Goal: Navigation & Orientation: Find specific page/section

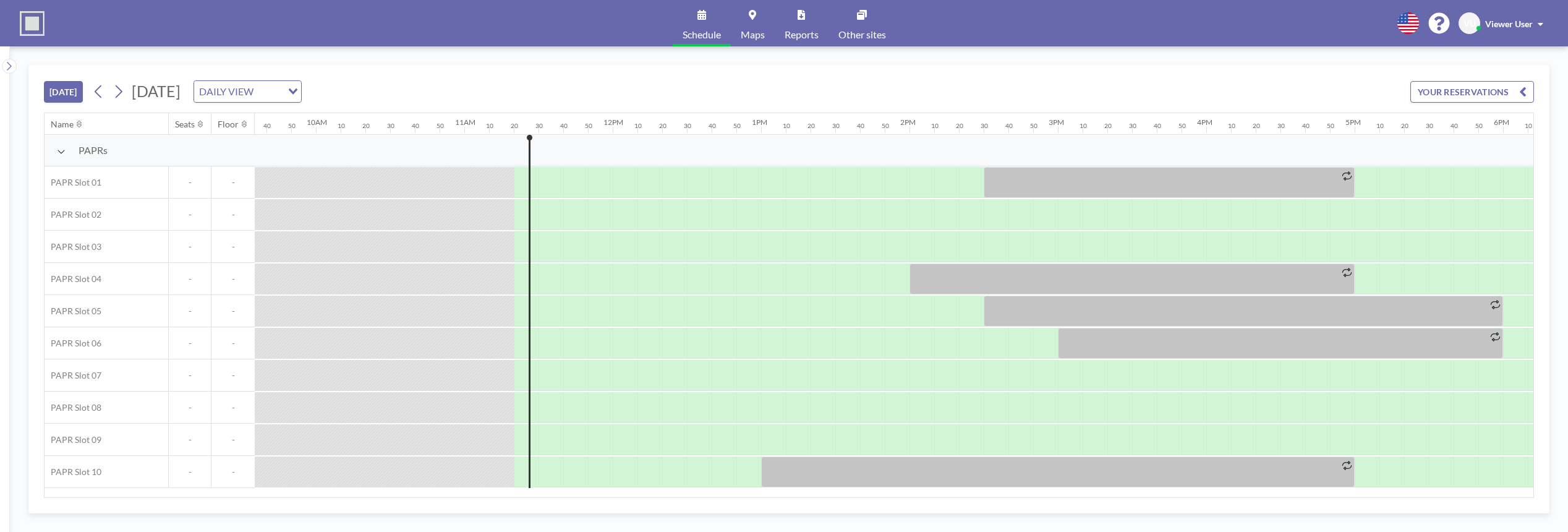
scroll to position [0, 1657]
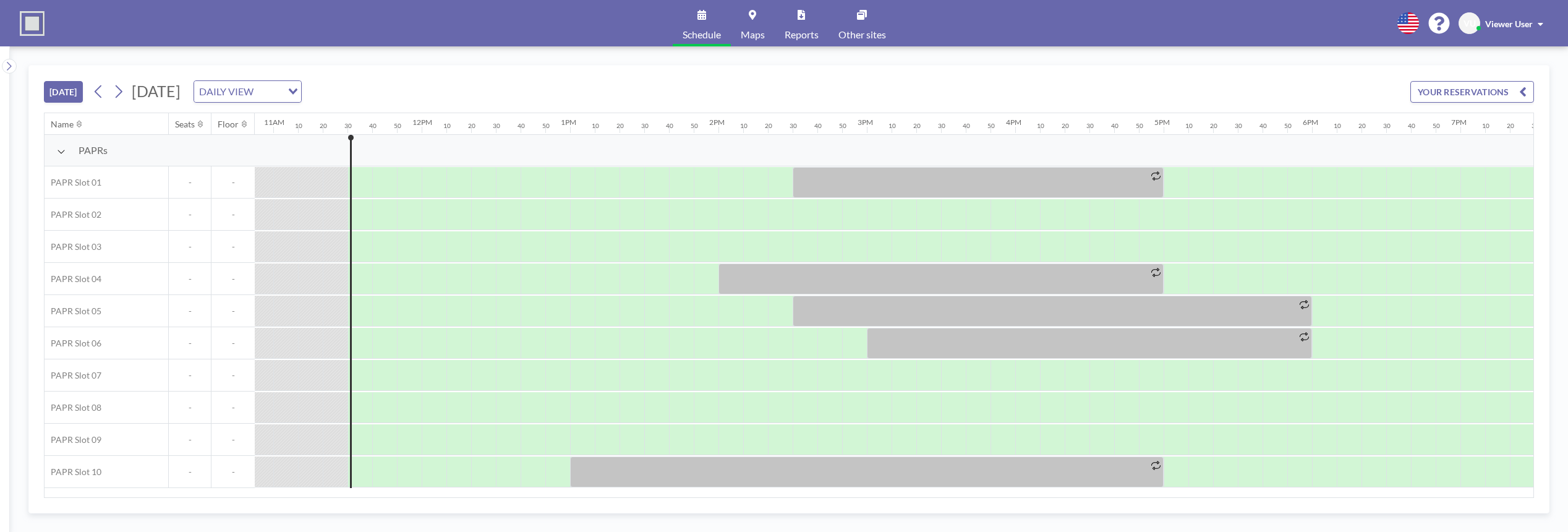
scroll to position [0, 1682]
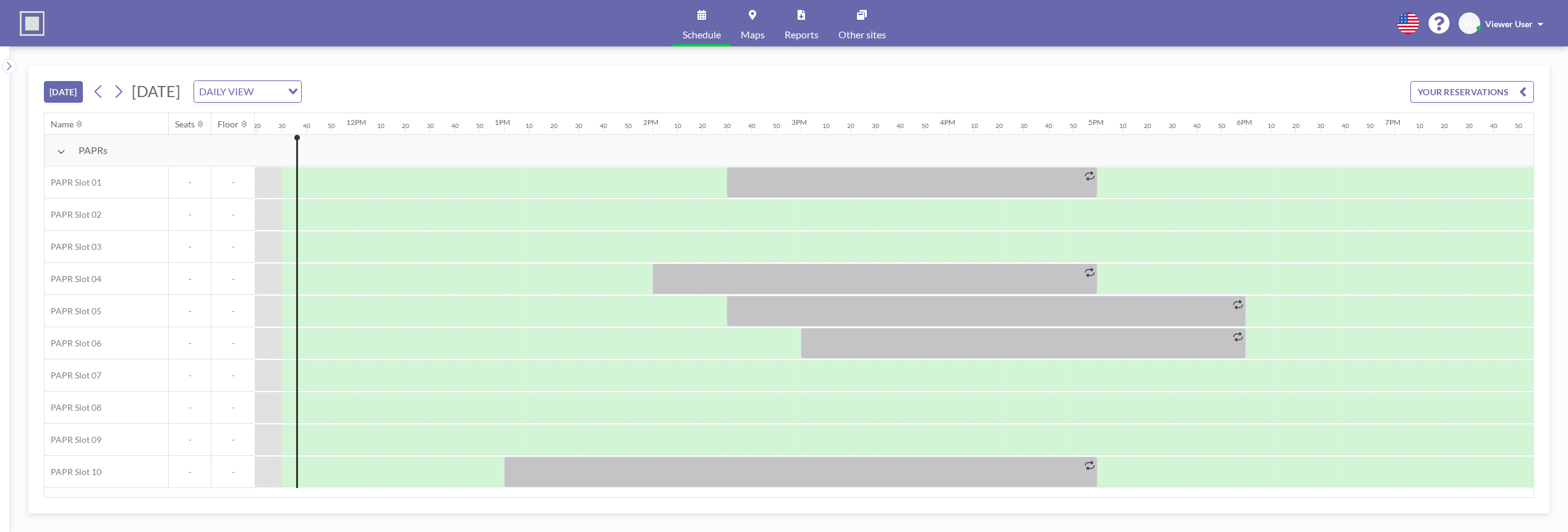
scroll to position [0, 1682]
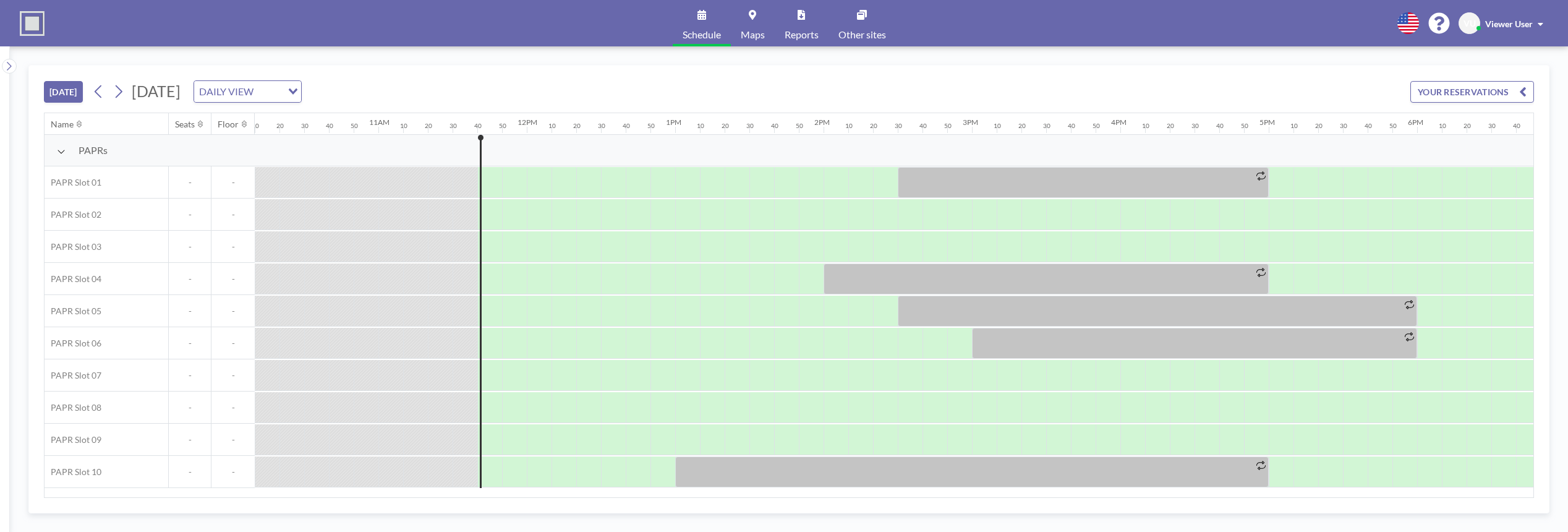
scroll to position [0, 1707]
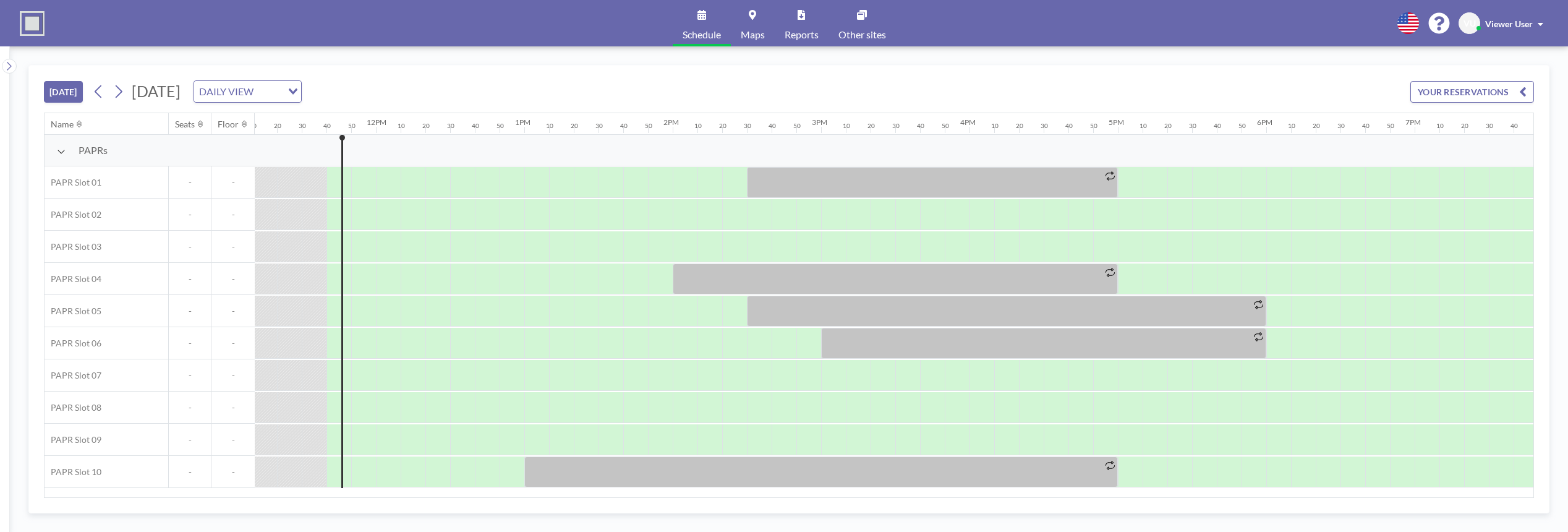
scroll to position [0, 1707]
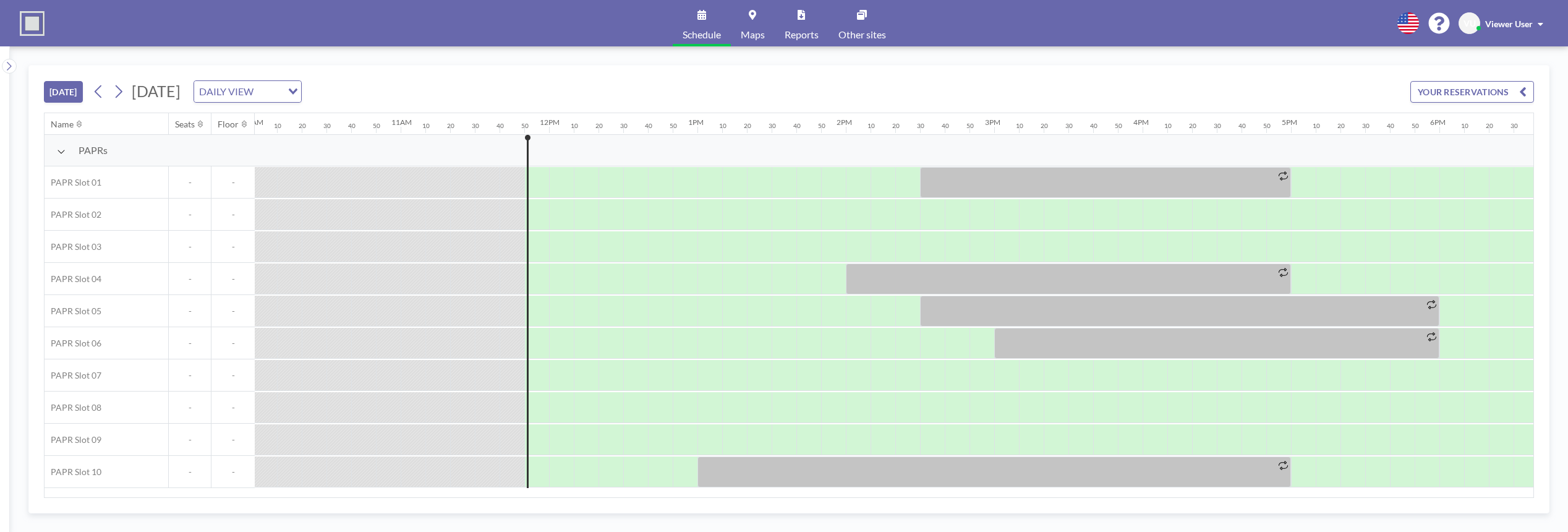
scroll to position [0, 1731]
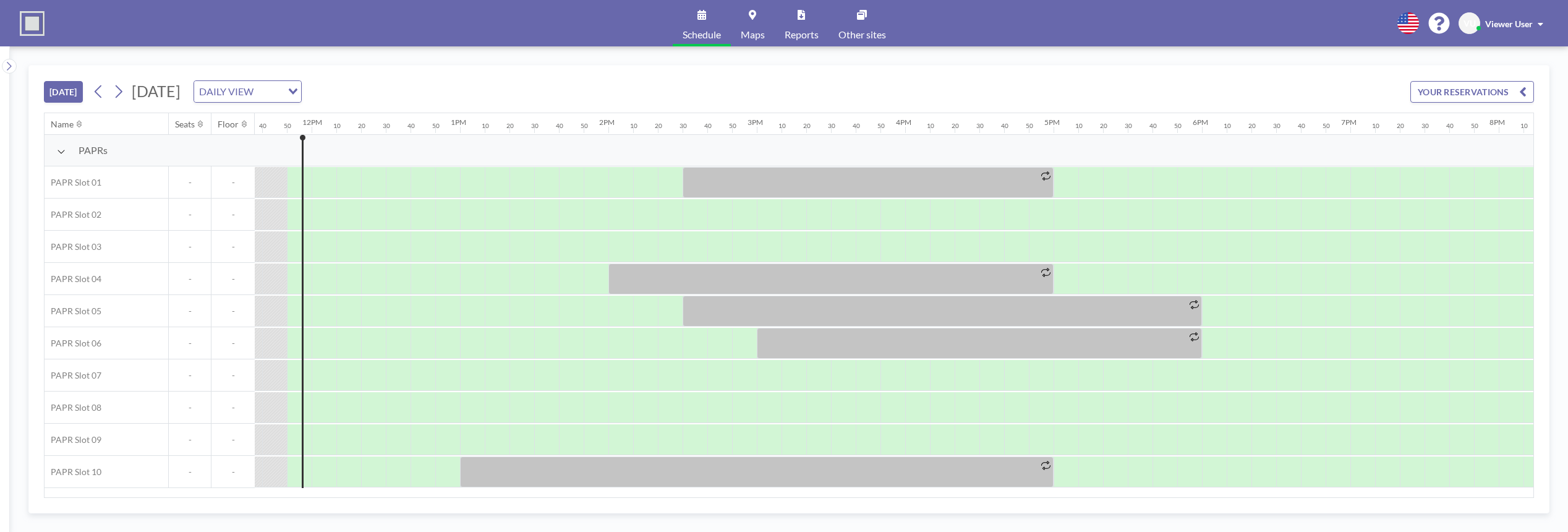
scroll to position [0, 1731]
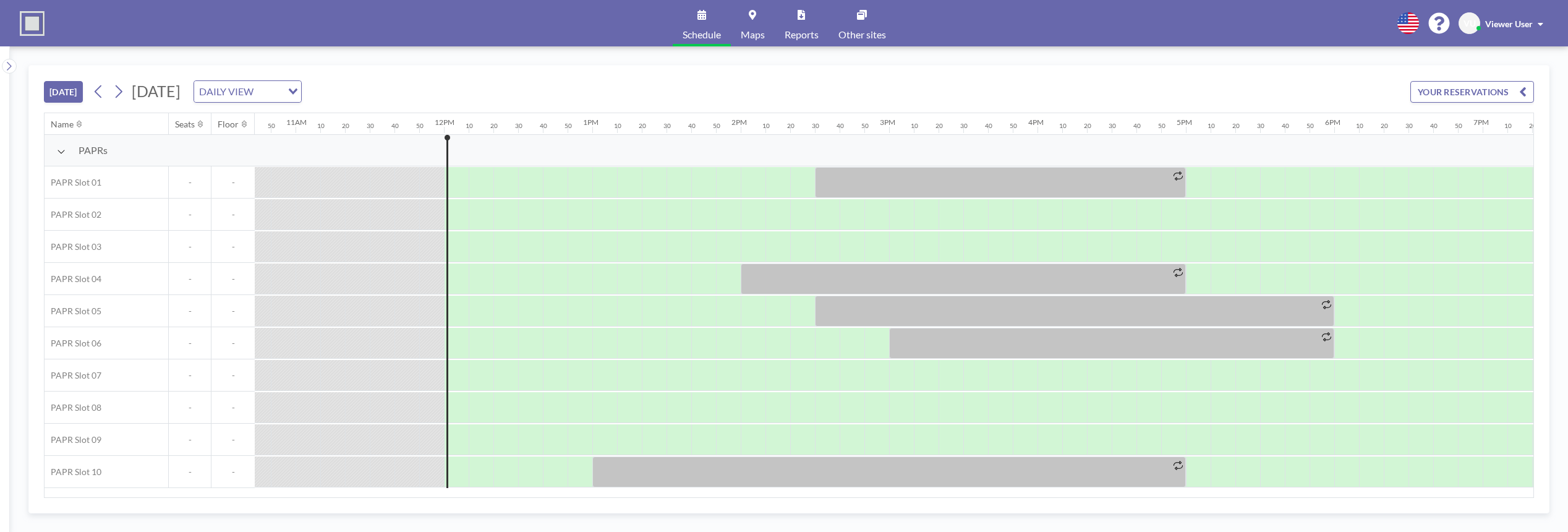
scroll to position [0, 1756]
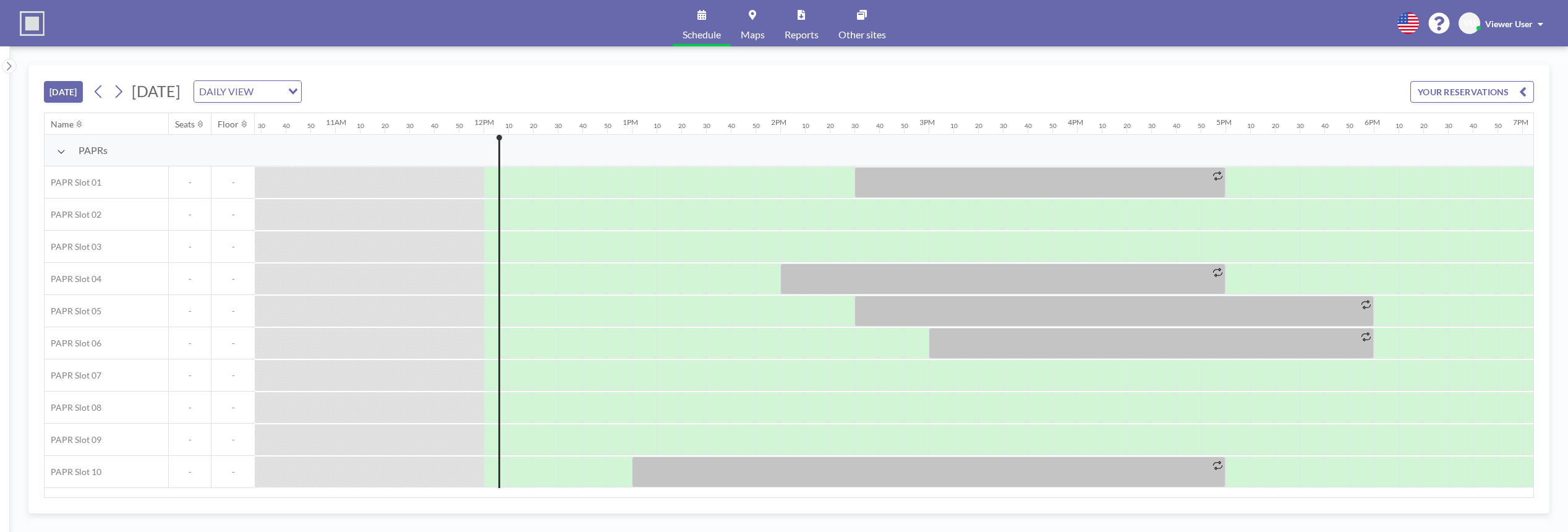
scroll to position [0, 1756]
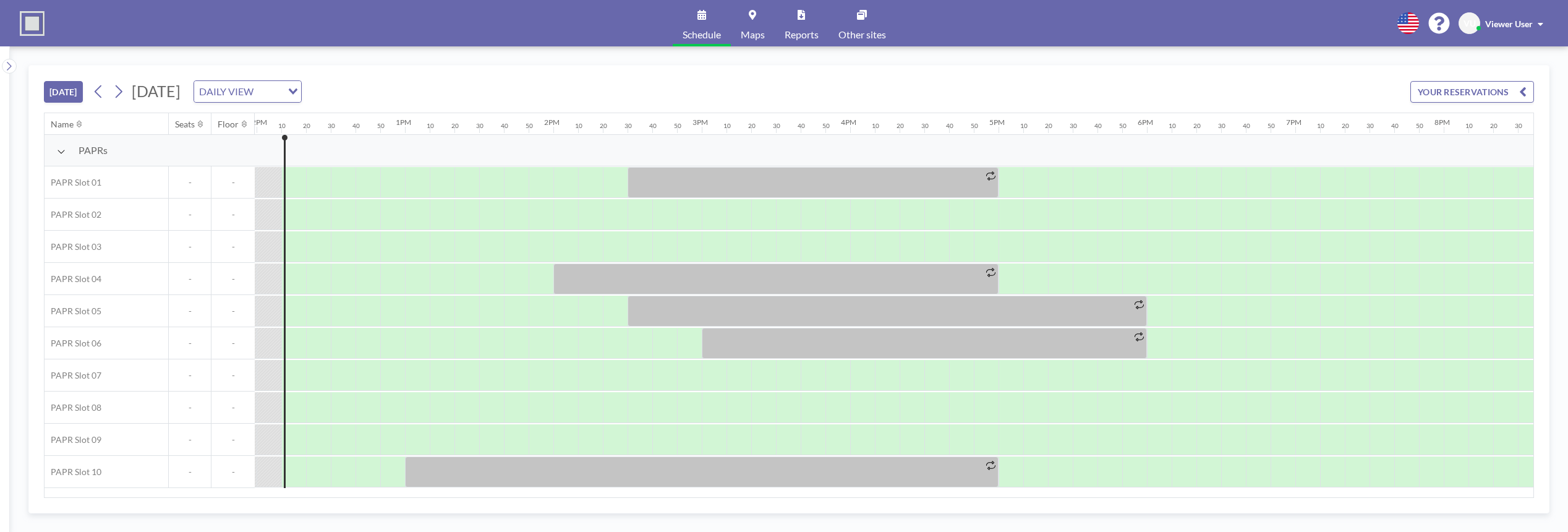
scroll to position [0, 1781]
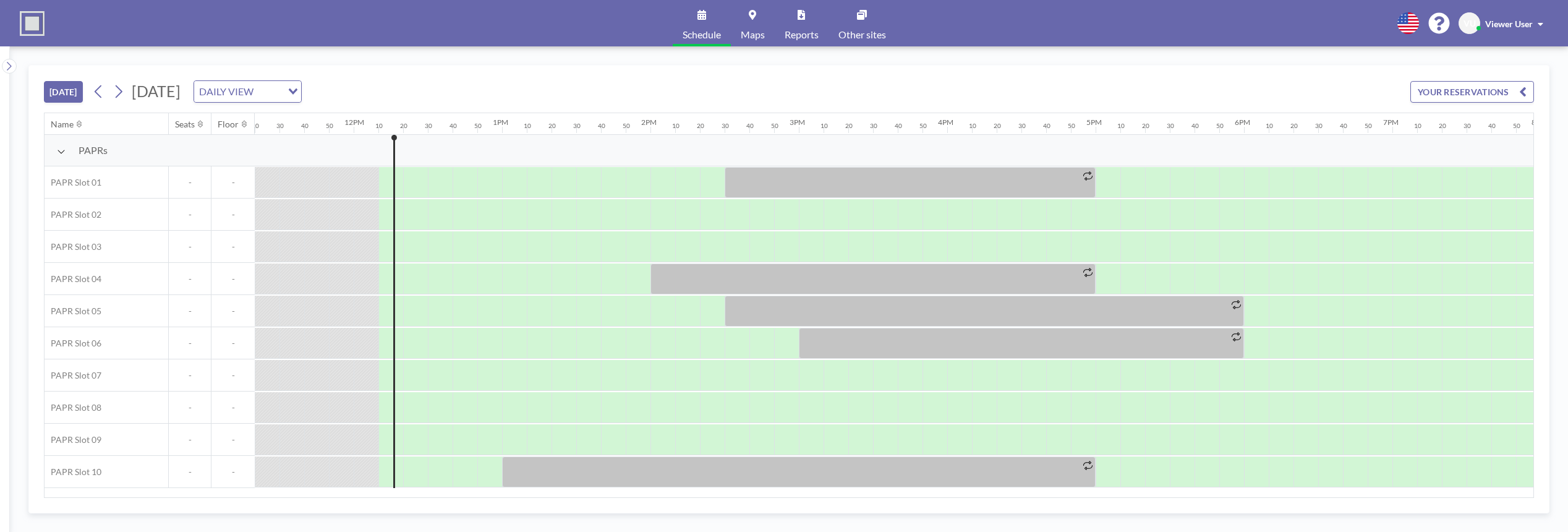
scroll to position [0, 1781]
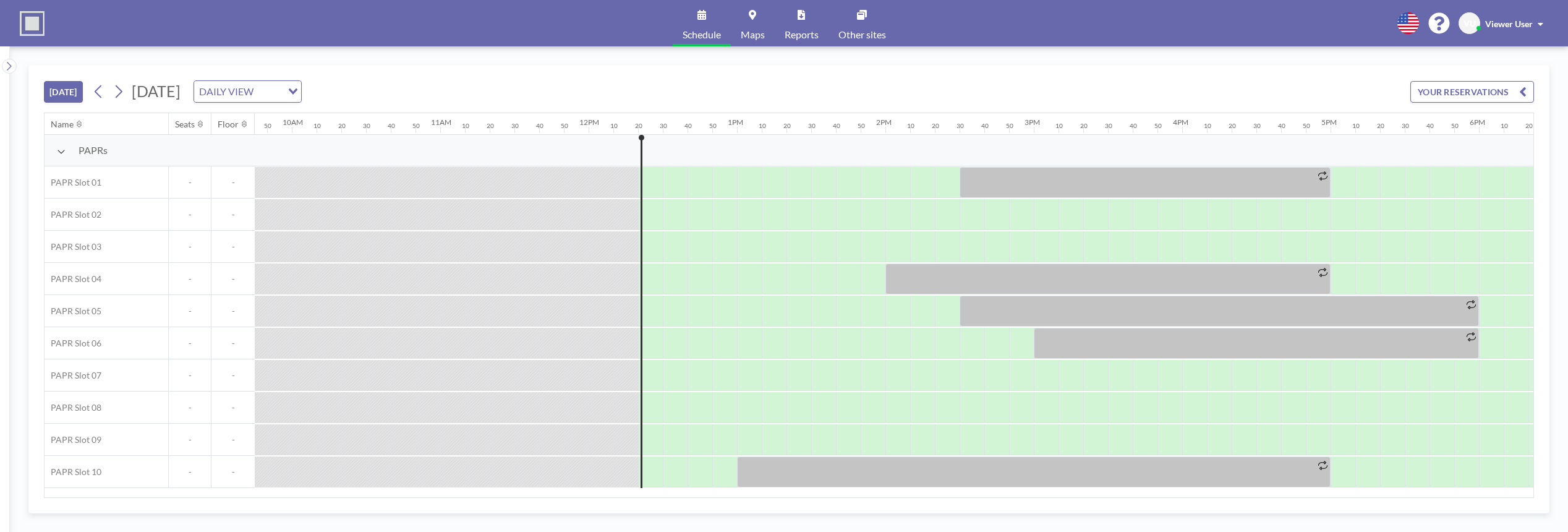
scroll to position [0, 1806]
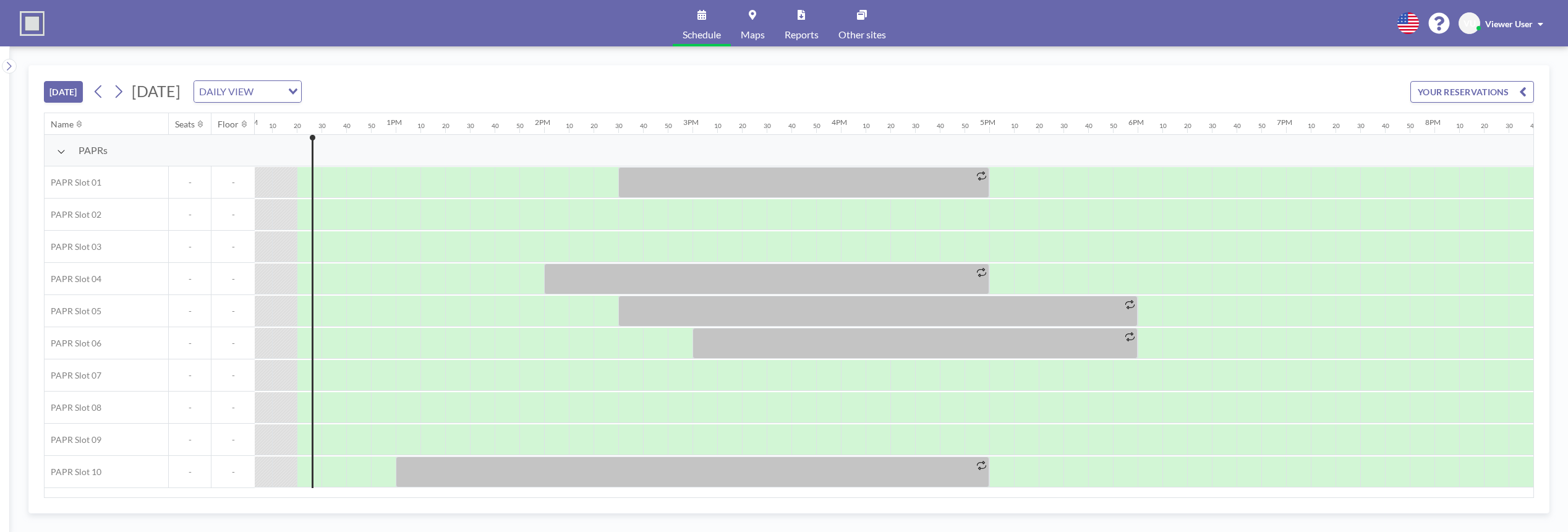
scroll to position [0, 1806]
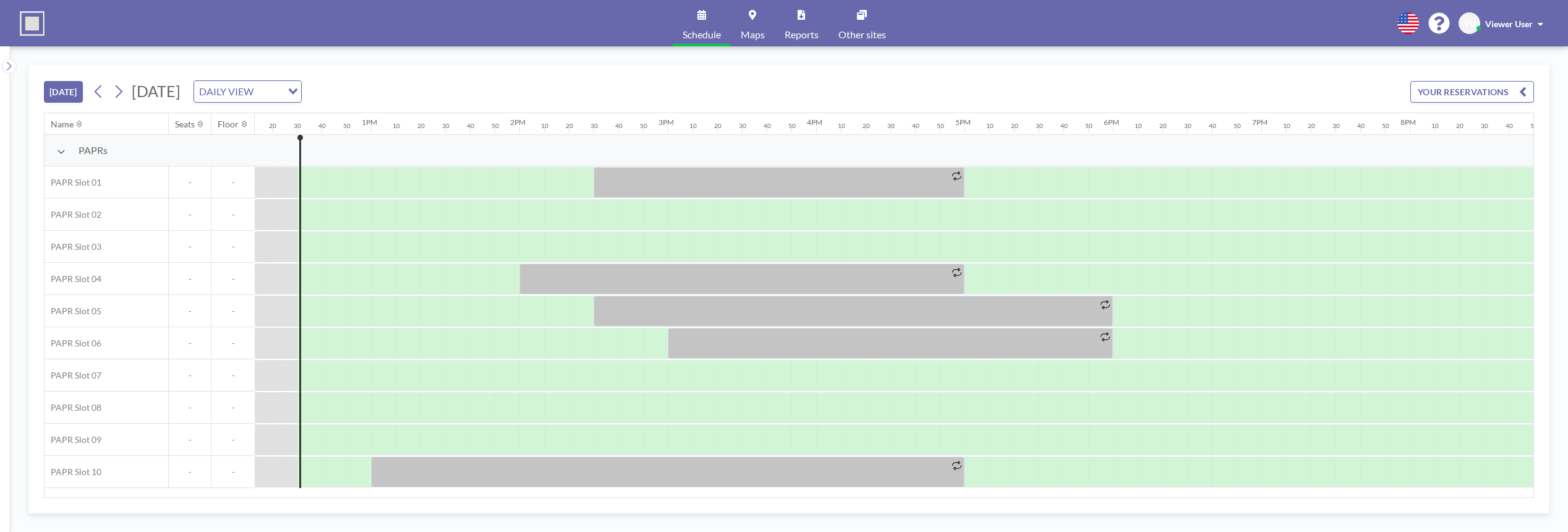
scroll to position [0, 1830]
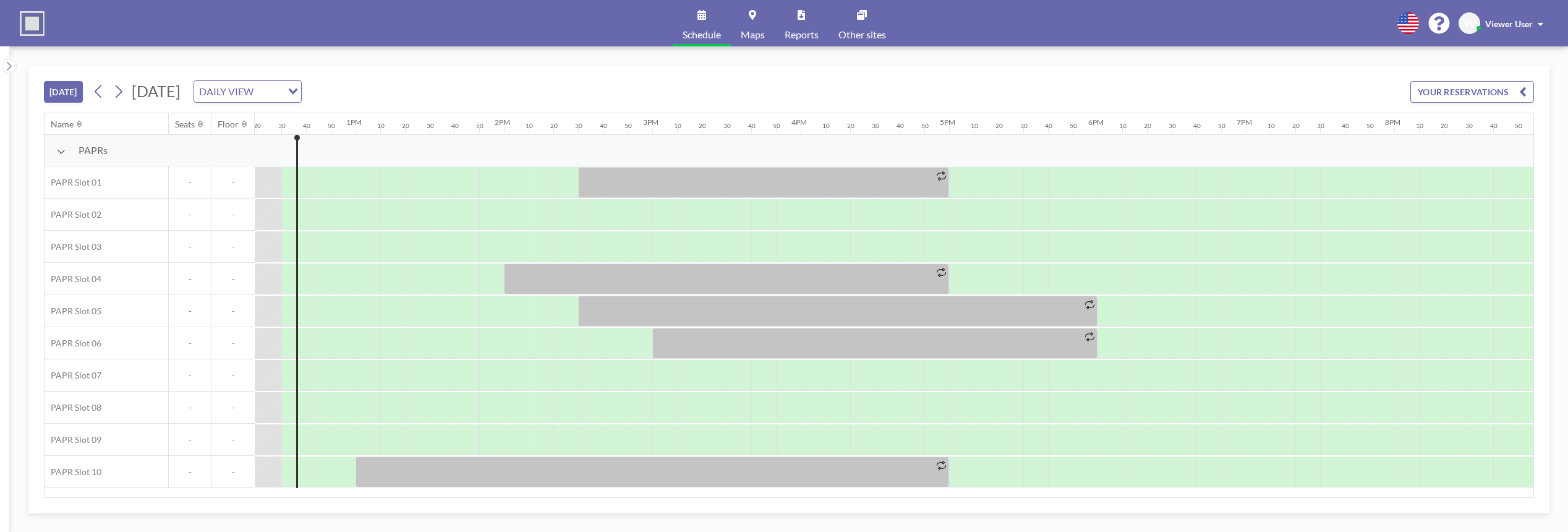
scroll to position [0, 1830]
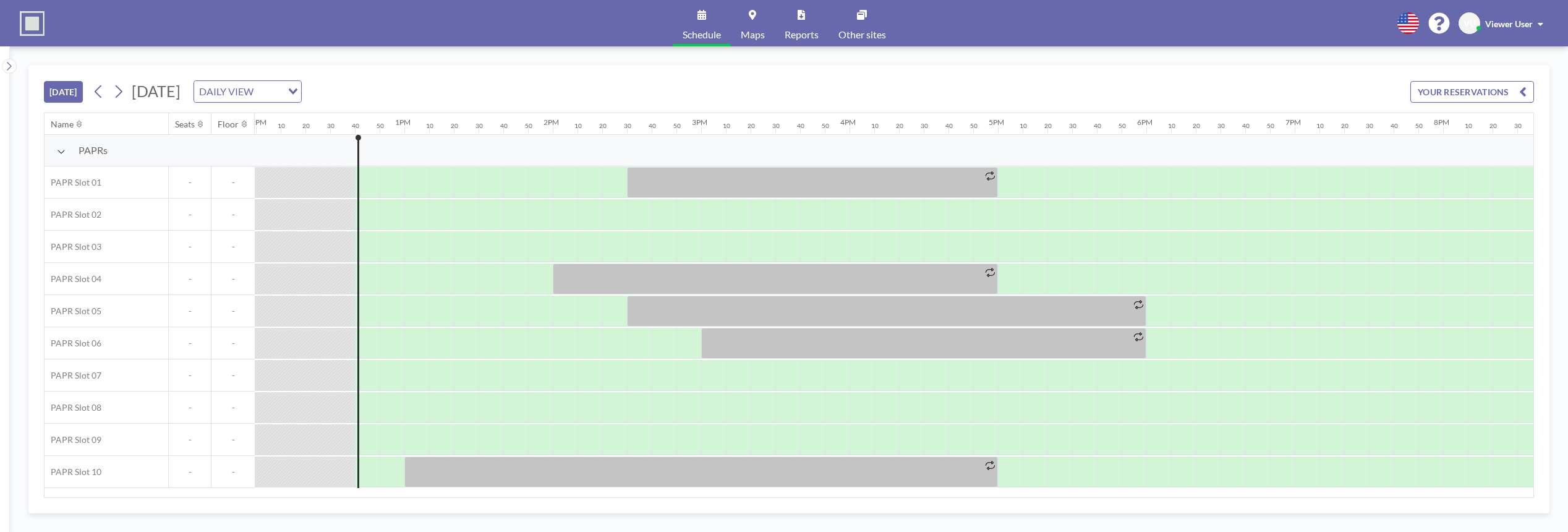
scroll to position [0, 1855]
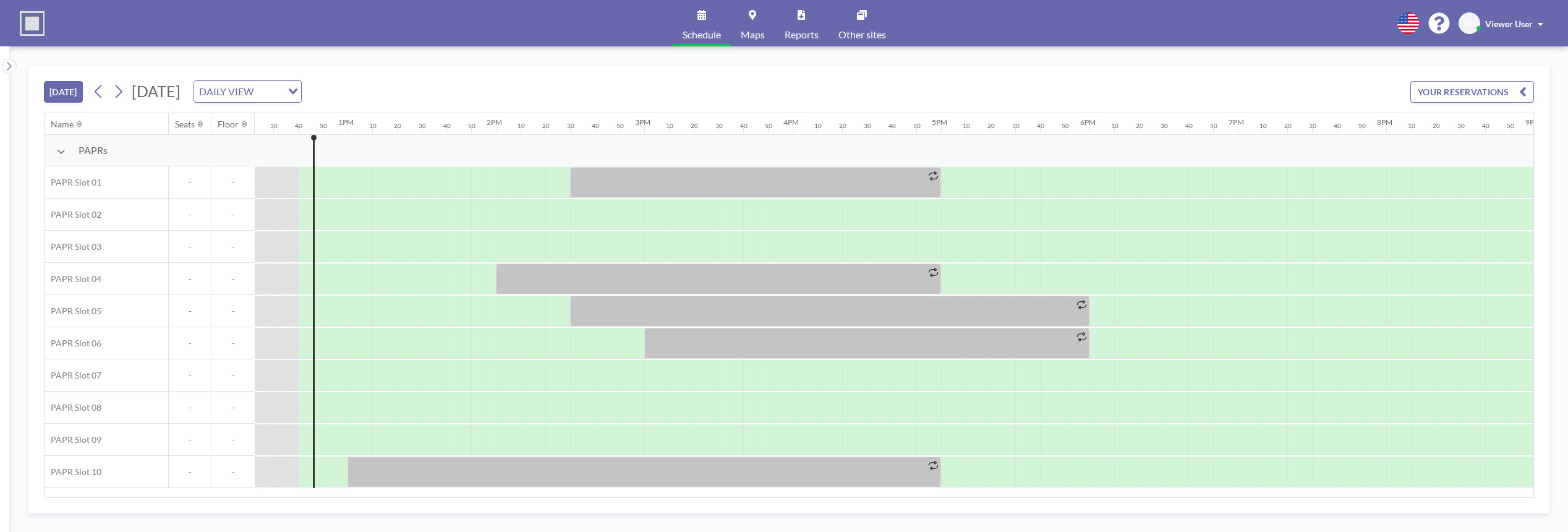
scroll to position [0, 1855]
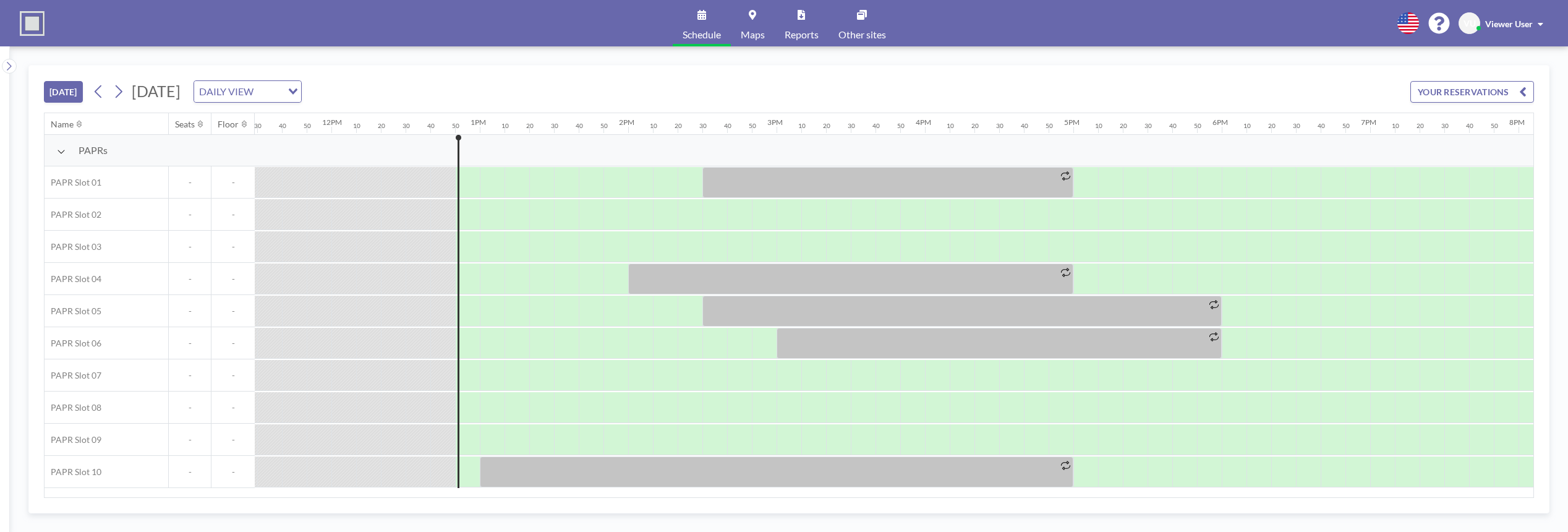
scroll to position [0, 1879]
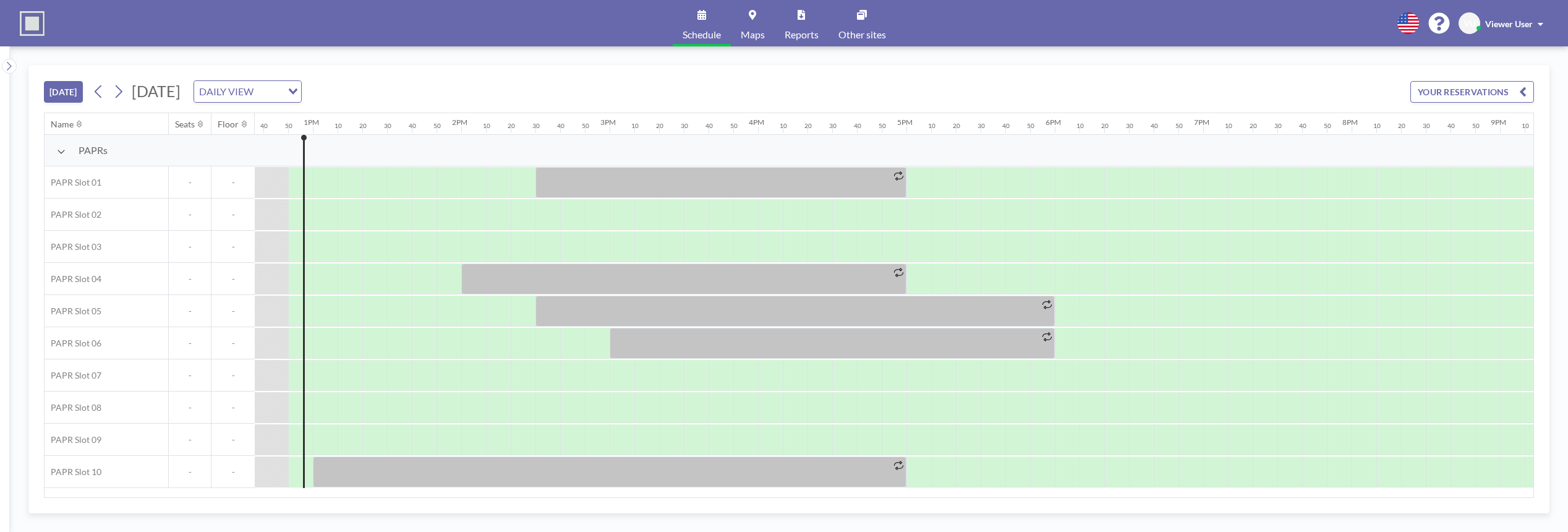
scroll to position [0, 1879]
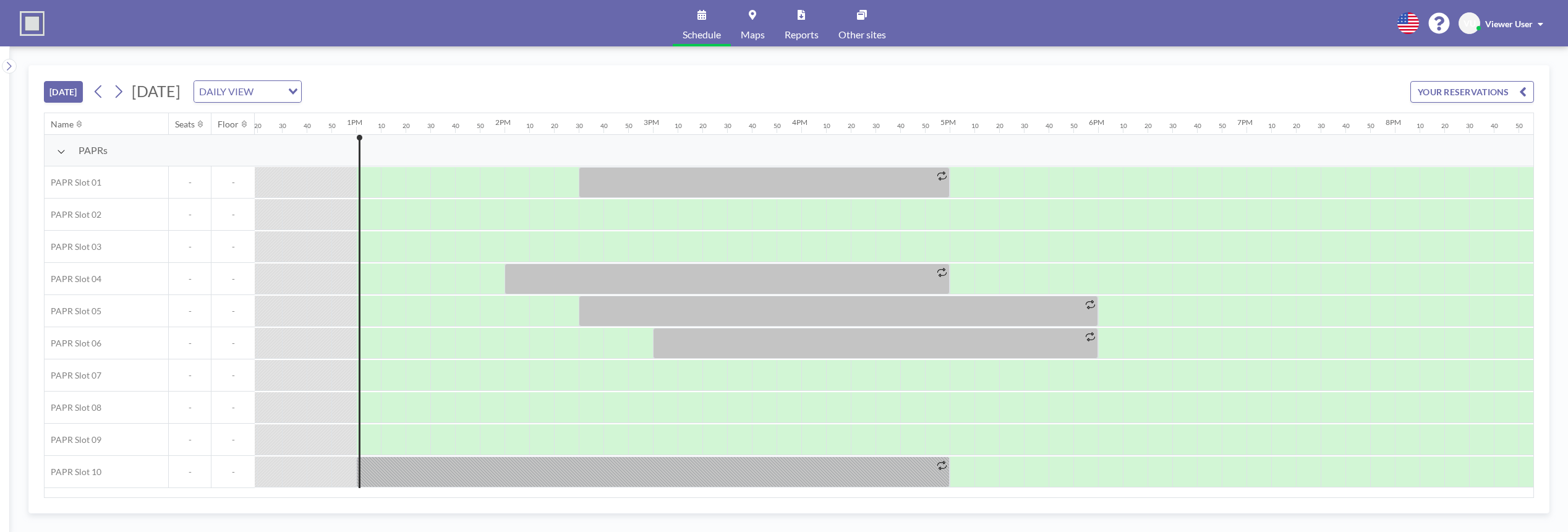
scroll to position [0, 1904]
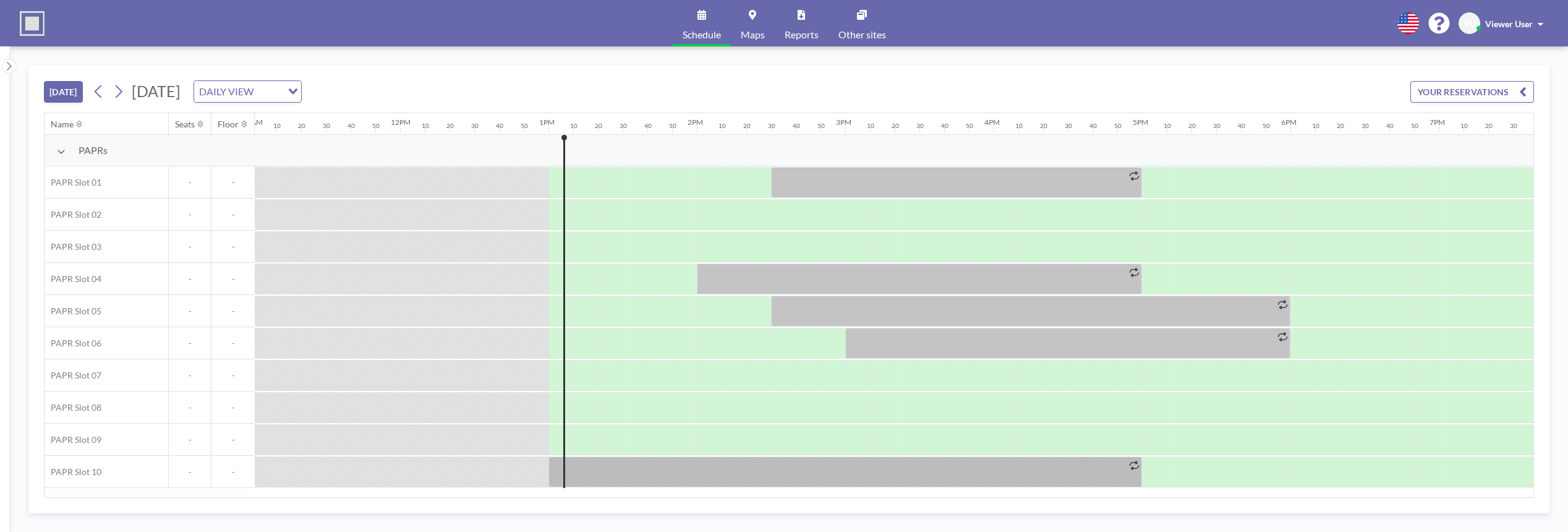
scroll to position [0, 1904]
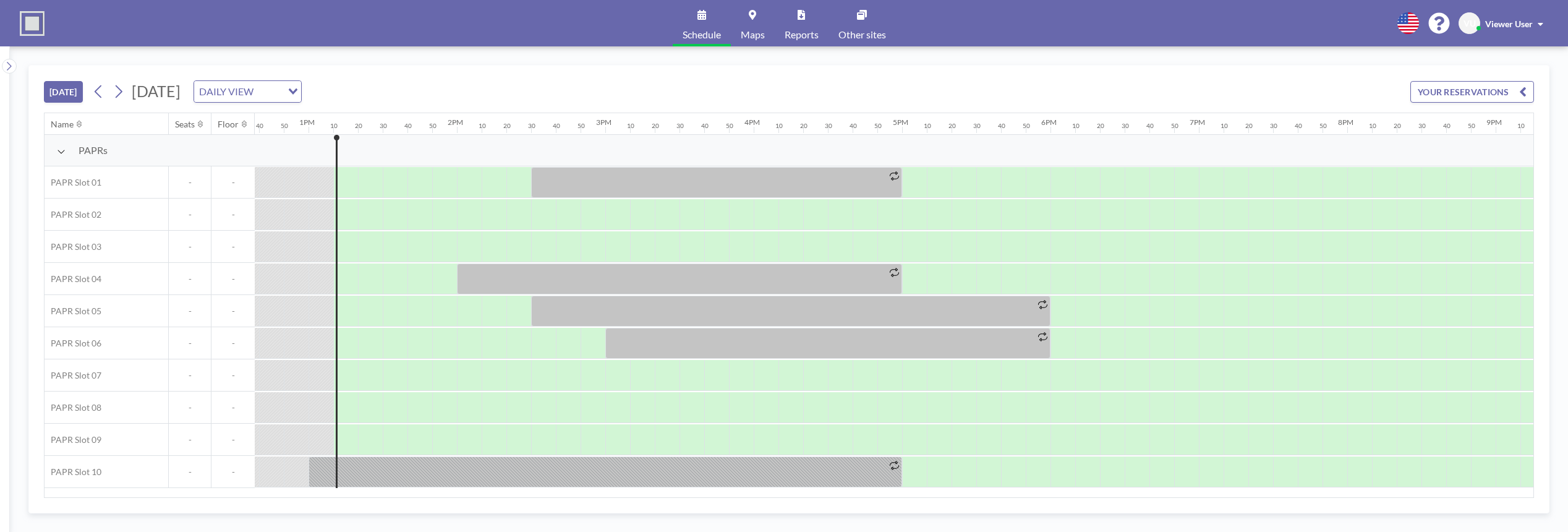
scroll to position [0, 1929]
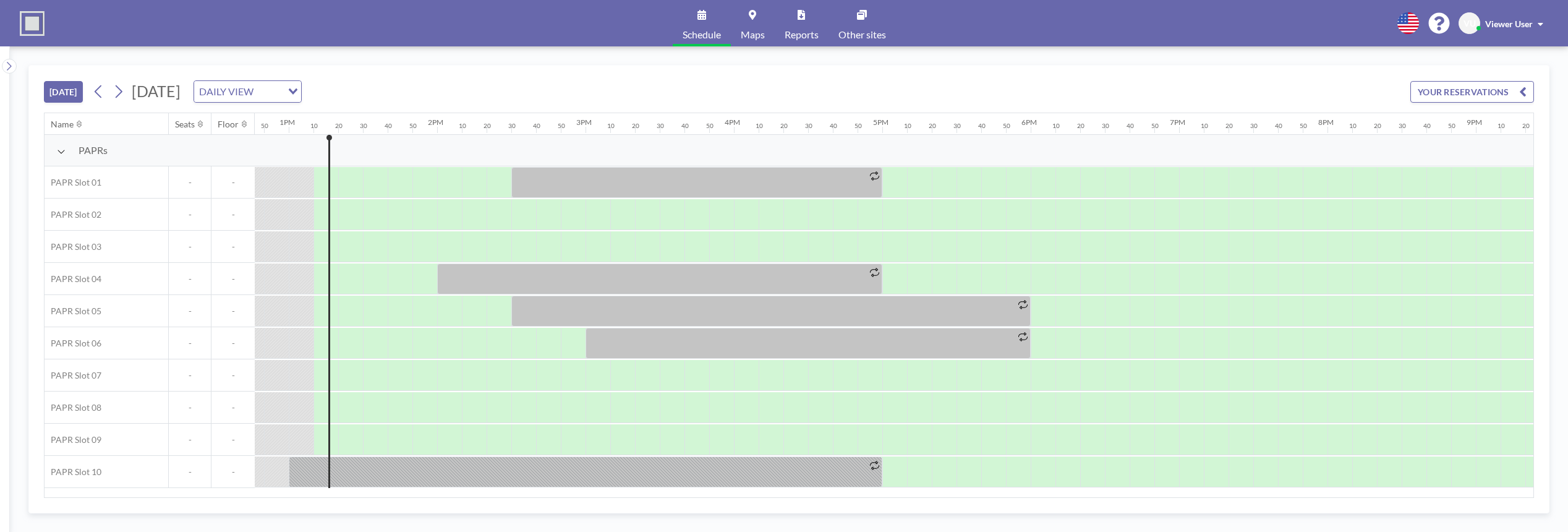
scroll to position [0, 1929]
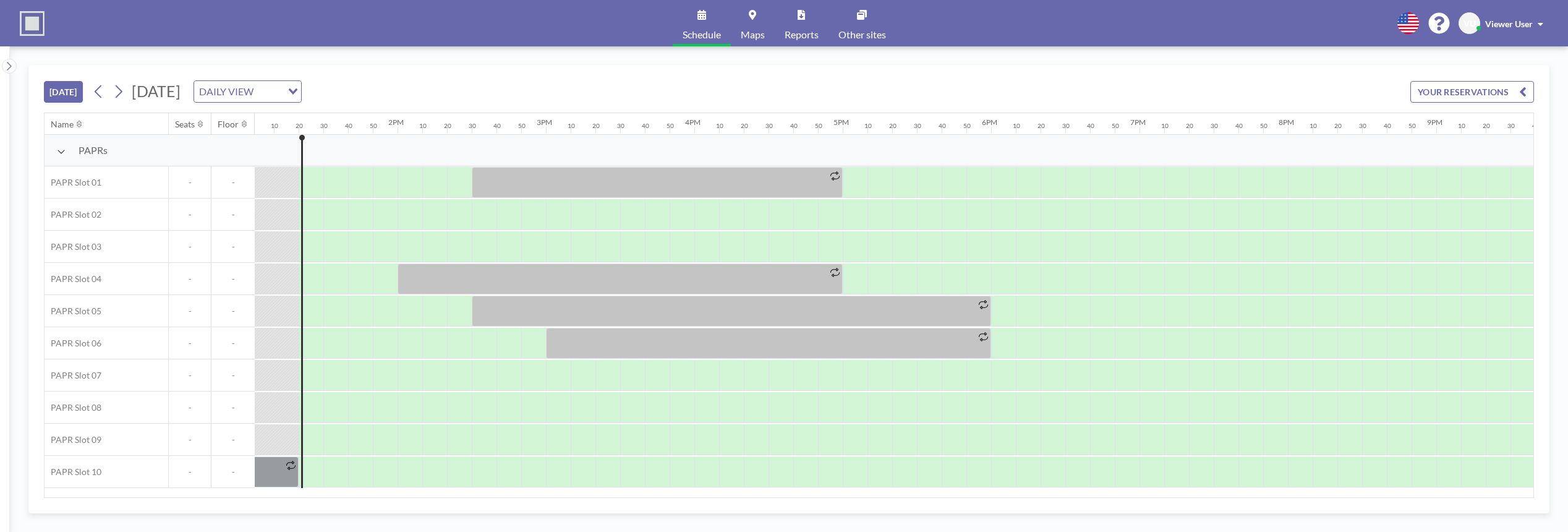
scroll to position [0, 1953]
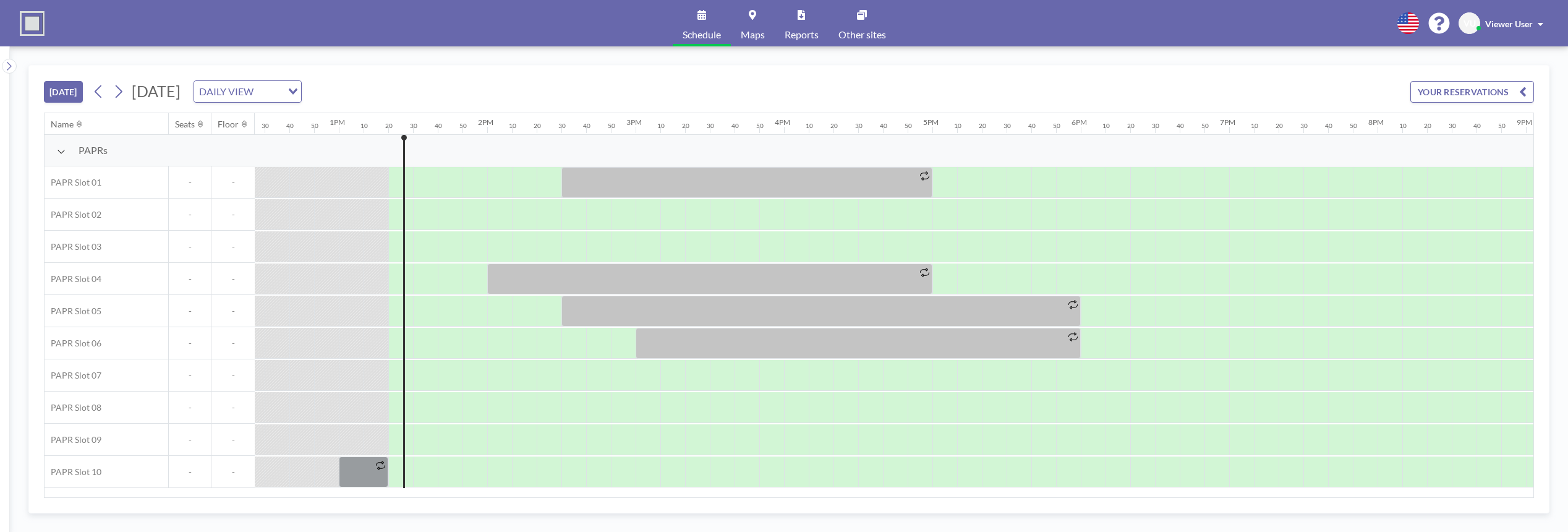
scroll to position [0, 1953]
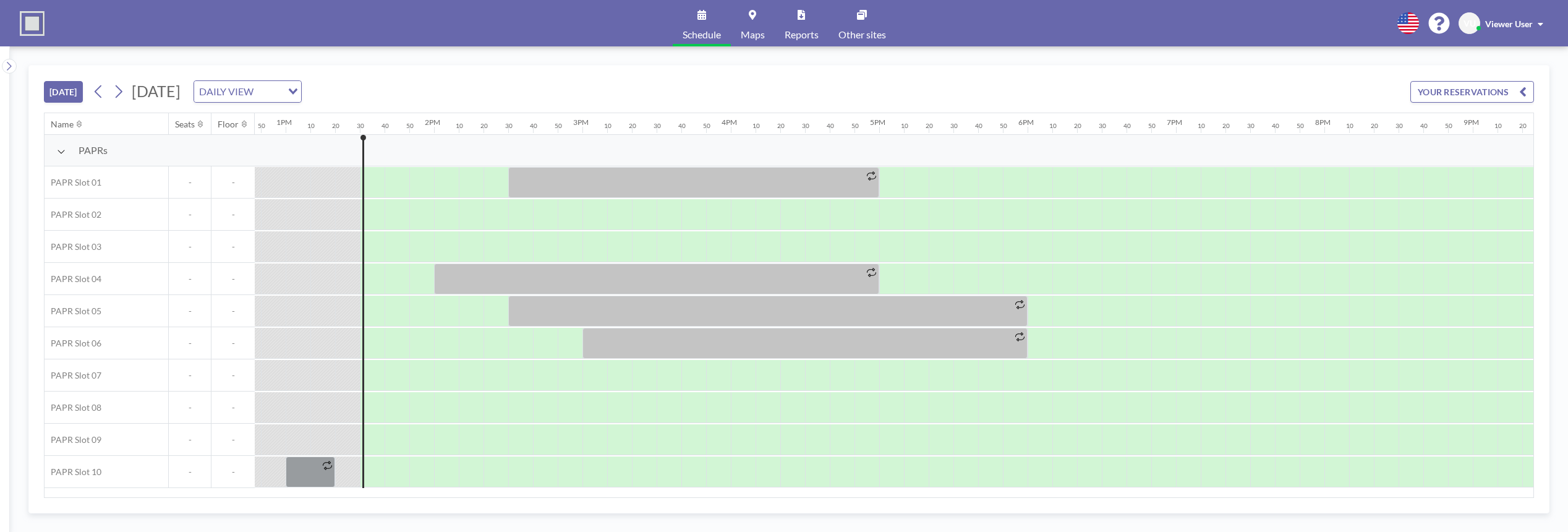
scroll to position [0, 1978]
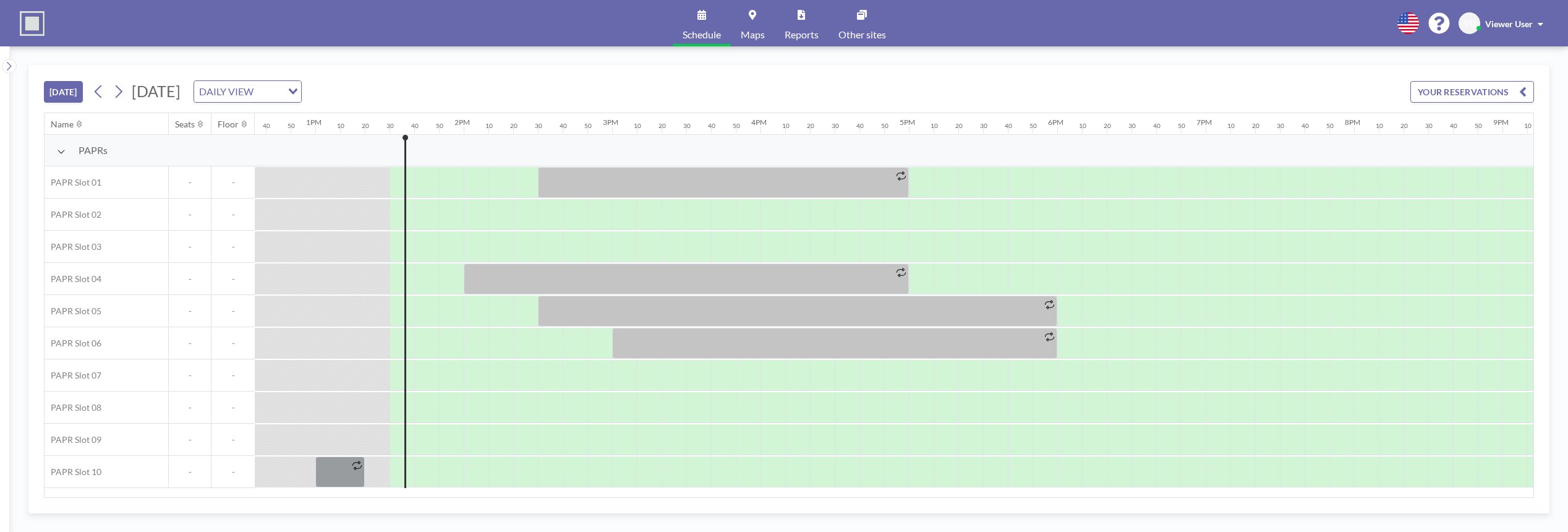
scroll to position [0, 1978]
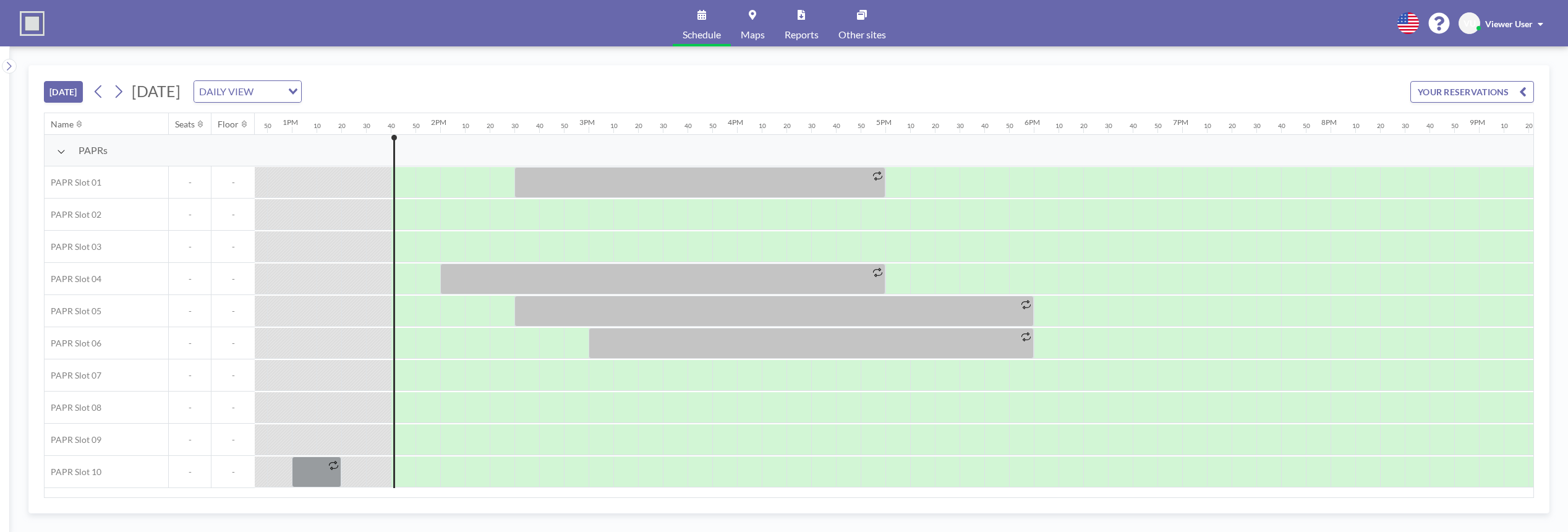
scroll to position [0, 2003]
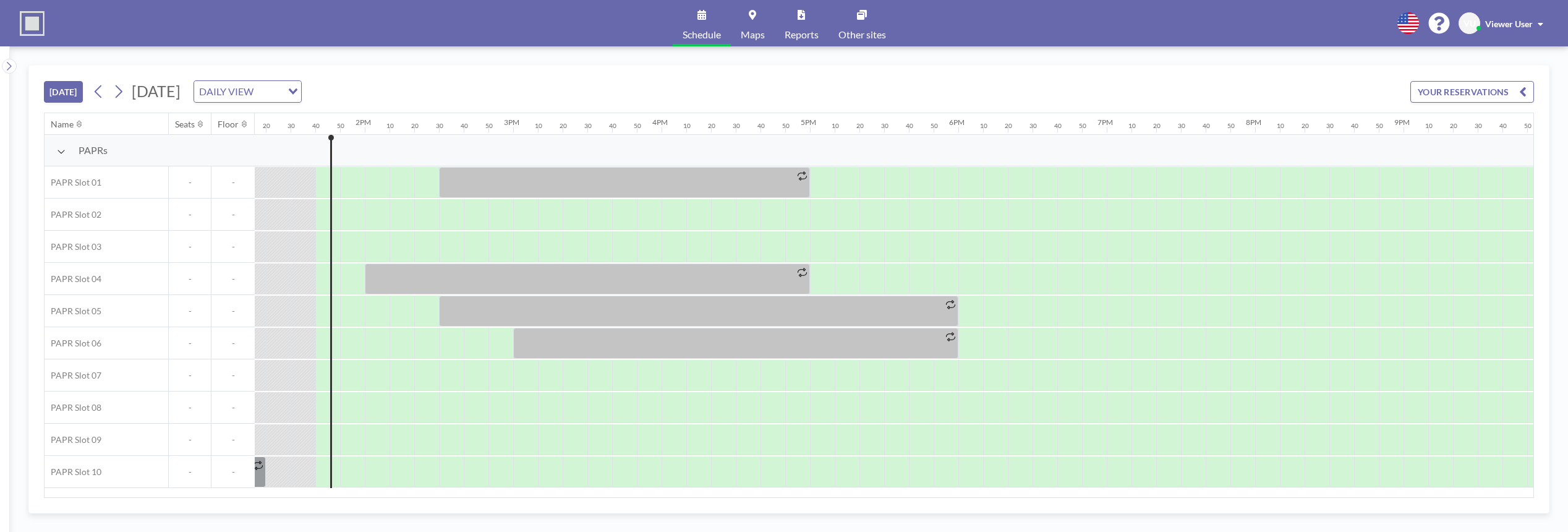
scroll to position [0, 2003]
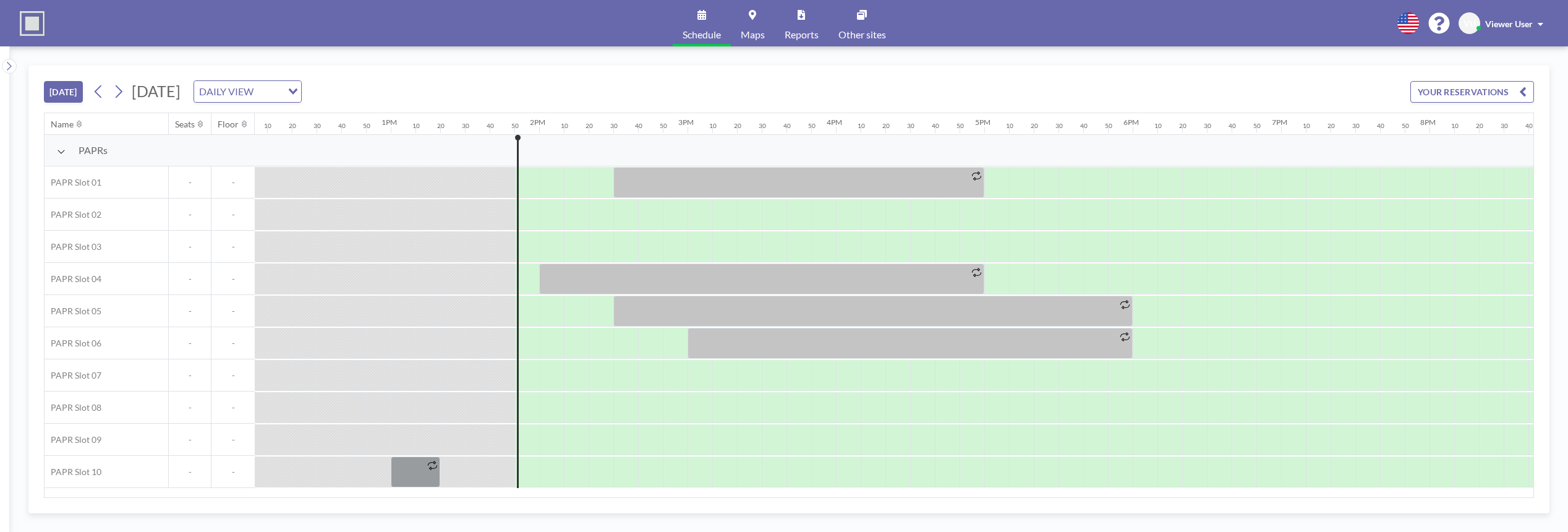
scroll to position [0, 2028]
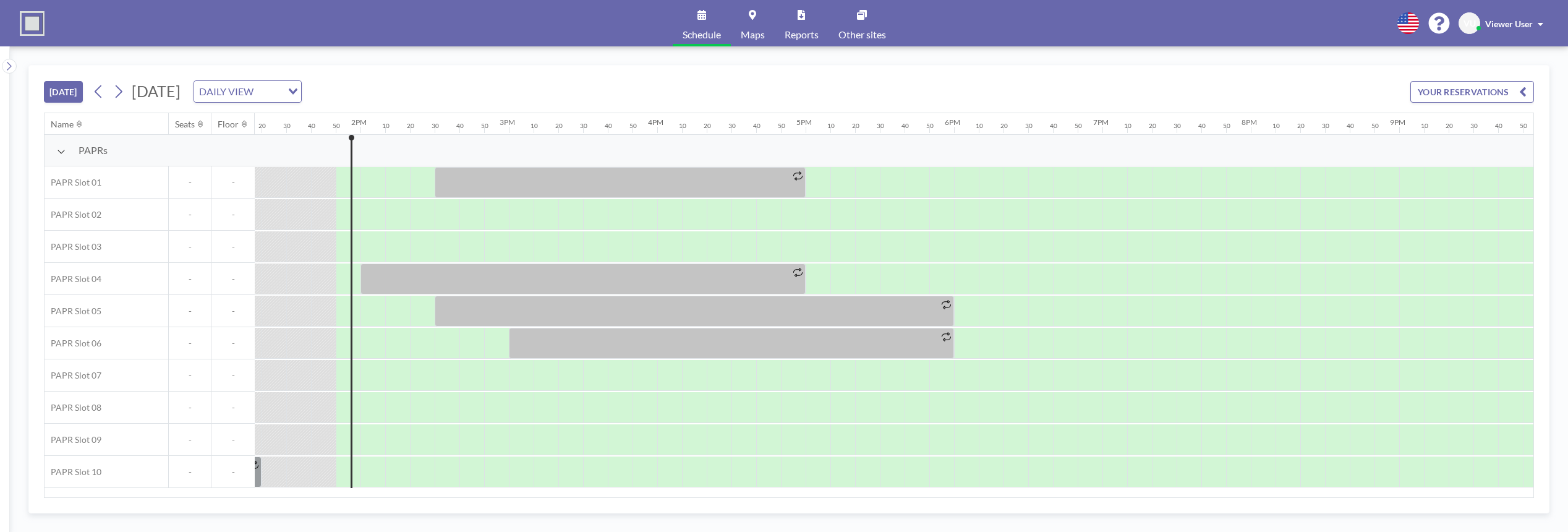
scroll to position [0, 2028]
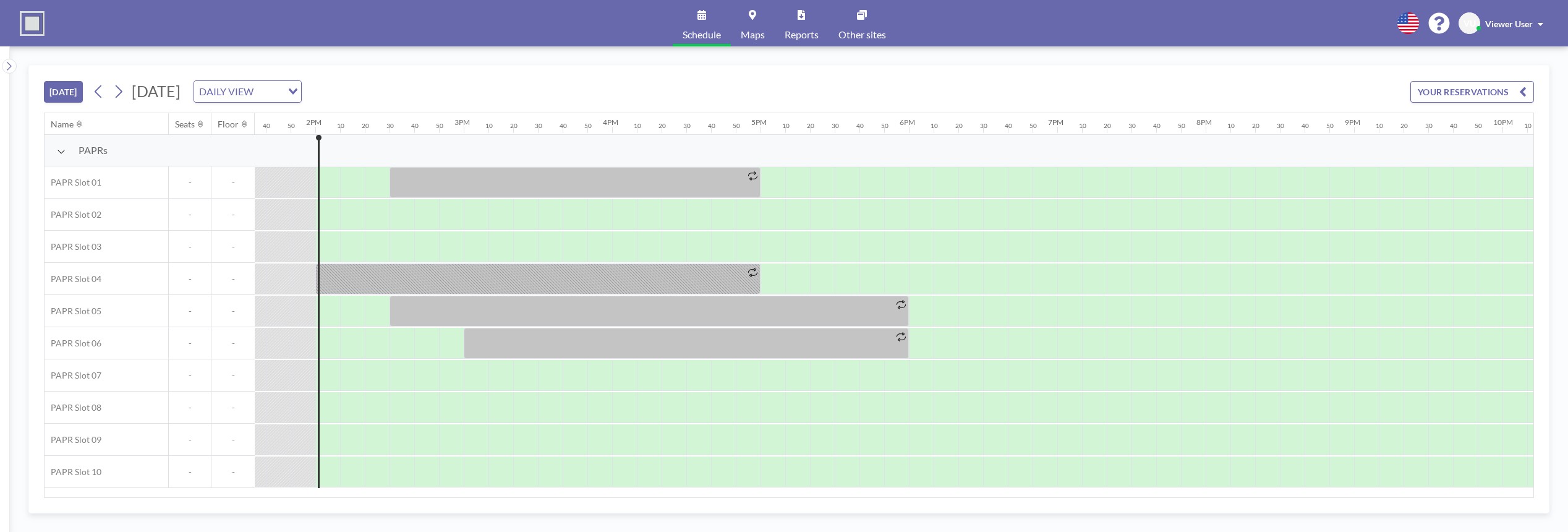
scroll to position [0, 2052]
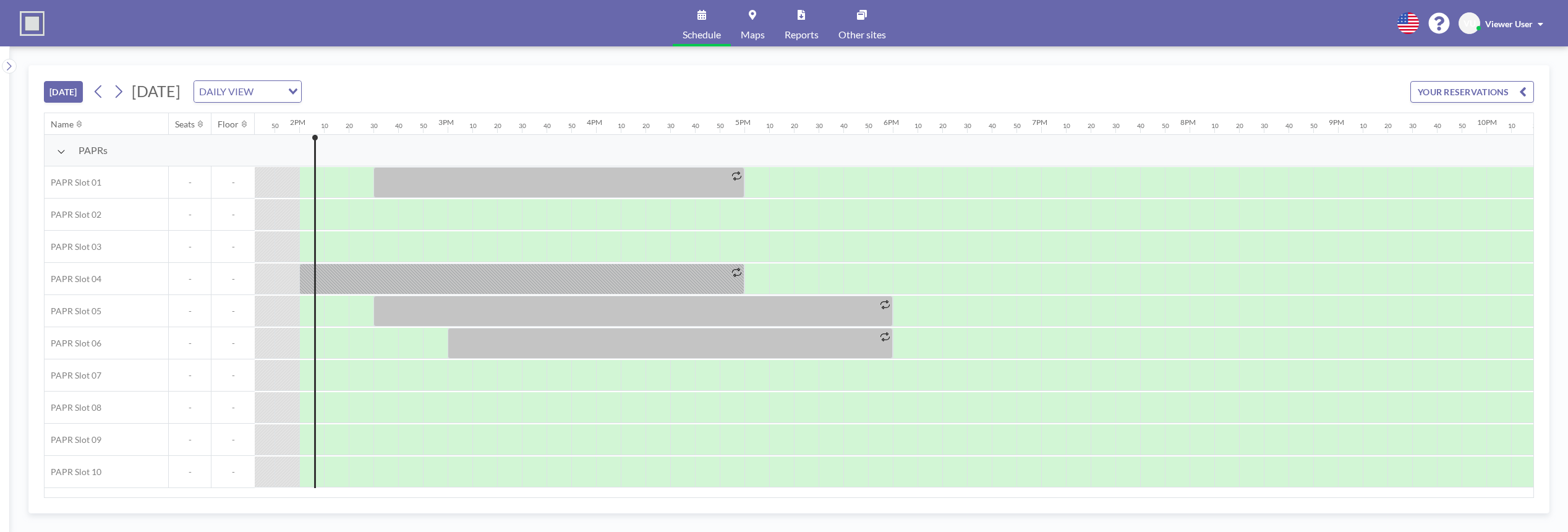
scroll to position [0, 2052]
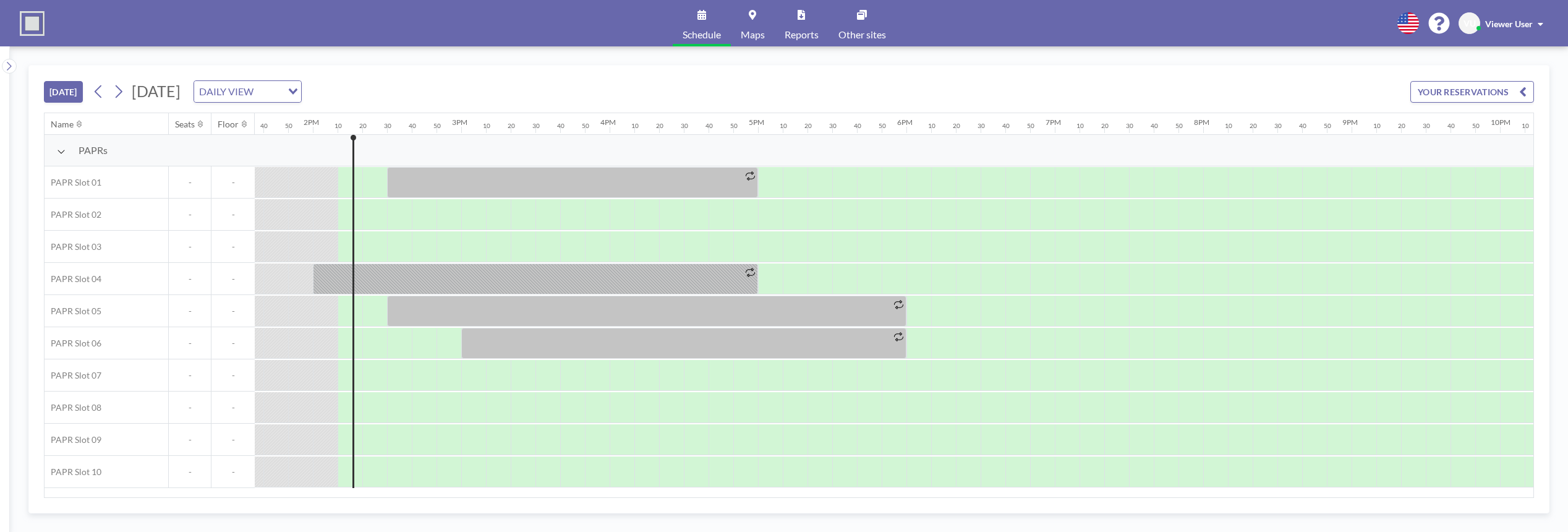
scroll to position [0, 2077]
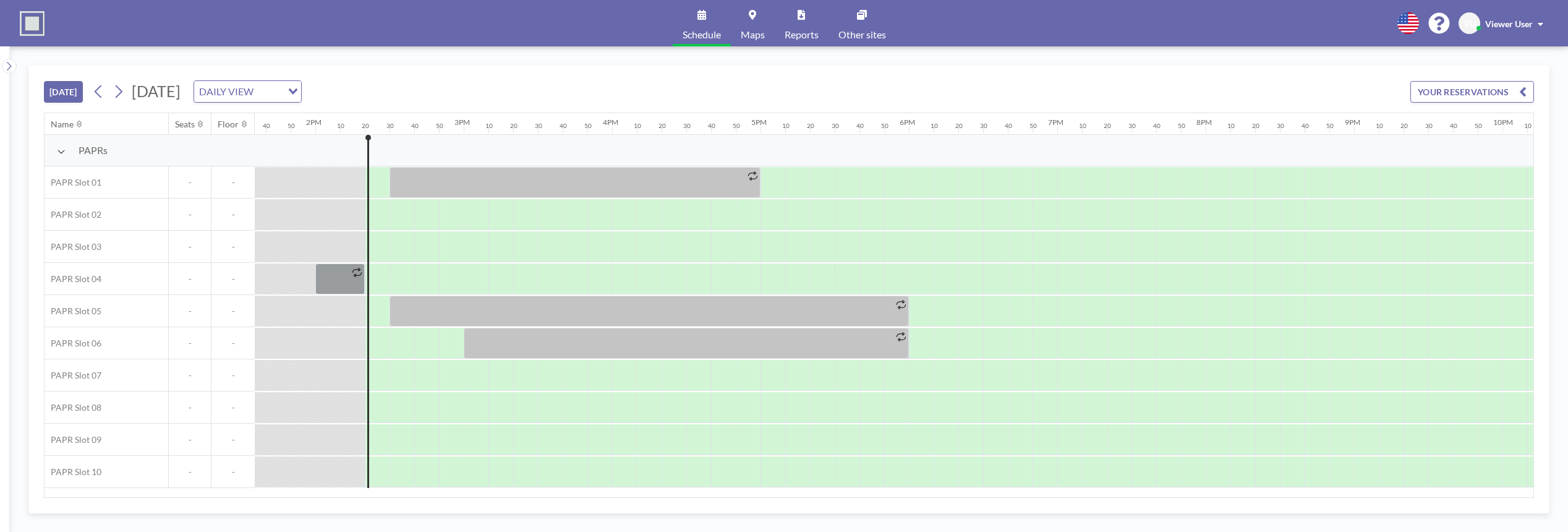
scroll to position [0, 2102]
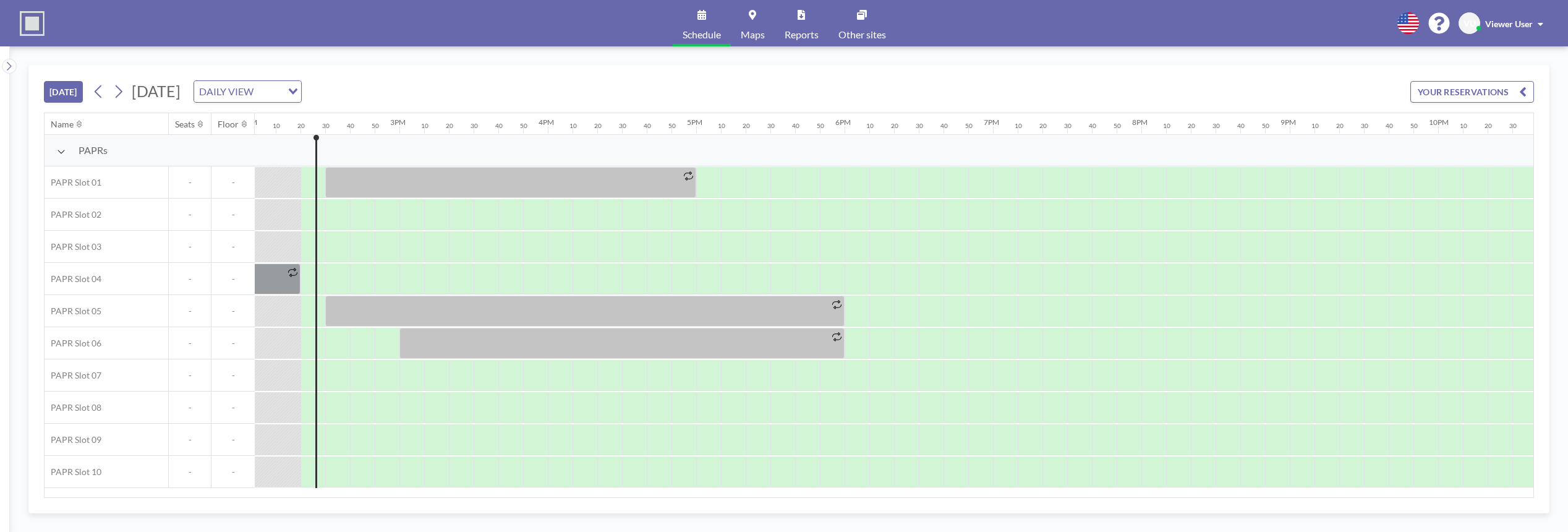
scroll to position [0, 2102]
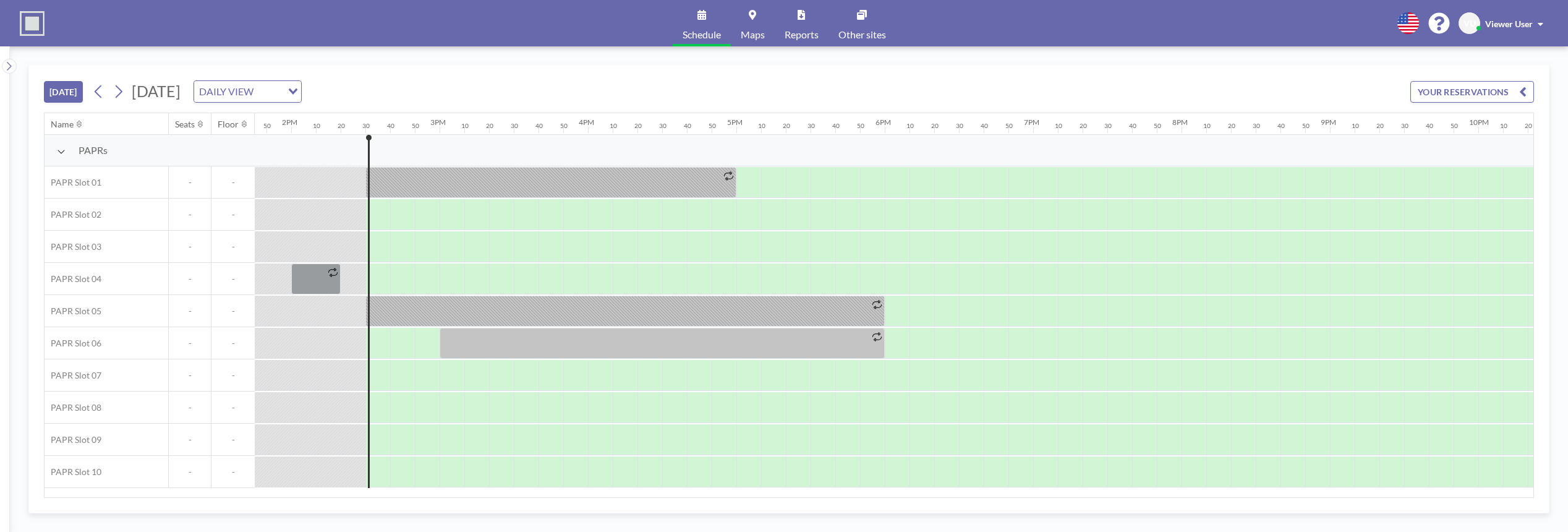
scroll to position [0, 2127]
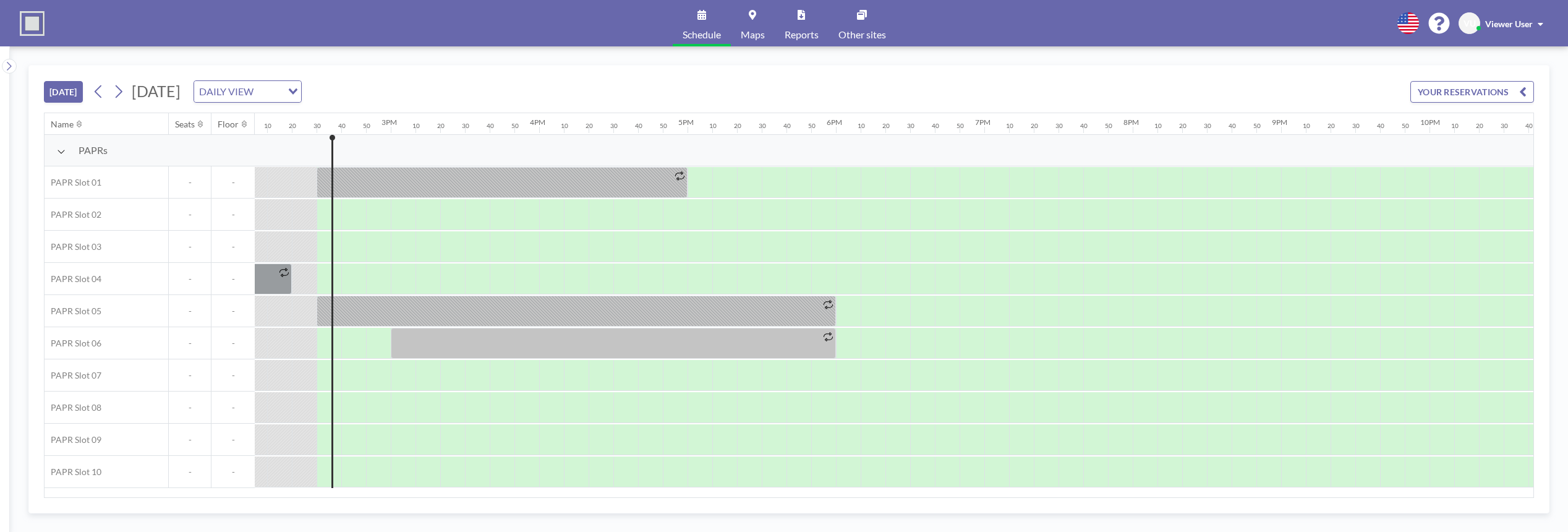
scroll to position [0, 2127]
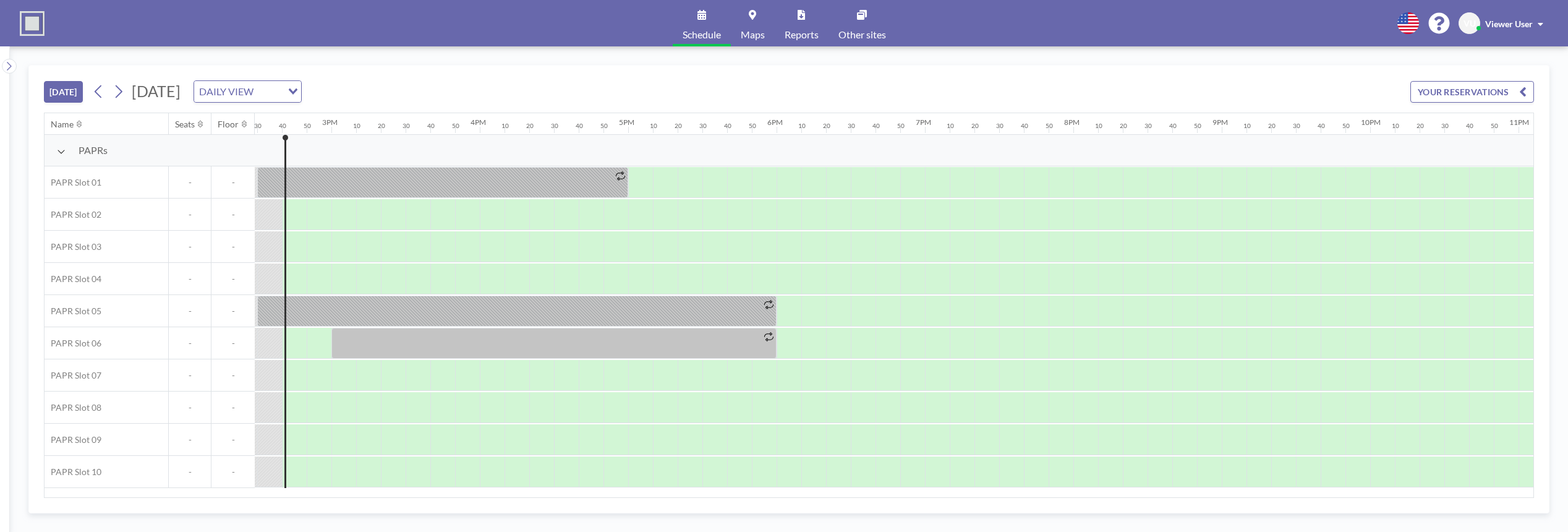
scroll to position [0, 2152]
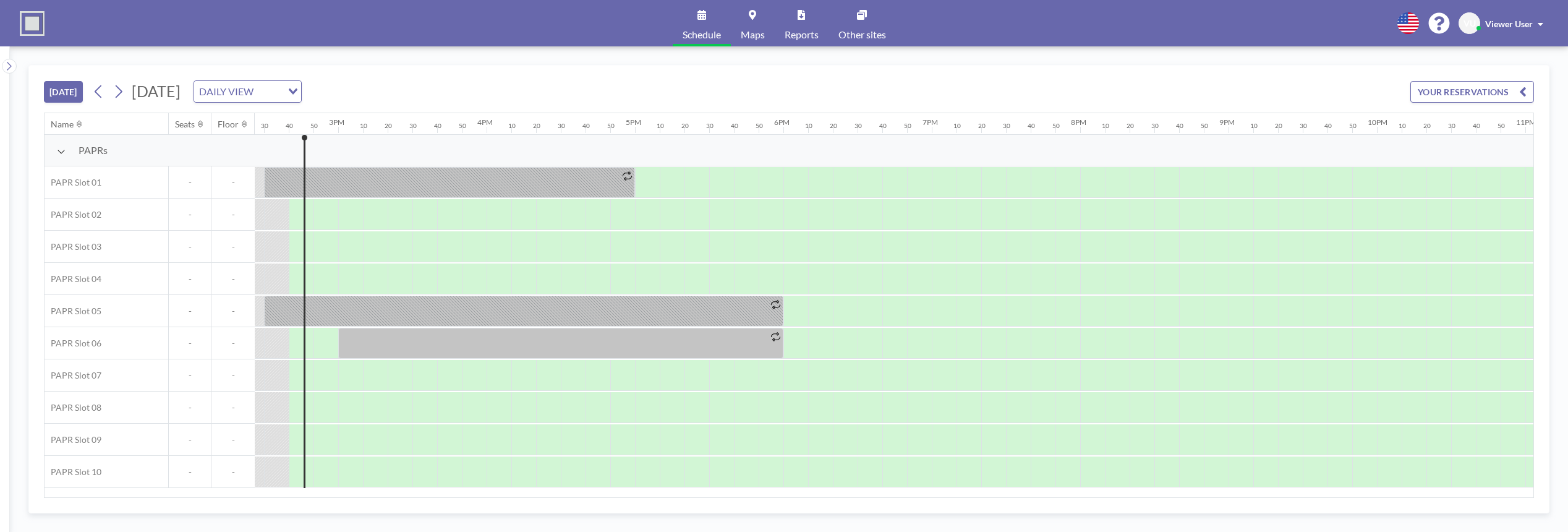
scroll to position [0, 2152]
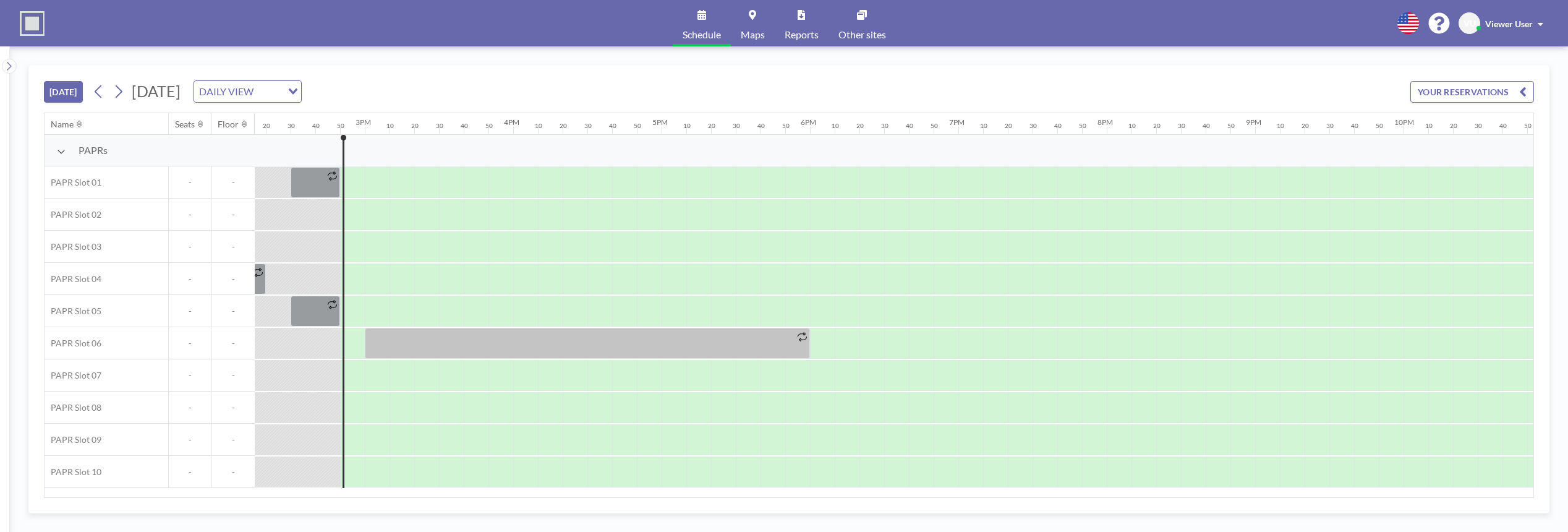
scroll to position [0, 2176]
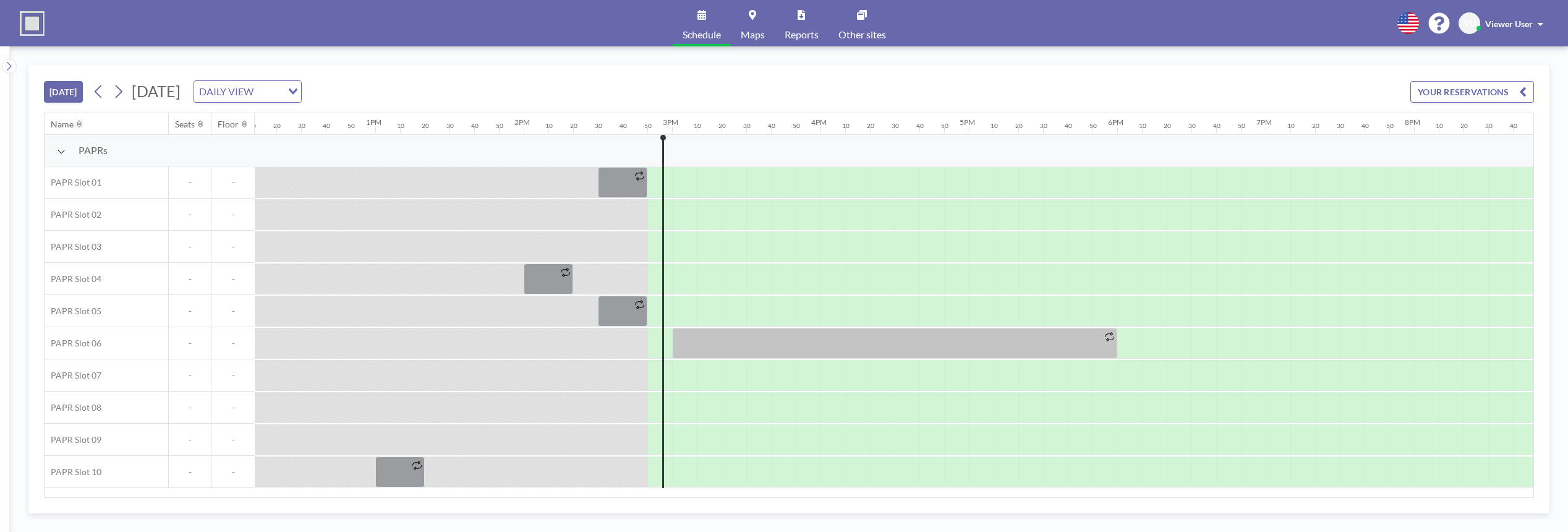
scroll to position [0, 2176]
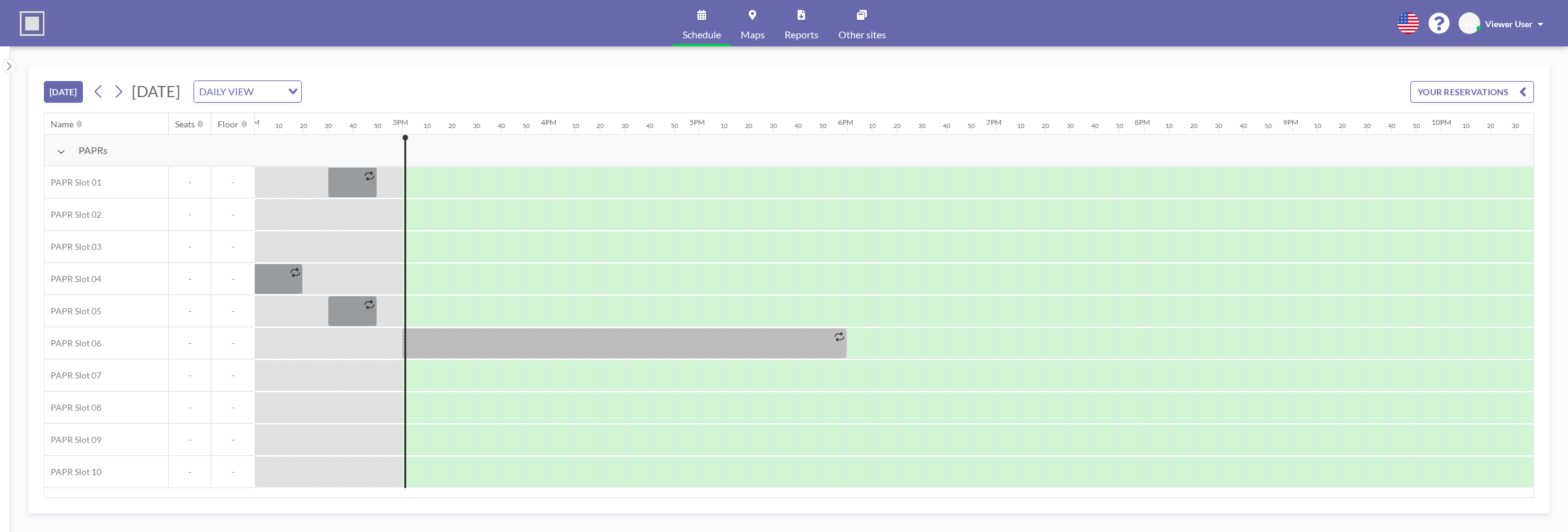
scroll to position [0, 2201]
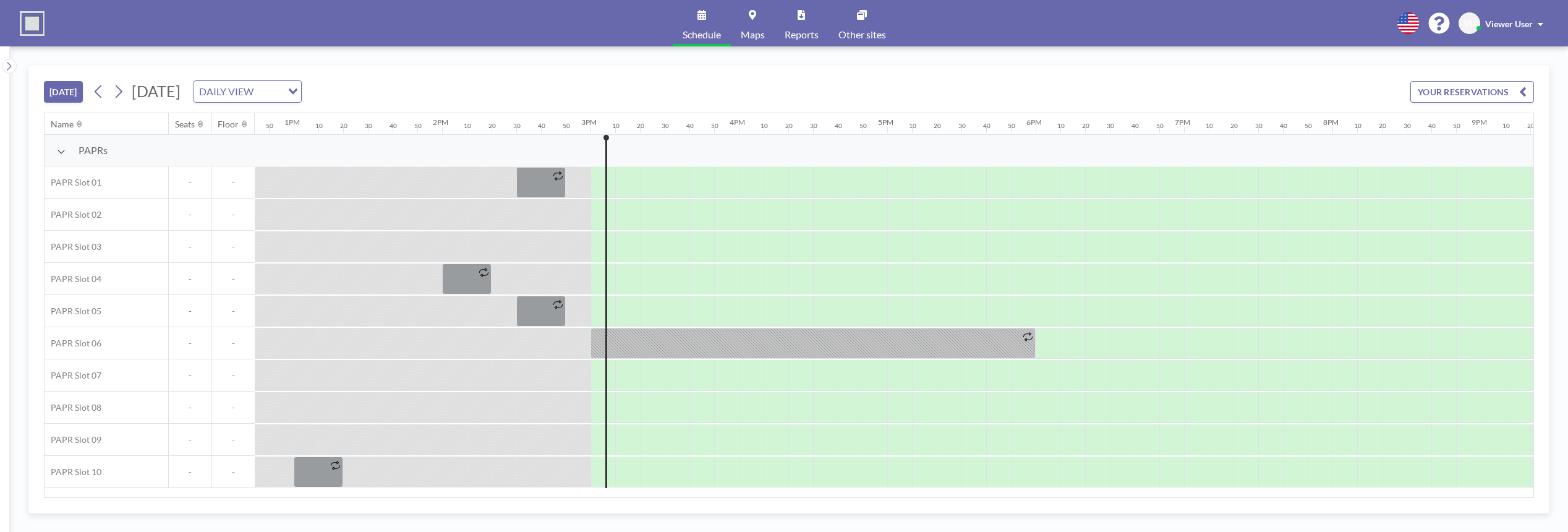
scroll to position [0, 2201]
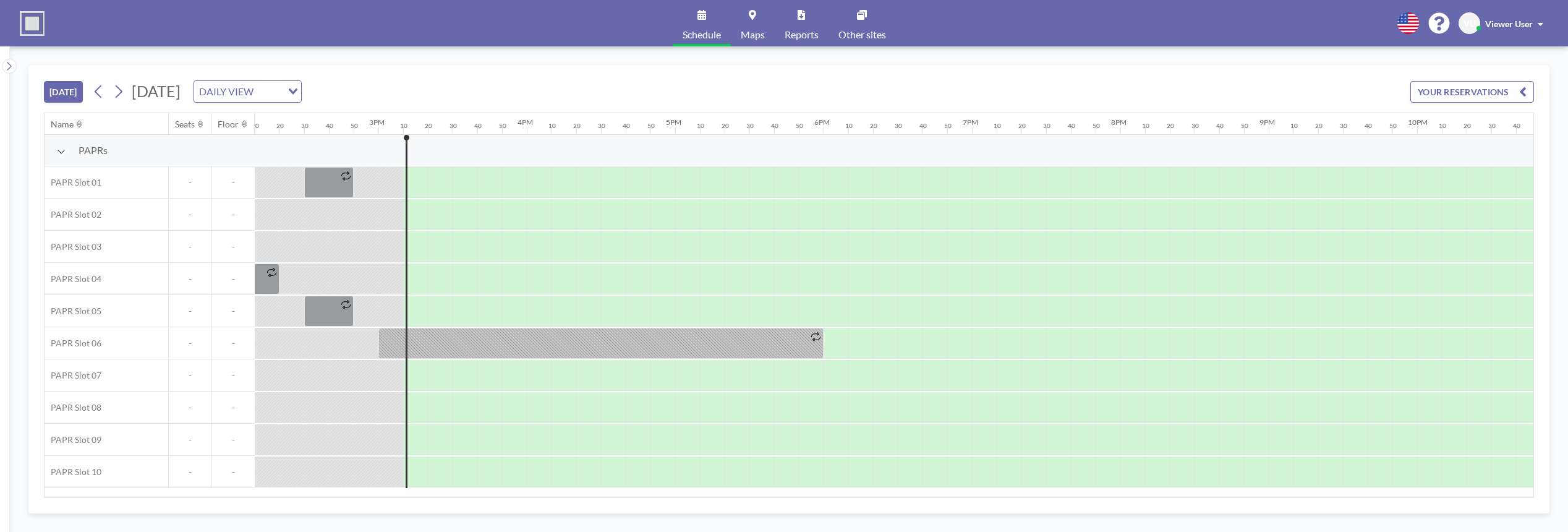
scroll to position [0, 2226]
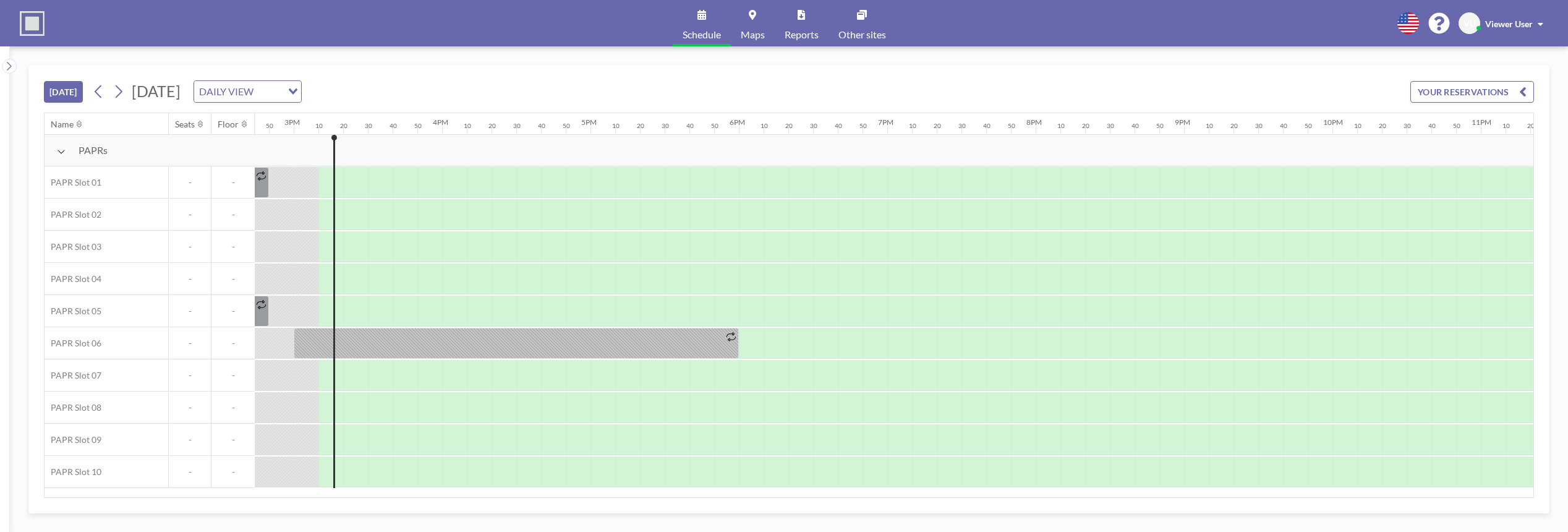
scroll to position [0, 2226]
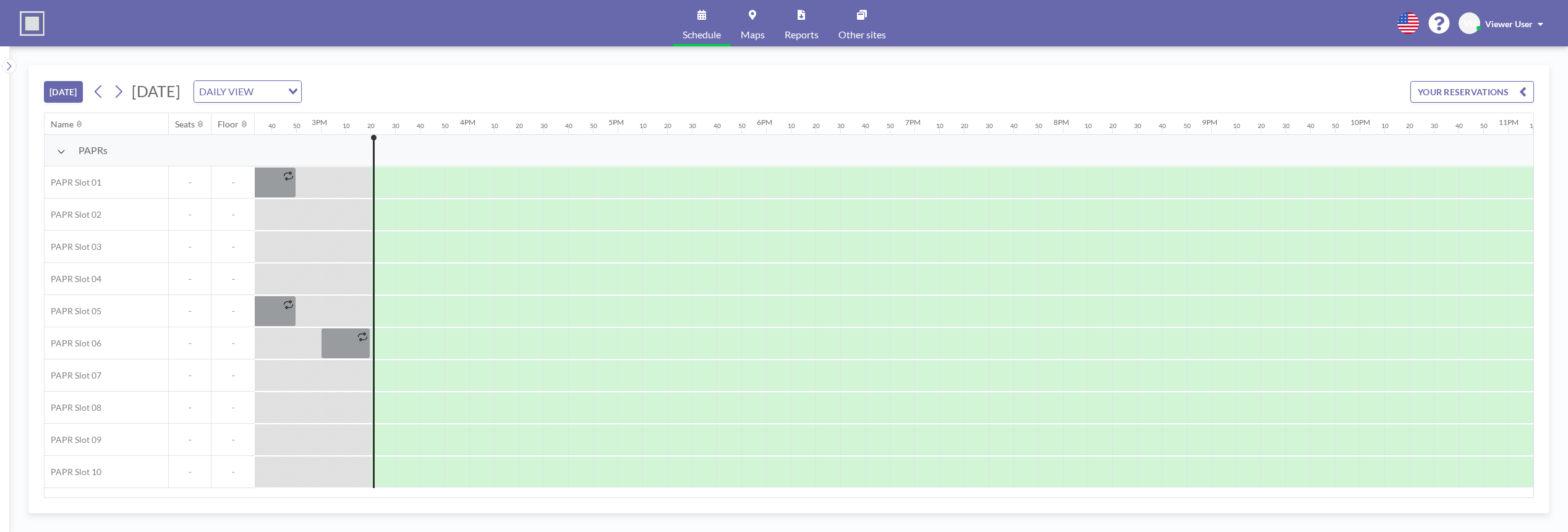
scroll to position [0, 2251]
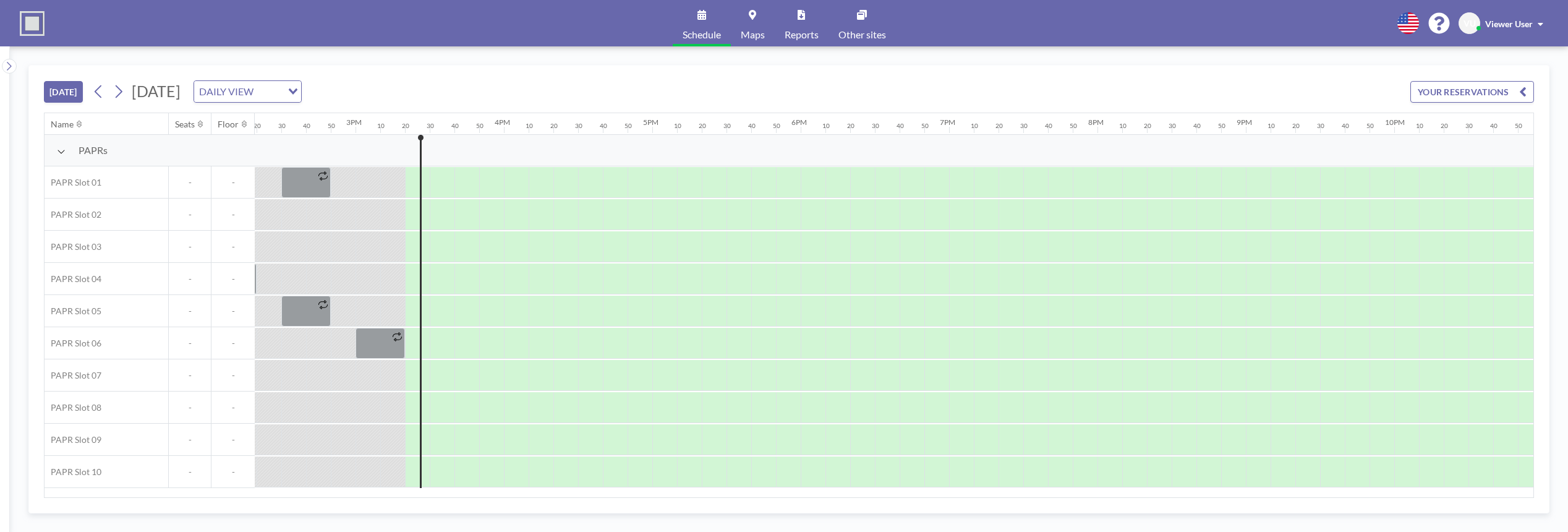
scroll to position [0, 2251]
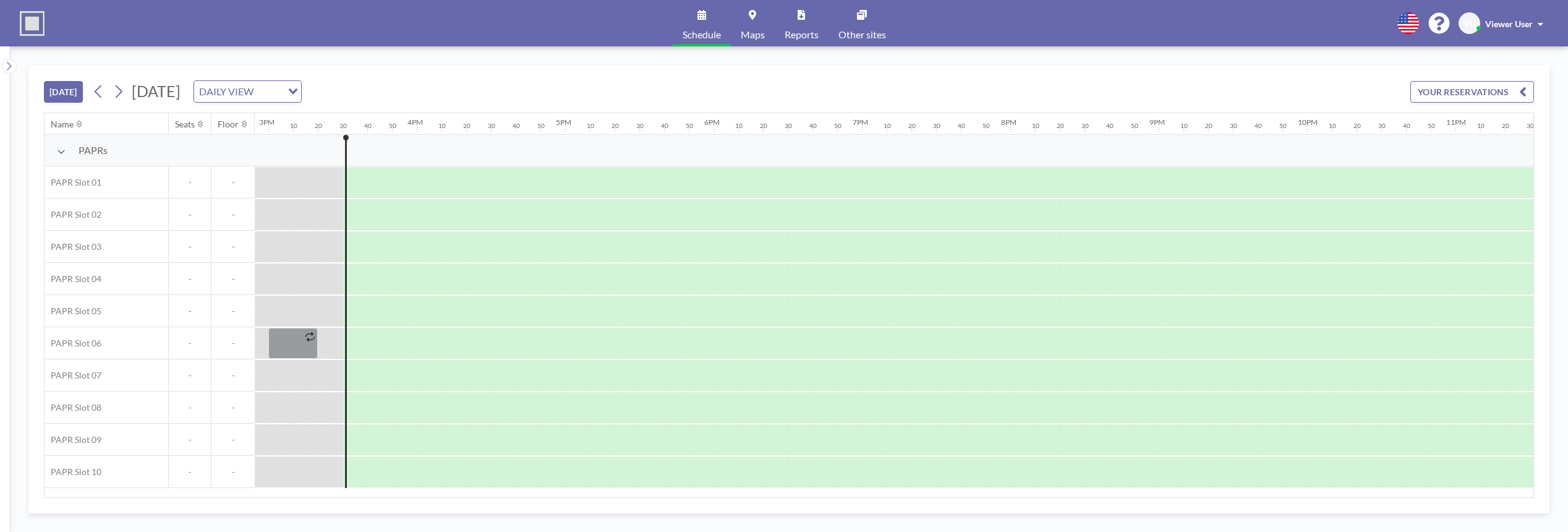
scroll to position [0, 2275]
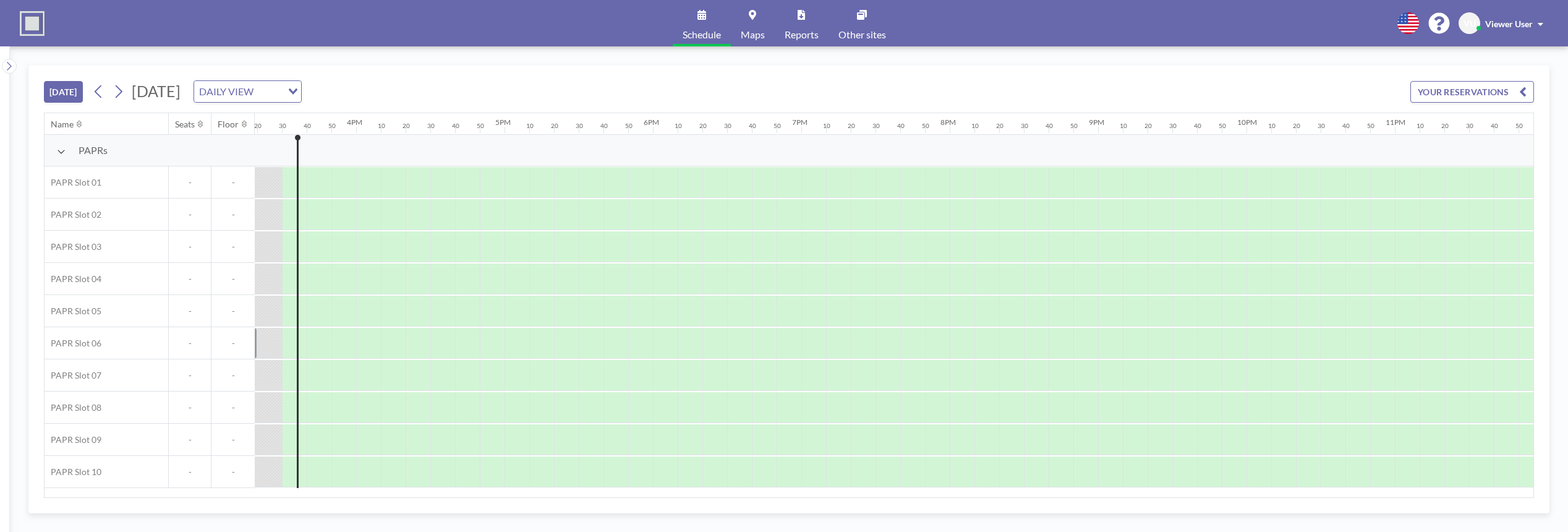
scroll to position [0, 2275]
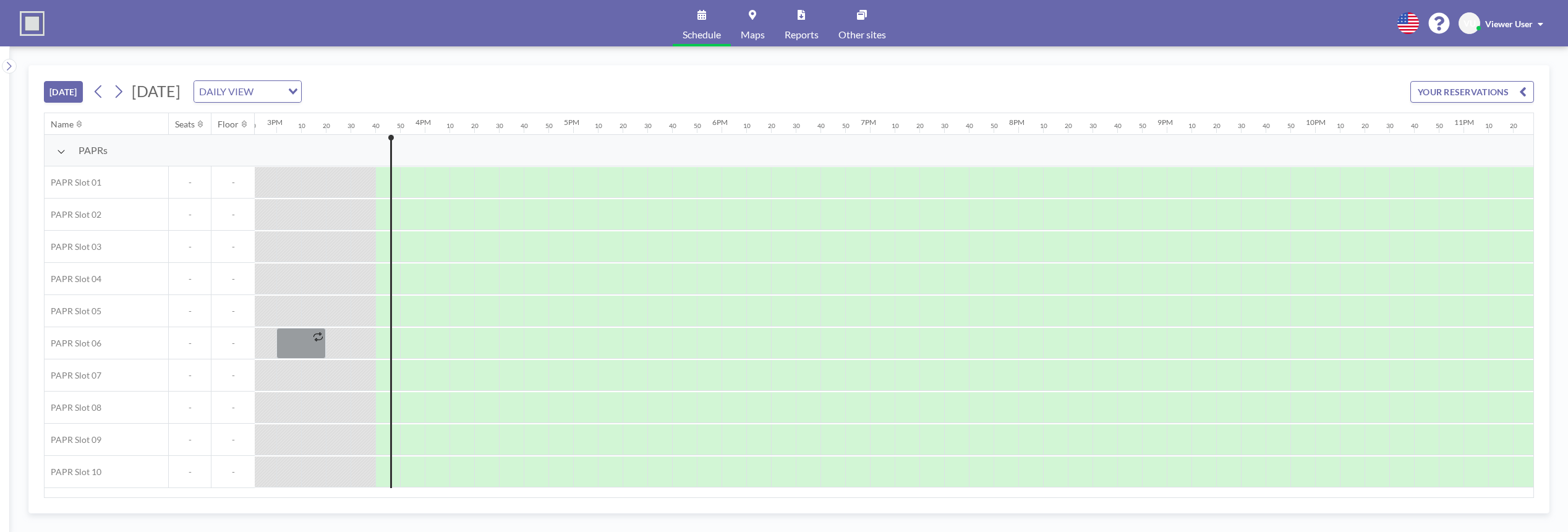
scroll to position [0, 2296]
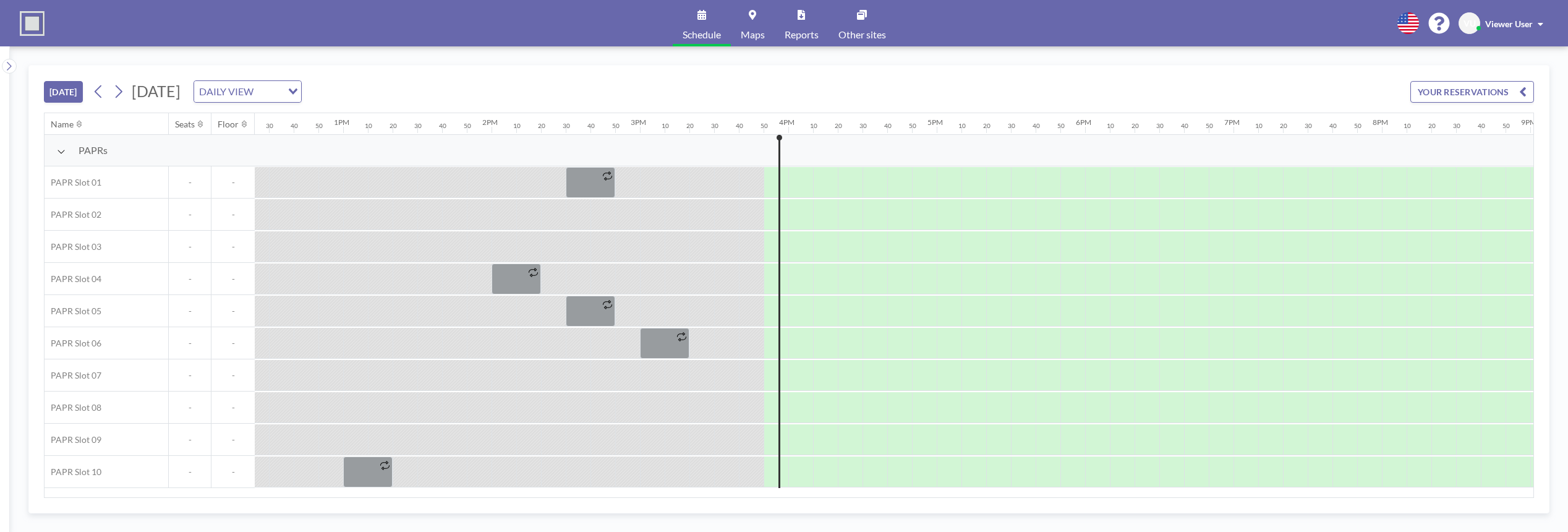
scroll to position [0, 2296]
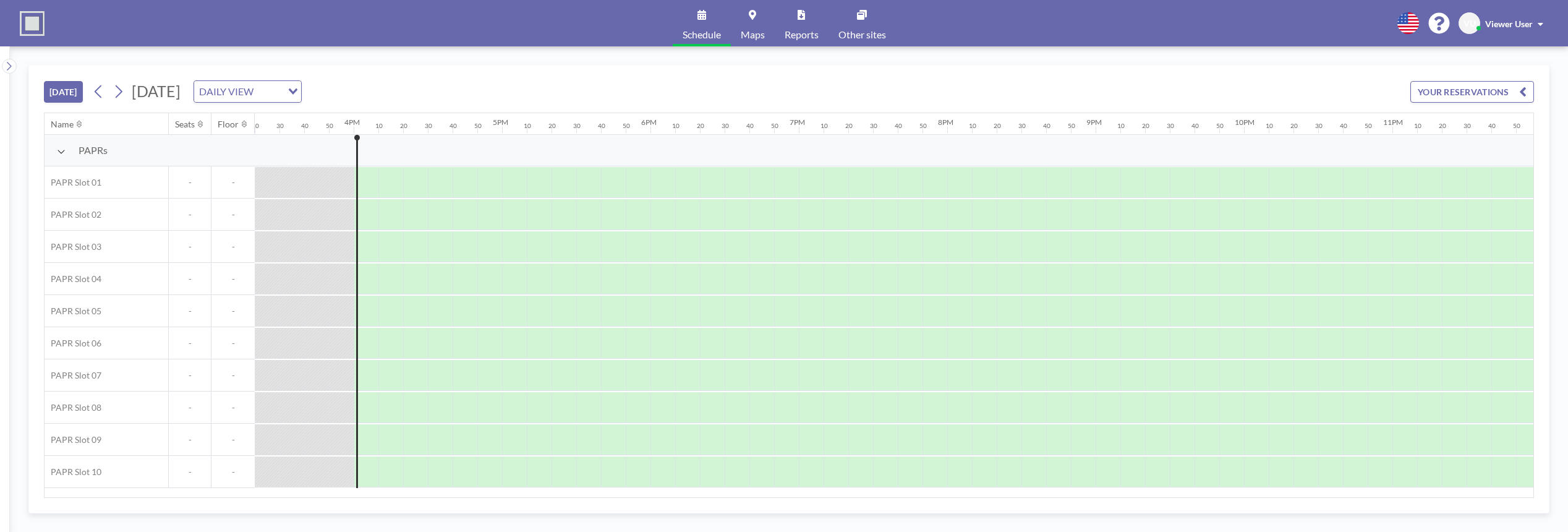
scroll to position [0, 2296]
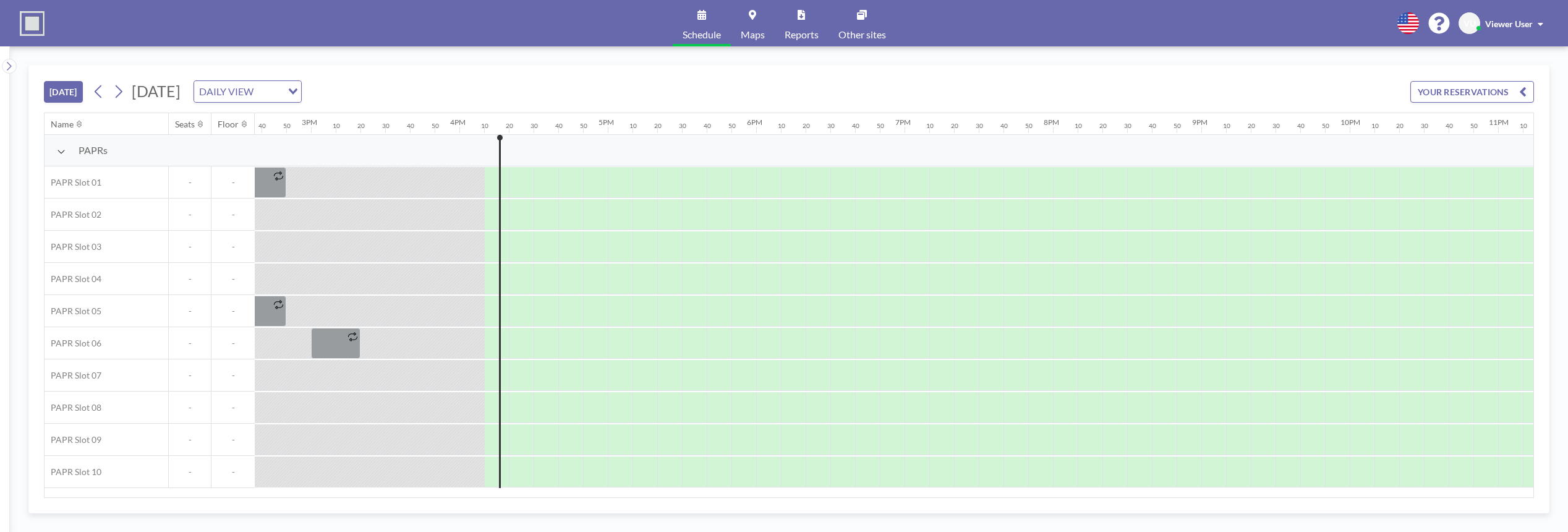
scroll to position [0, 2296]
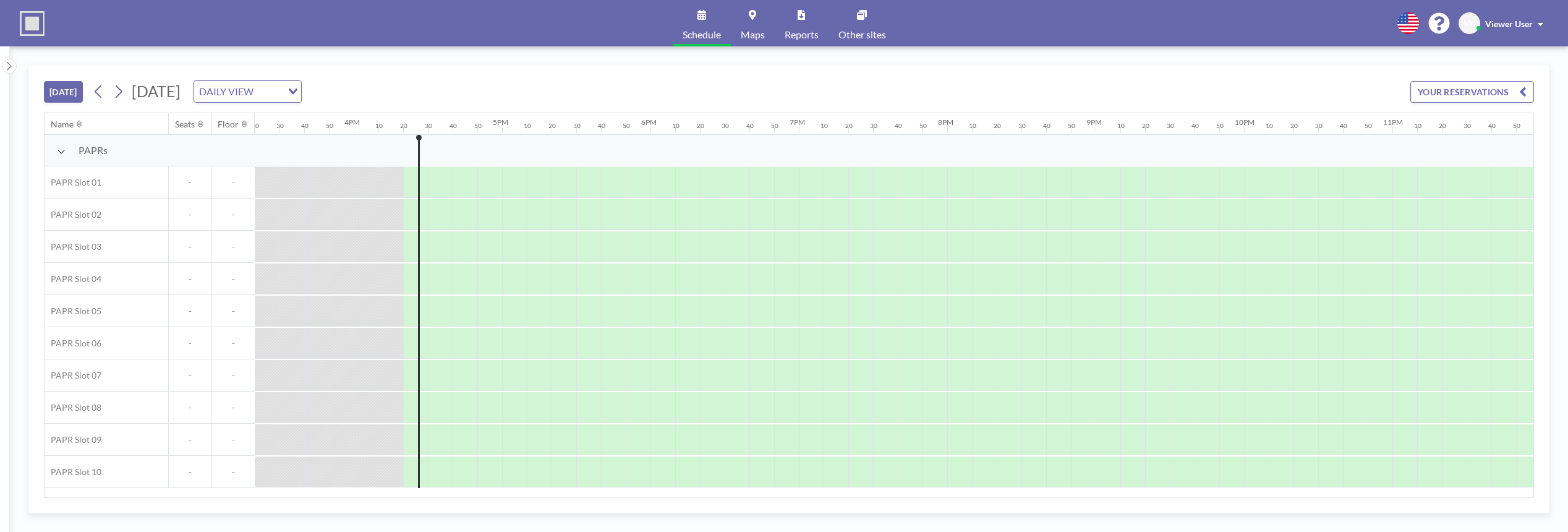
scroll to position [0, 2296]
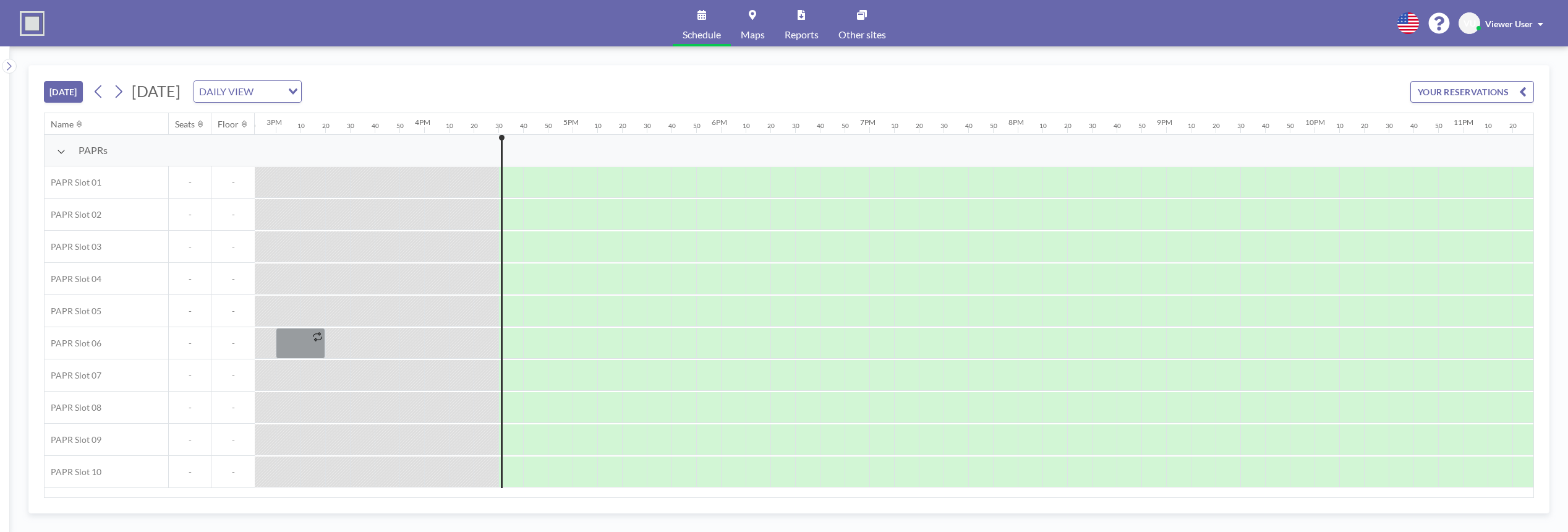
scroll to position [0, 2296]
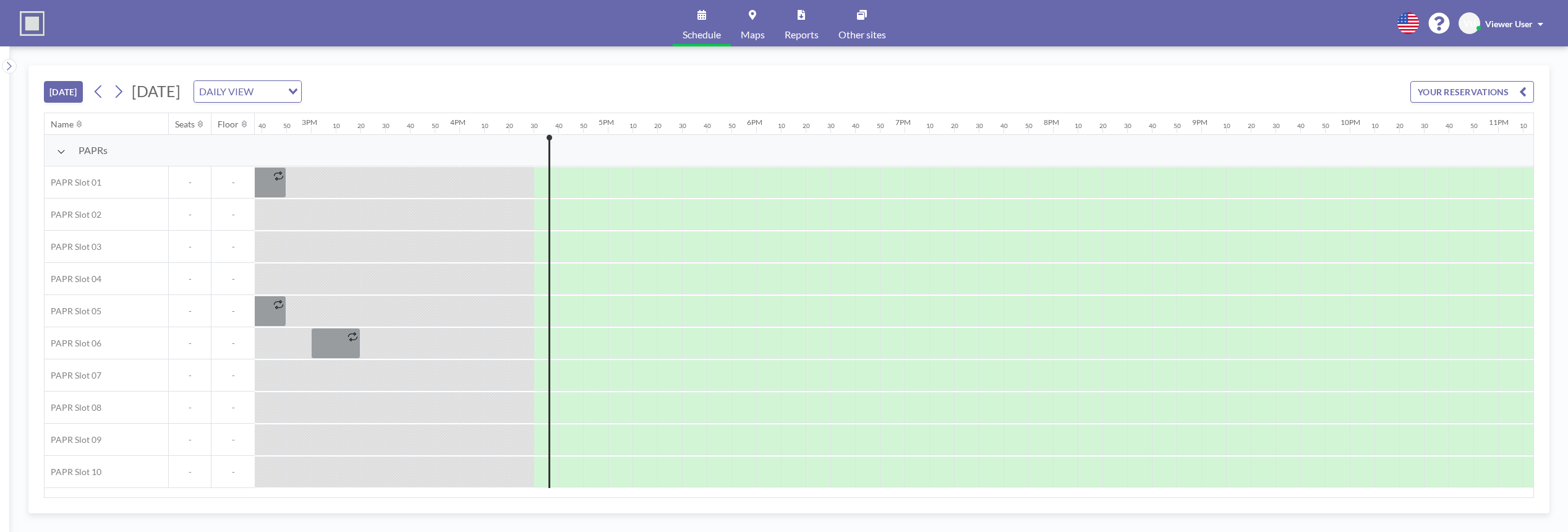
scroll to position [0, 2296]
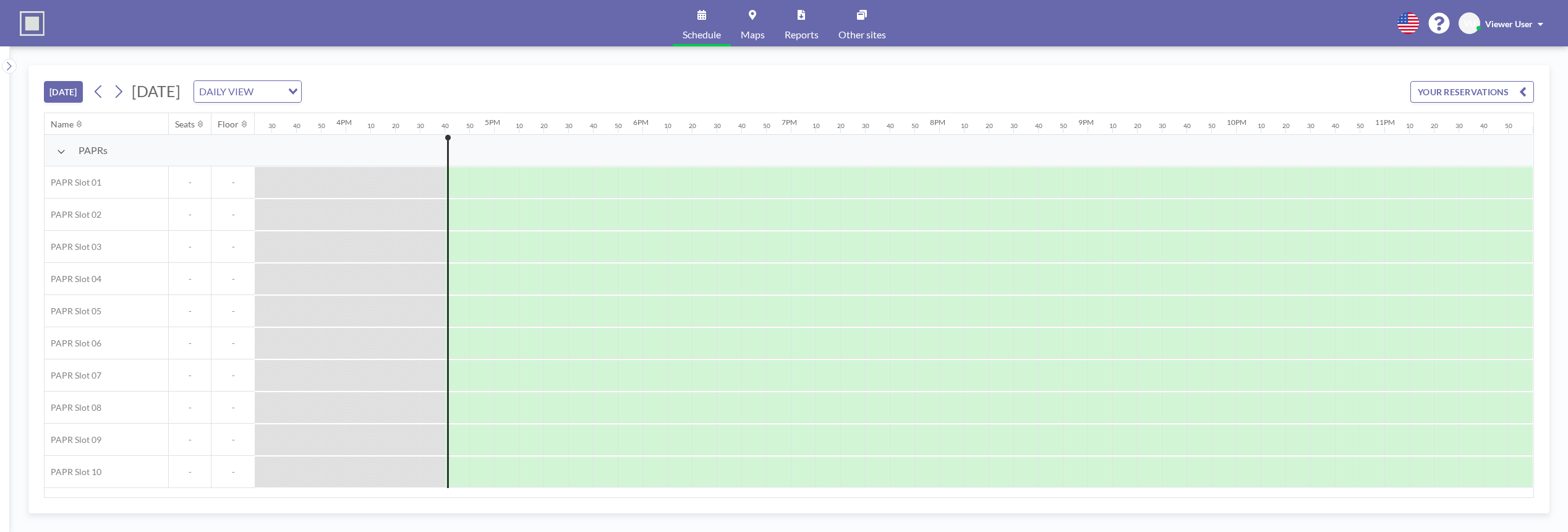
scroll to position [0, 2296]
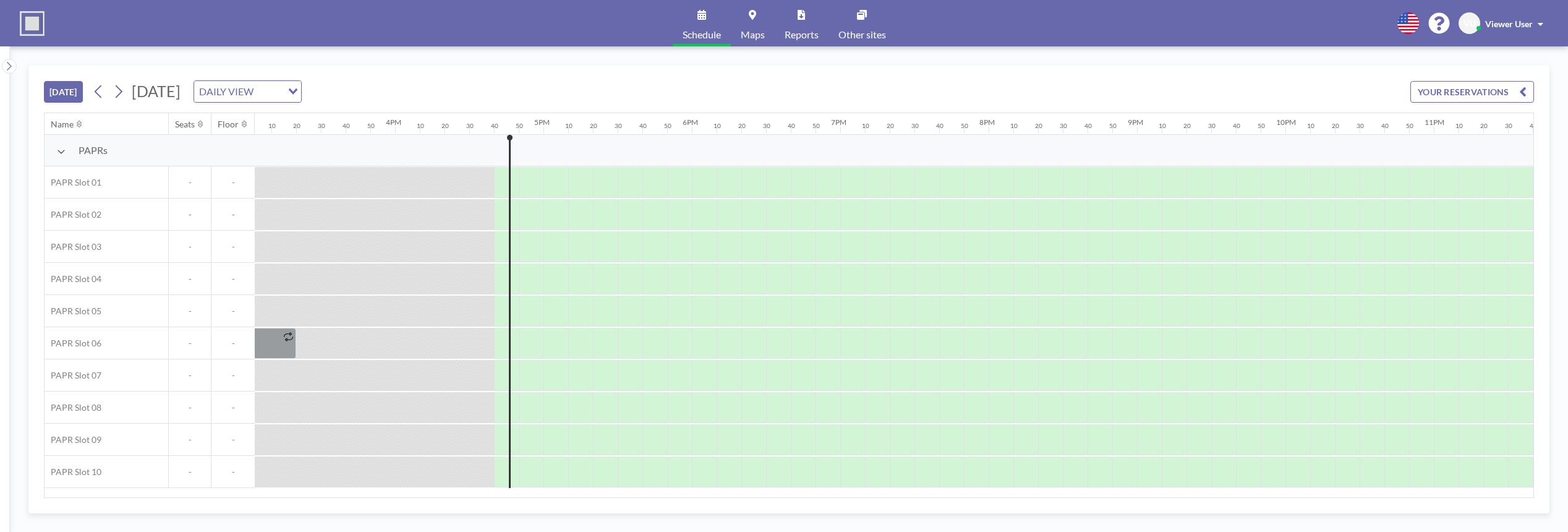
scroll to position [0, 2296]
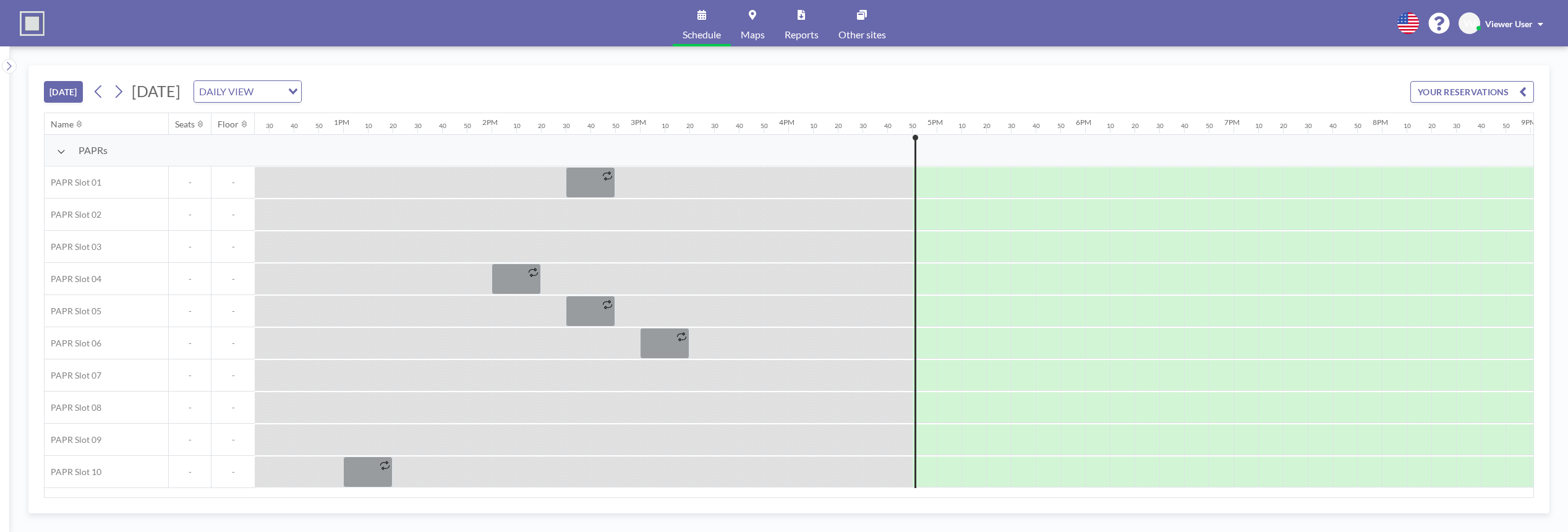
scroll to position [0, 2296]
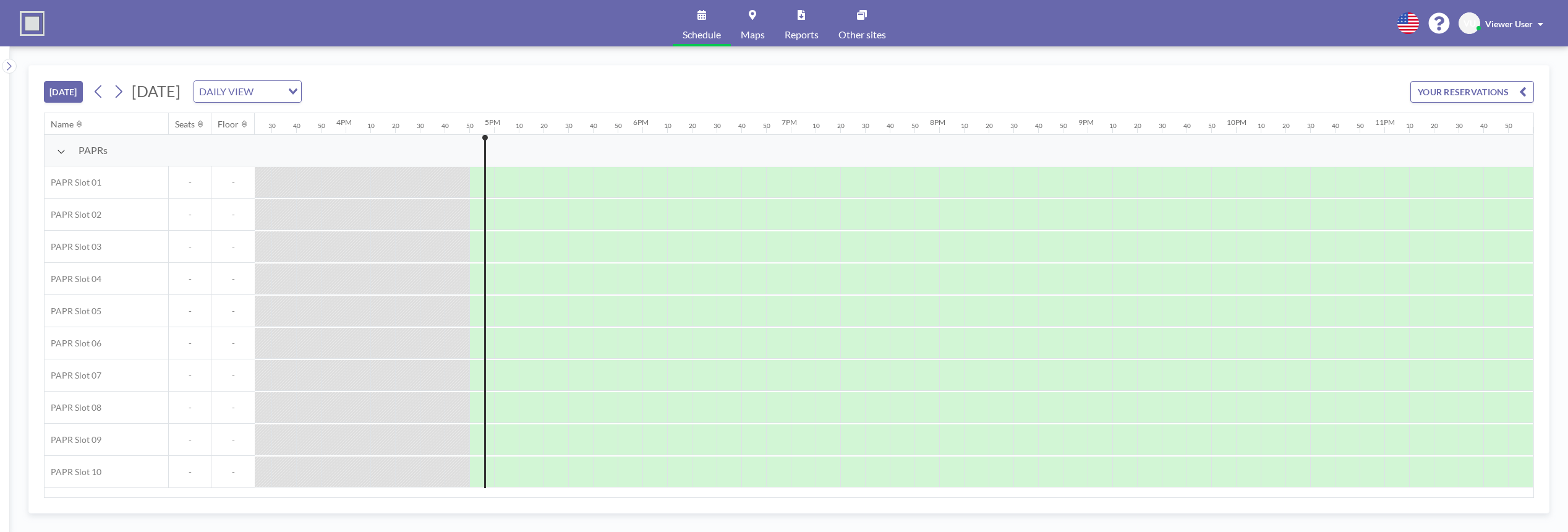
scroll to position [0, 2296]
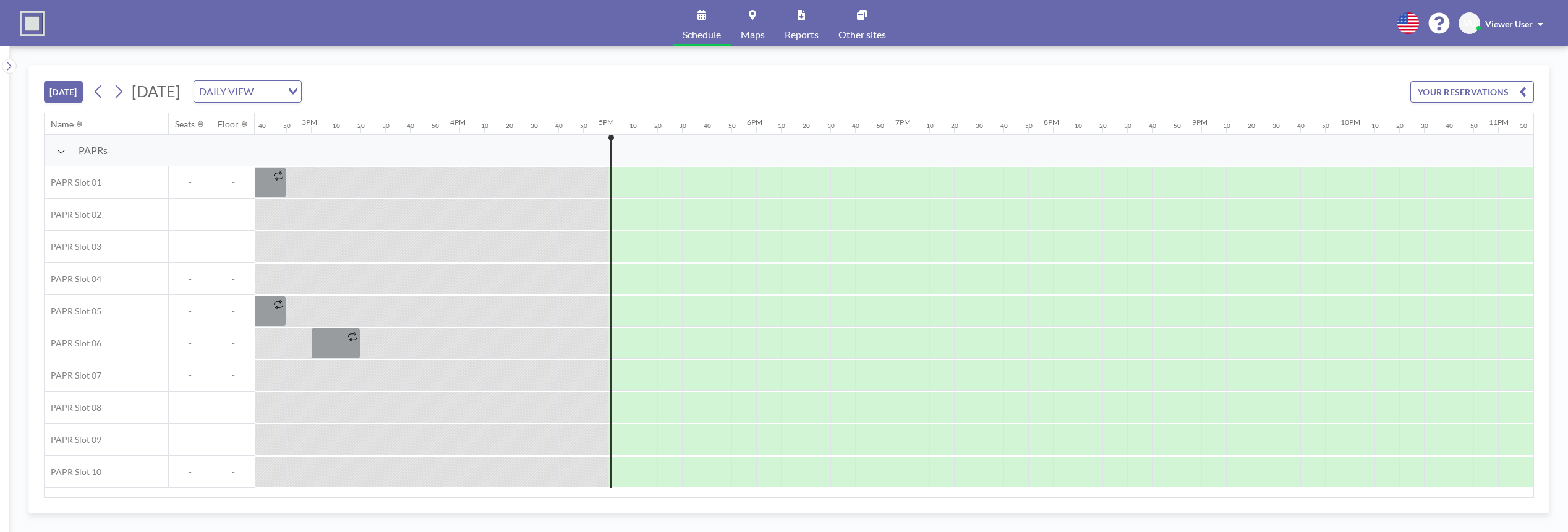
scroll to position [0, 2296]
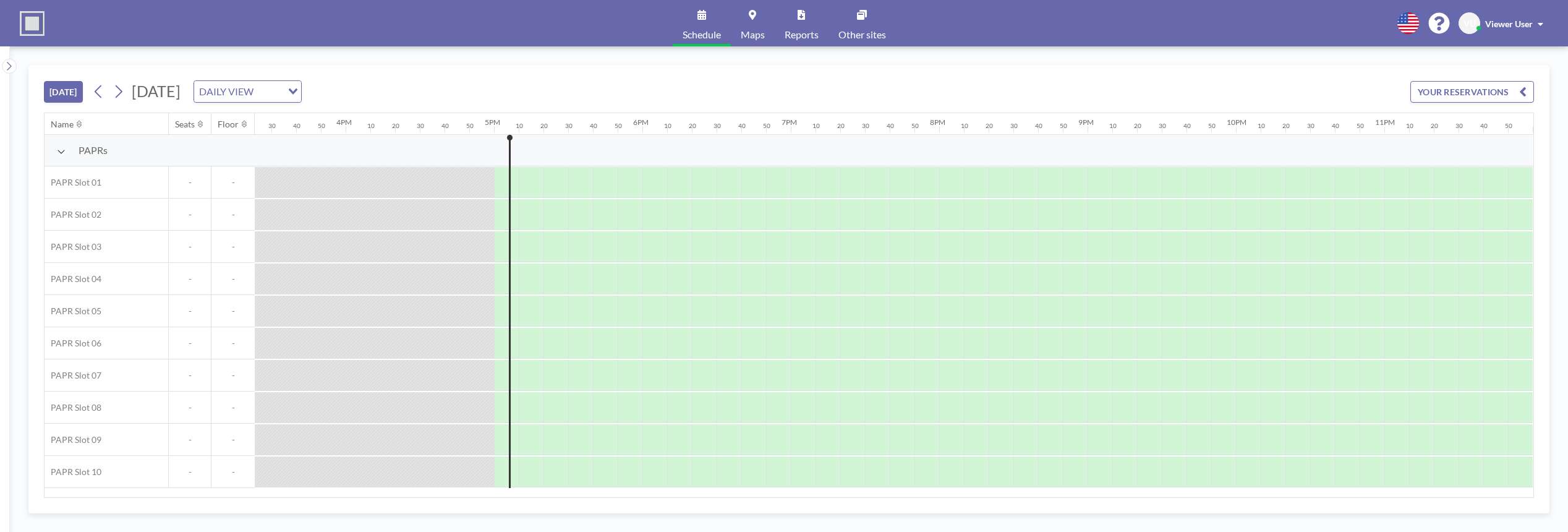
scroll to position [0, 2296]
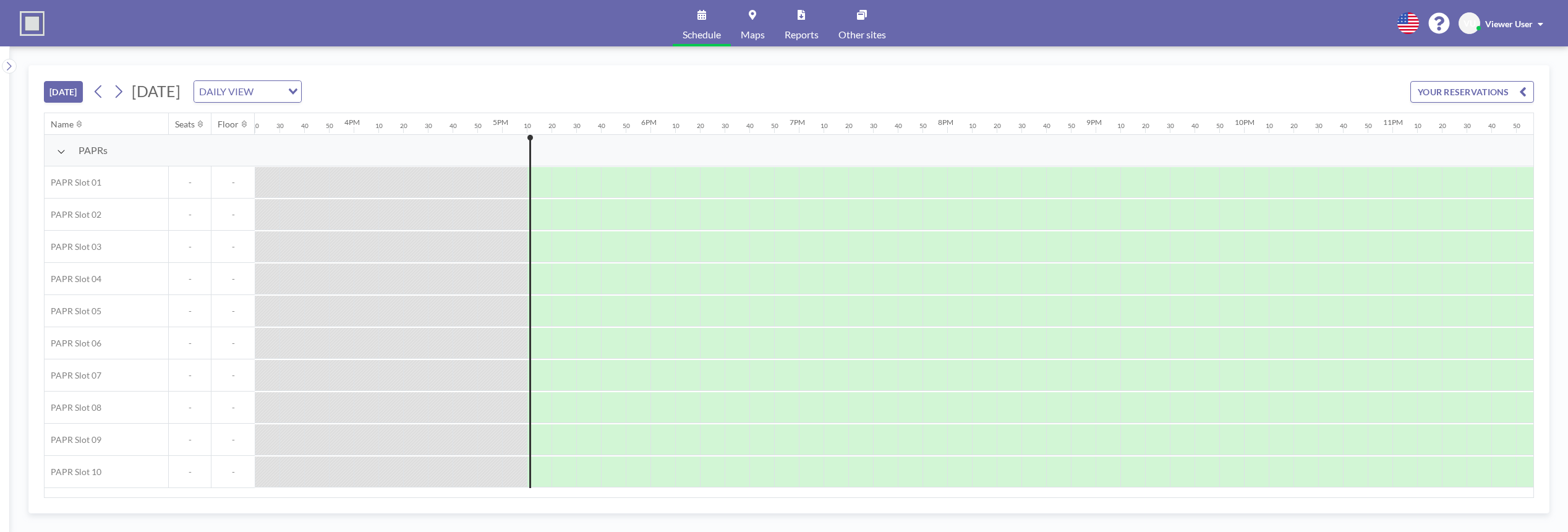
scroll to position [0, 2296]
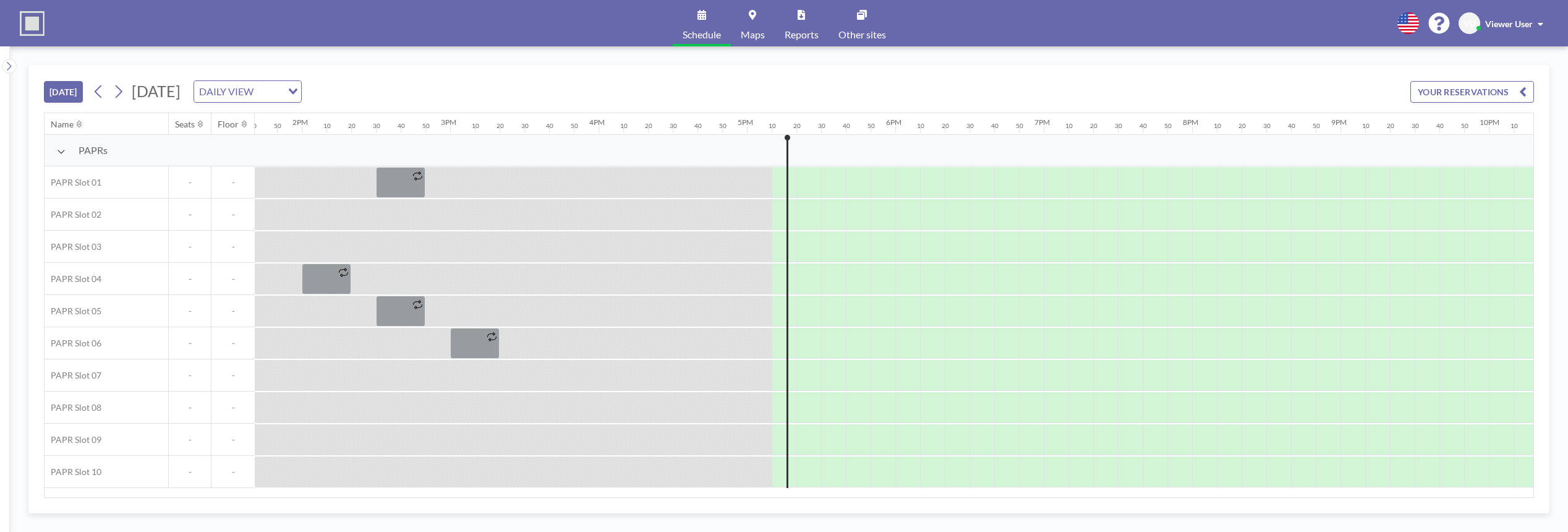
scroll to position [0, 2296]
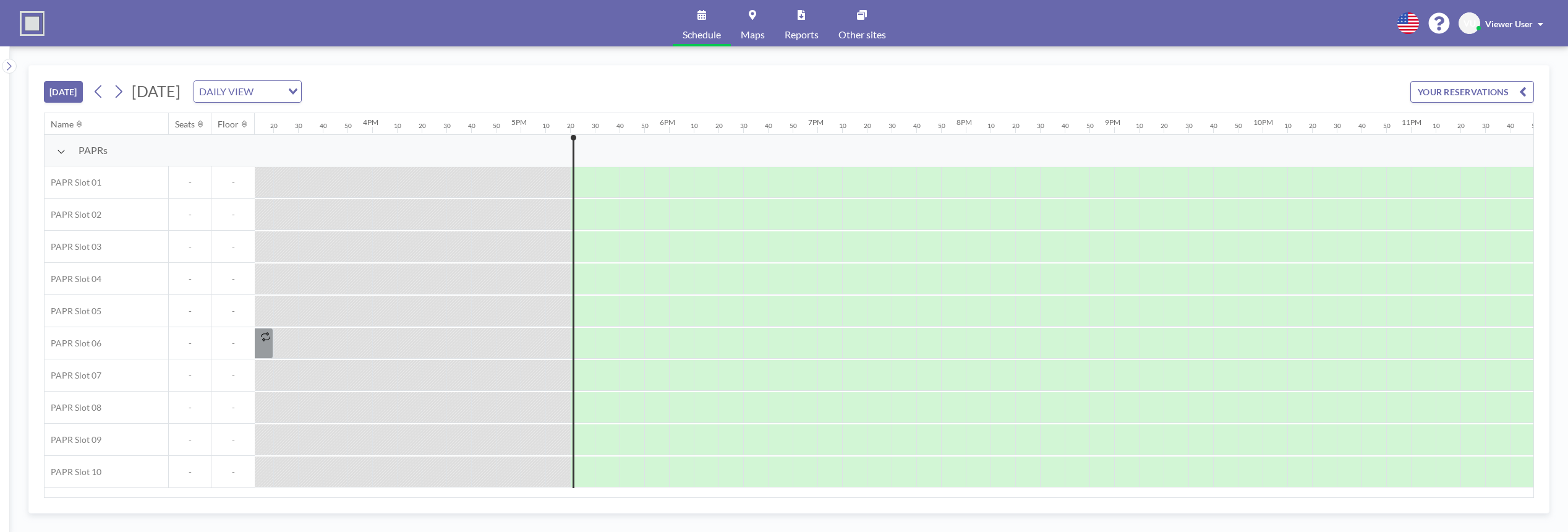
scroll to position [0, 2296]
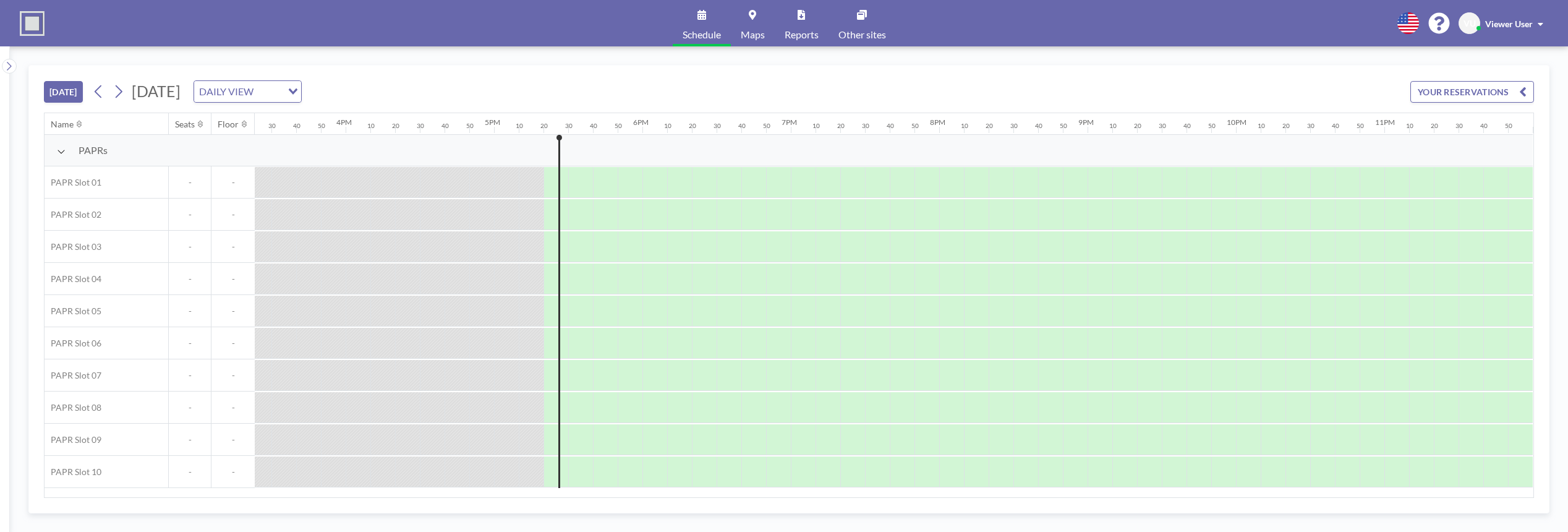
scroll to position [0, 2296]
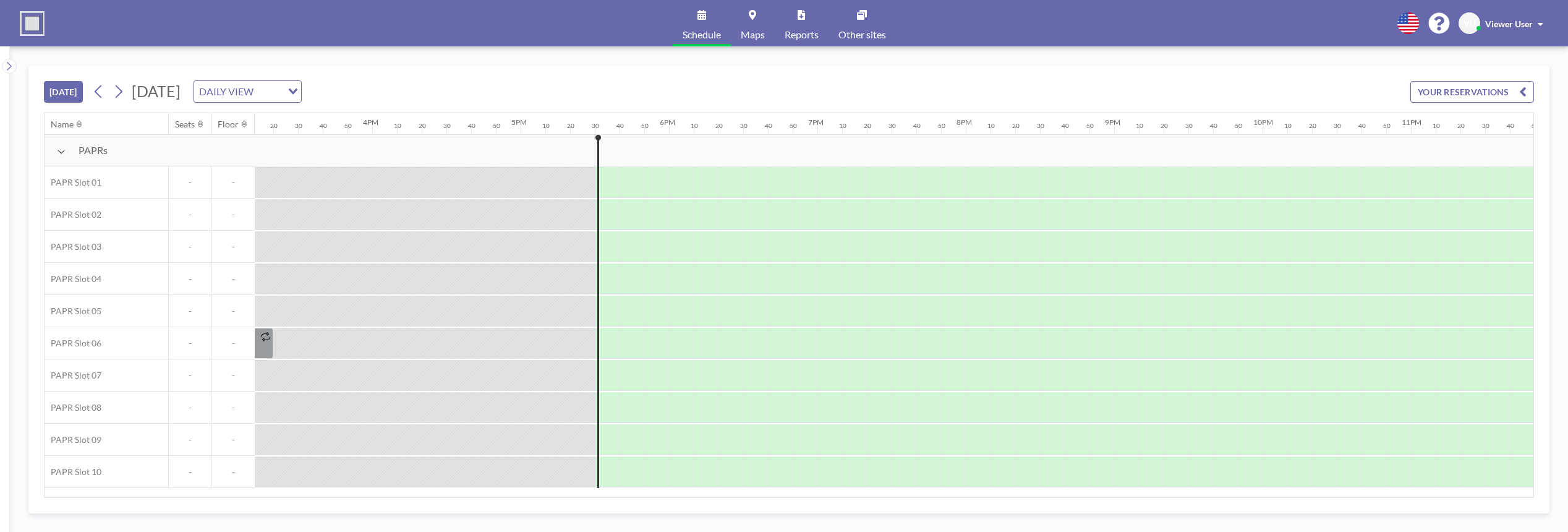
scroll to position [0, 2296]
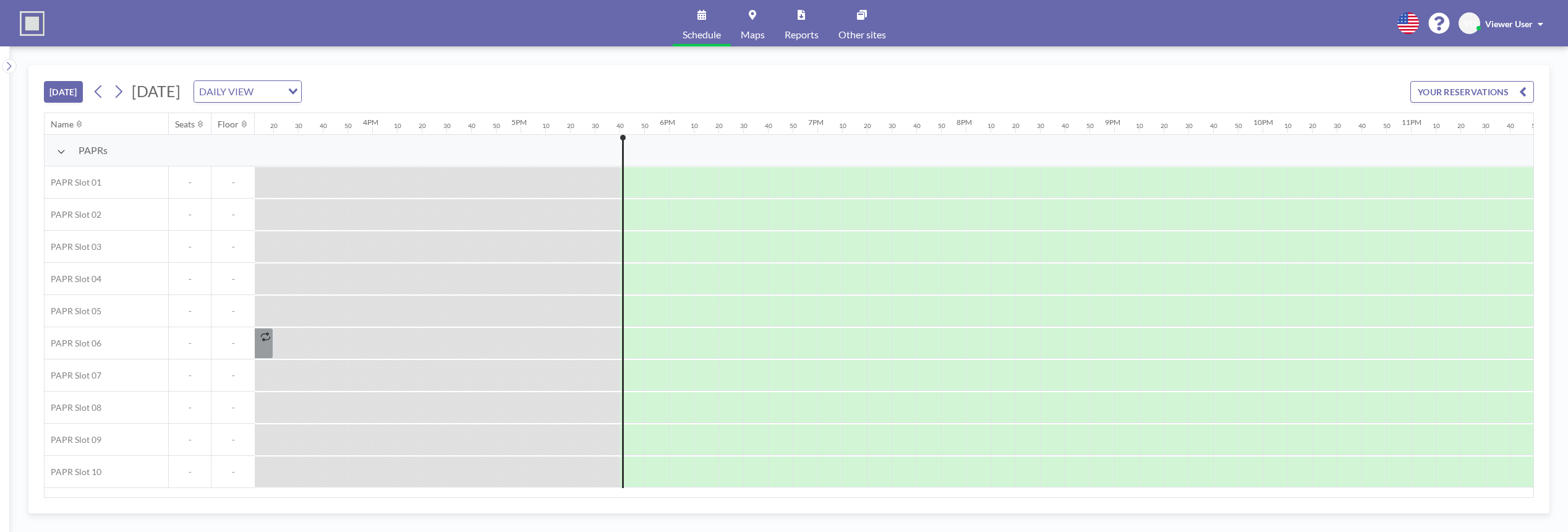
scroll to position [0, 2296]
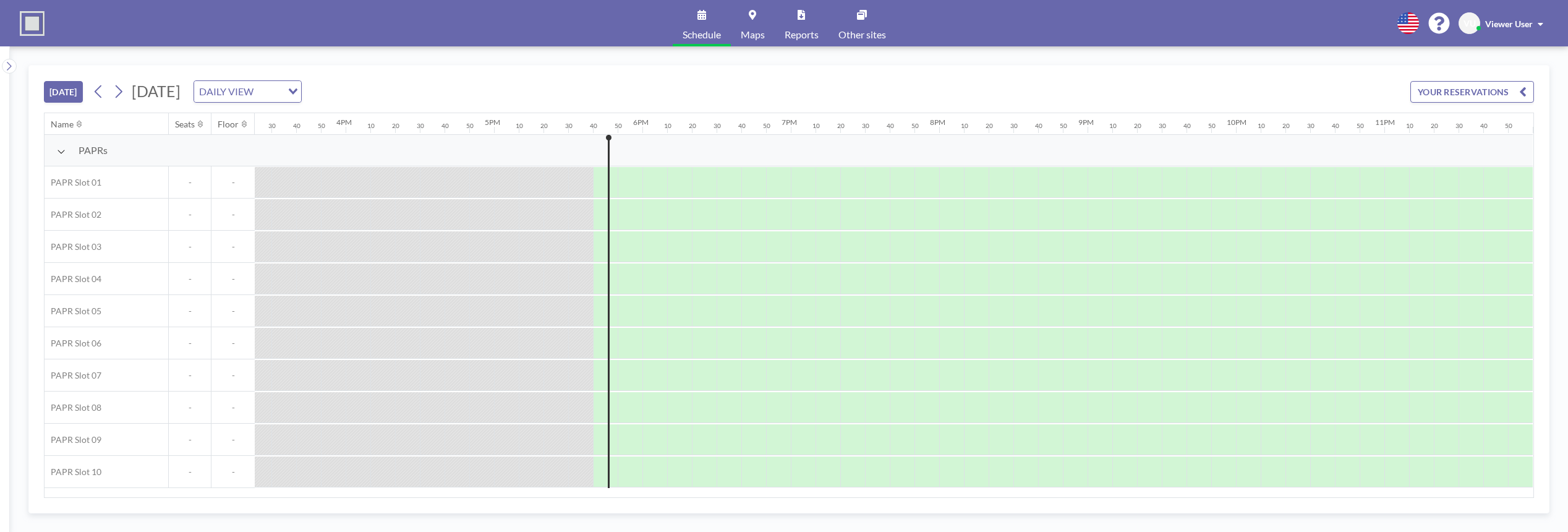
scroll to position [0, 2296]
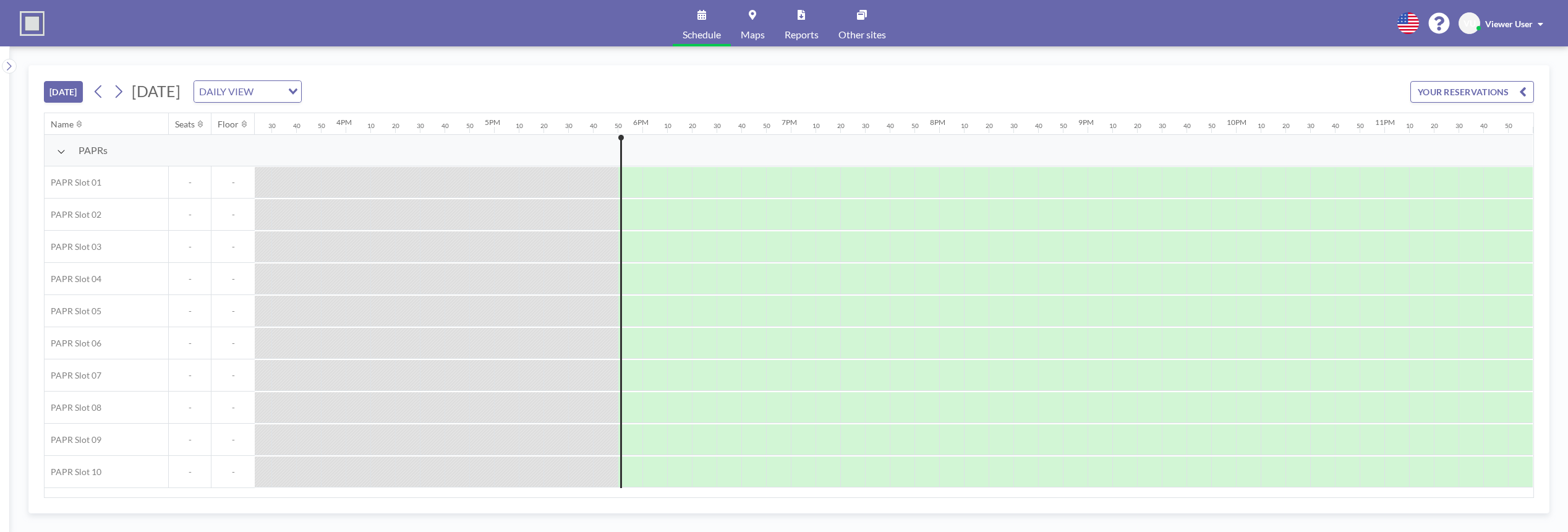
scroll to position [0, 2296]
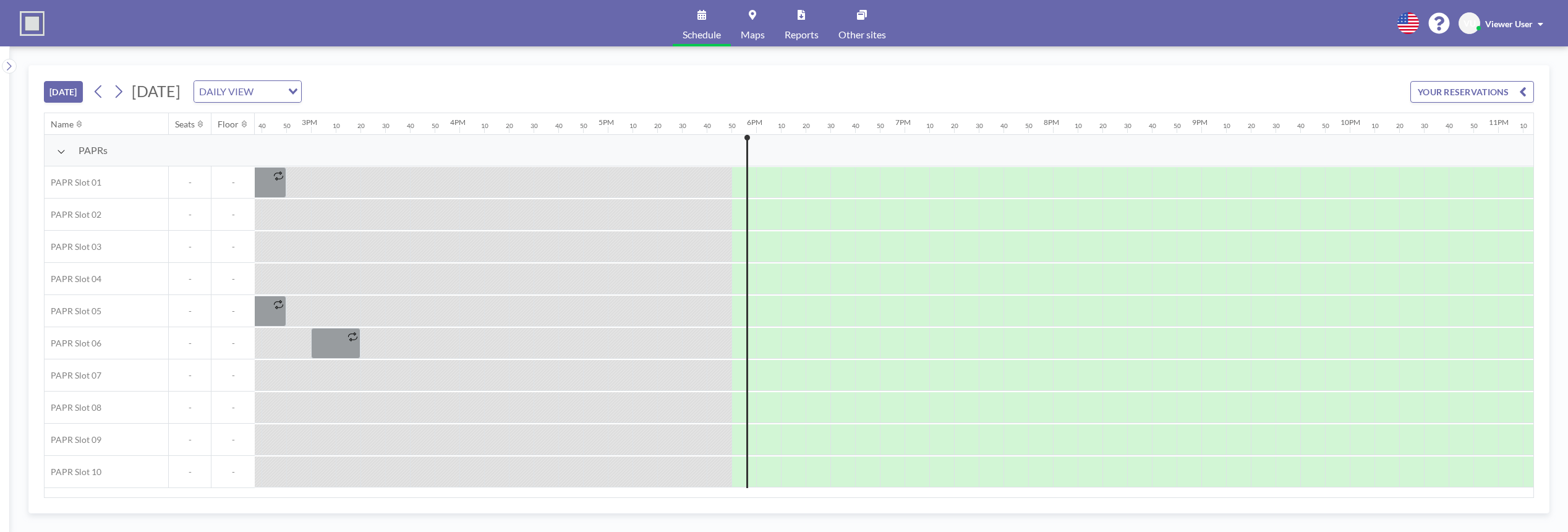
scroll to position [0, 2296]
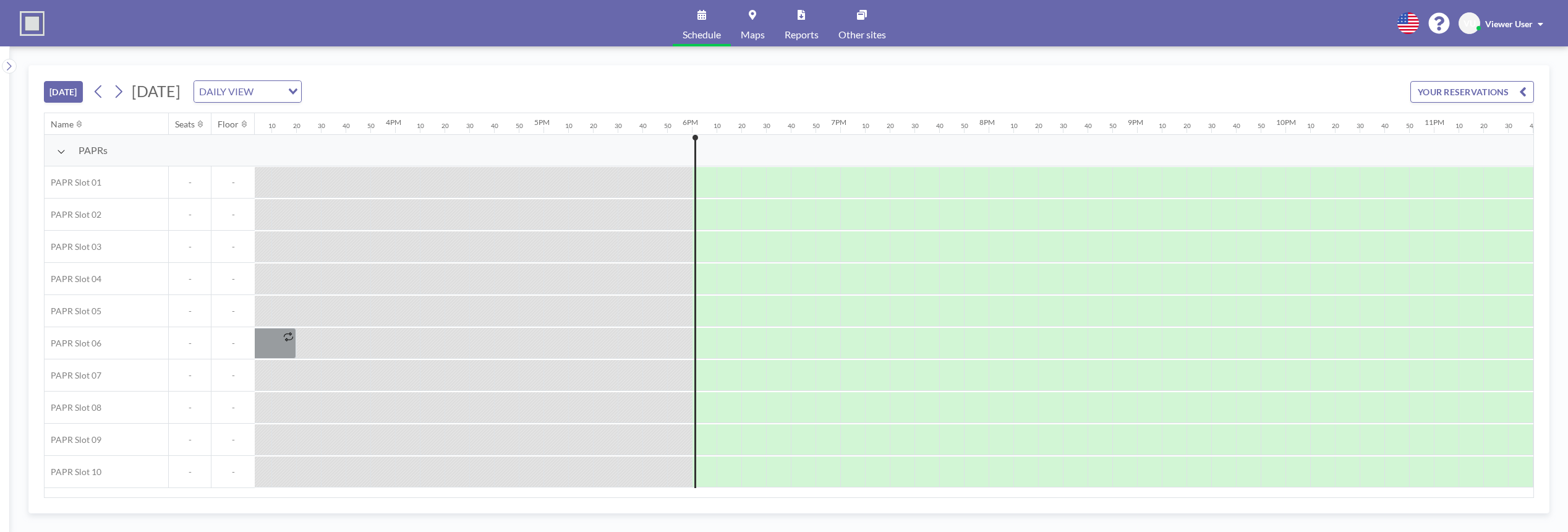
scroll to position [0, 2296]
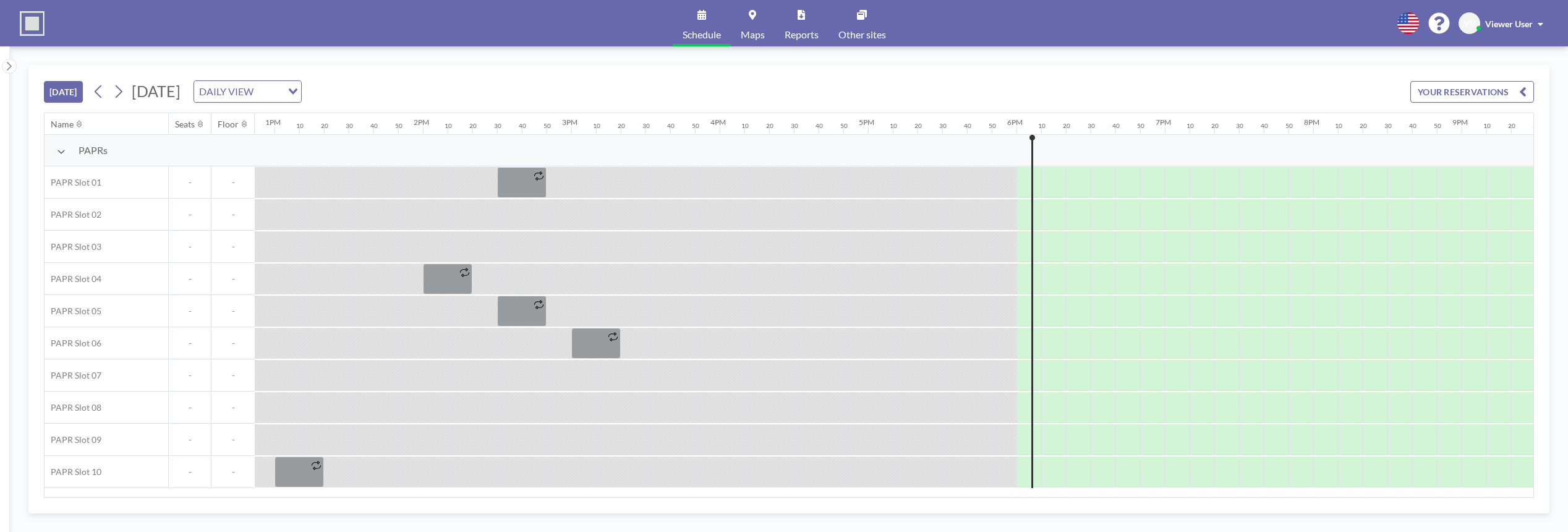
scroll to position [0, 2296]
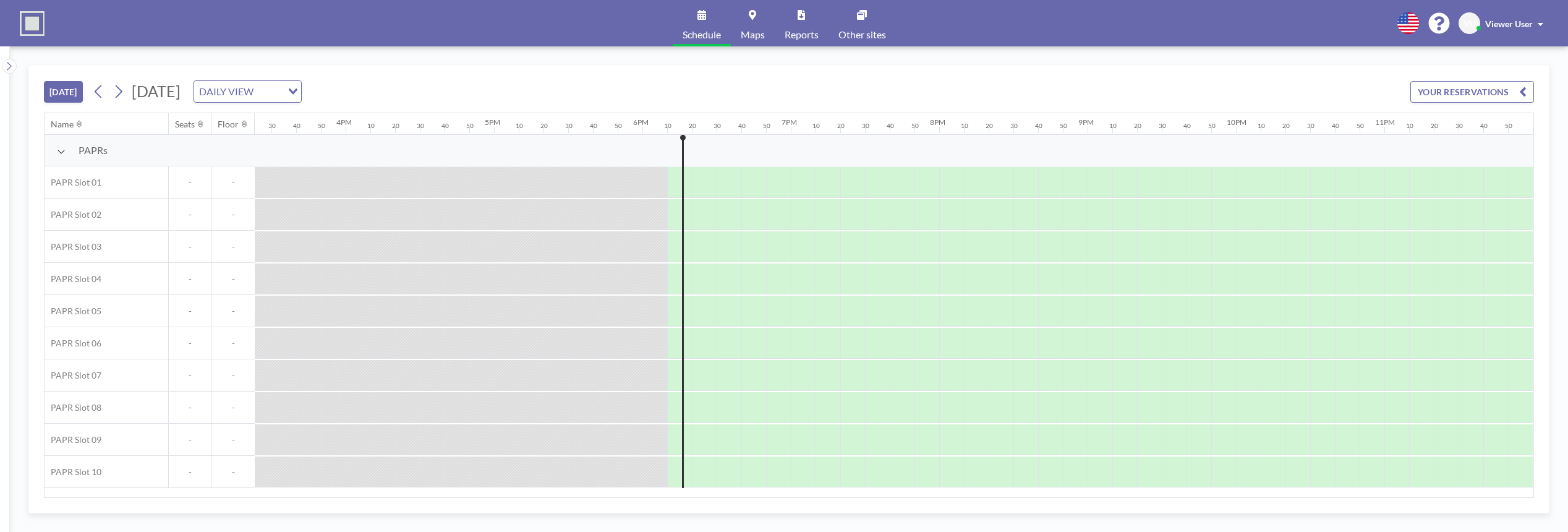
scroll to position [0, 2296]
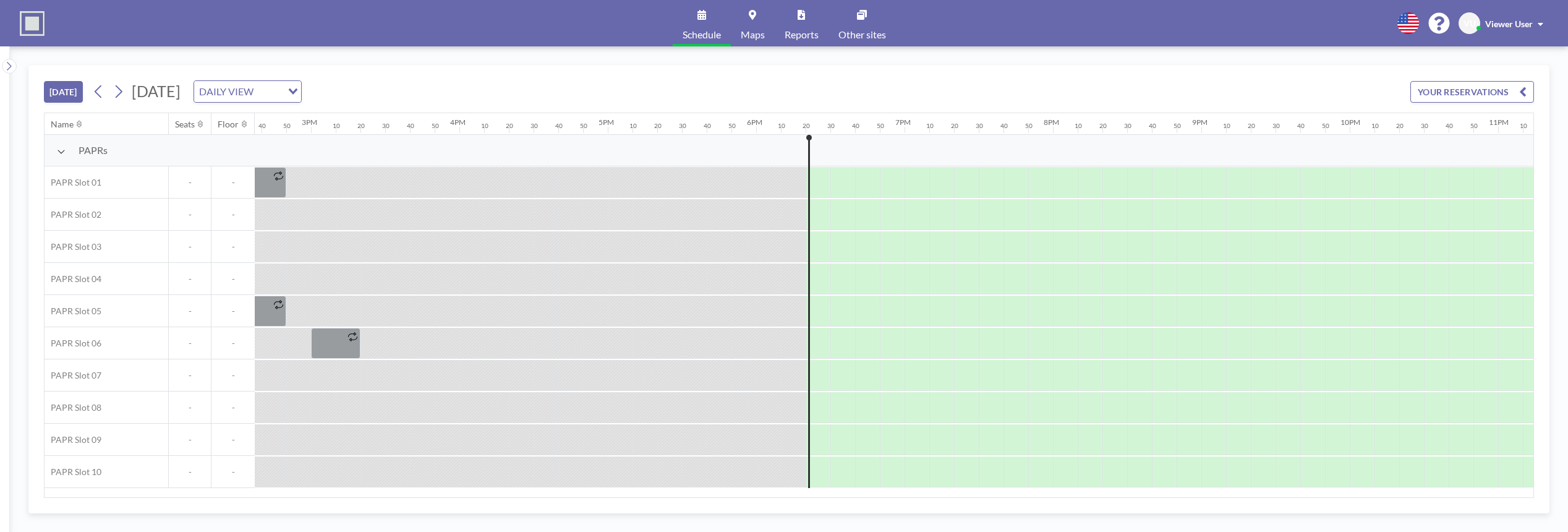
scroll to position [0, 2296]
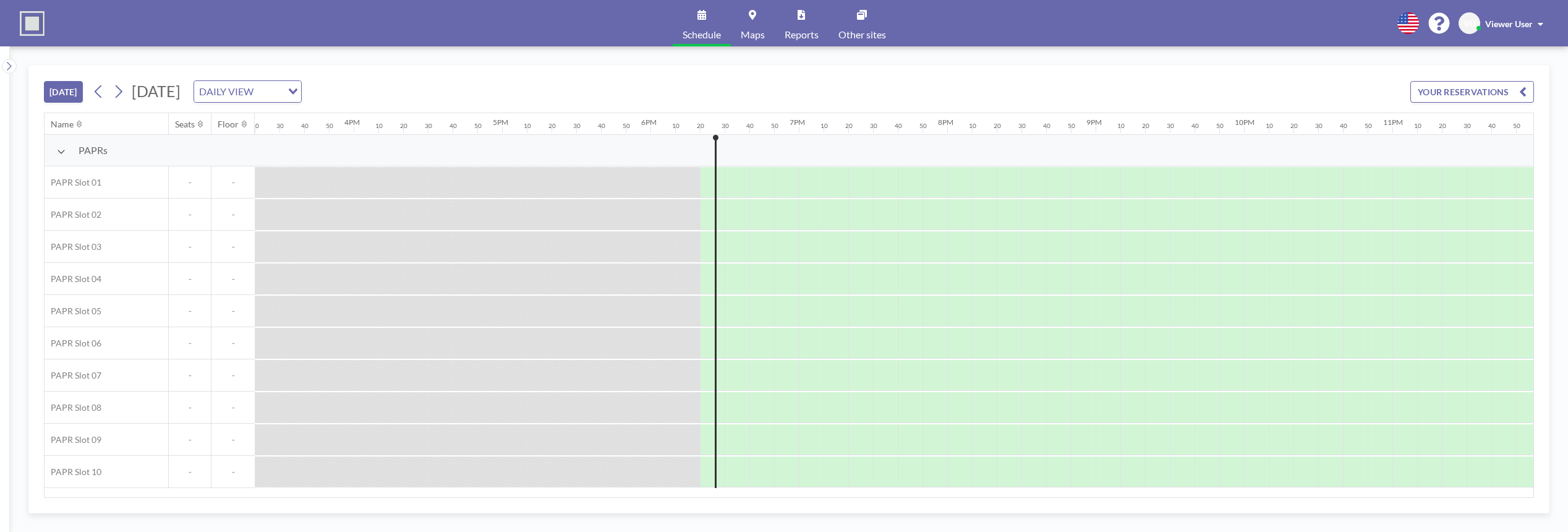
scroll to position [0, 2296]
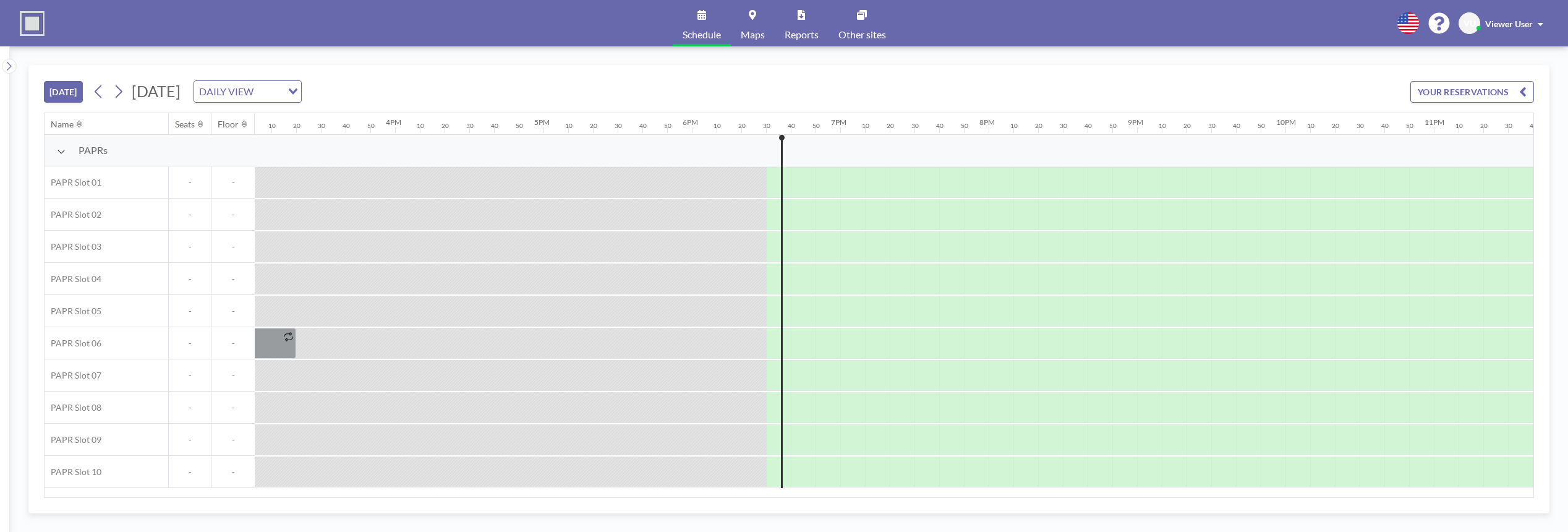
scroll to position [0, 2296]
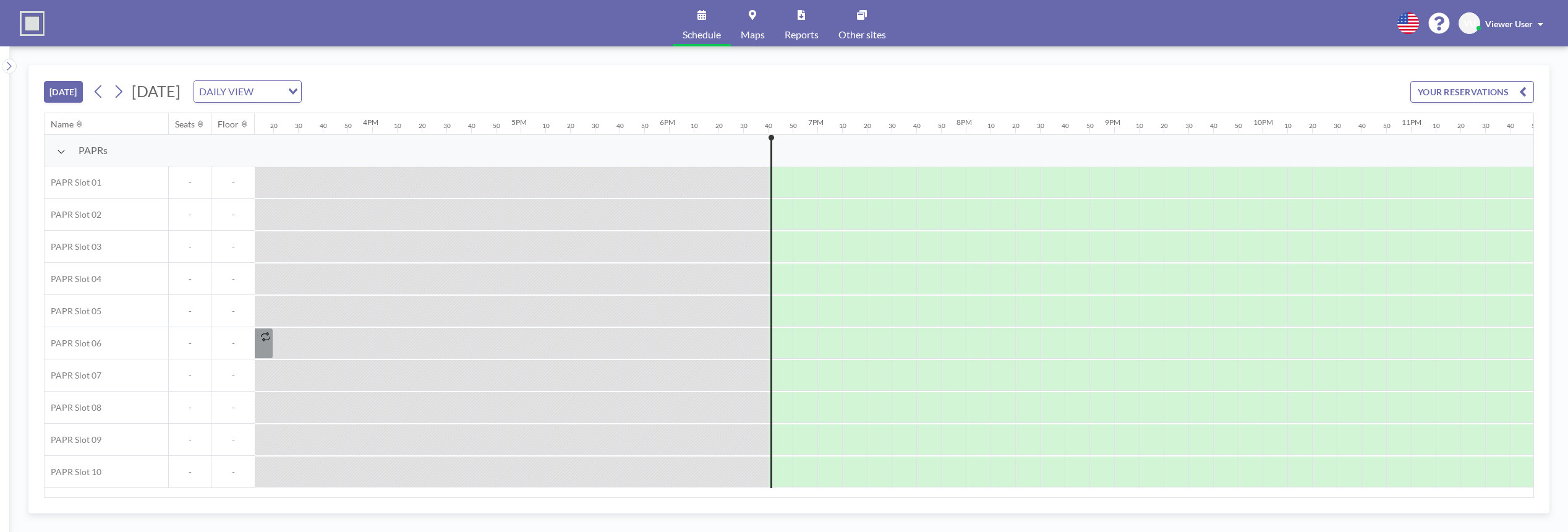
scroll to position [0, 2296]
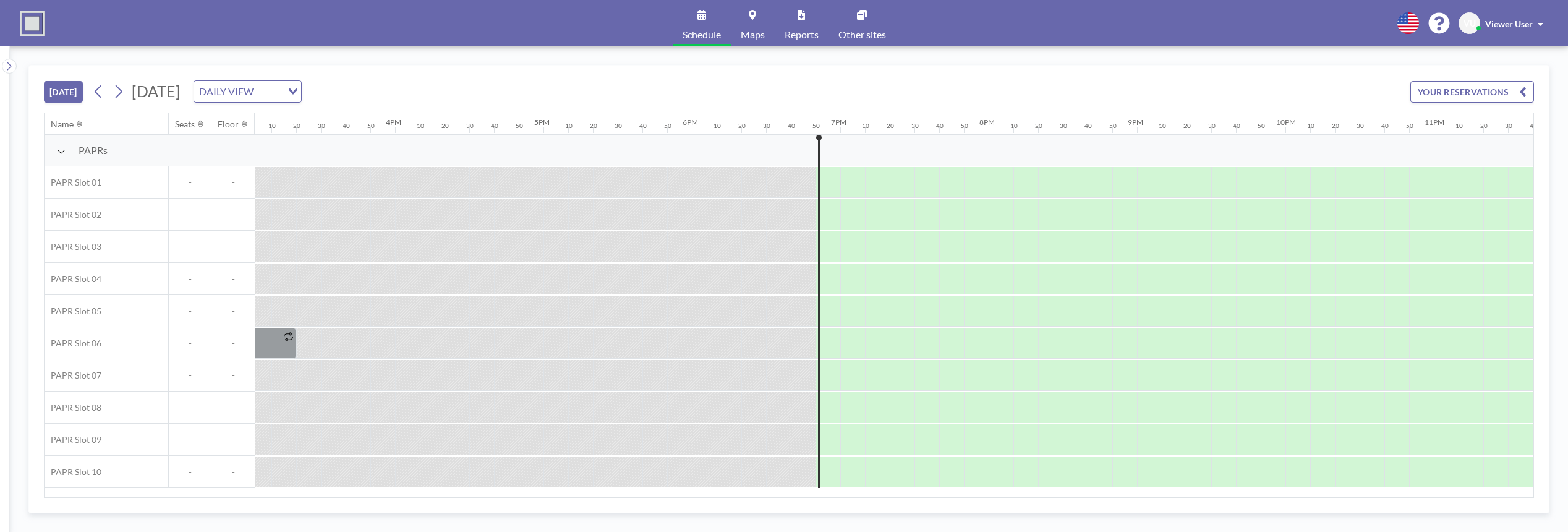
scroll to position [0, 2296]
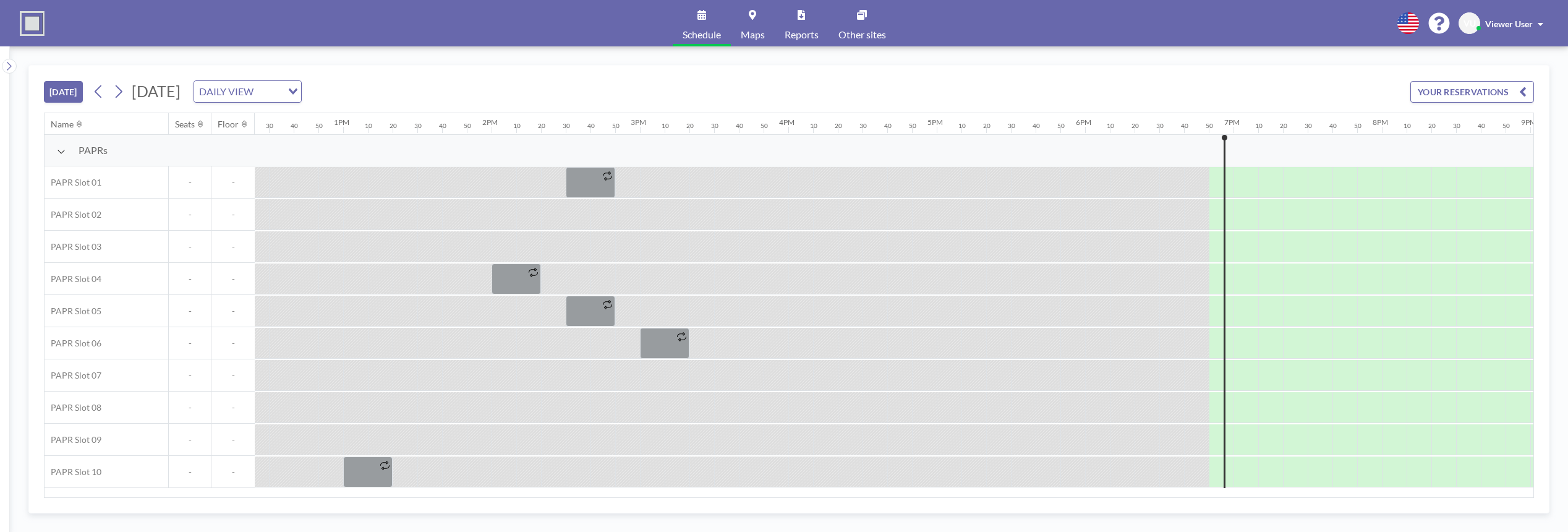
scroll to position [0, 2296]
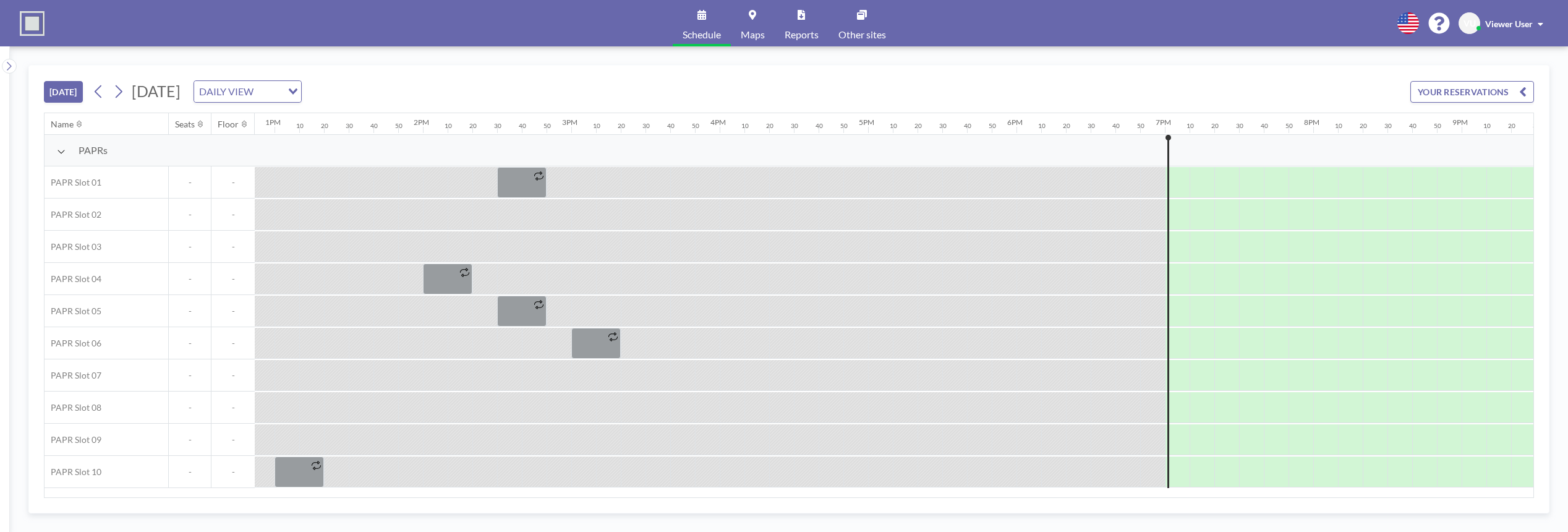
scroll to position [0, 2296]
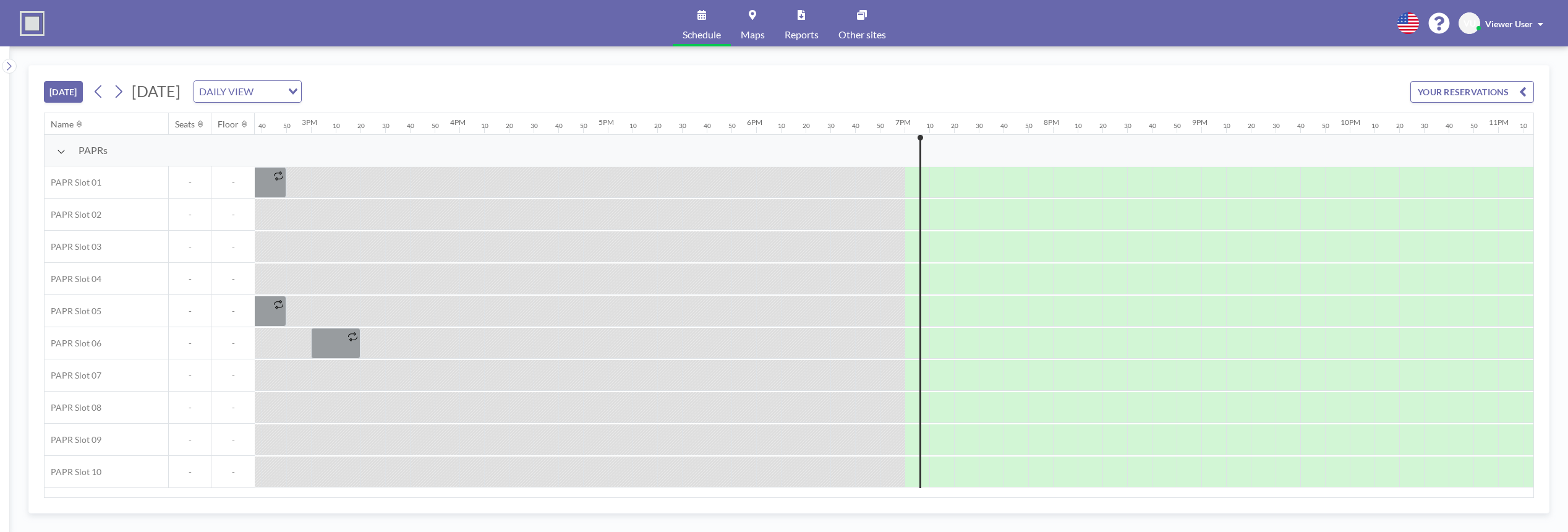
scroll to position [0, 2296]
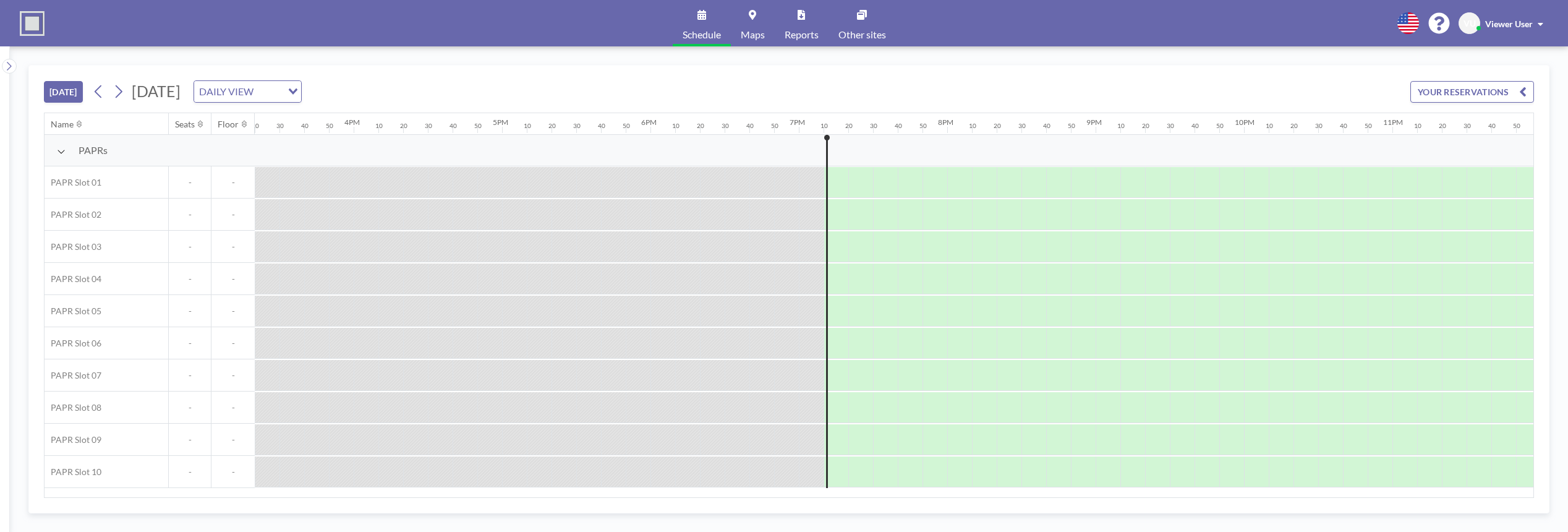
scroll to position [0, 2296]
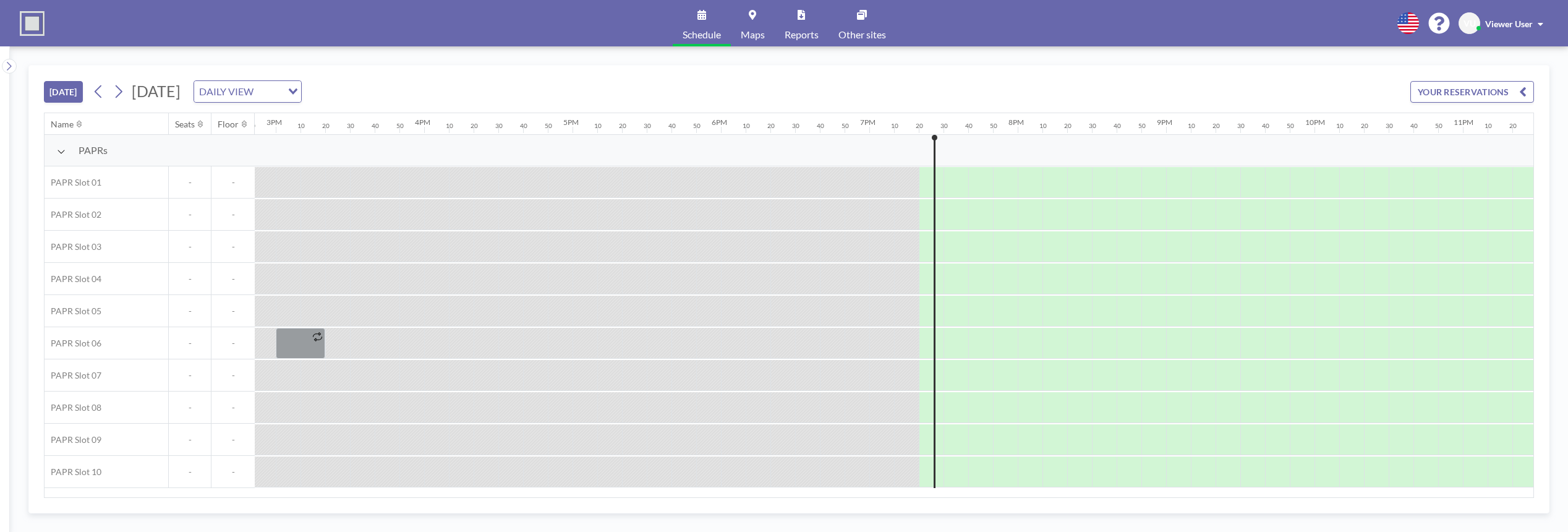
scroll to position [0, 2296]
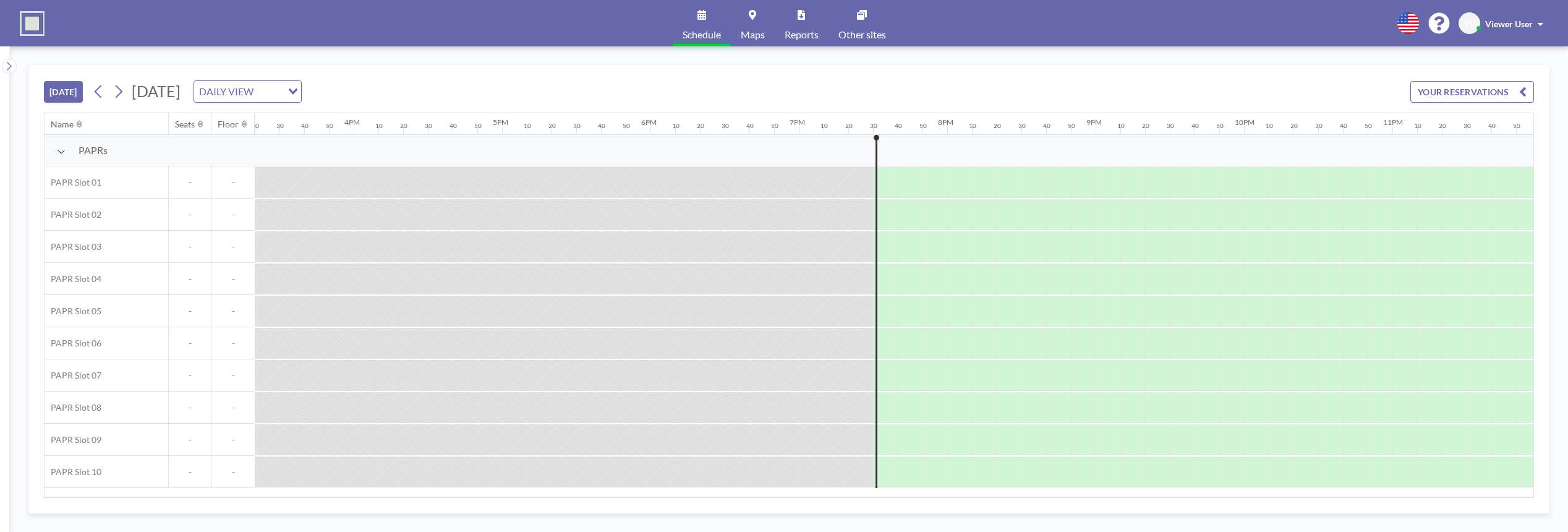
scroll to position [0, 2296]
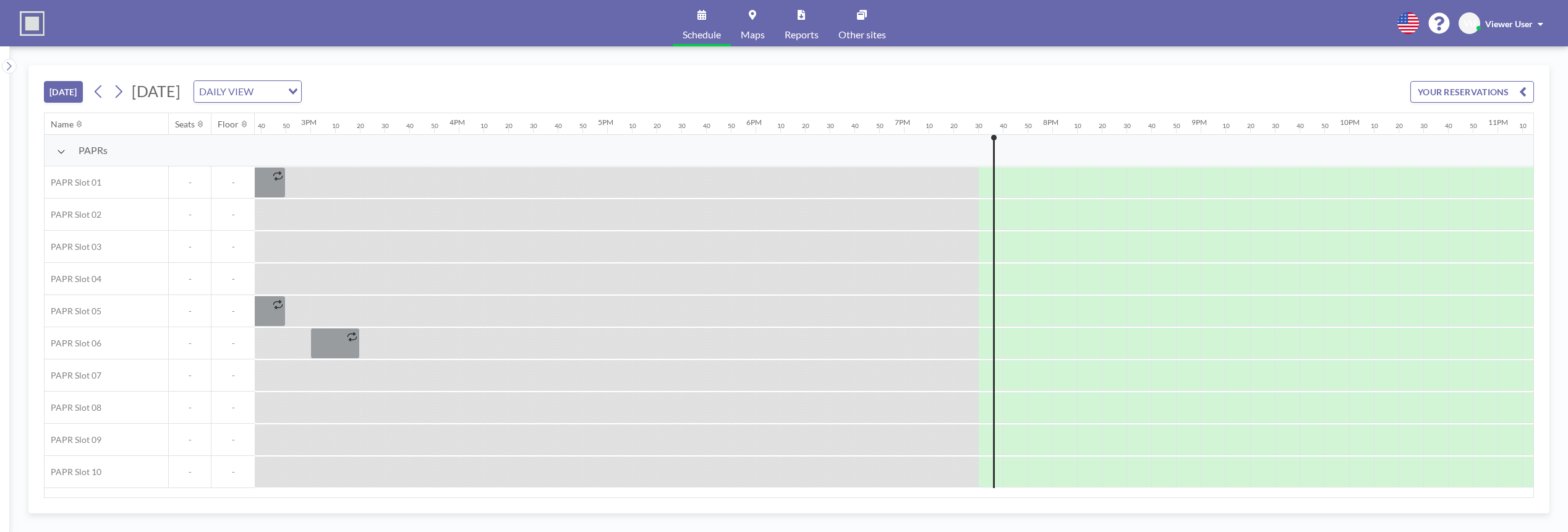
scroll to position [0, 2296]
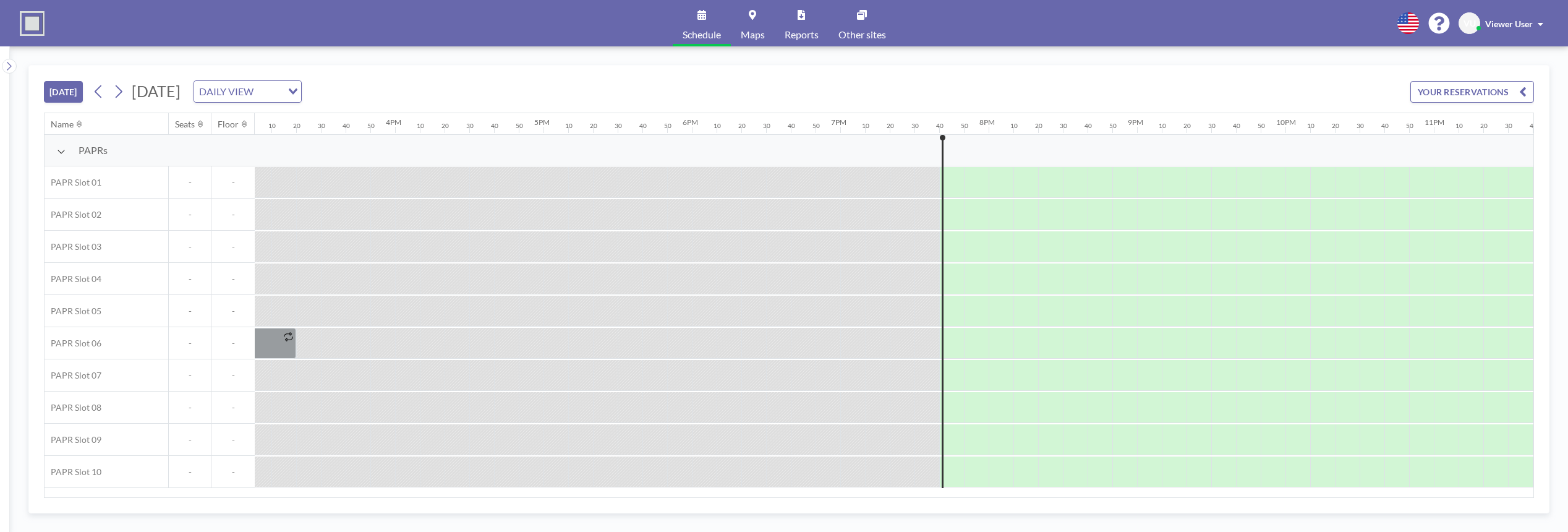
scroll to position [0, 2296]
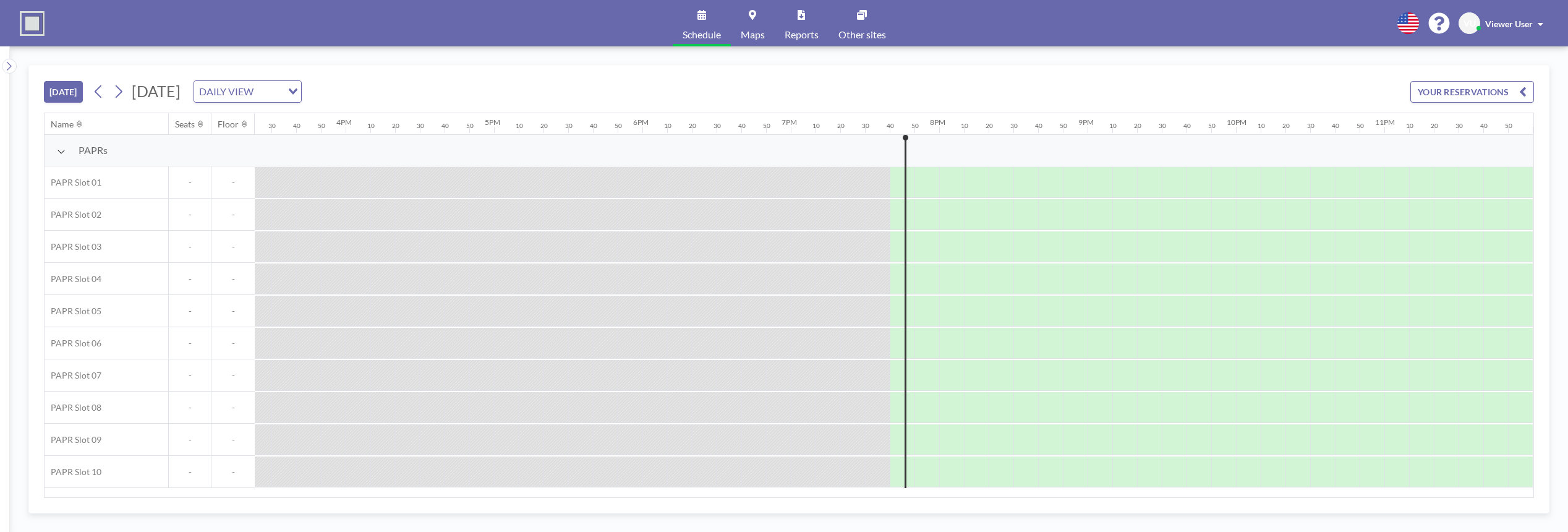
scroll to position [0, 2296]
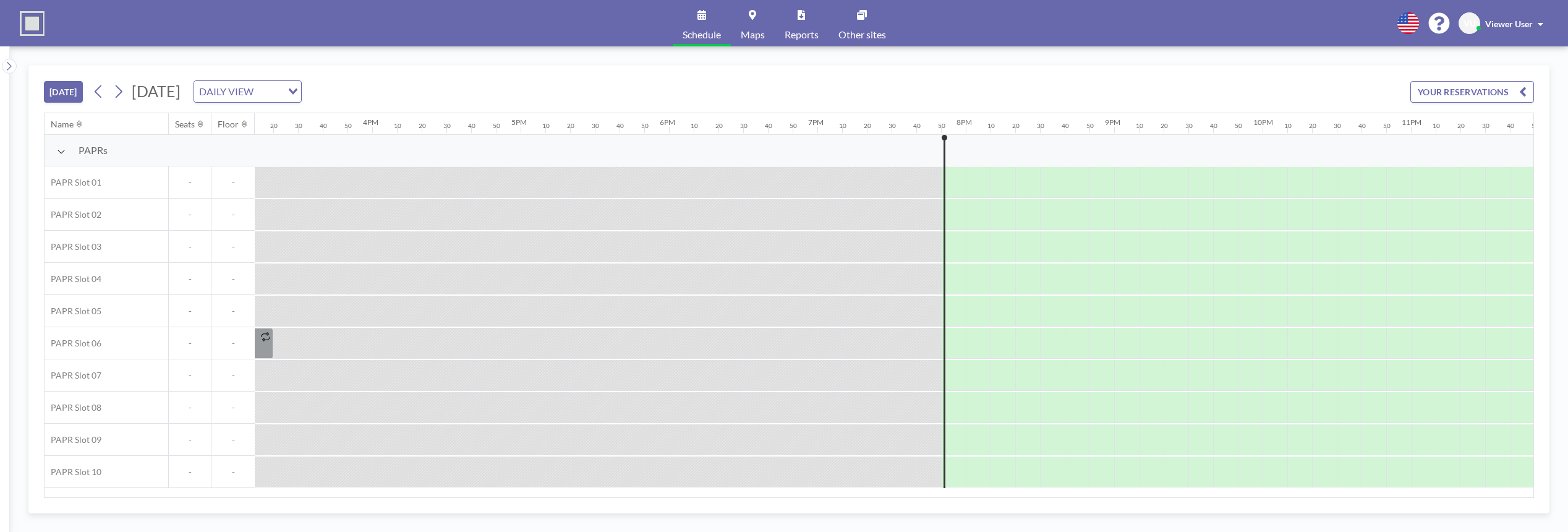
scroll to position [0, 2296]
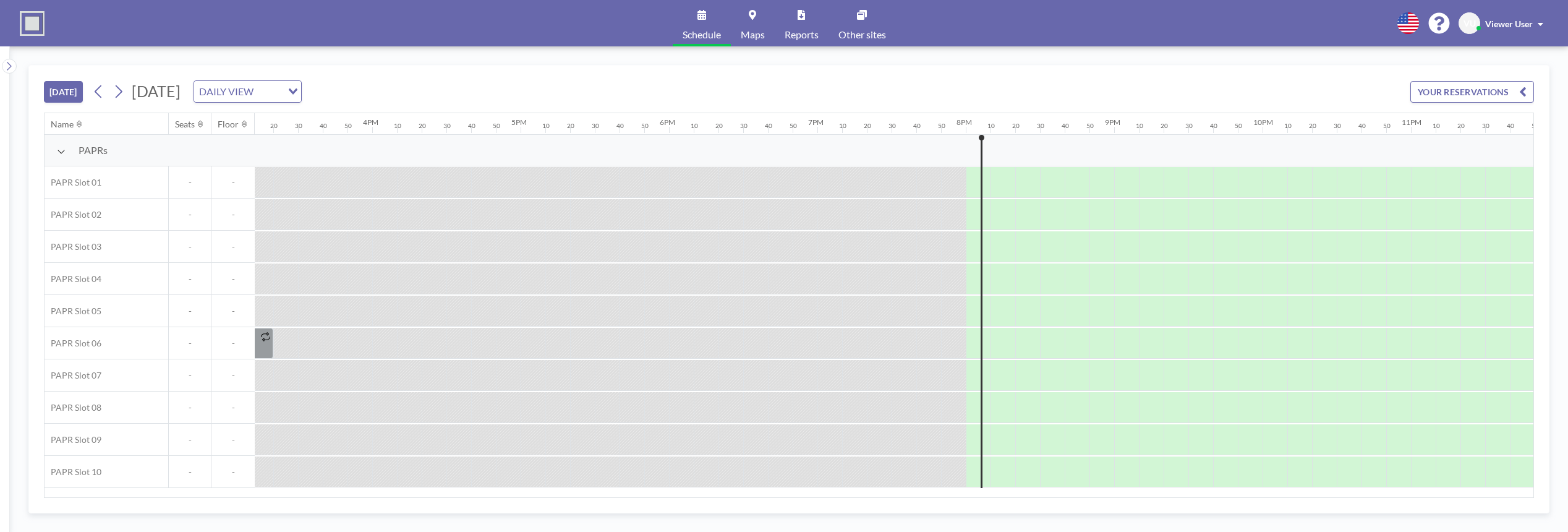
scroll to position [0, 2296]
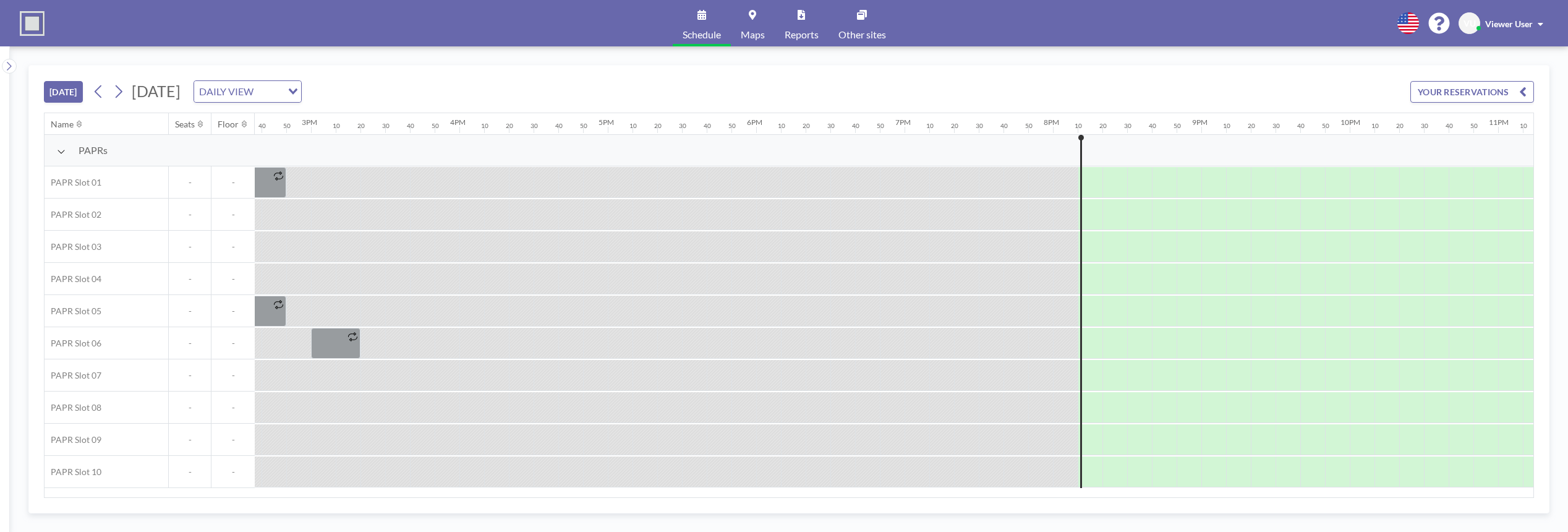
scroll to position [0, 2296]
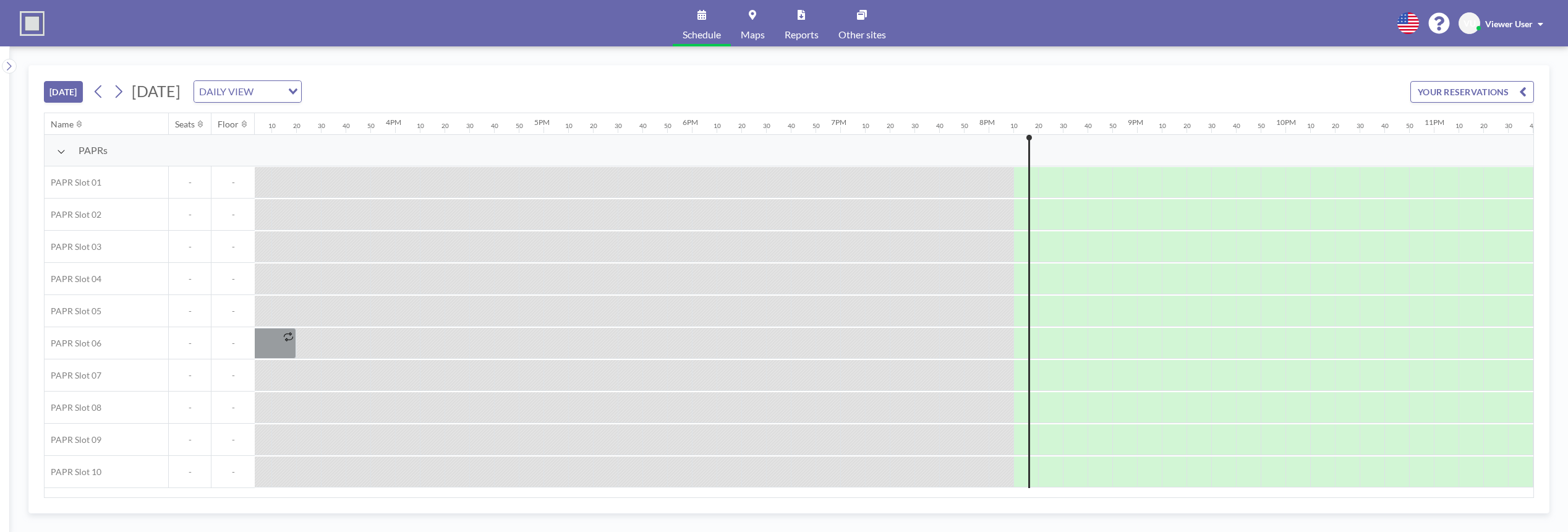
scroll to position [0, 2296]
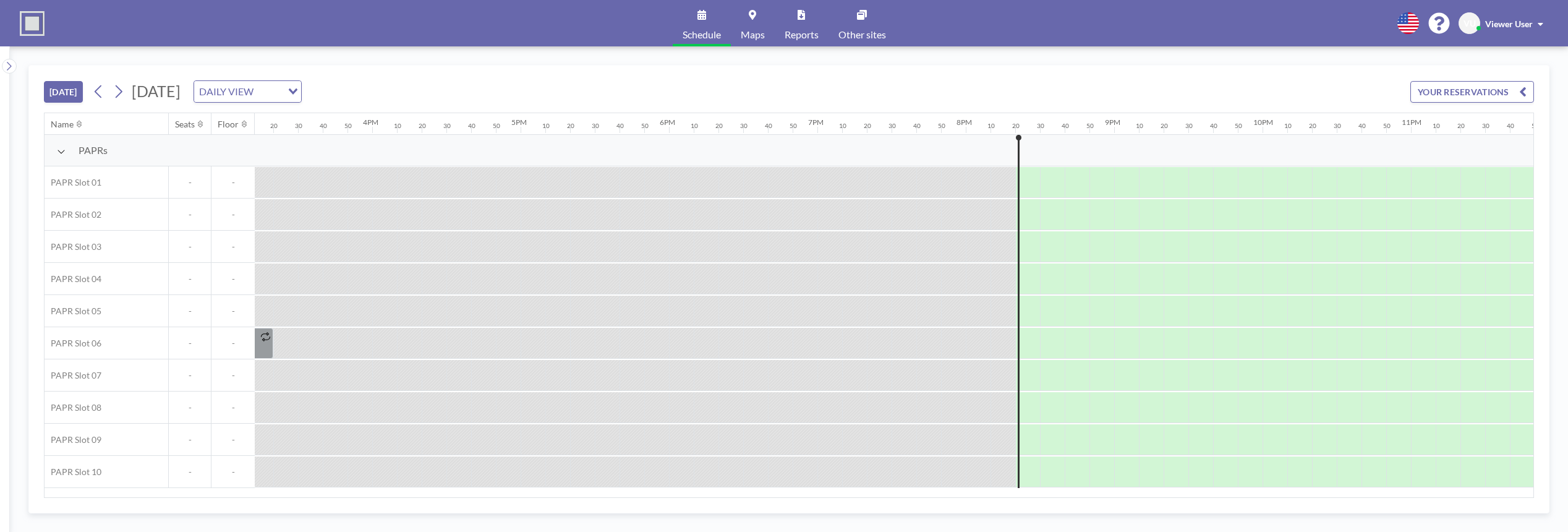
scroll to position [0, 2296]
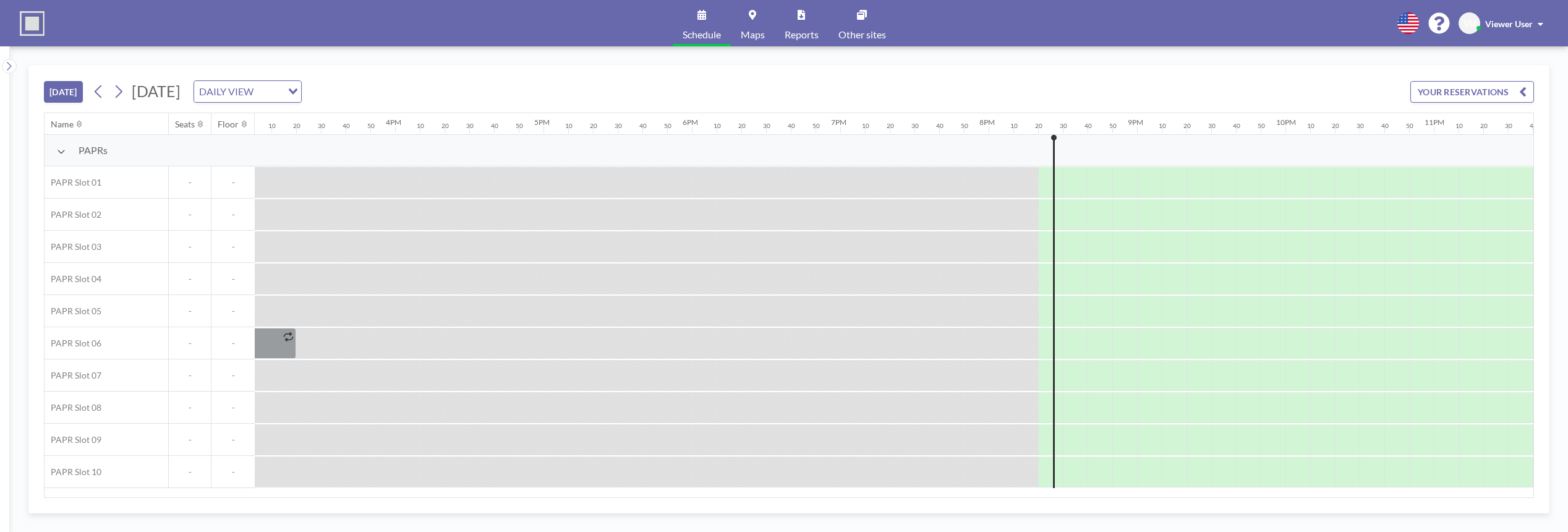
scroll to position [0, 2296]
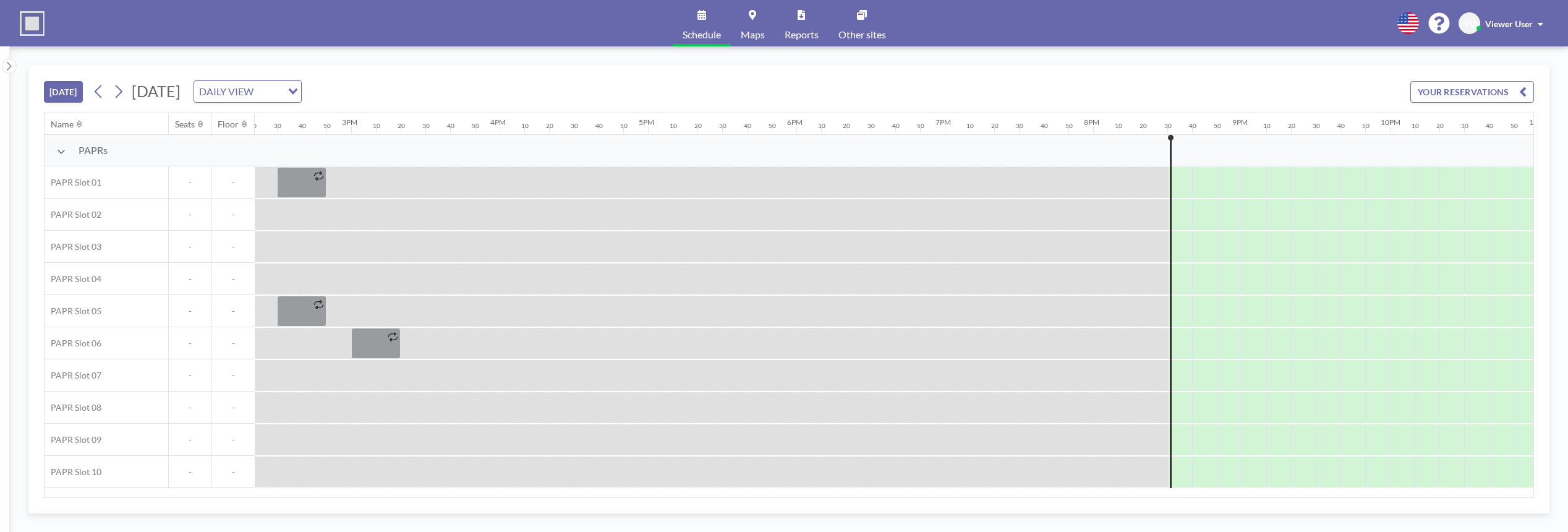
scroll to position [0, 2296]
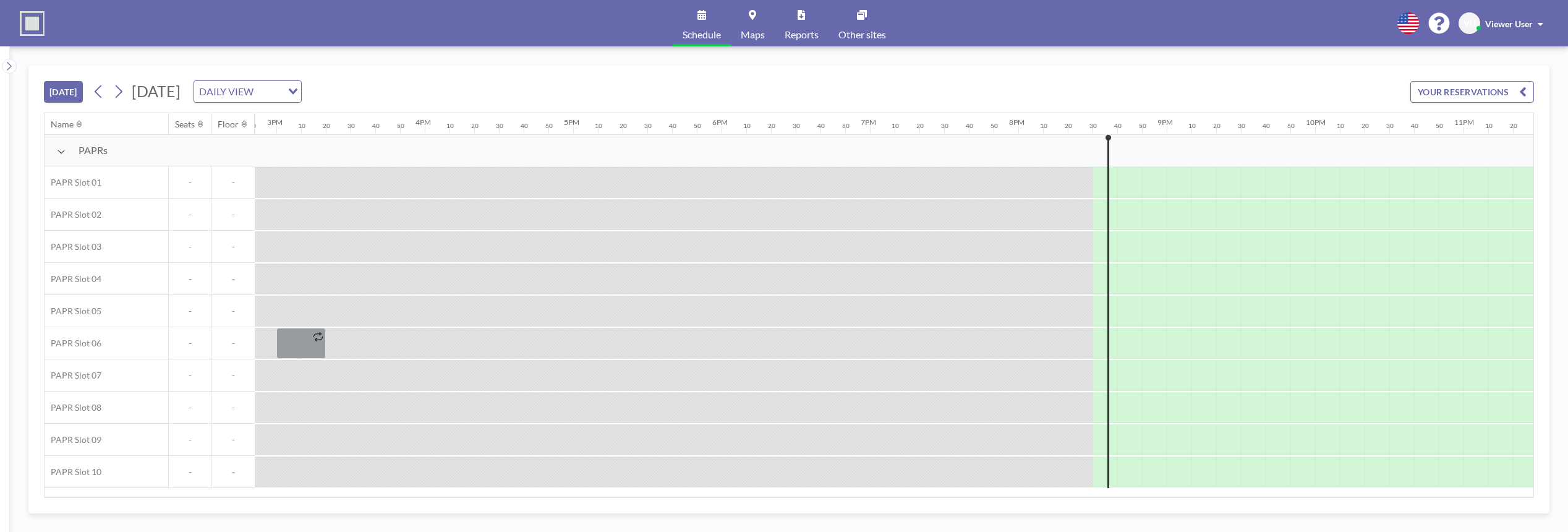
scroll to position [0, 2296]
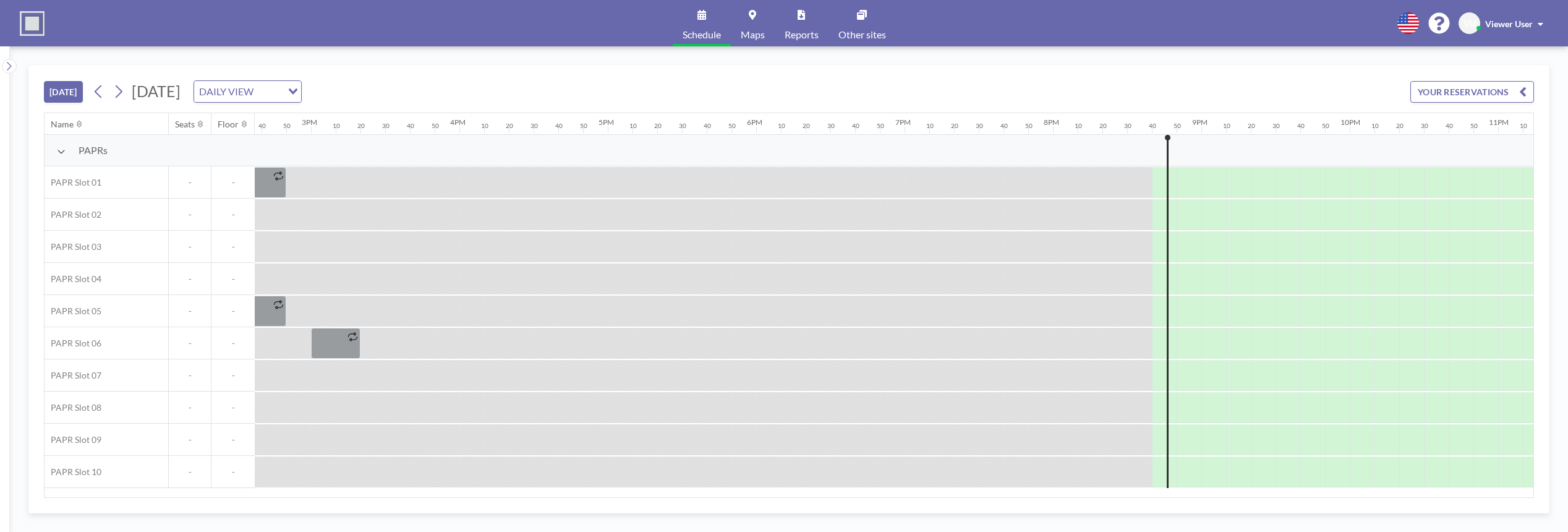
scroll to position [0, 2296]
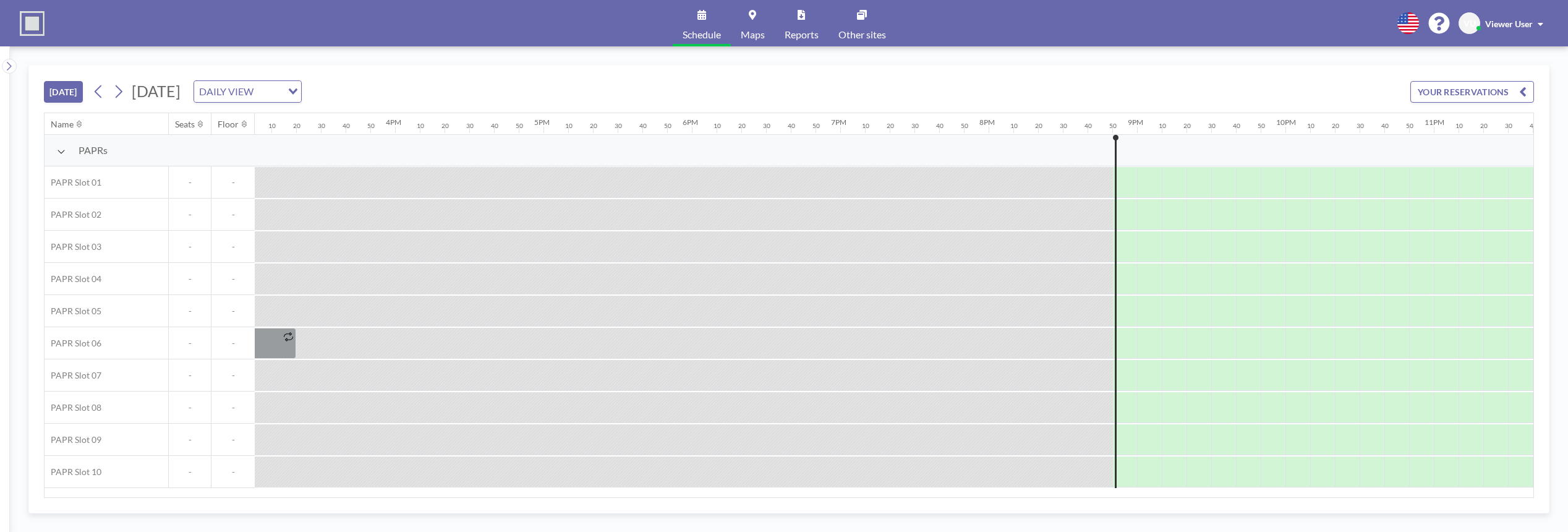
scroll to position [0, 2296]
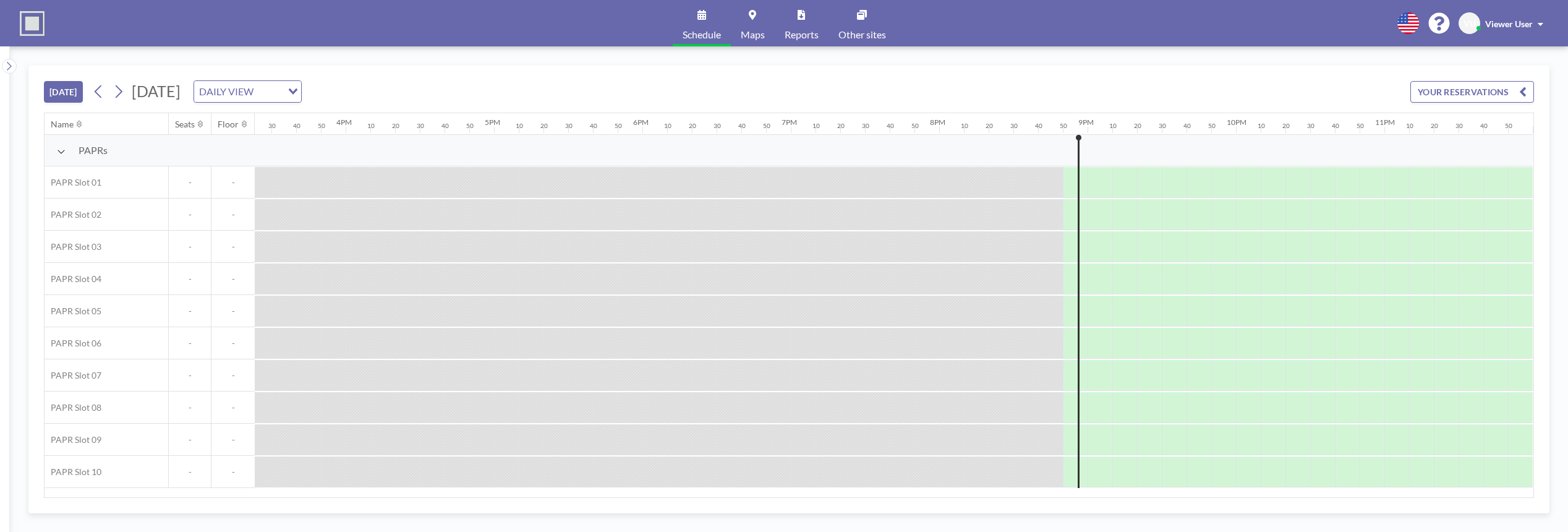
scroll to position [0, 2296]
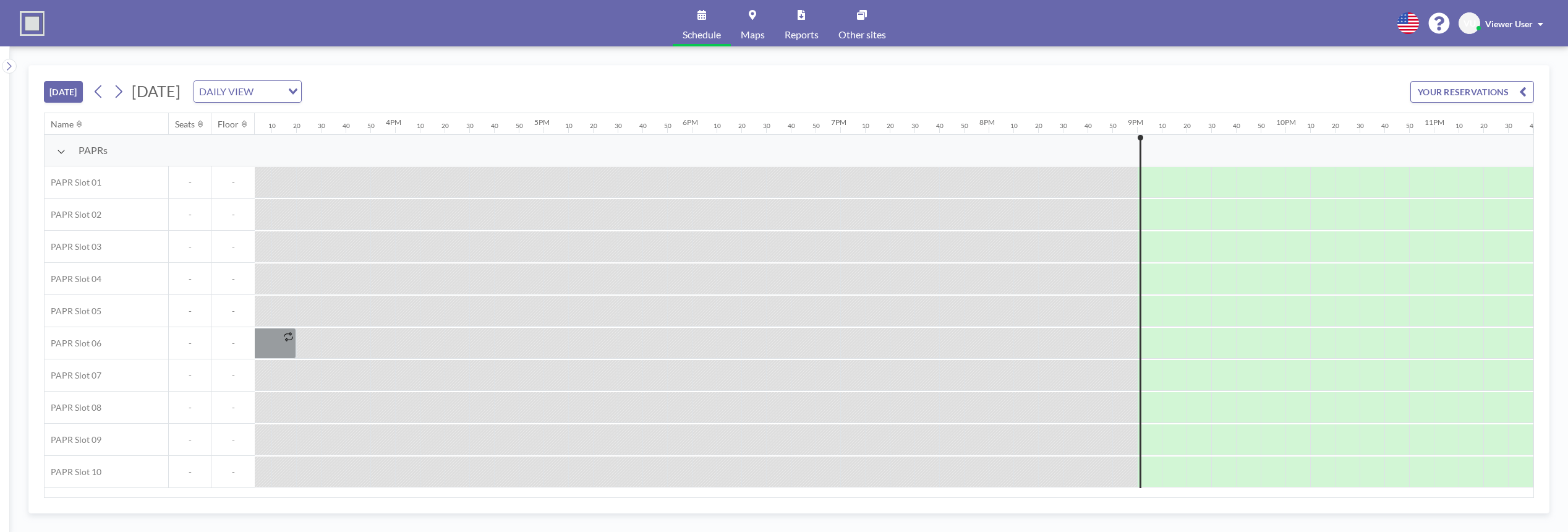
scroll to position [0, 2296]
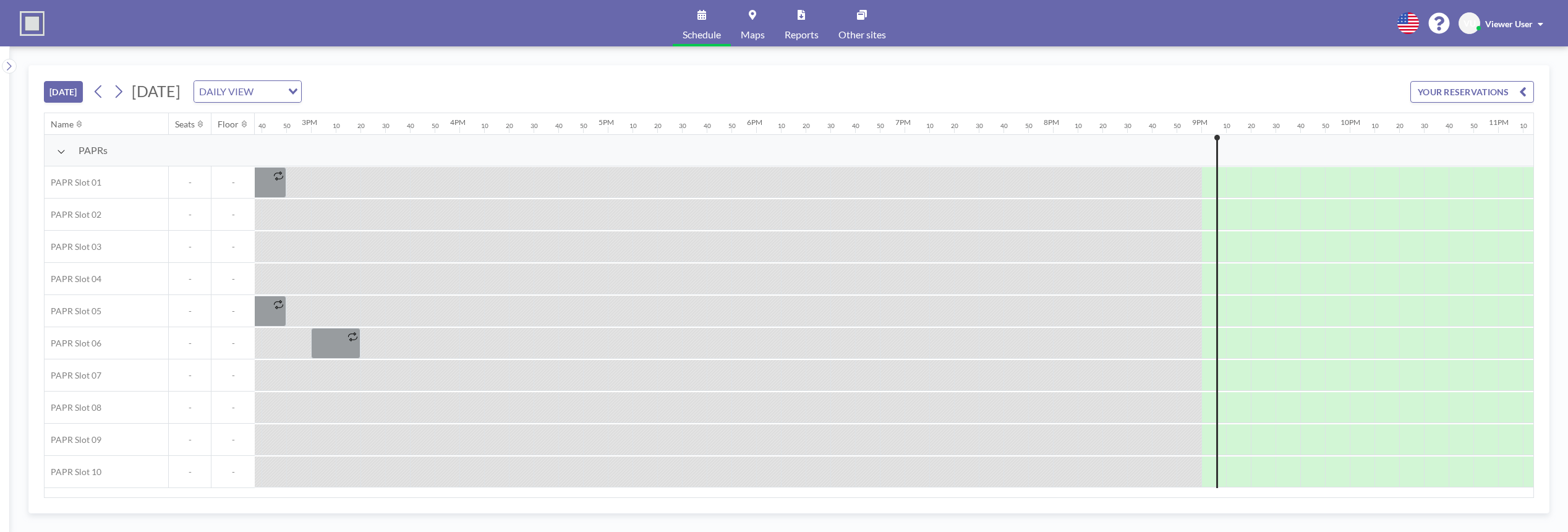
scroll to position [0, 2296]
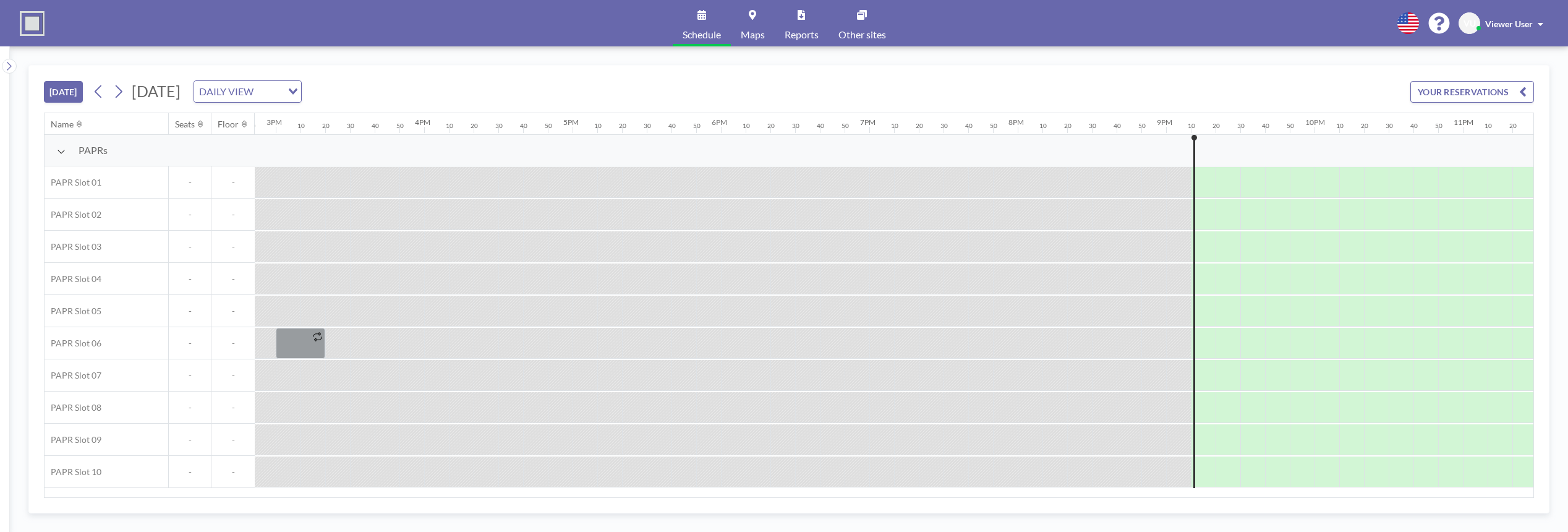
scroll to position [0, 2296]
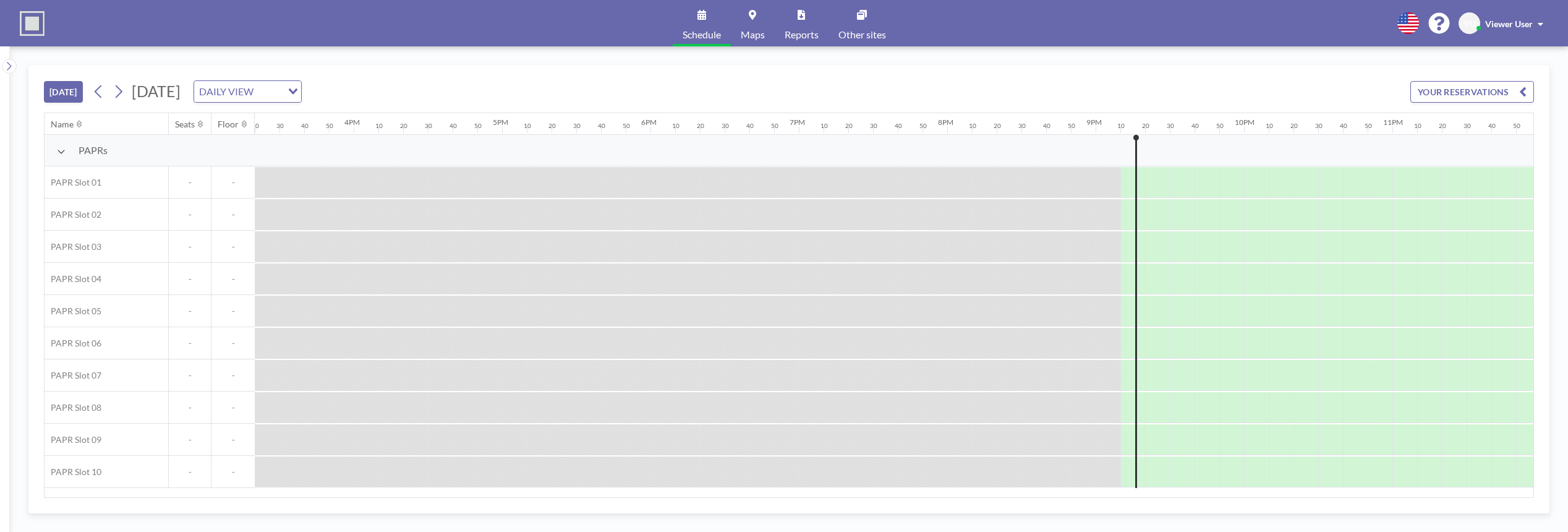
scroll to position [0, 2296]
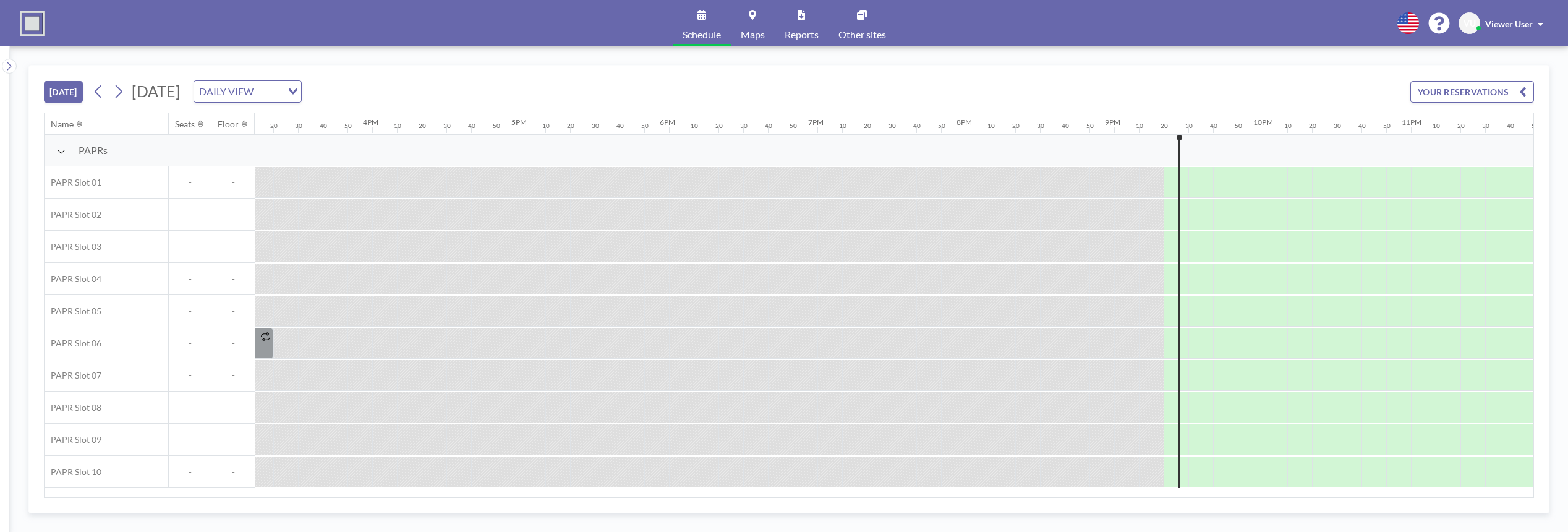
scroll to position [0, 2296]
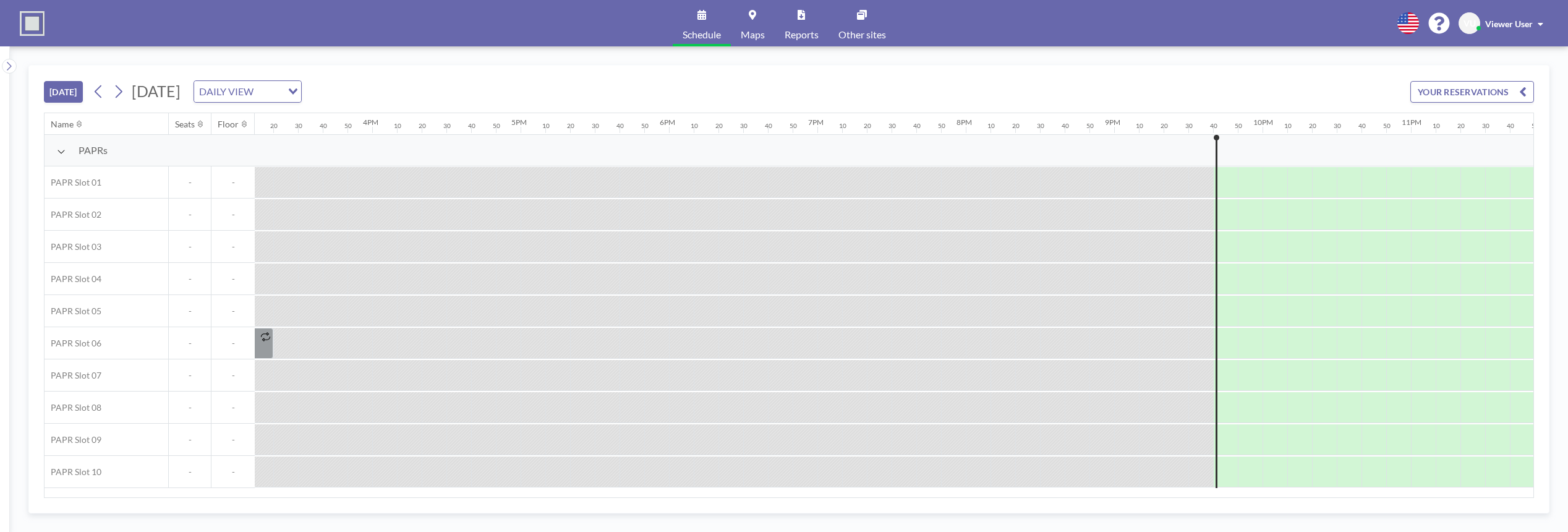
scroll to position [0, 2296]
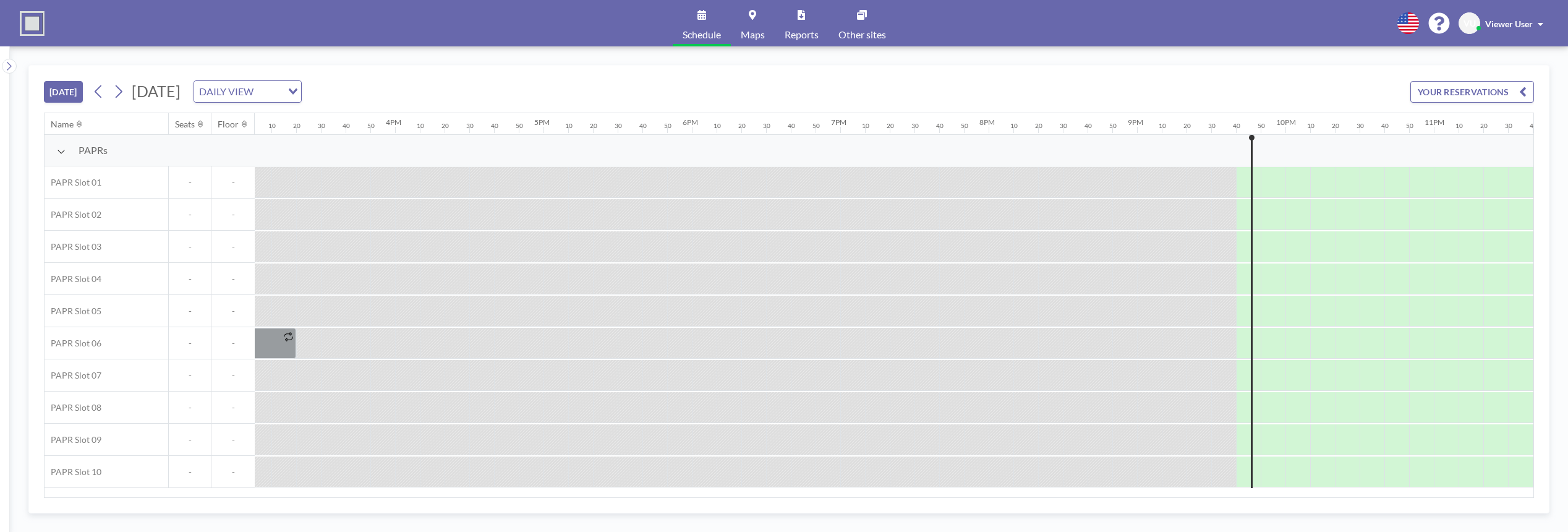
scroll to position [0, 2296]
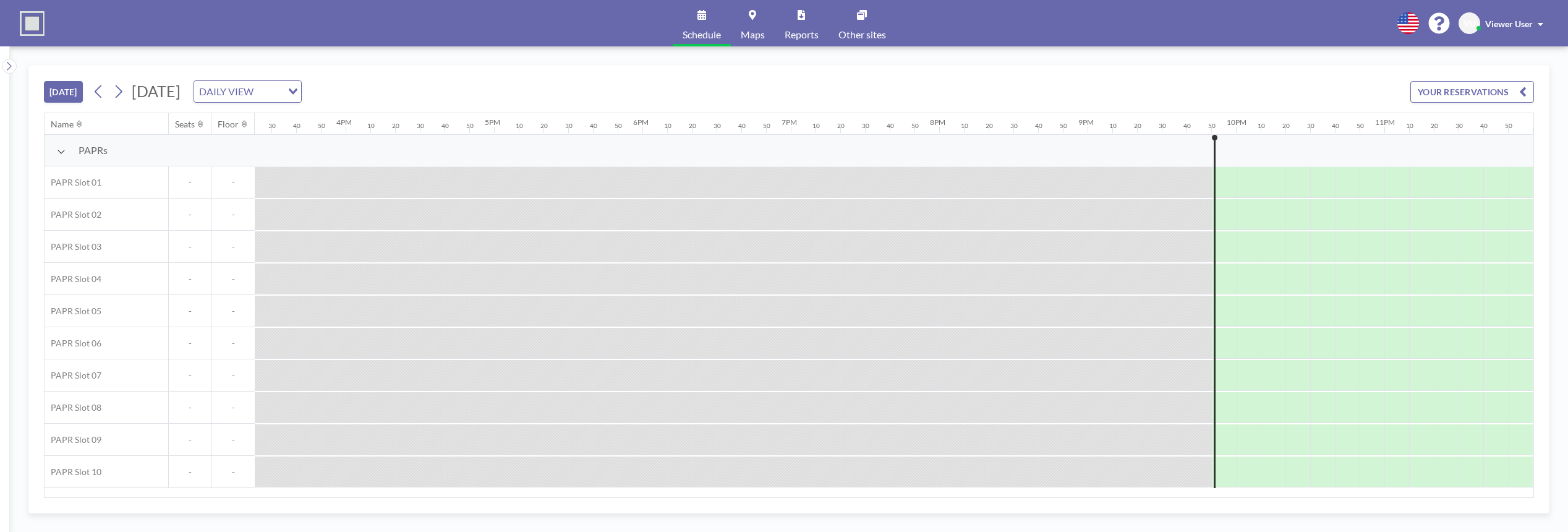
scroll to position [0, 2296]
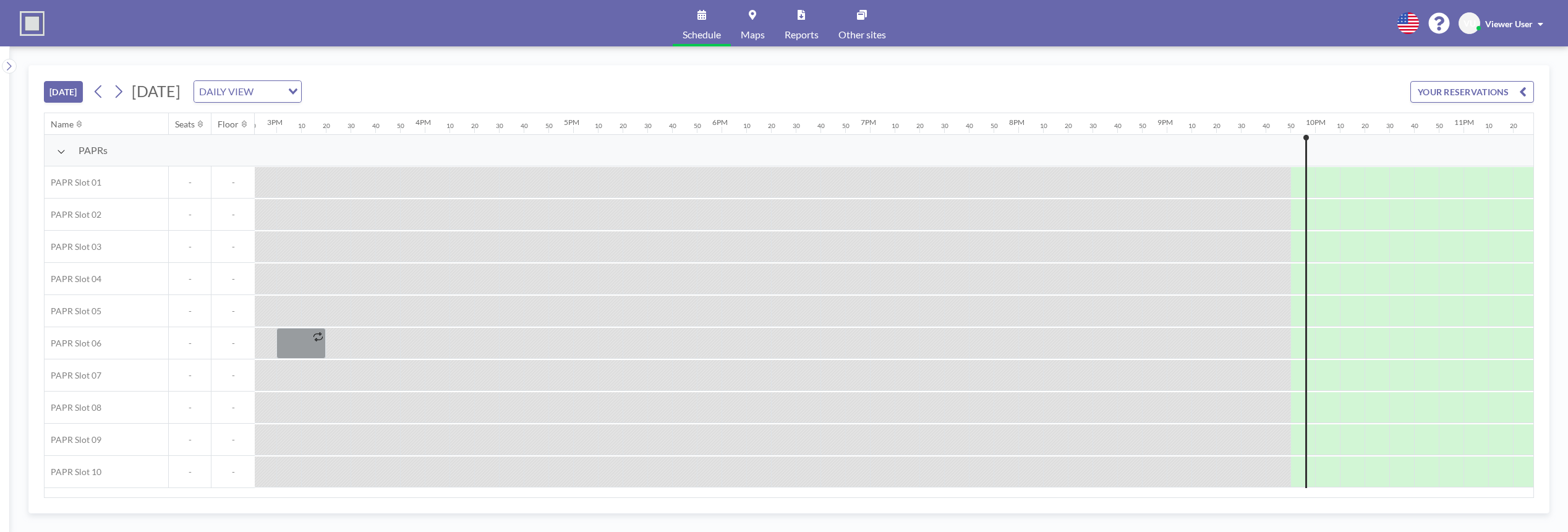
scroll to position [0, 2296]
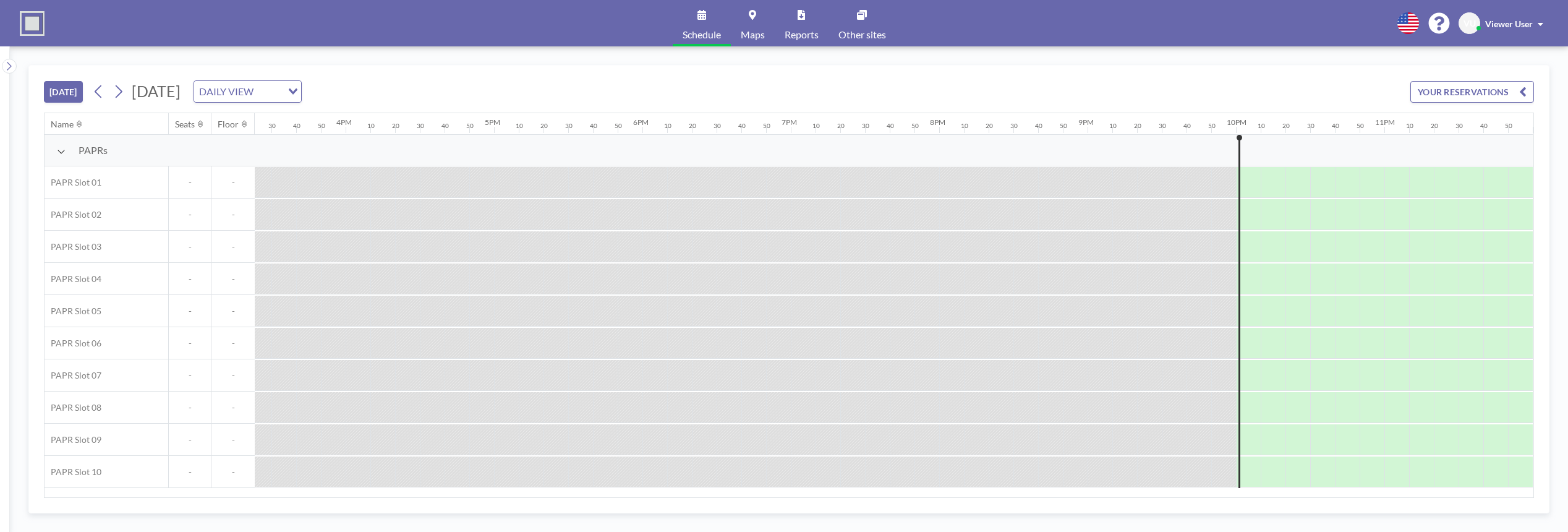
scroll to position [0, 2296]
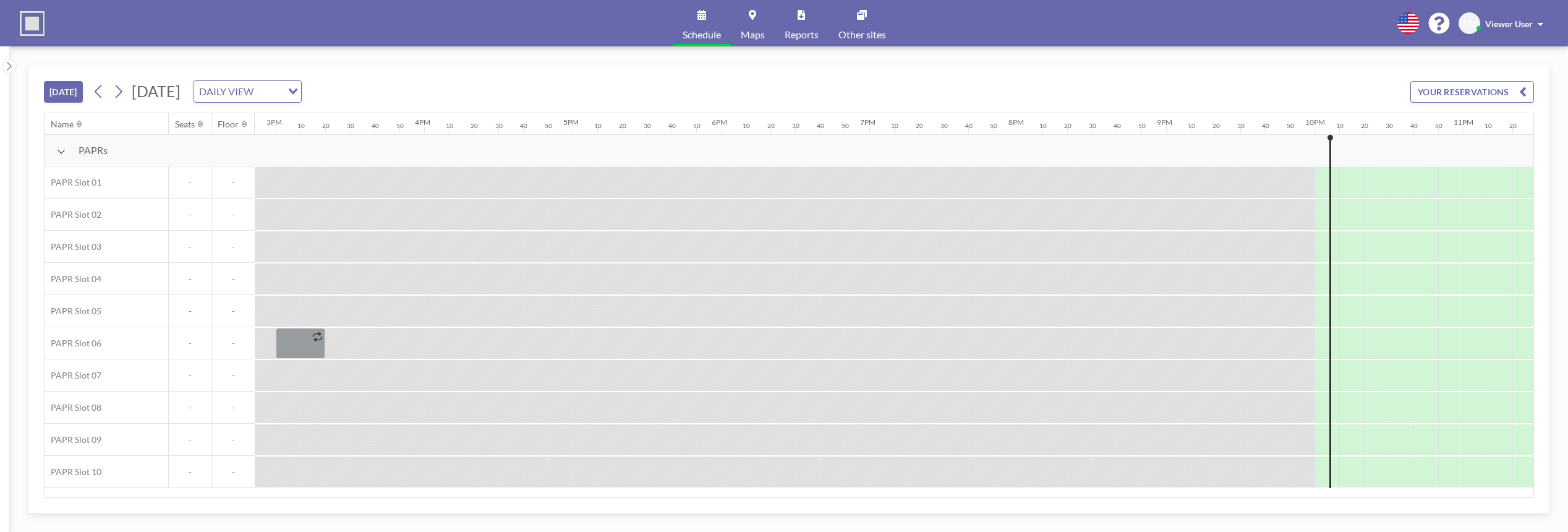
scroll to position [0, 2296]
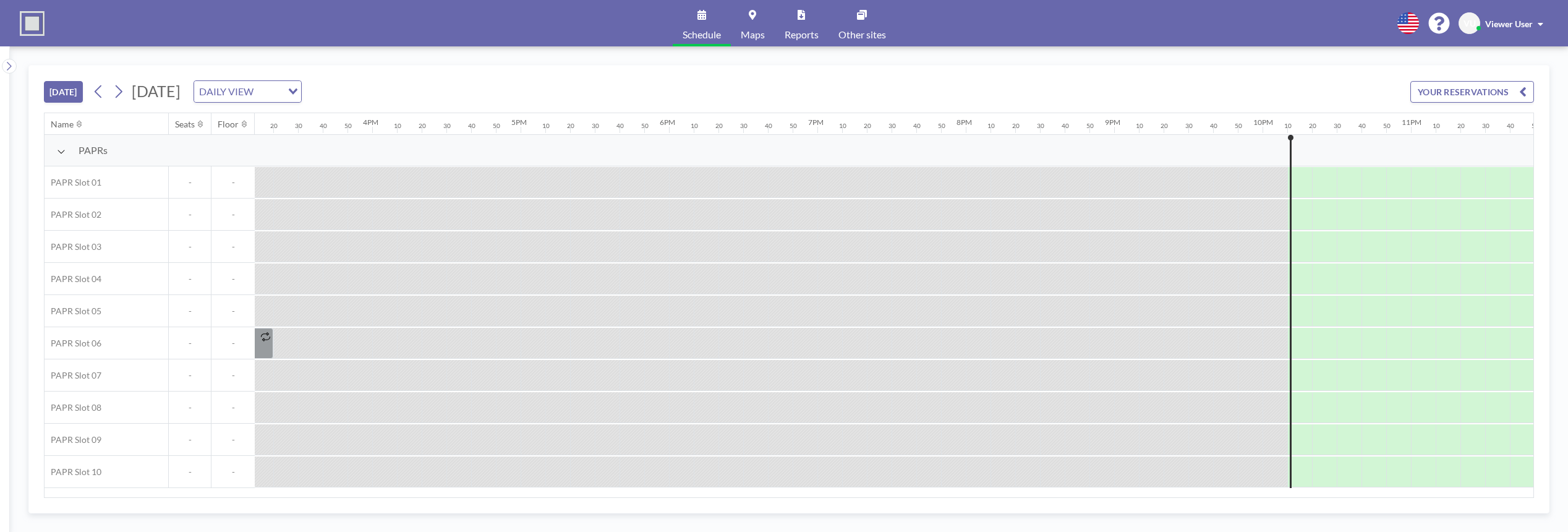
scroll to position [0, 2296]
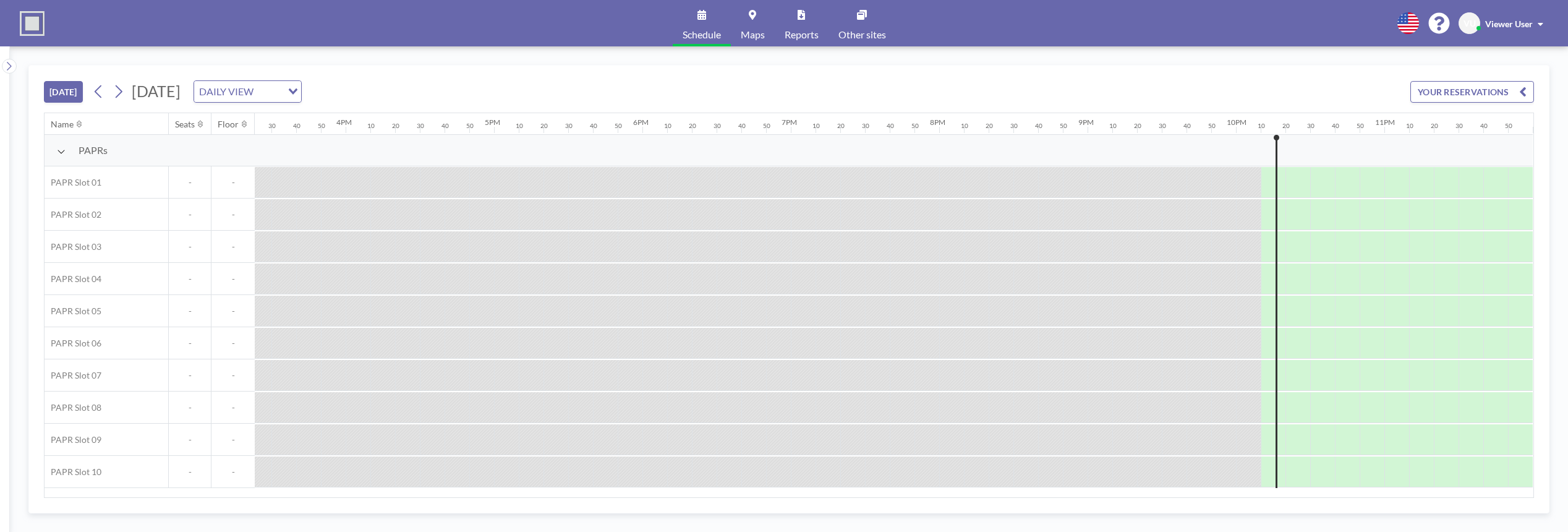
scroll to position [0, 2296]
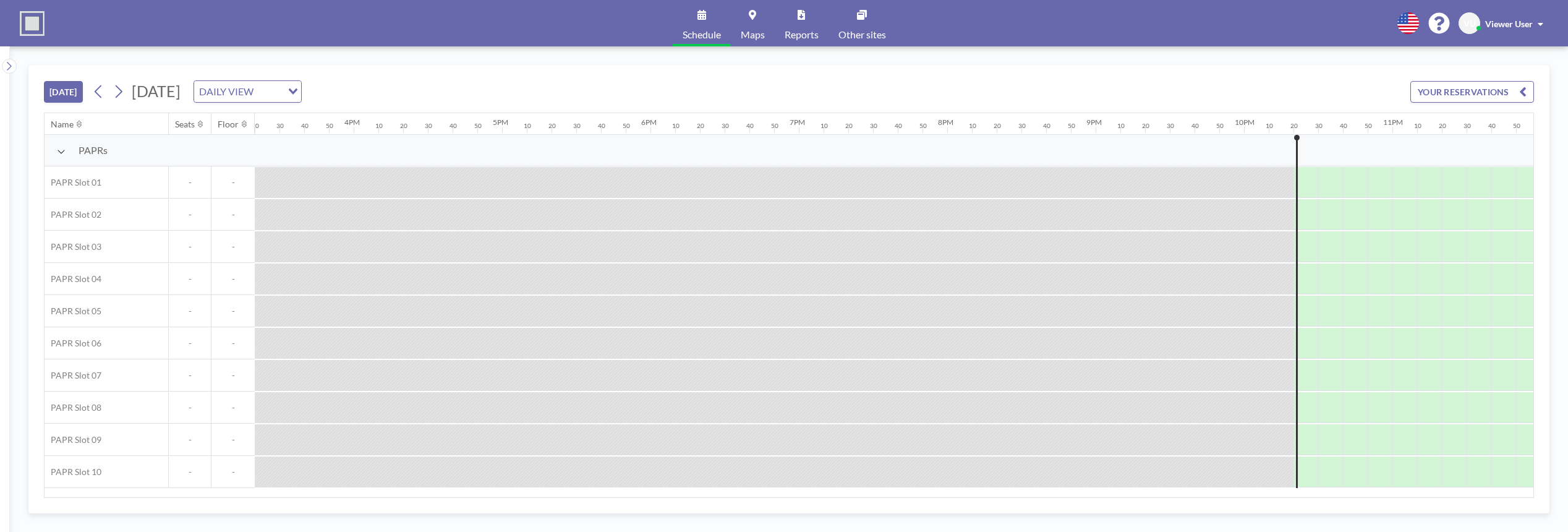
scroll to position [0, 2296]
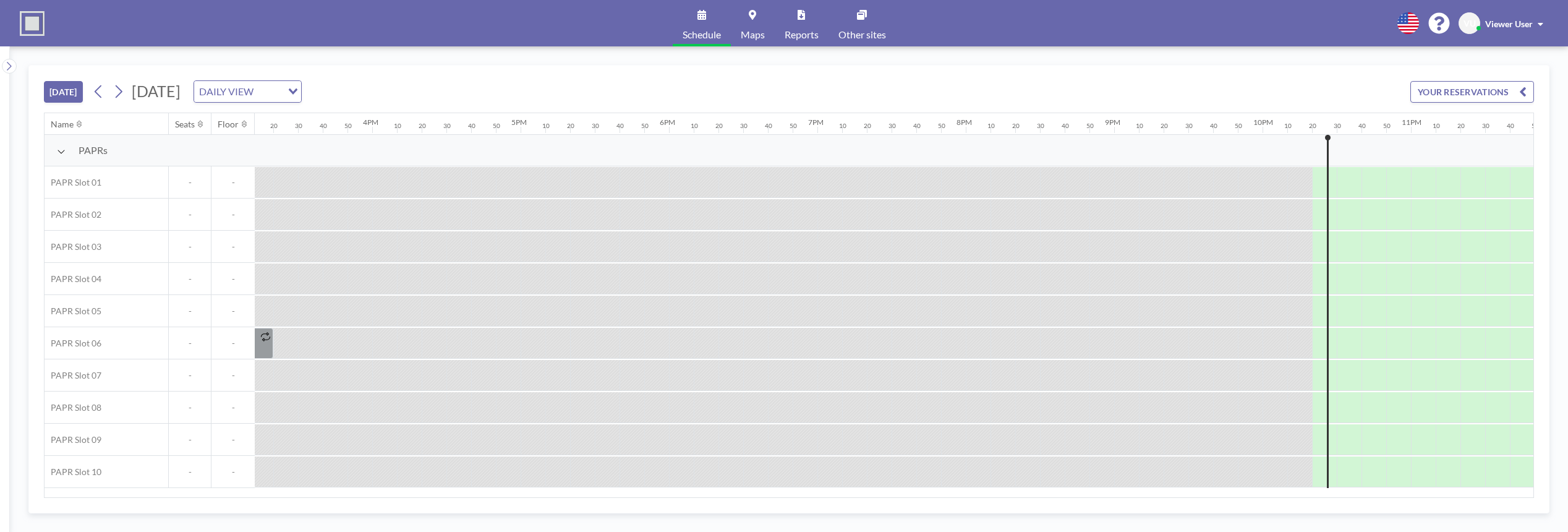
scroll to position [0, 2296]
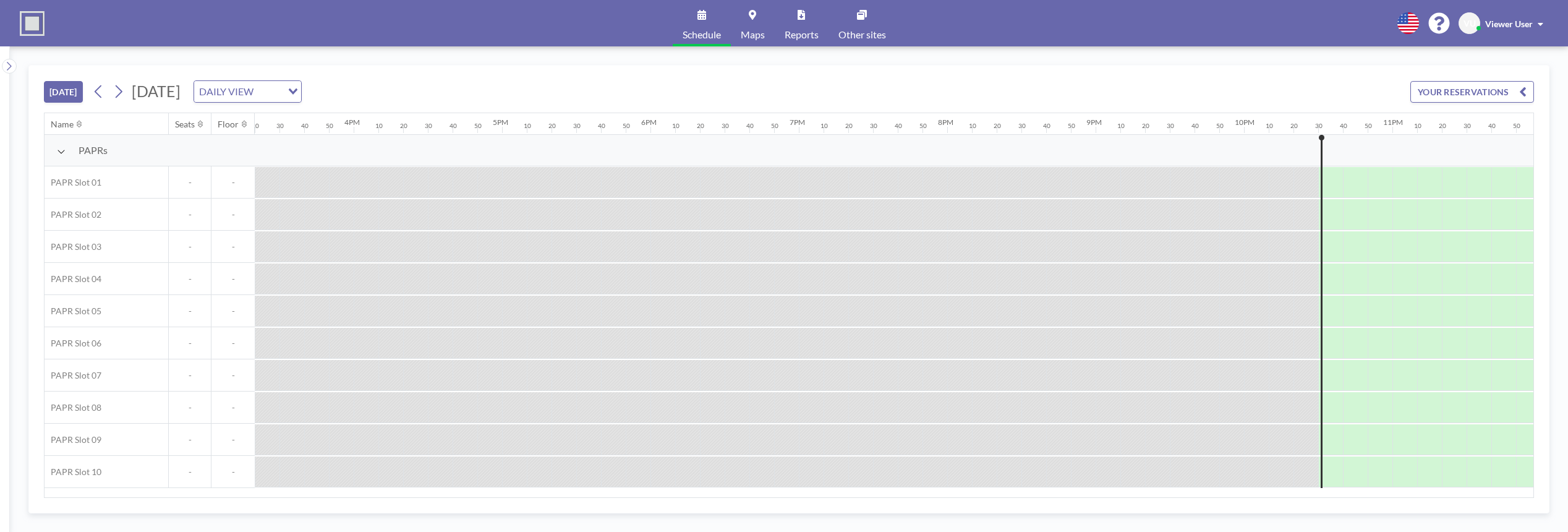
scroll to position [0, 2296]
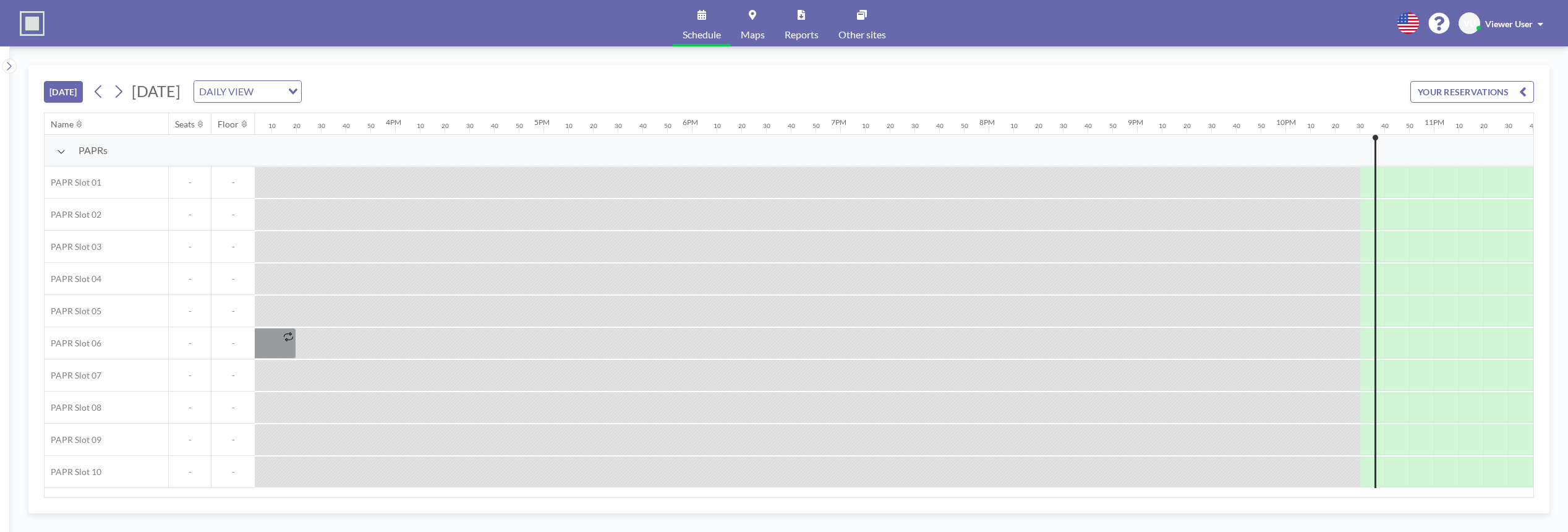
scroll to position [0, 2296]
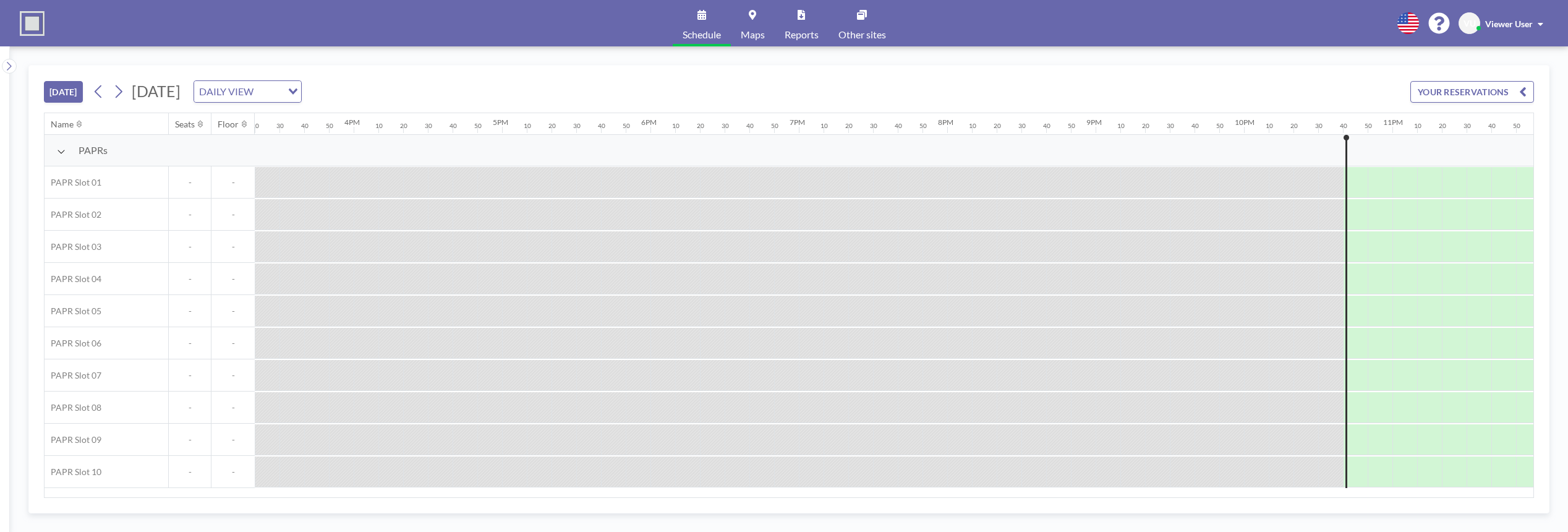
scroll to position [0, 2296]
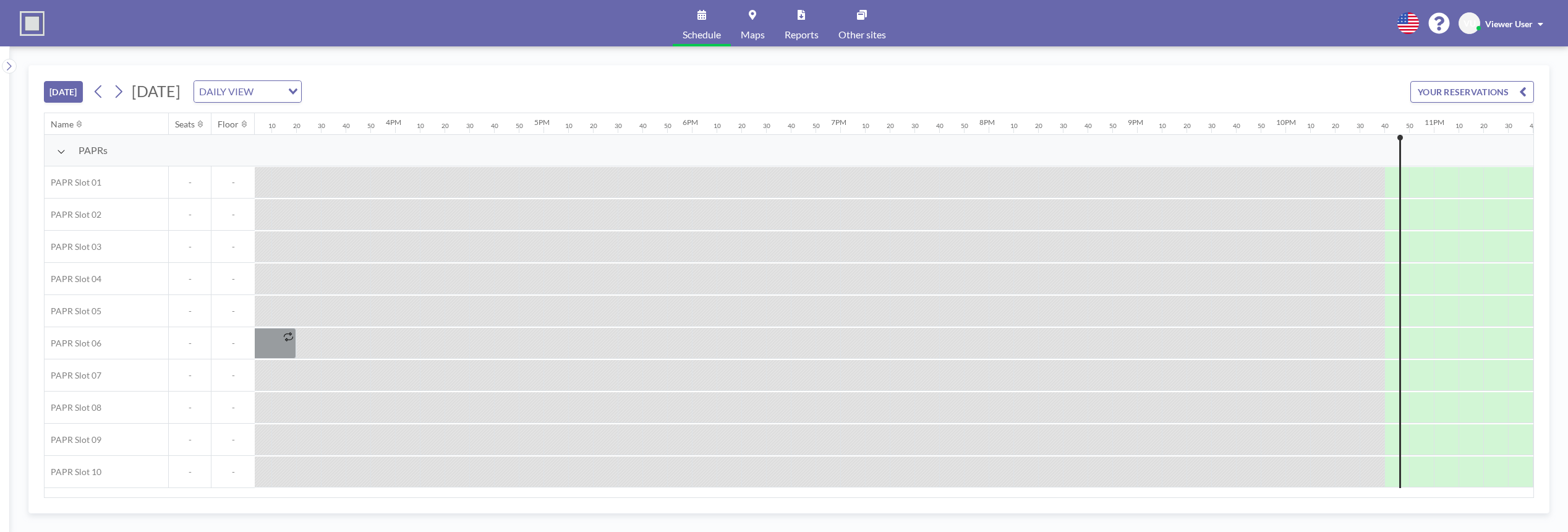
scroll to position [0, 2296]
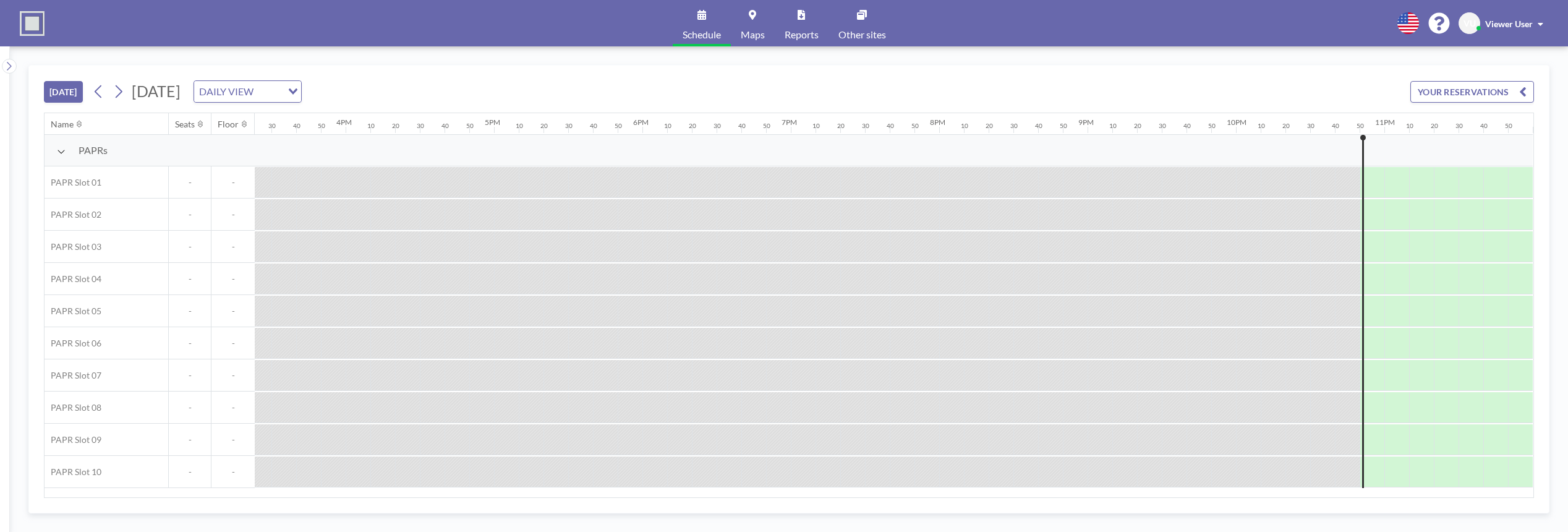
scroll to position [0, 2296]
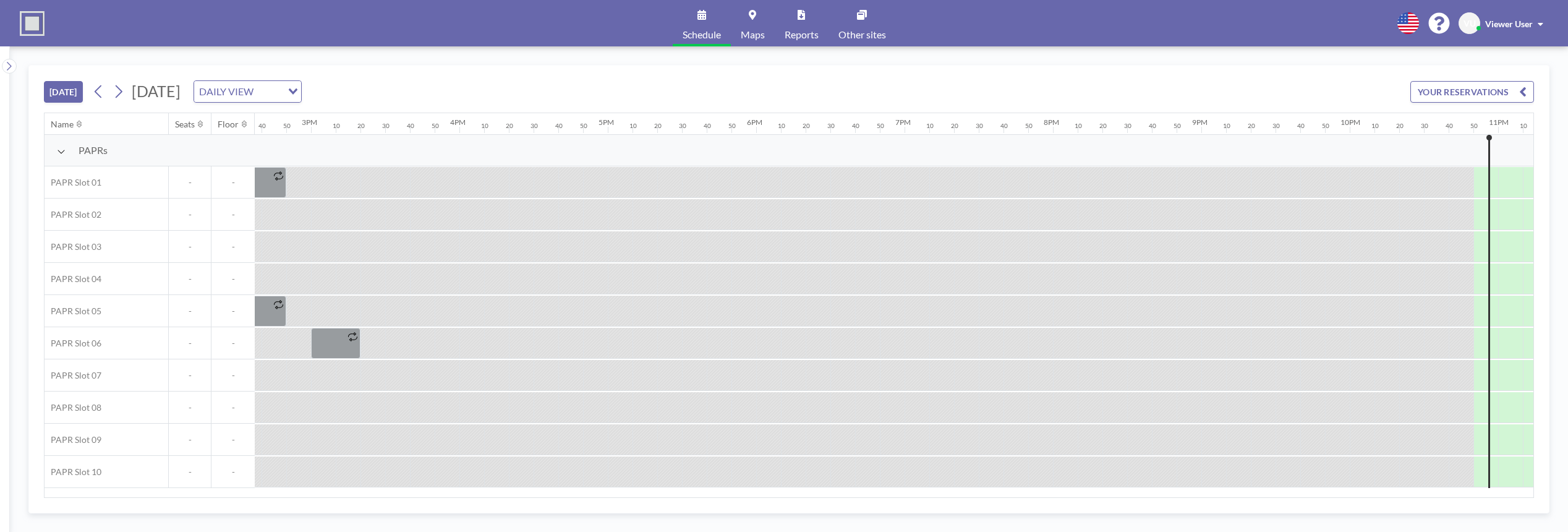
scroll to position [0, 2296]
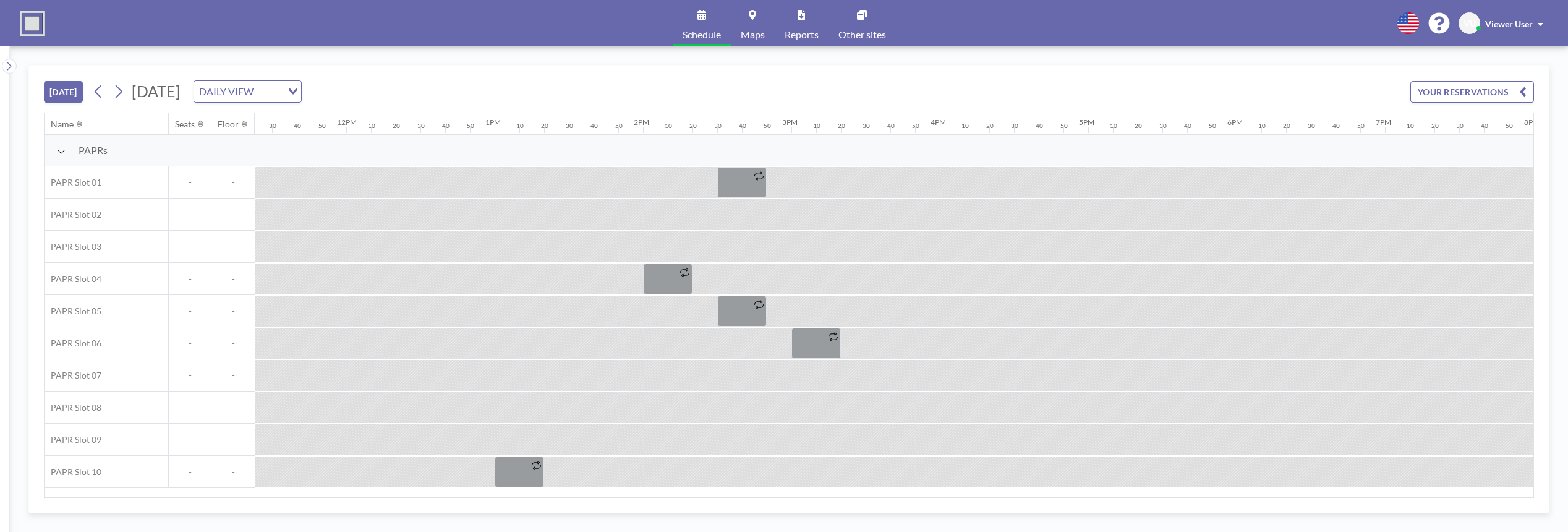
scroll to position [0, 2296]
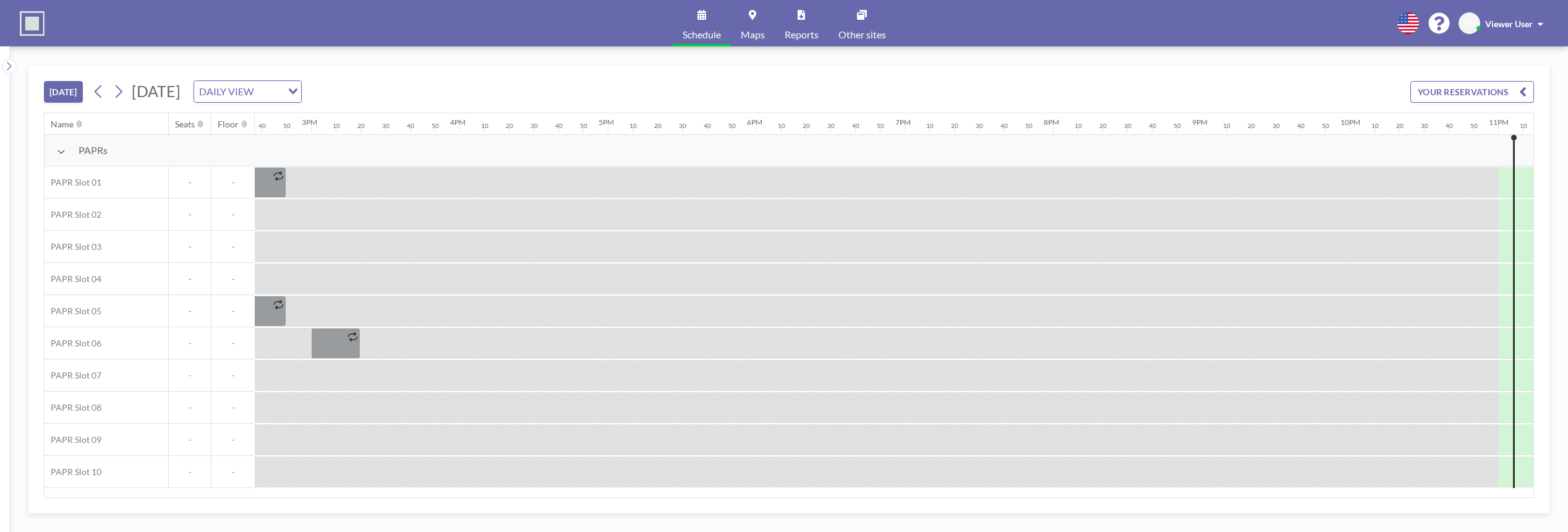
scroll to position [0, 2296]
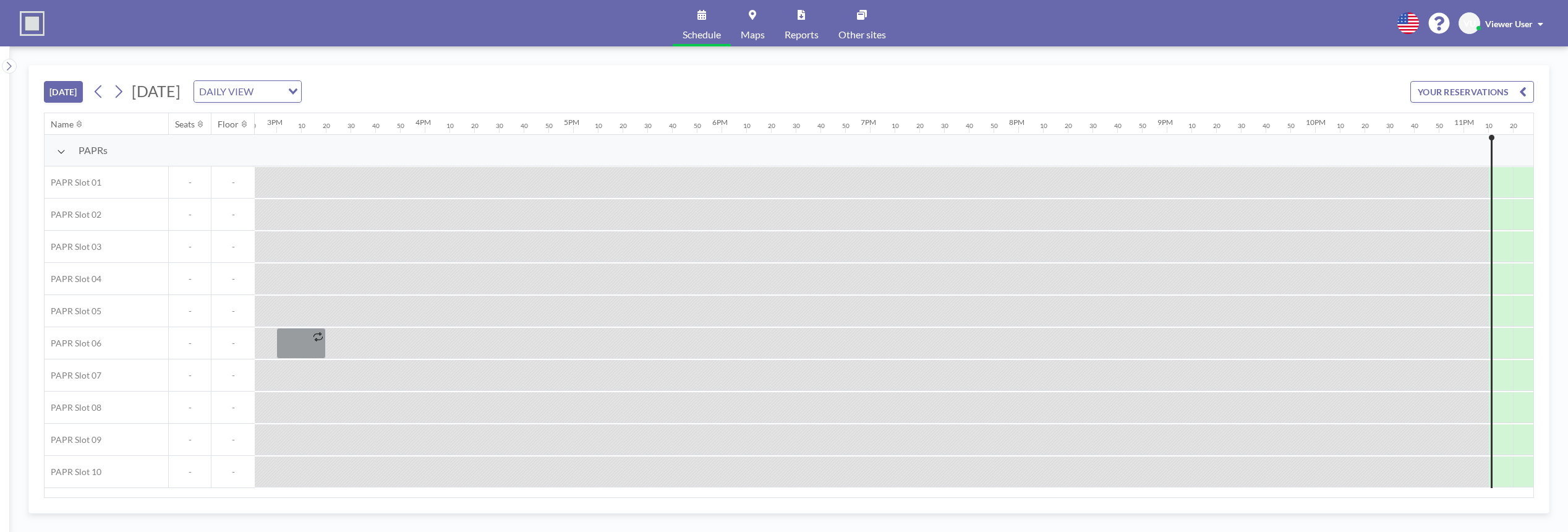
scroll to position [0, 2296]
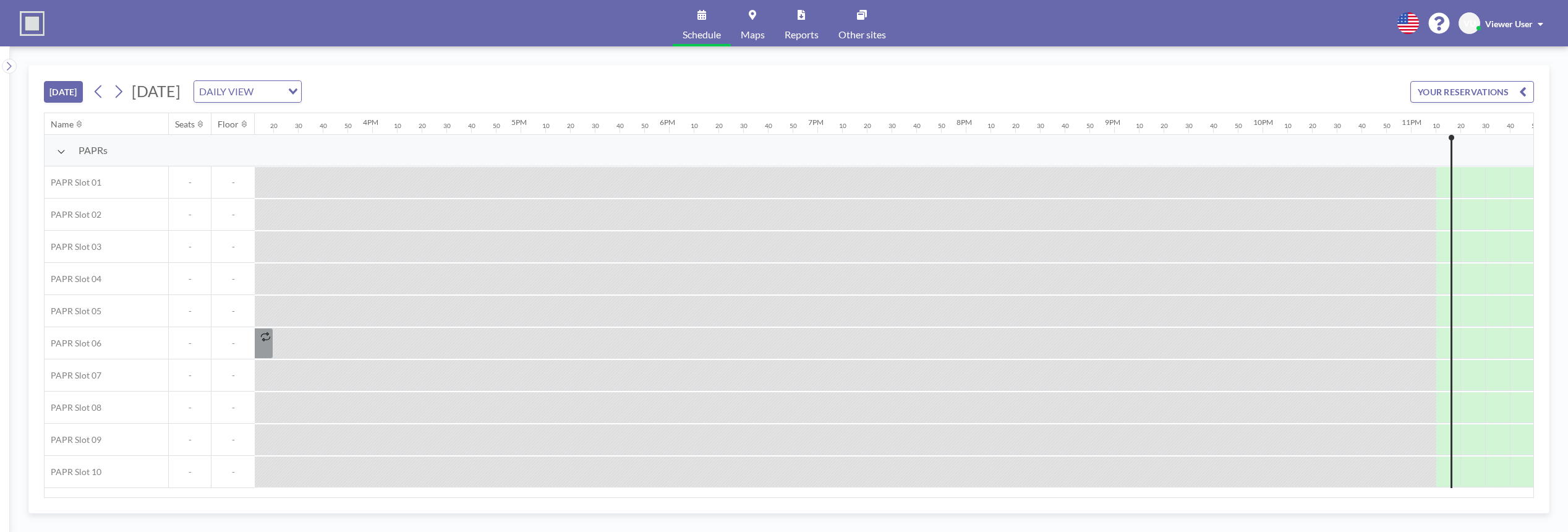
scroll to position [0, 2296]
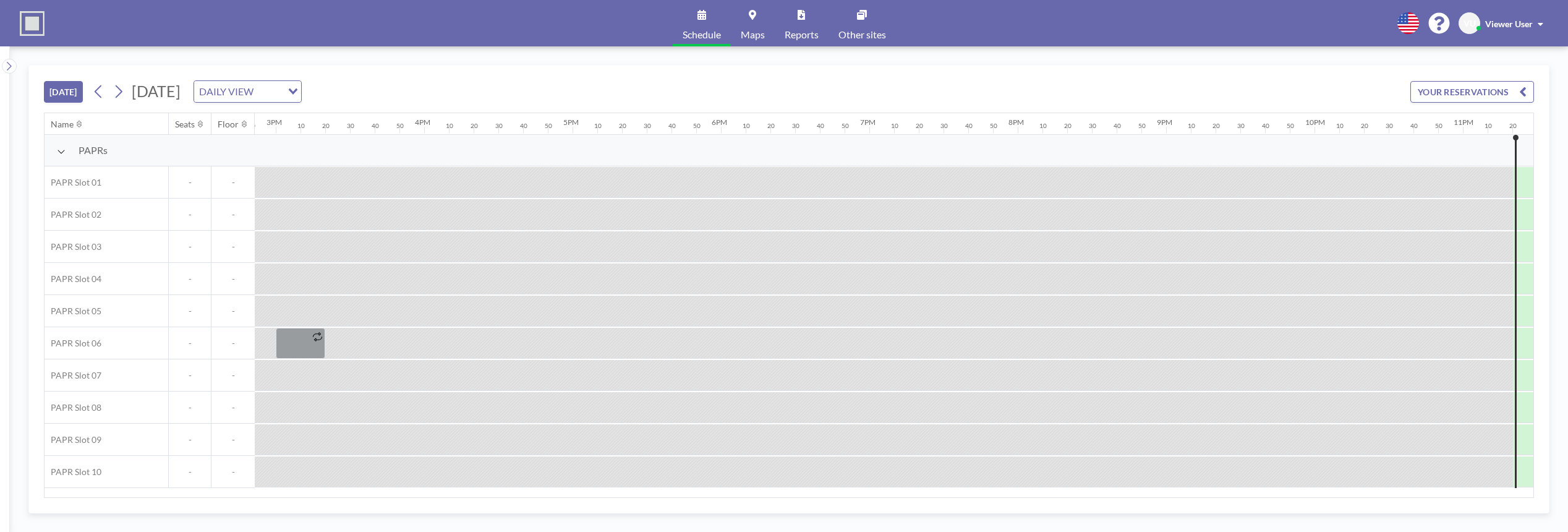
scroll to position [0, 2296]
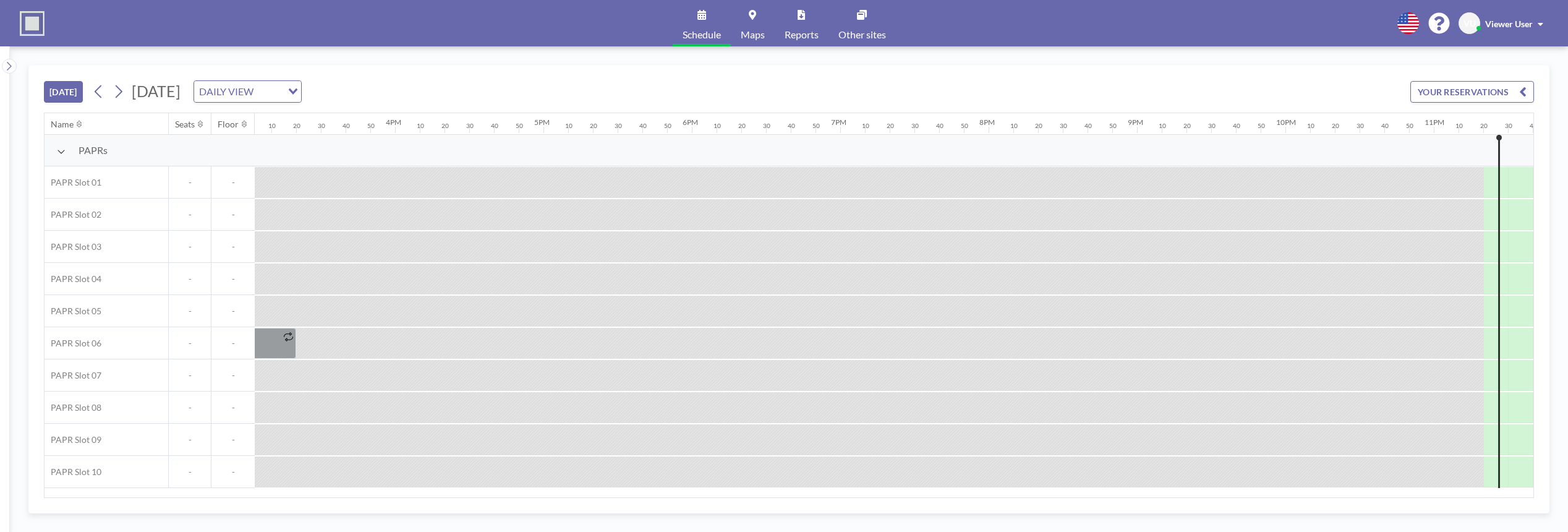
scroll to position [0, 2296]
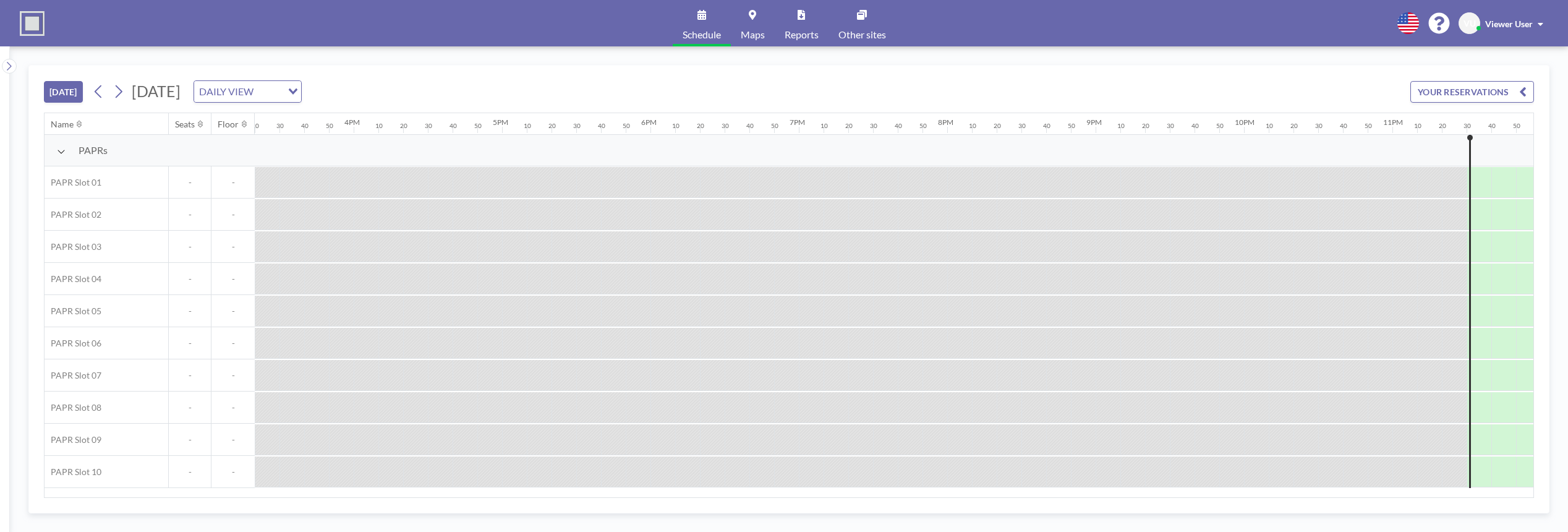
scroll to position [0, 2296]
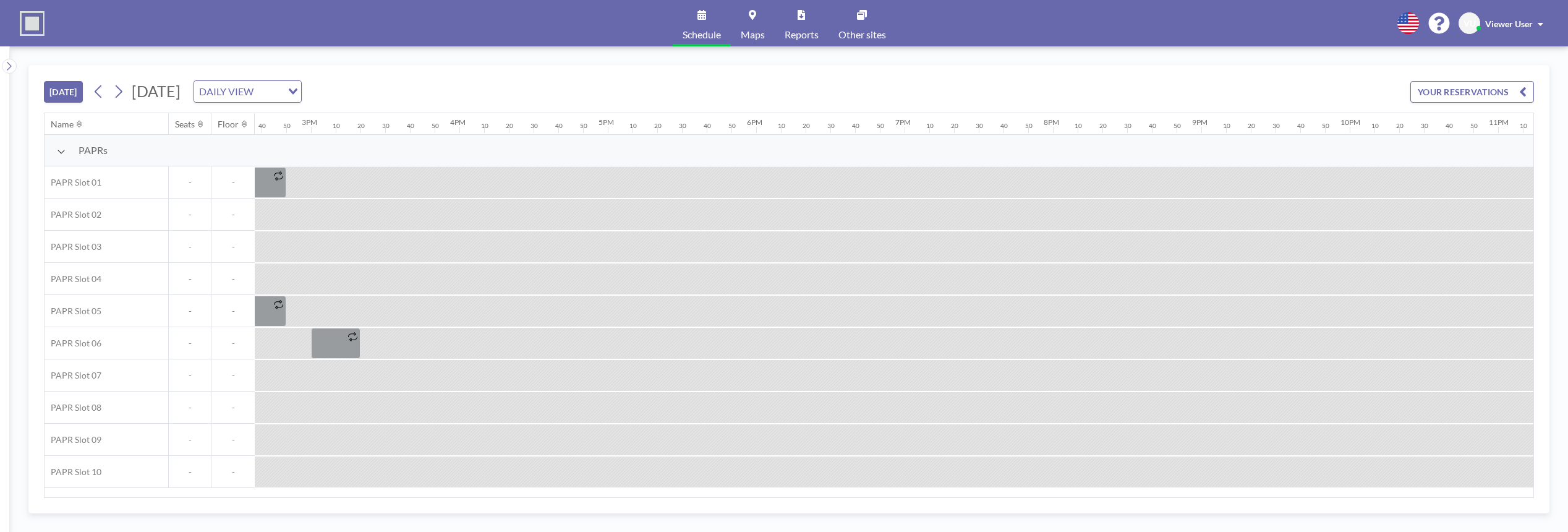
scroll to position [0, 2296]
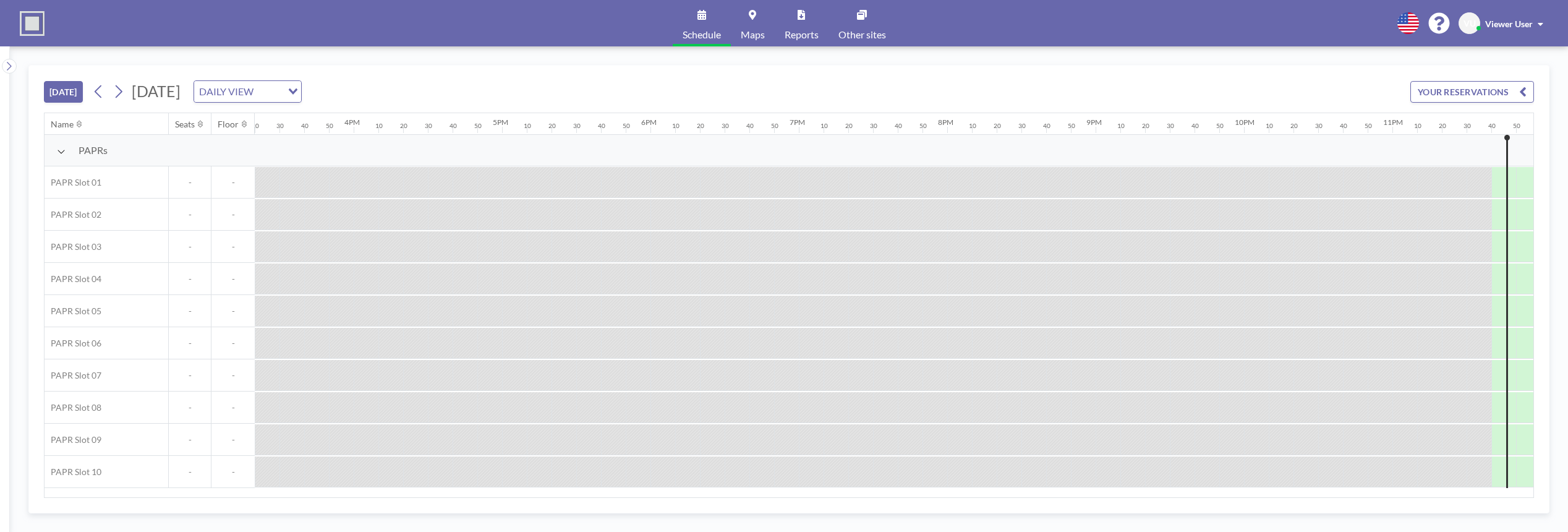
scroll to position [0, 2296]
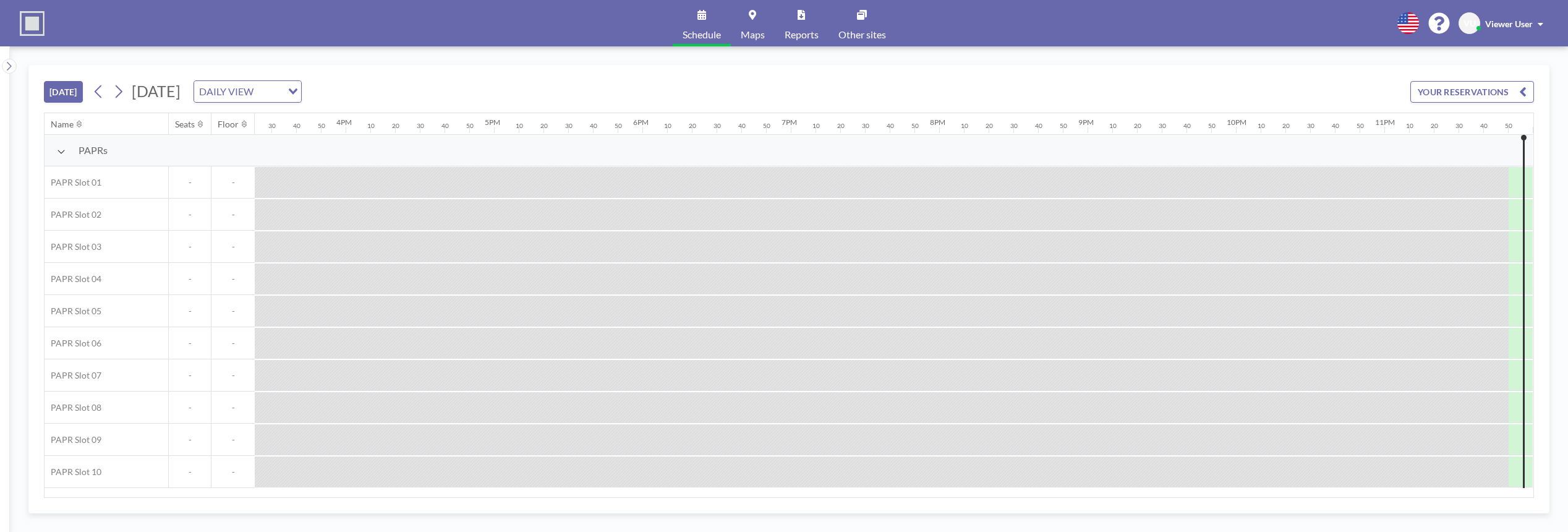
scroll to position [0, 2296]
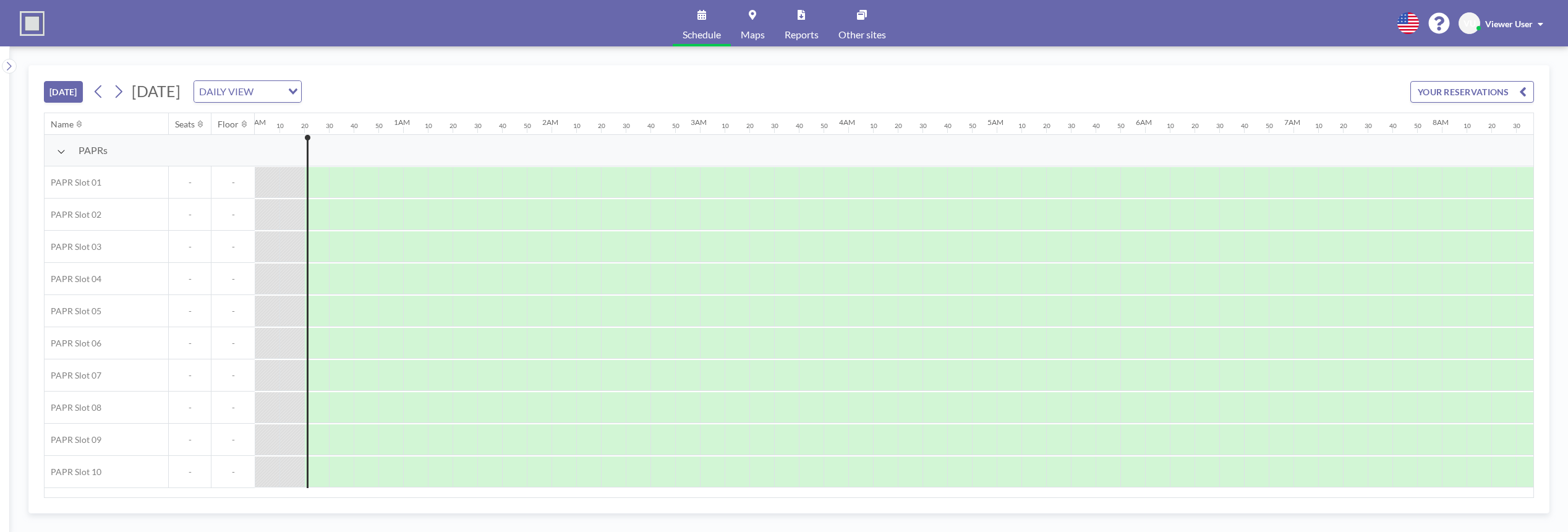
scroll to position [0, 25]
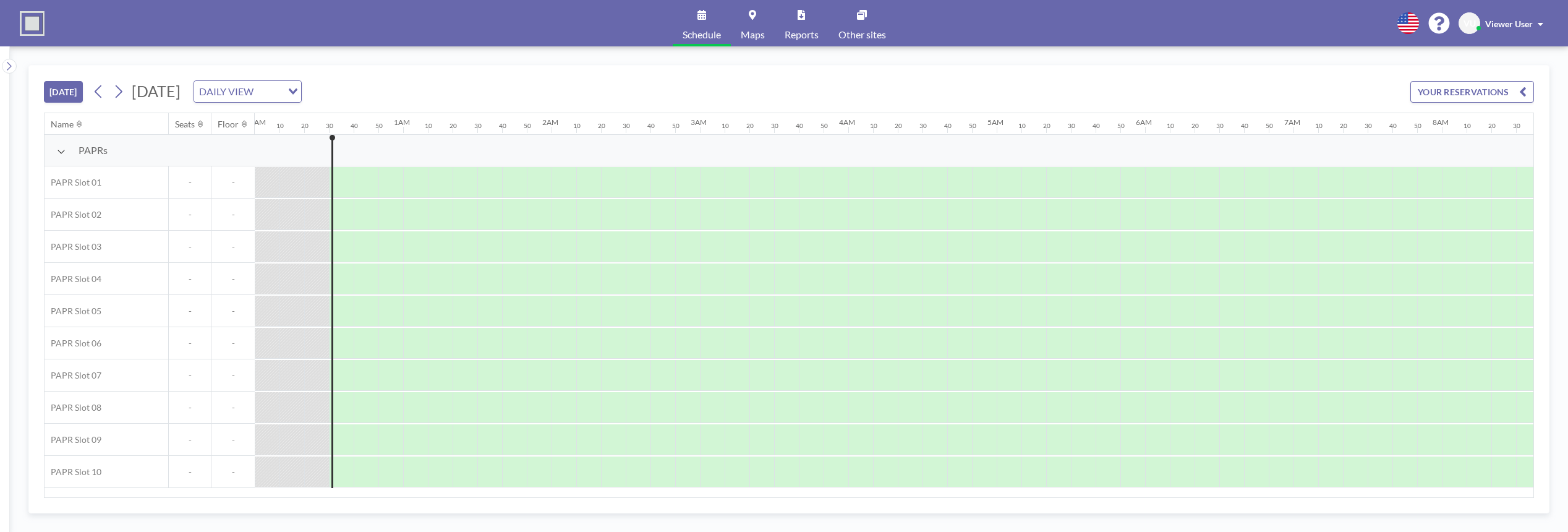
scroll to position [0, 50]
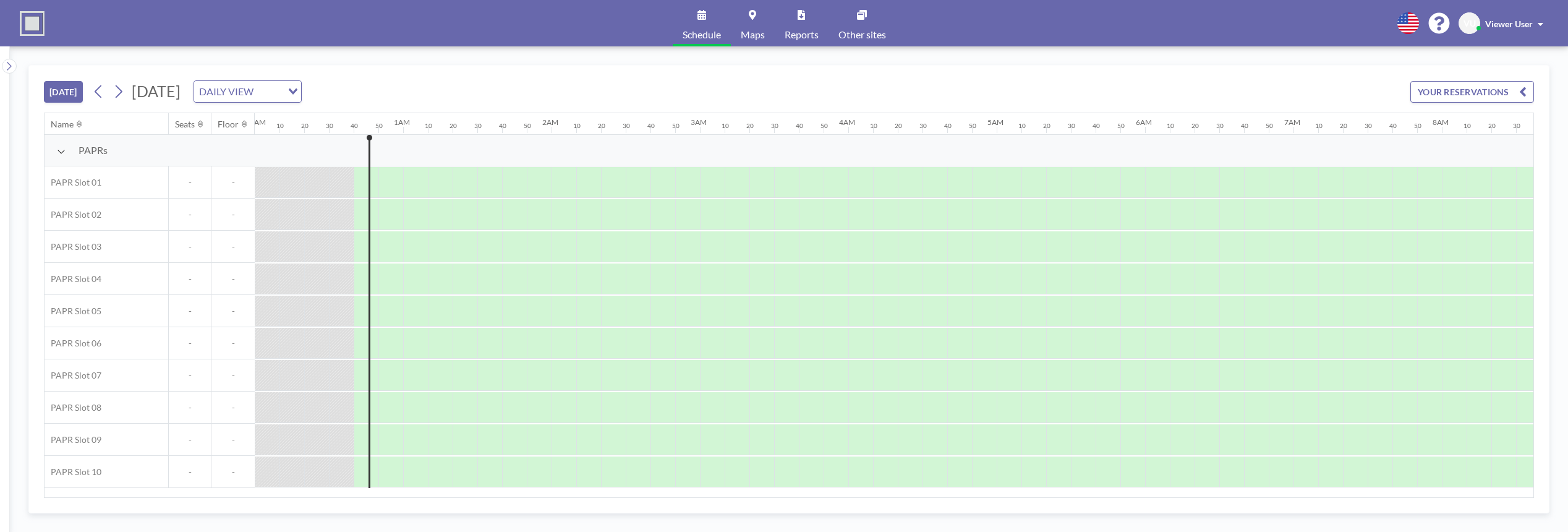
scroll to position [0, 74]
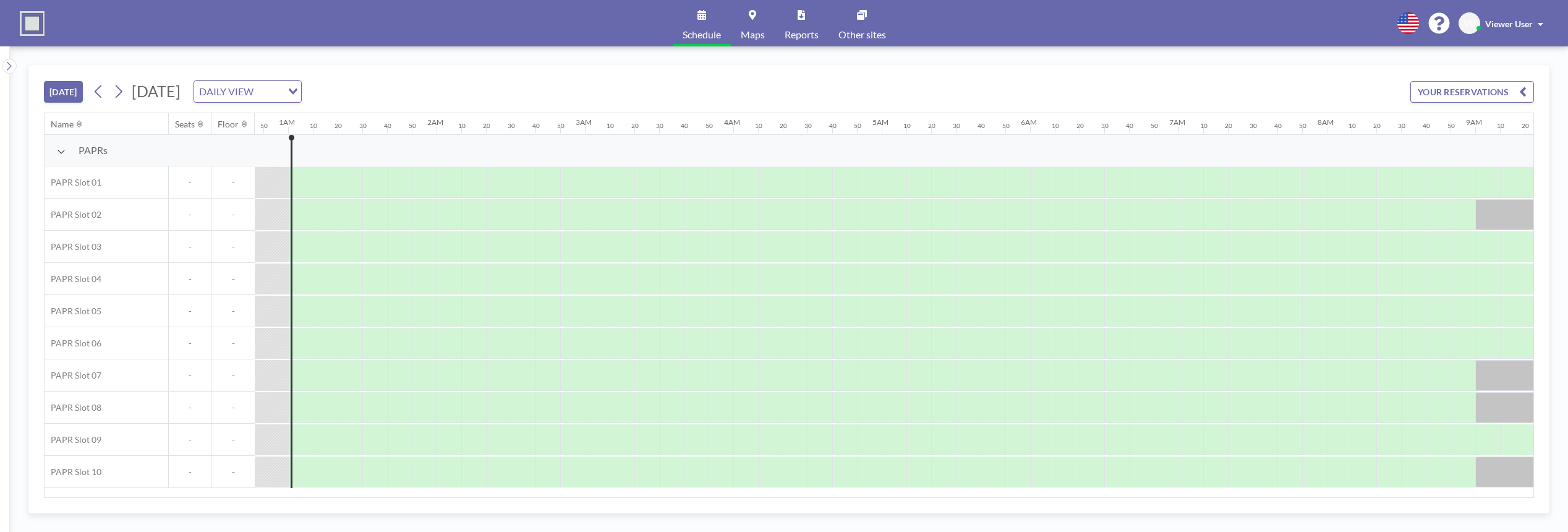
scroll to position [0, 124]
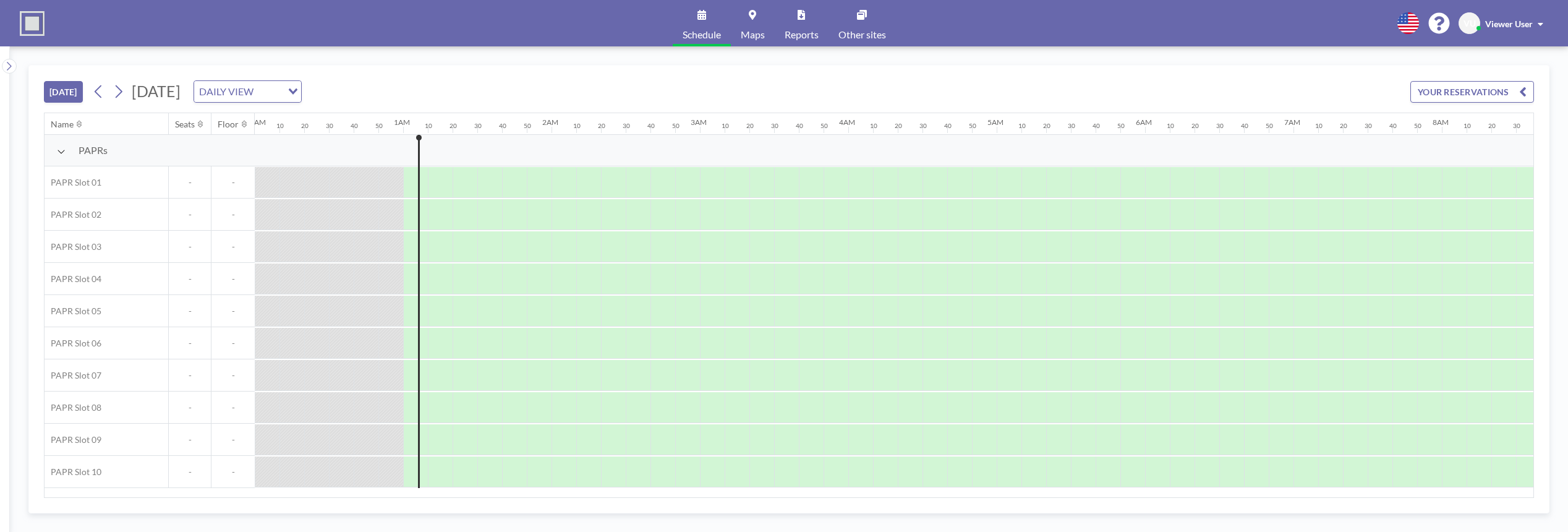
scroll to position [0, 124]
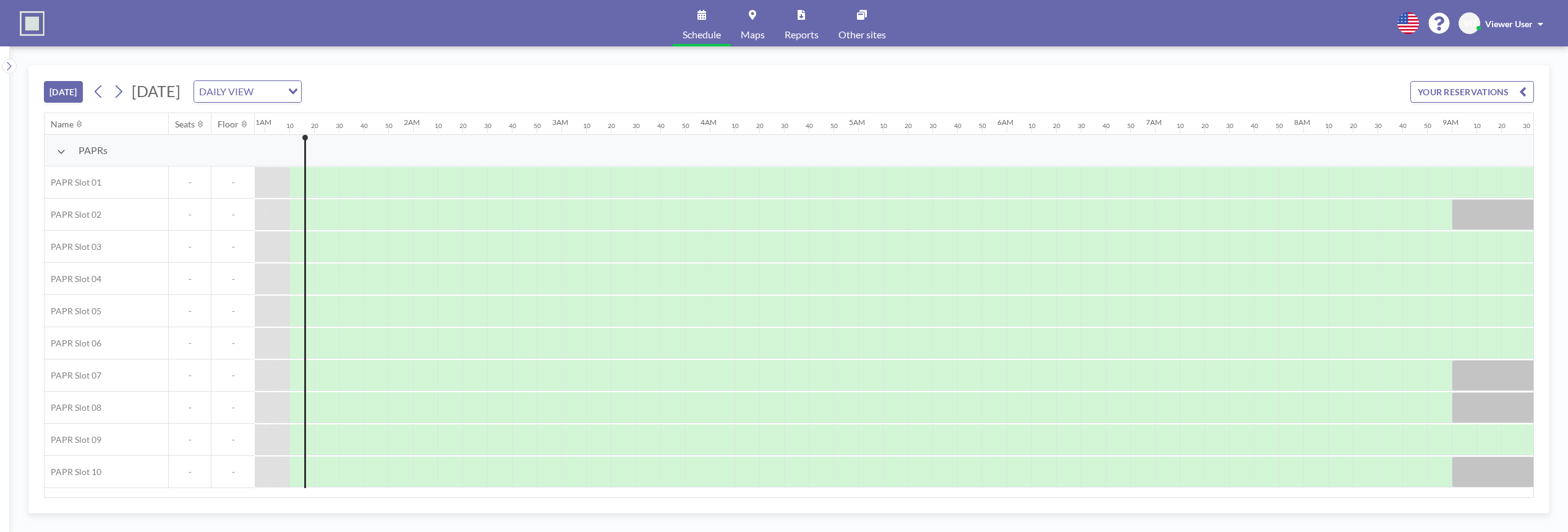
scroll to position [0, 149]
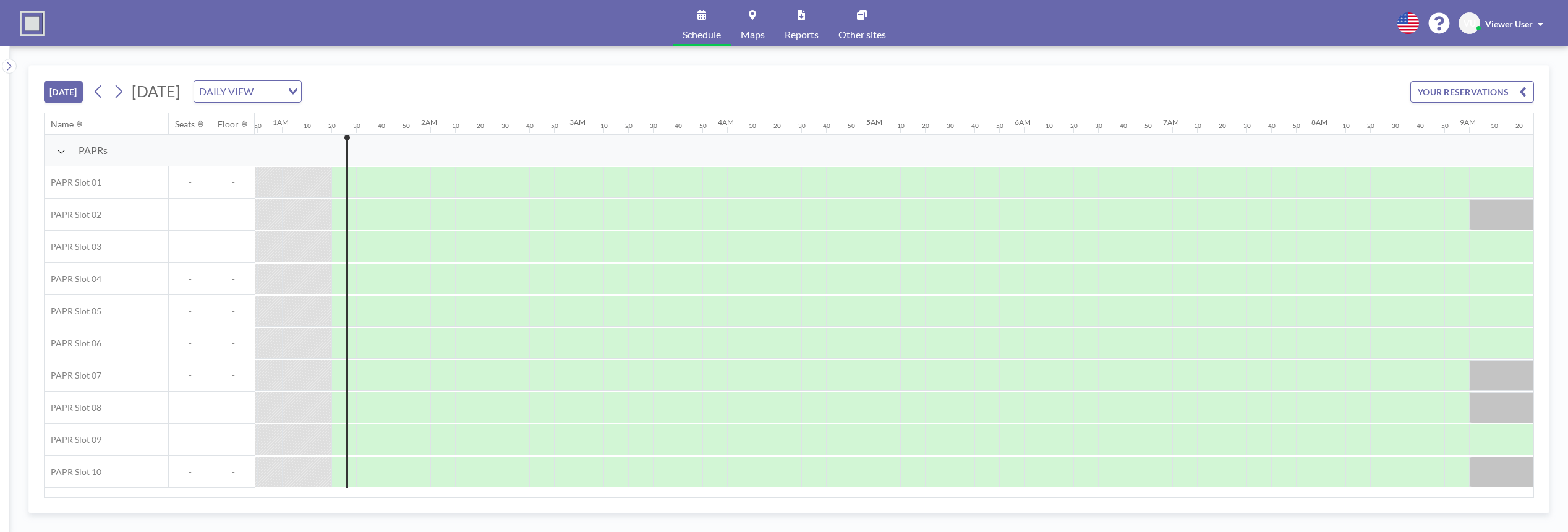
scroll to position [0, 173]
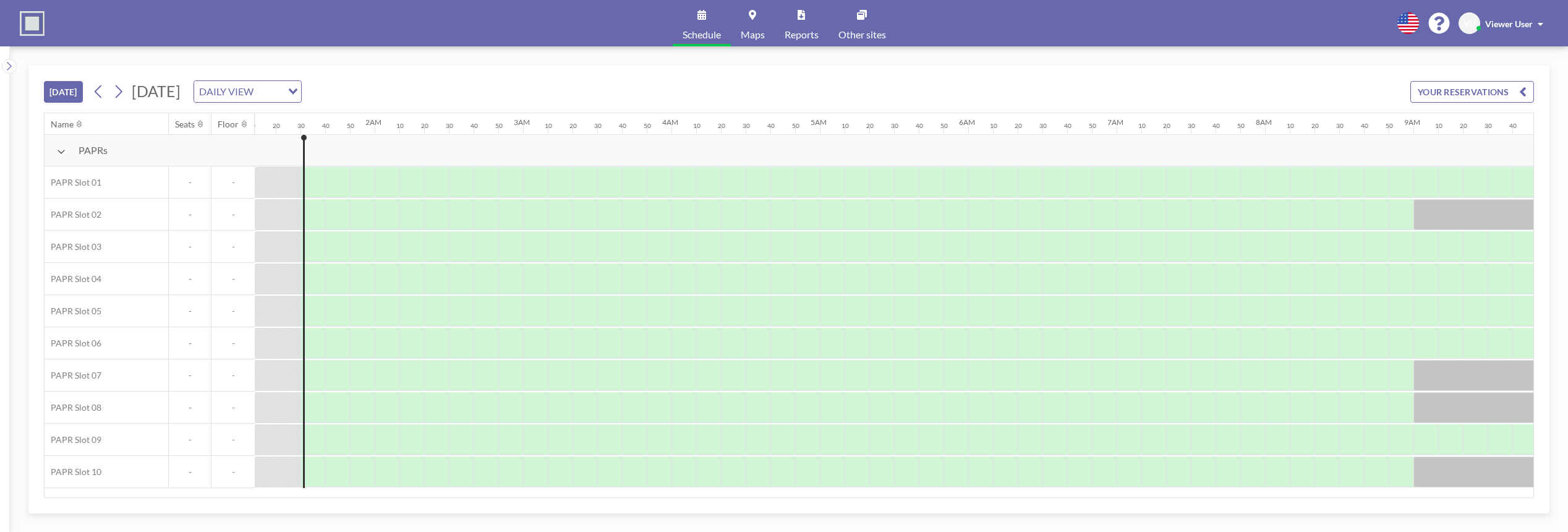
scroll to position [0, 198]
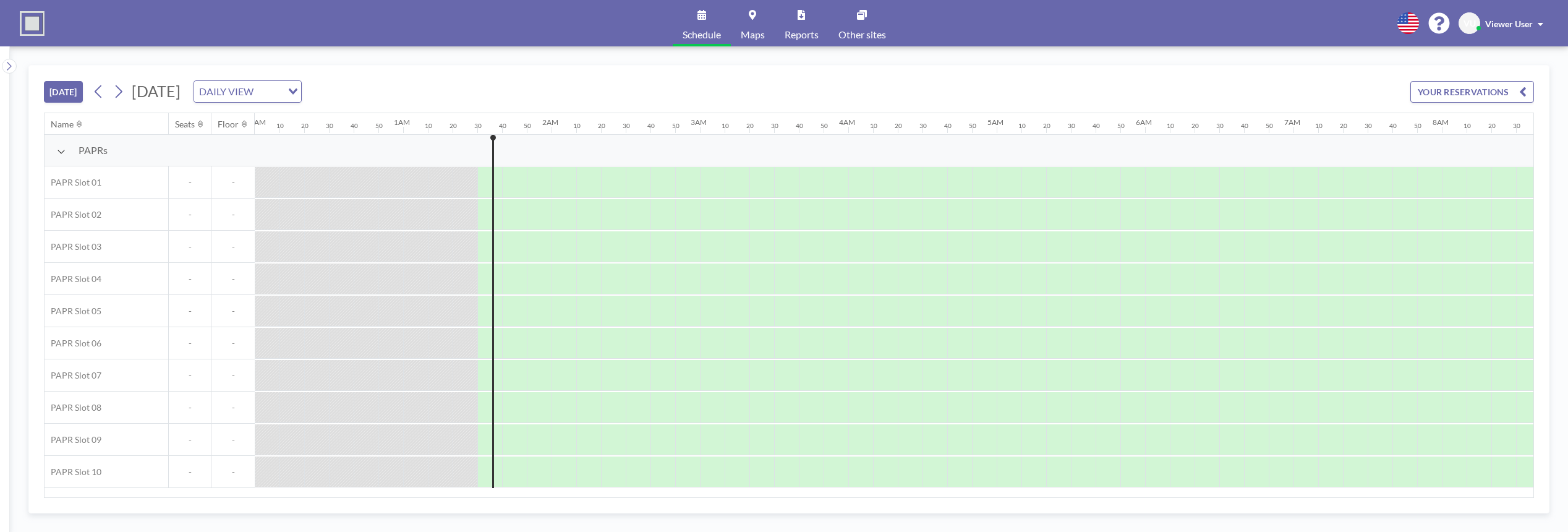
scroll to position [0, 198]
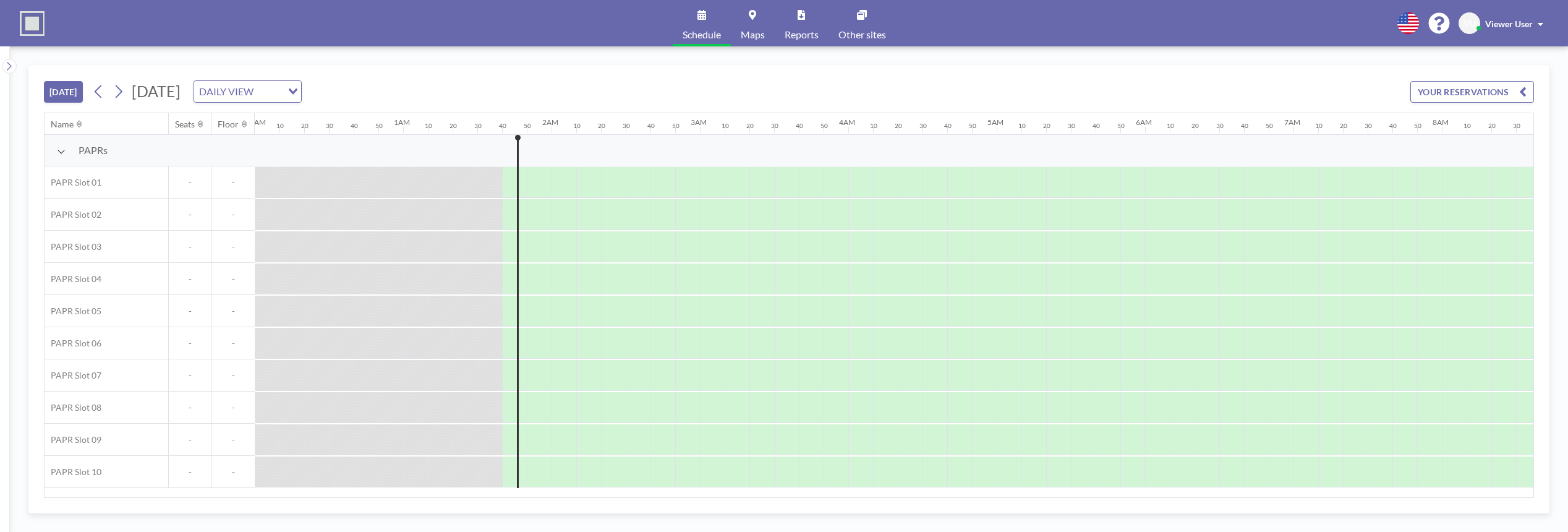
scroll to position [0, 223]
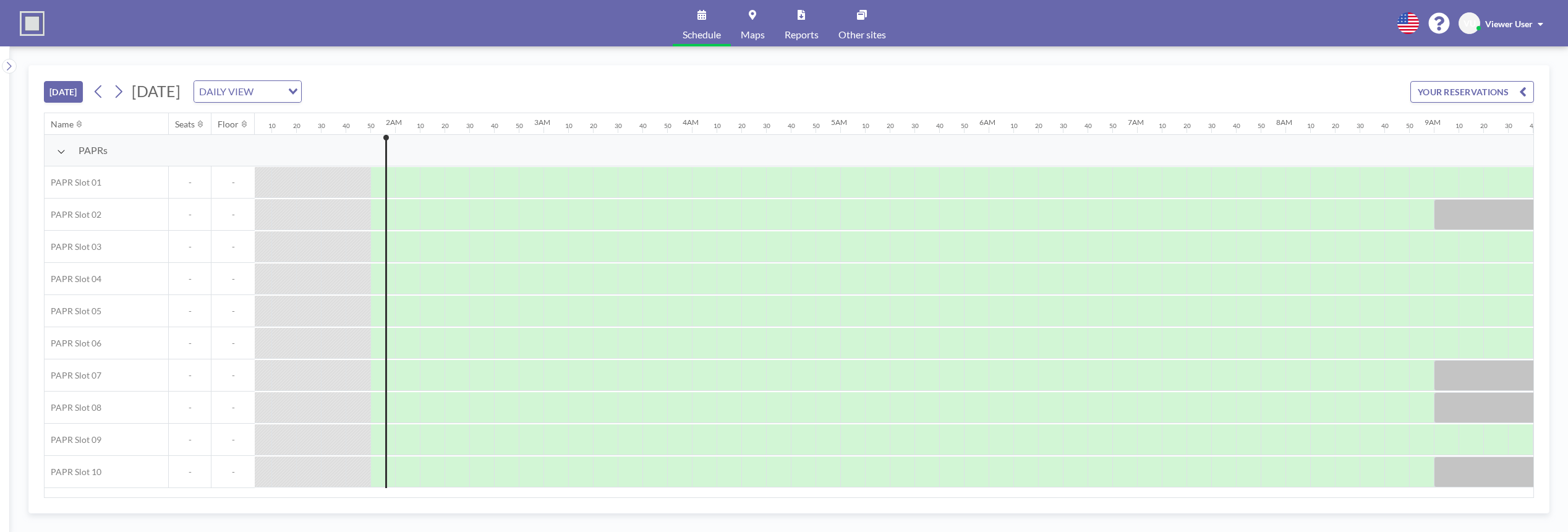
scroll to position [0, 247]
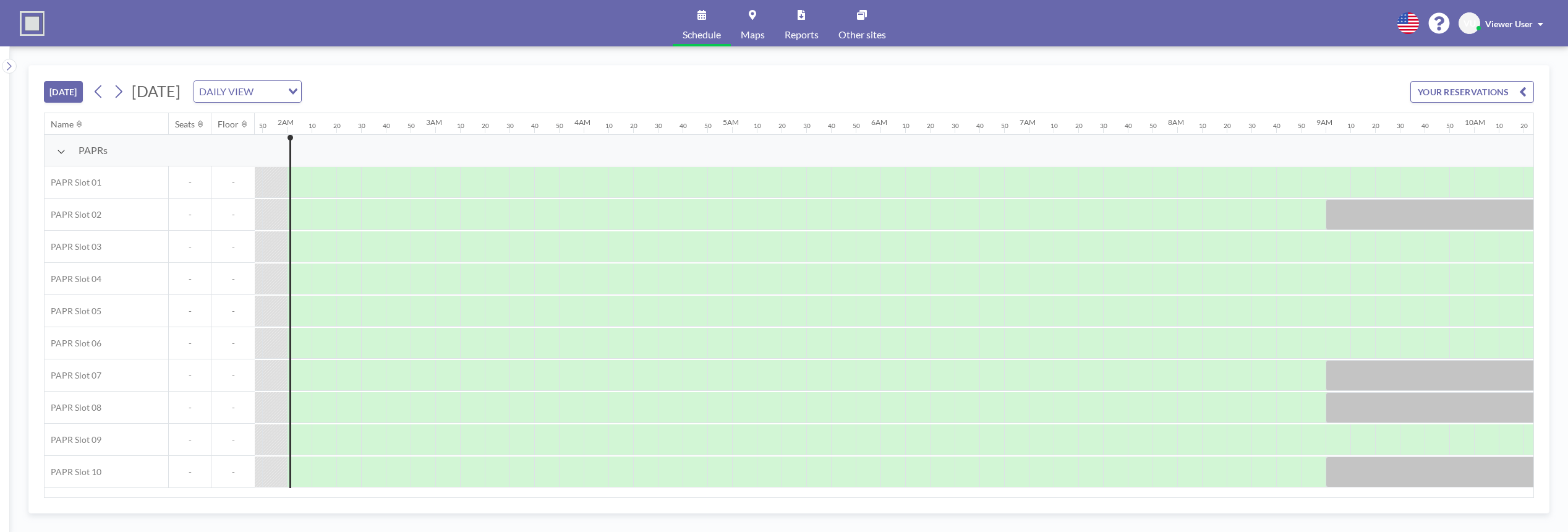
scroll to position [0, 272]
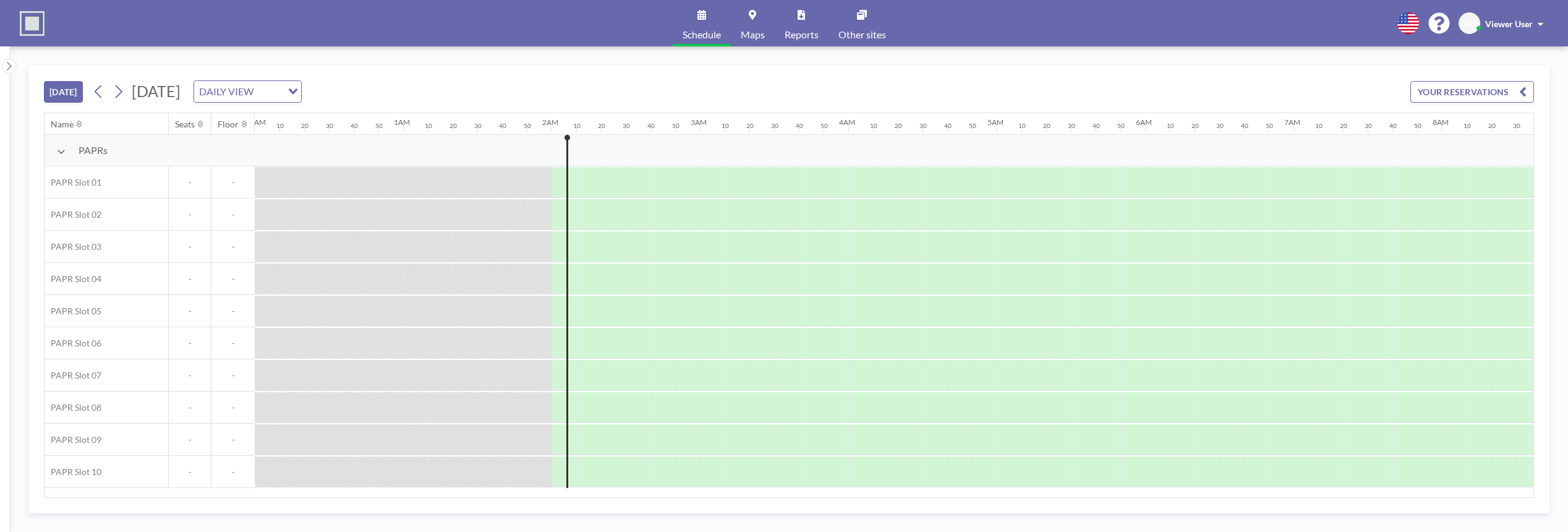
scroll to position [0, 272]
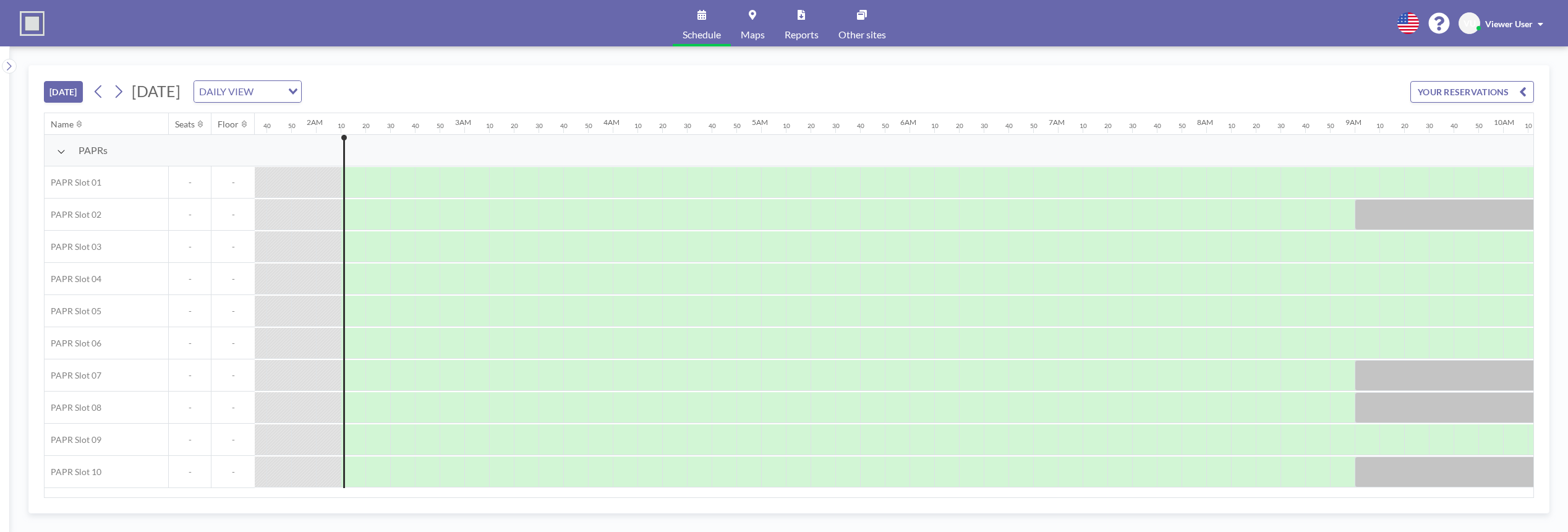
scroll to position [0, 297]
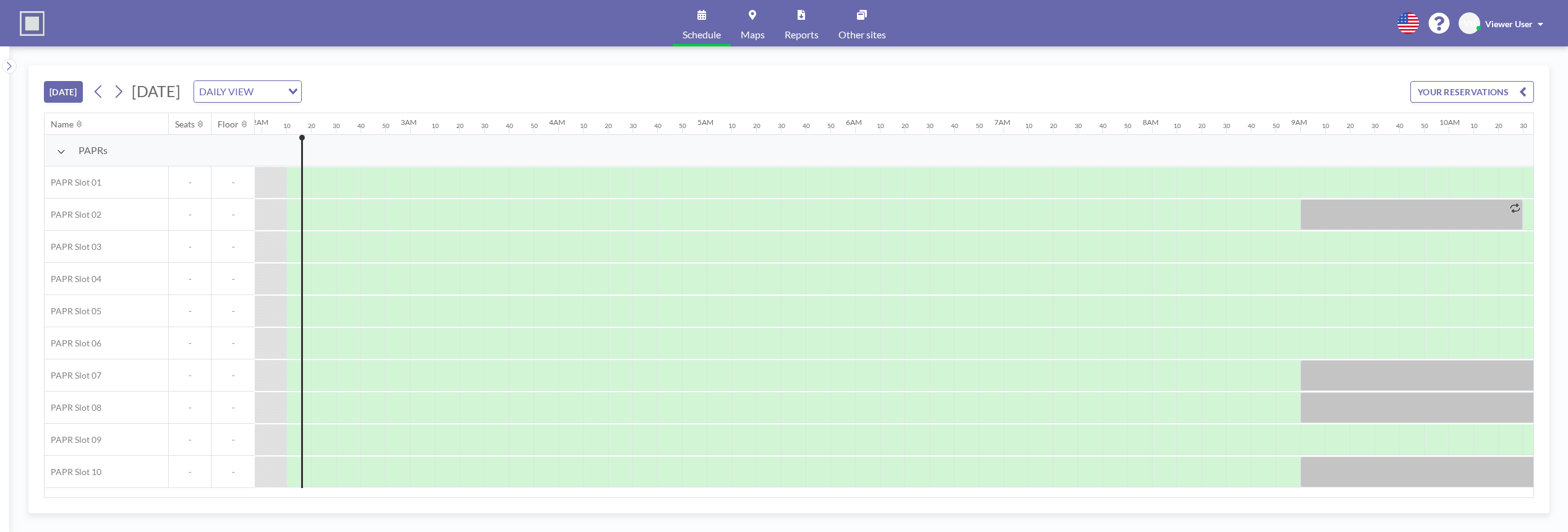
scroll to position [0, 297]
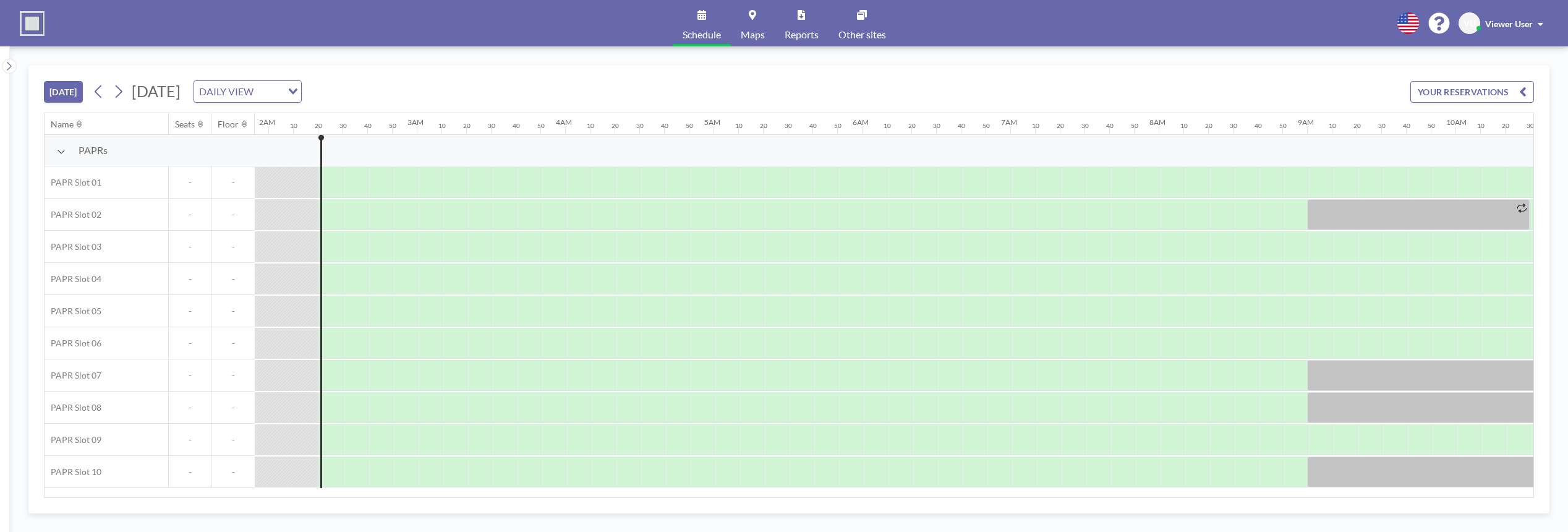
scroll to position [0, 321]
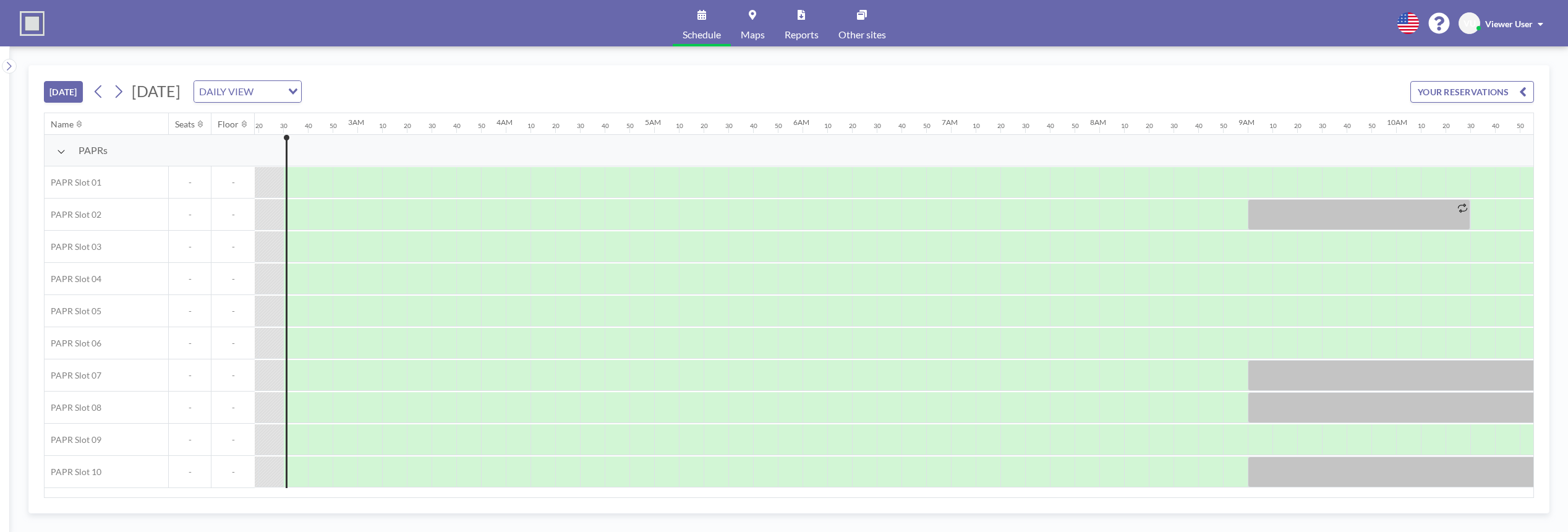
scroll to position [0, 346]
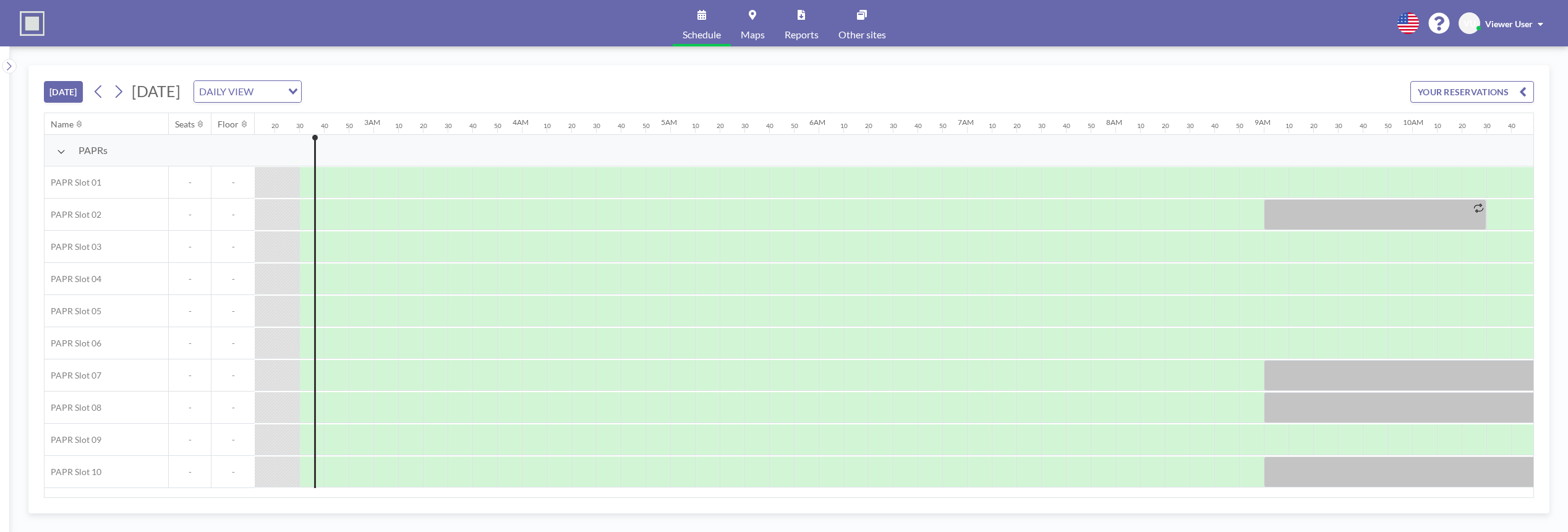
scroll to position [0, 346]
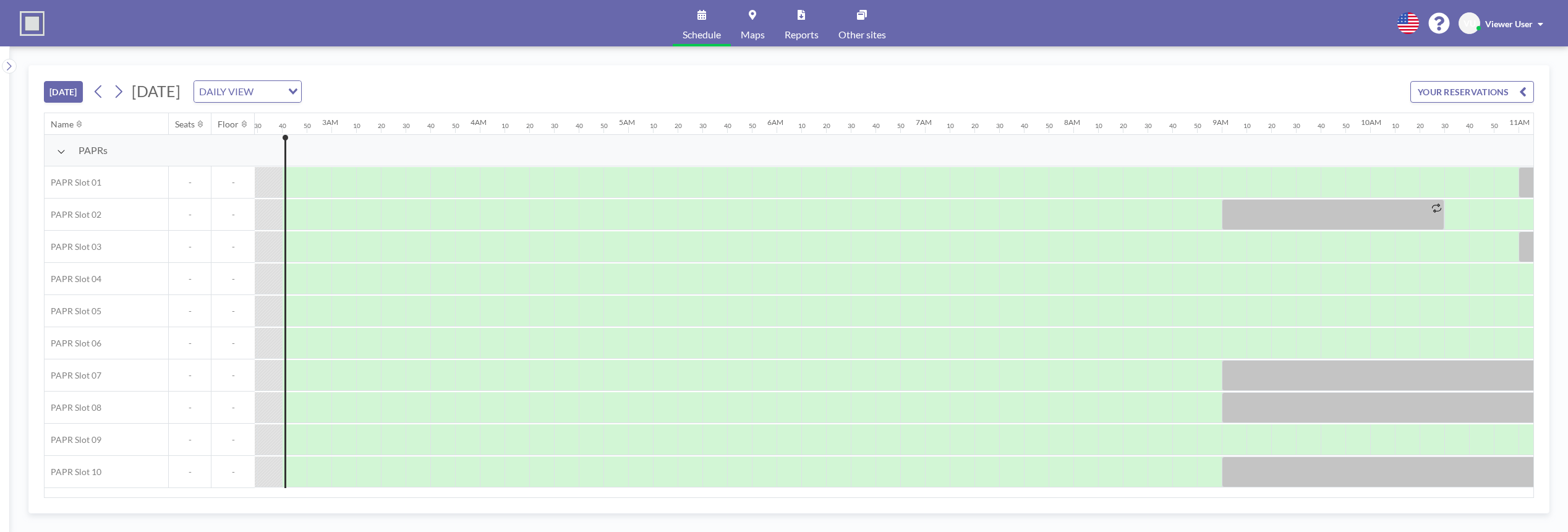
scroll to position [0, 371]
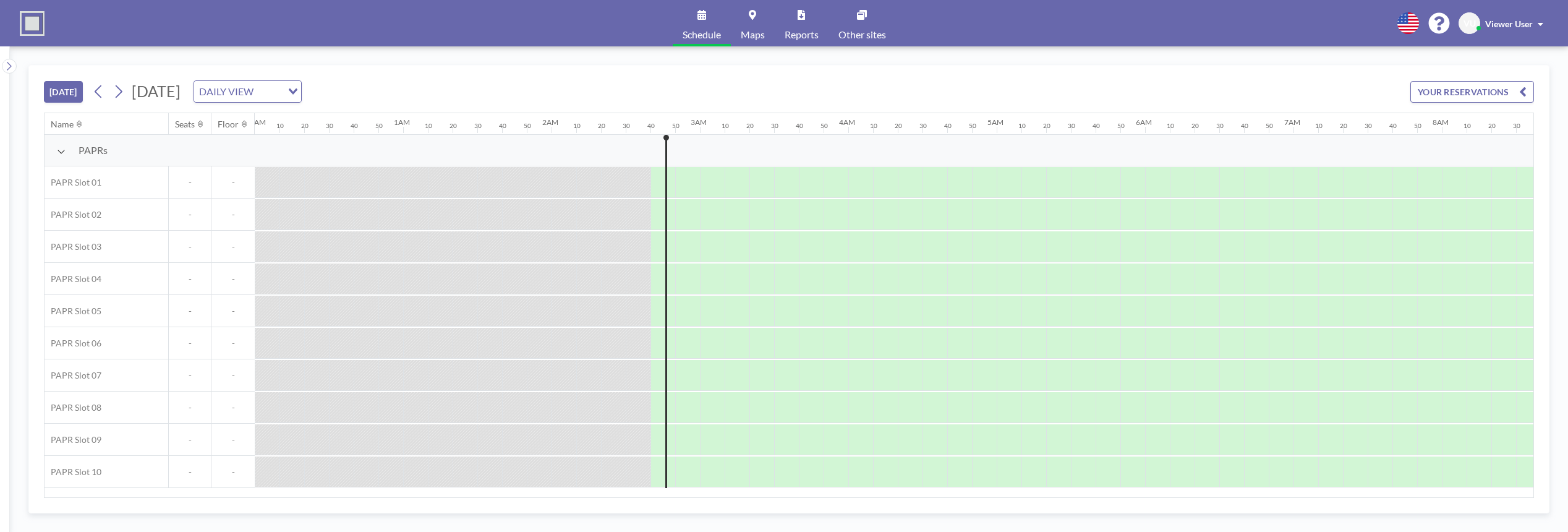
scroll to position [0, 371]
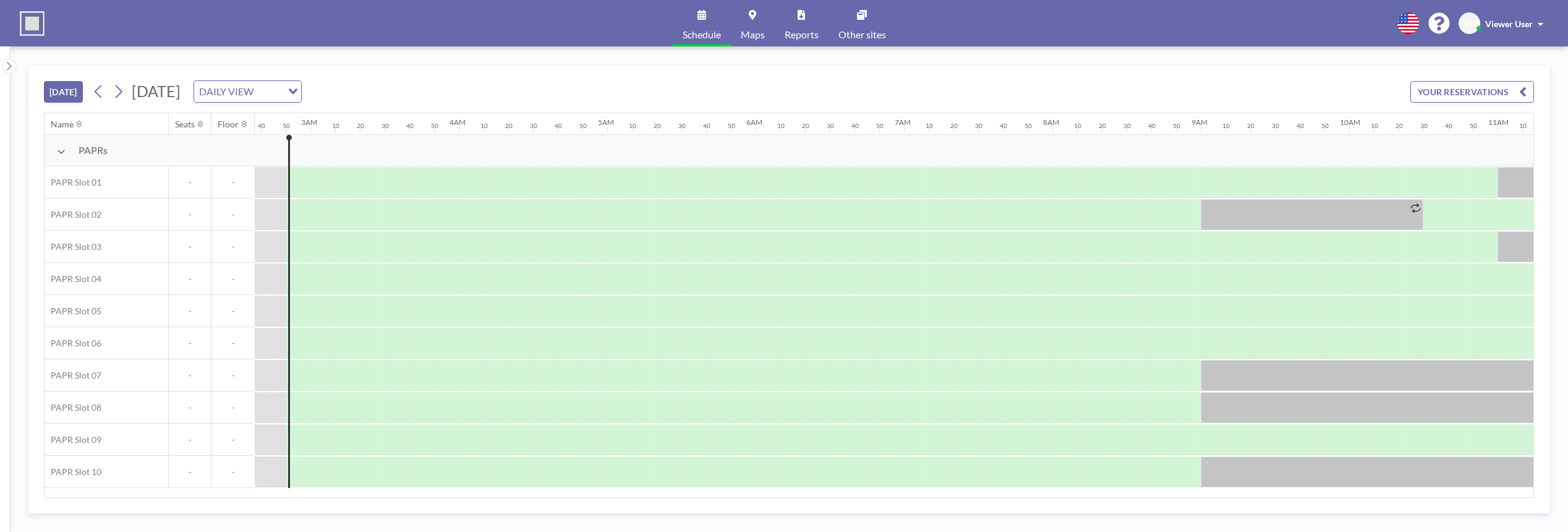
scroll to position [0, 395]
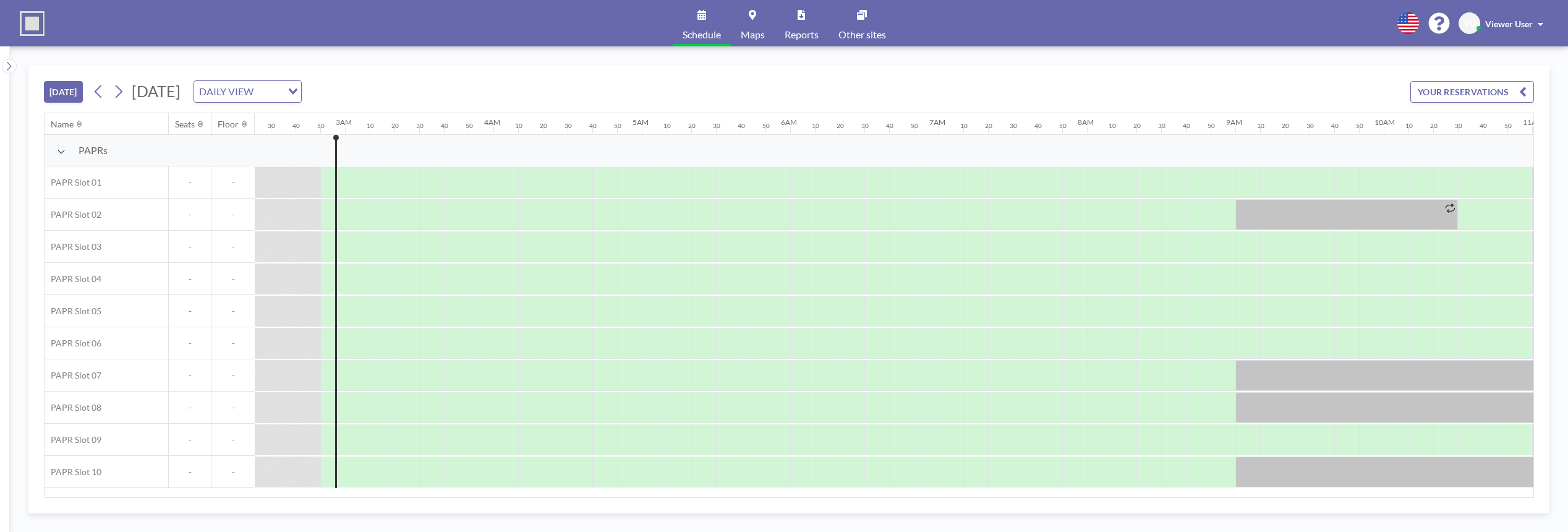
scroll to position [0, 395]
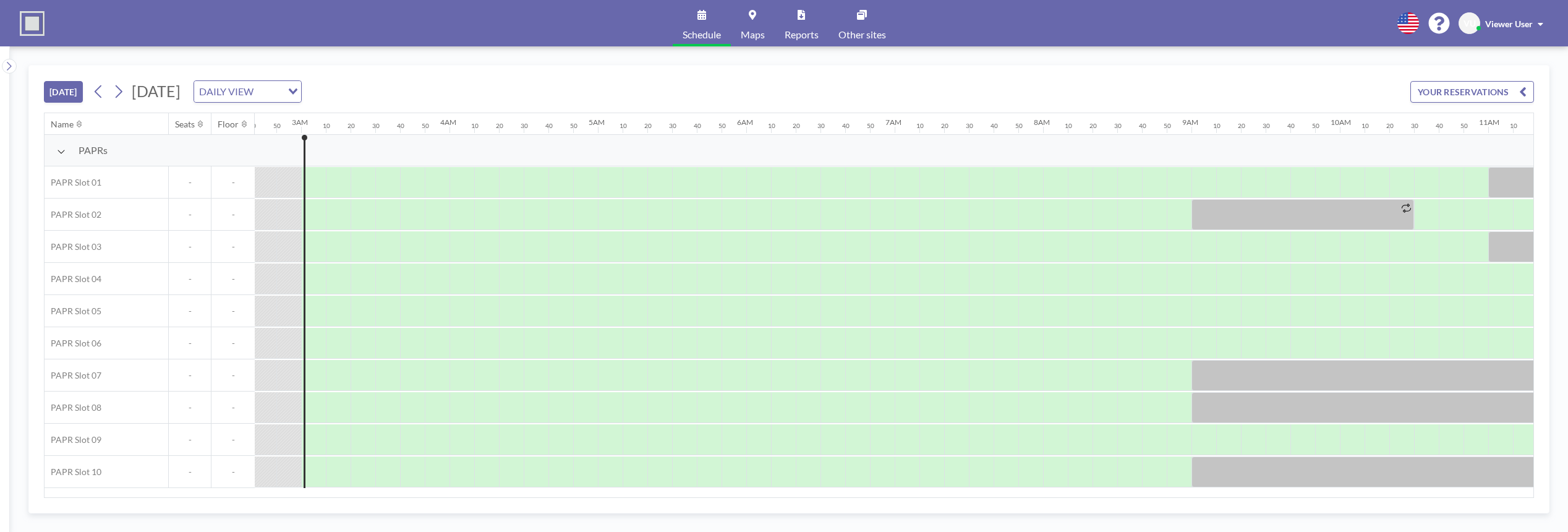
scroll to position [0, 420]
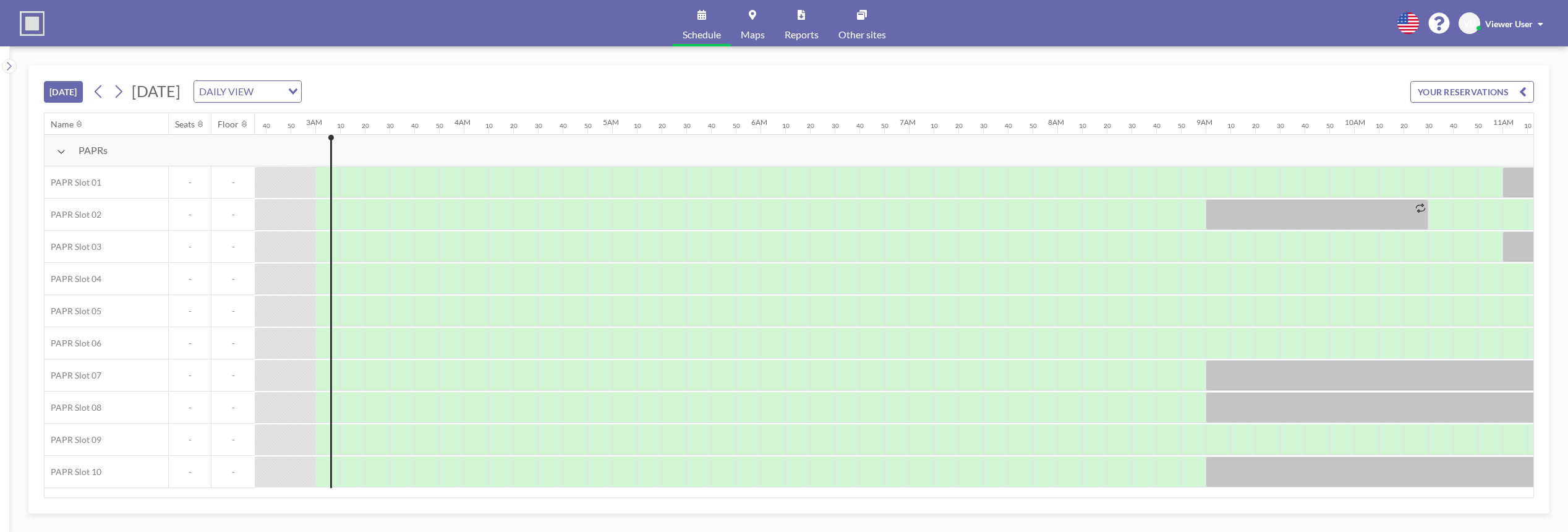
scroll to position [0, 420]
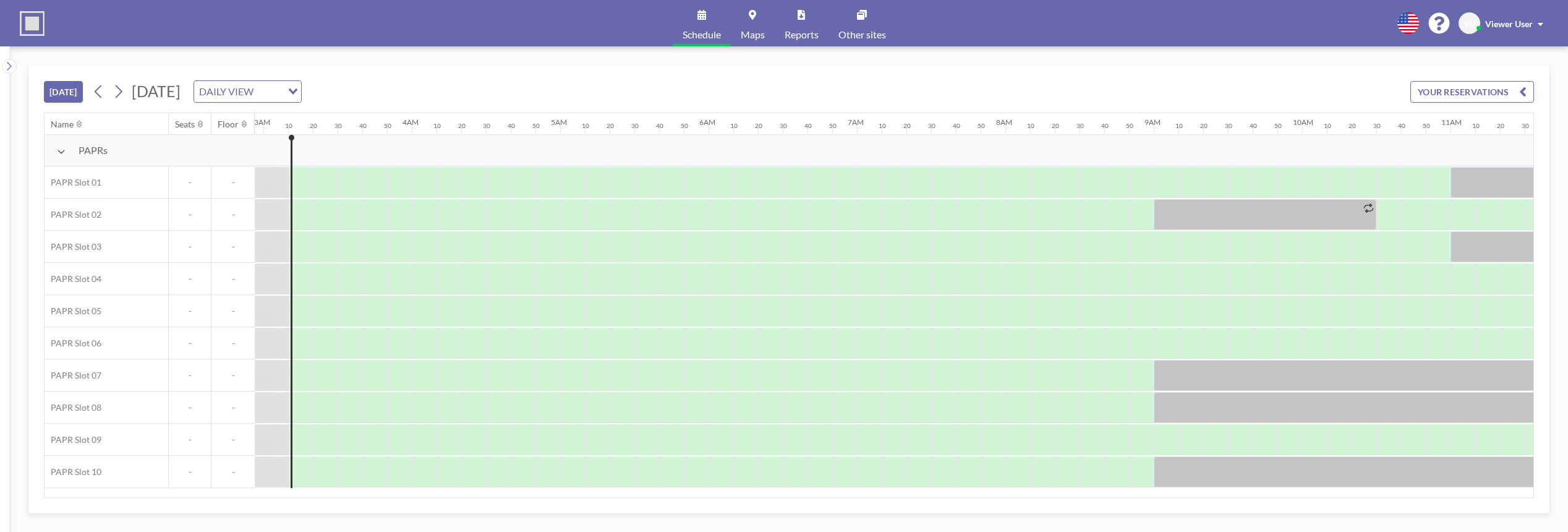
scroll to position [0, 445]
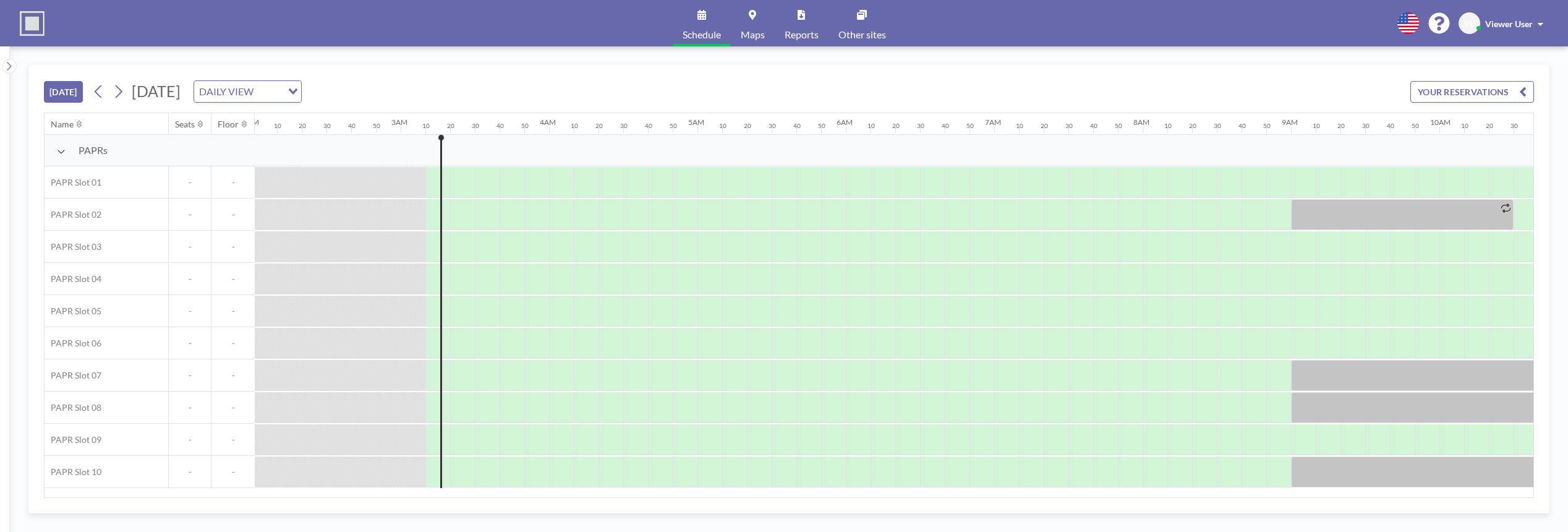
scroll to position [0, 445]
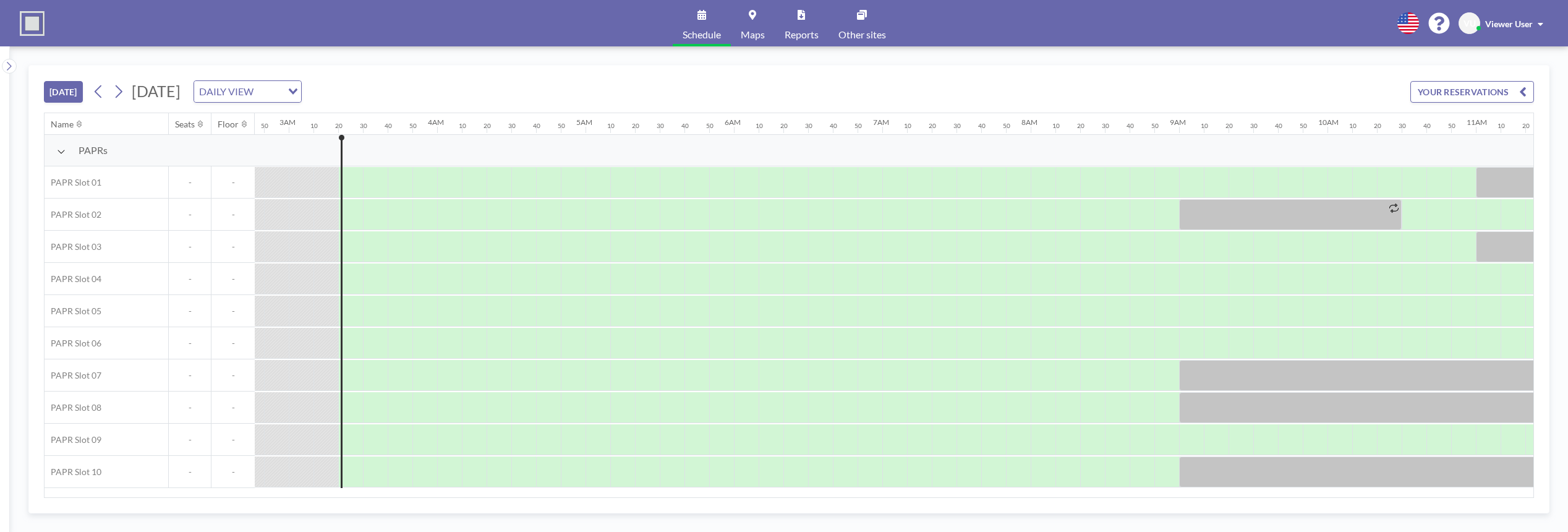
scroll to position [0, 470]
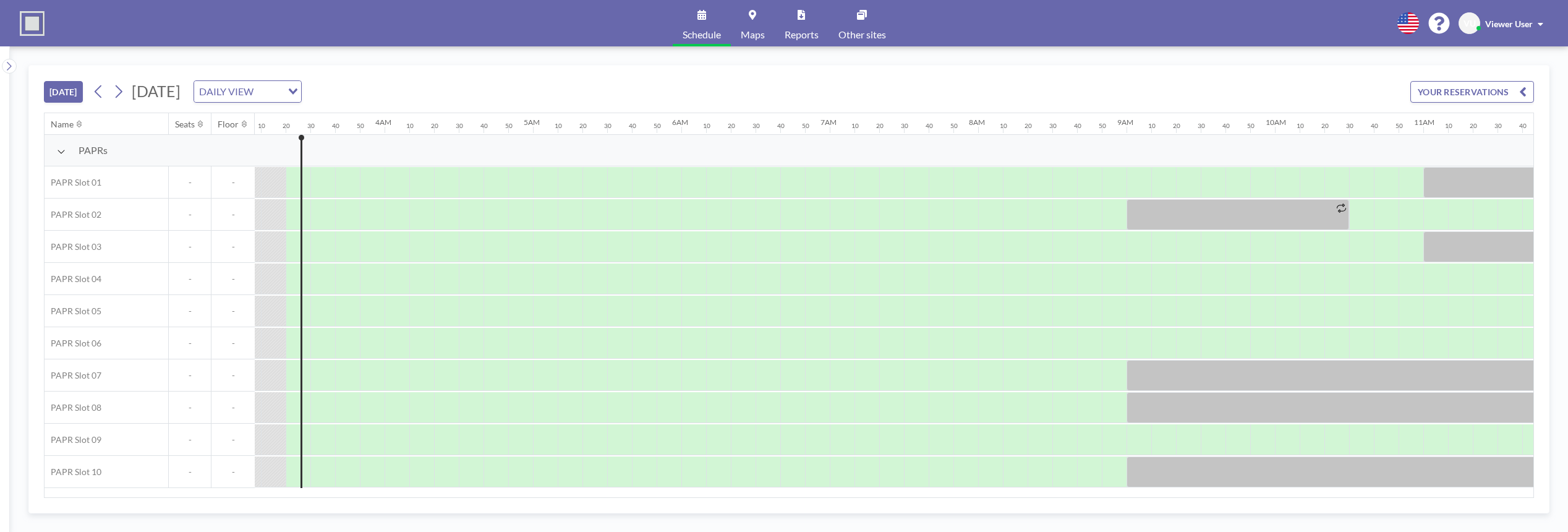
scroll to position [0, 470]
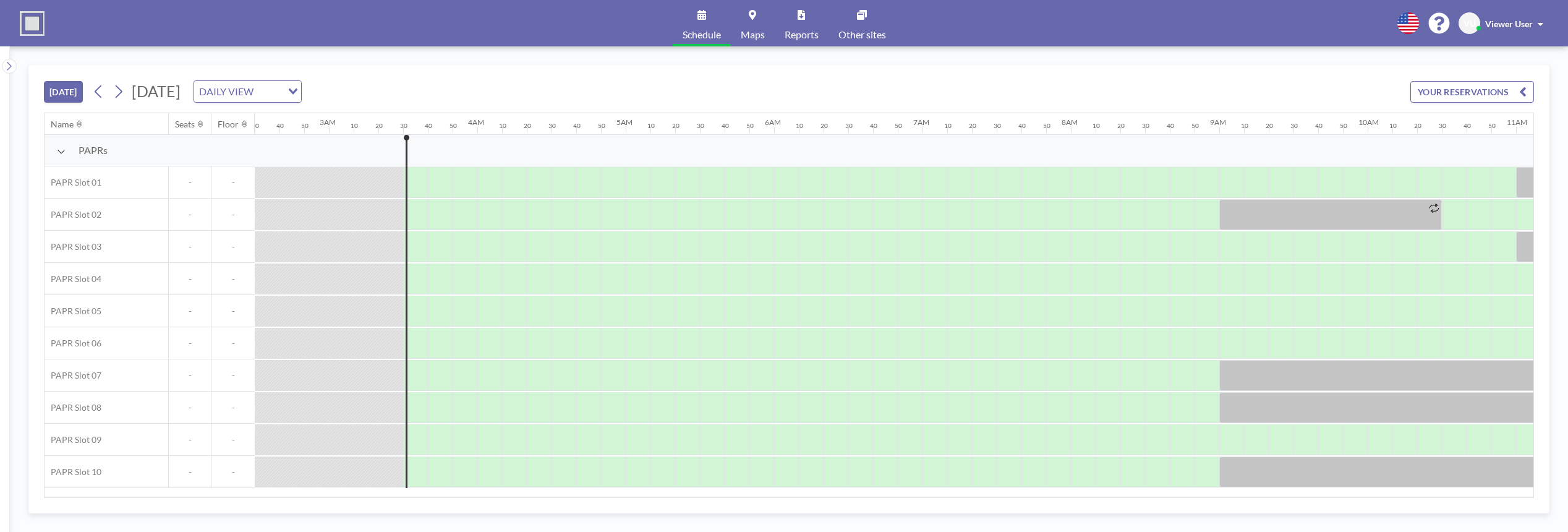
scroll to position [0, 495]
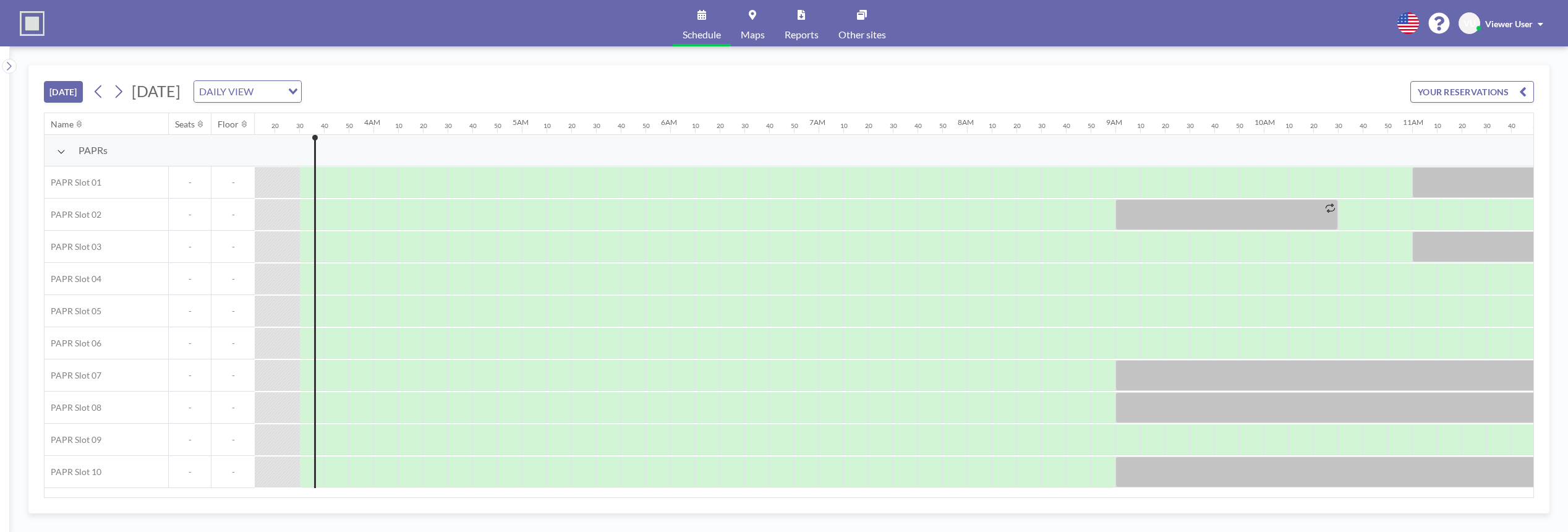
scroll to position [0, 495]
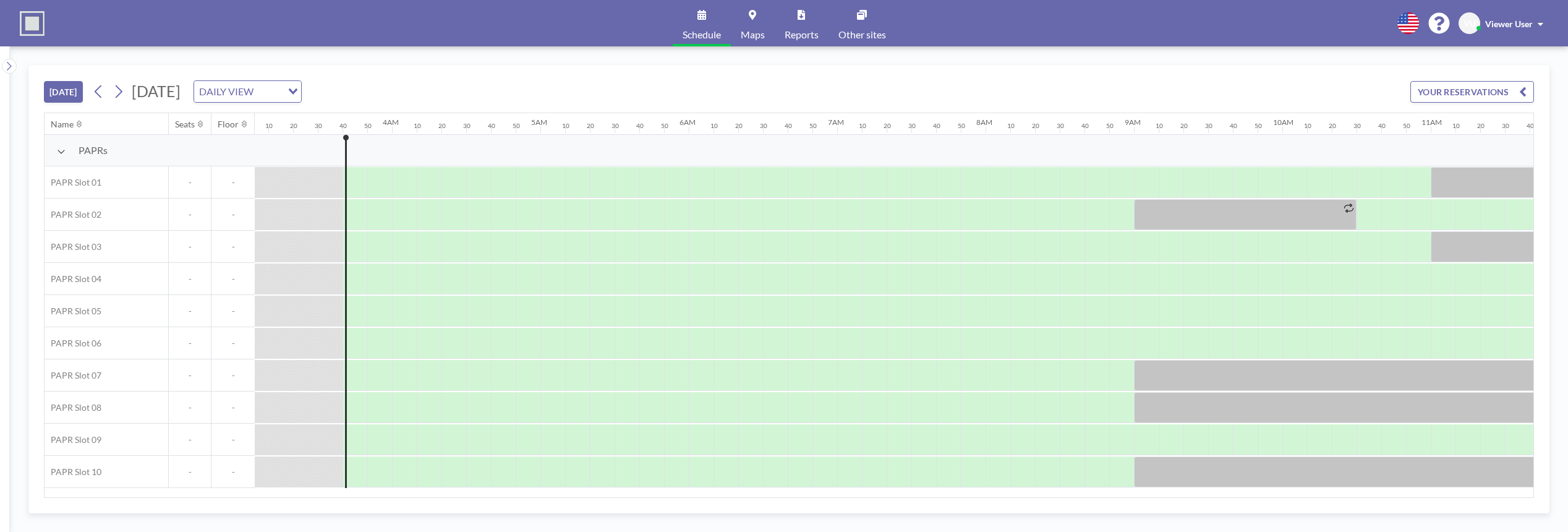
scroll to position [0, 519]
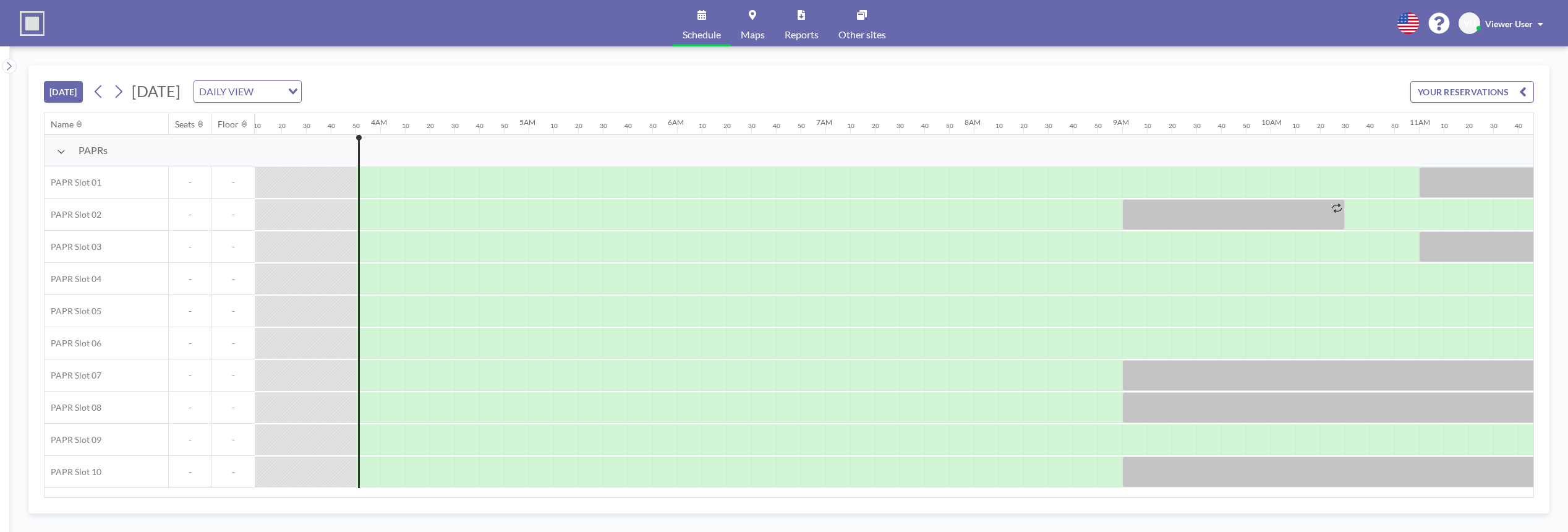
scroll to position [0, 544]
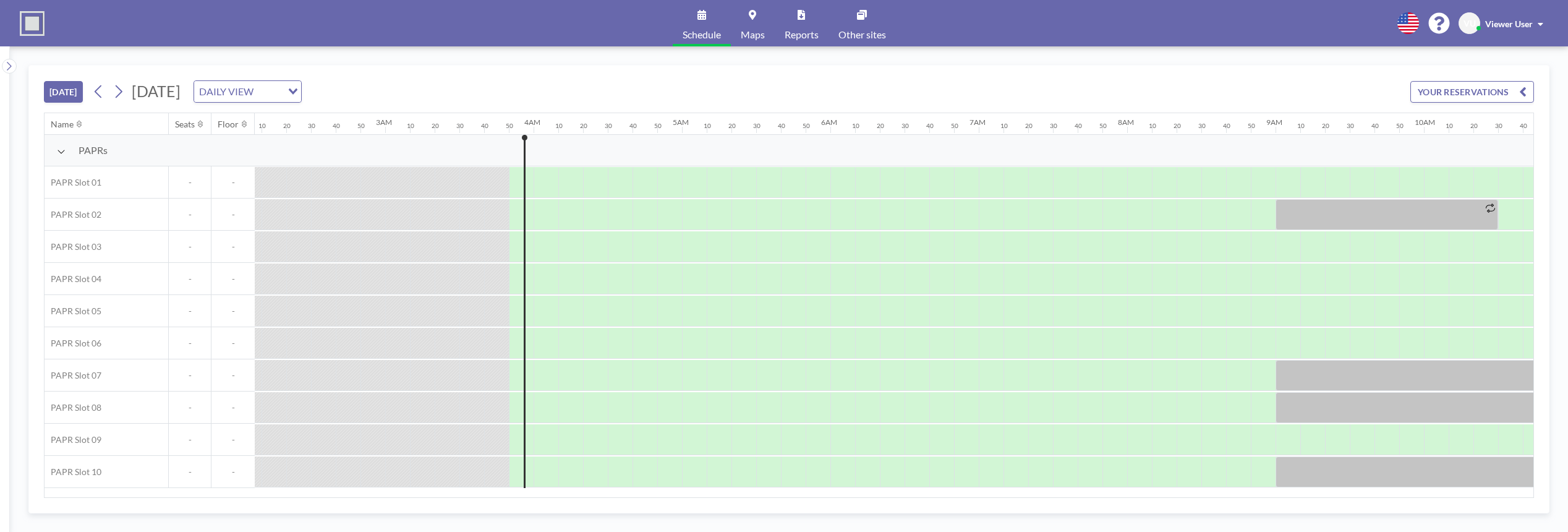
scroll to position [0, 544]
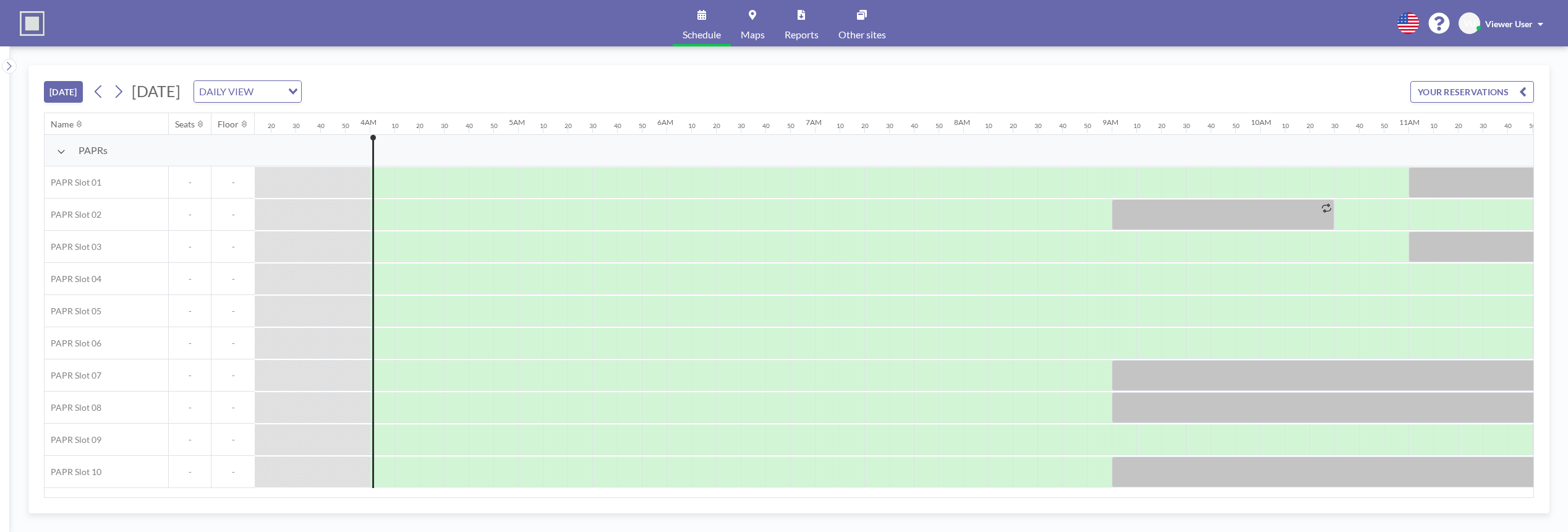
scroll to position [0, 569]
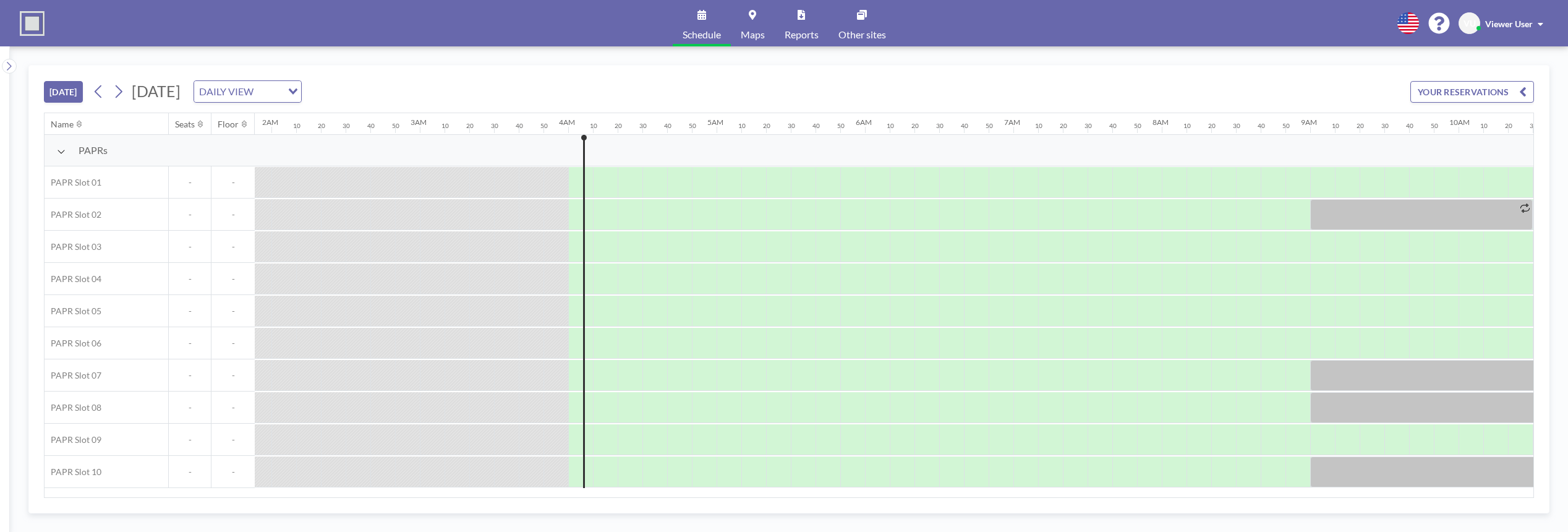
scroll to position [0, 569]
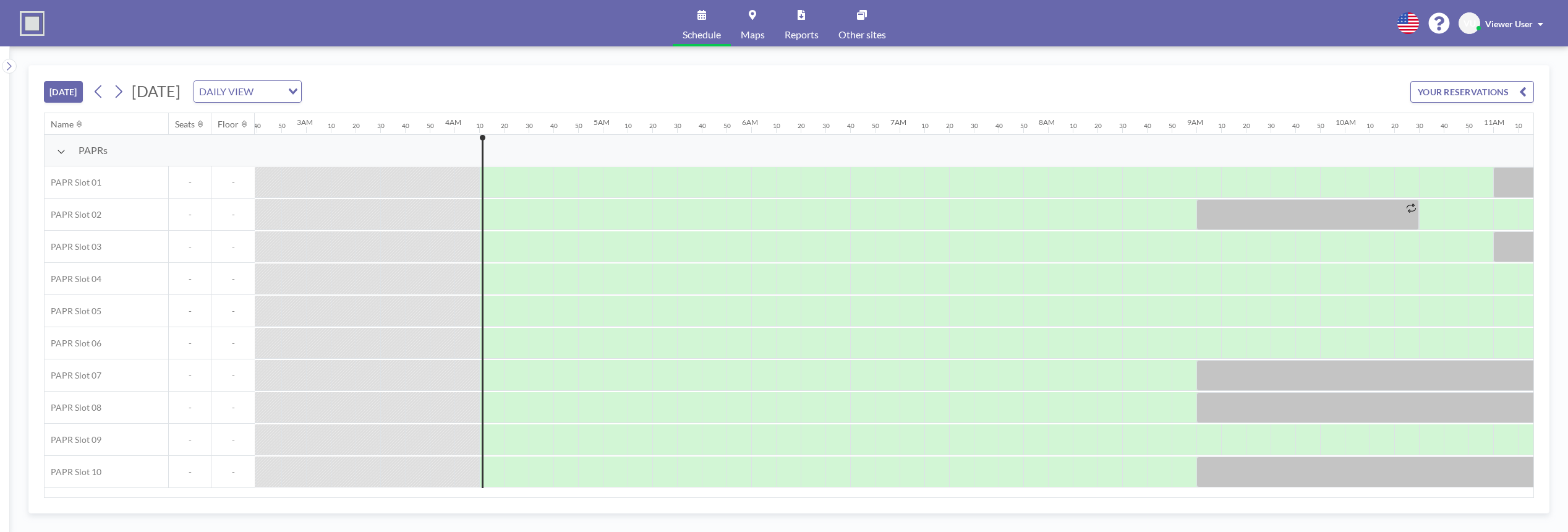
scroll to position [0, 594]
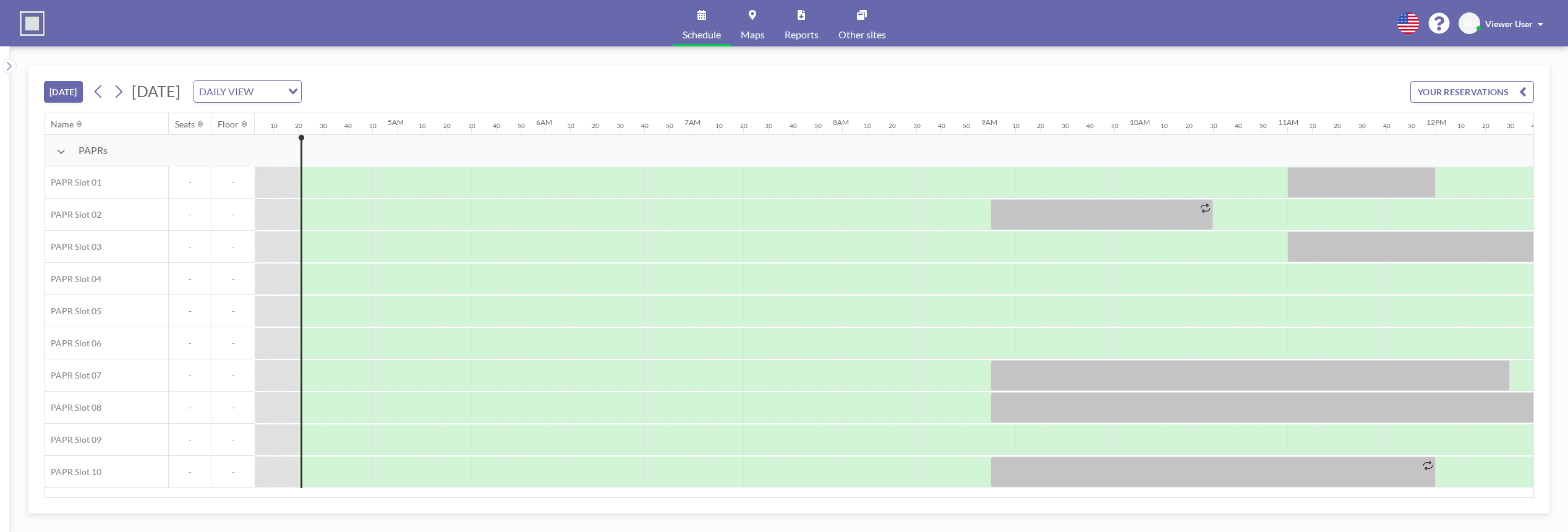
scroll to position [0, 618]
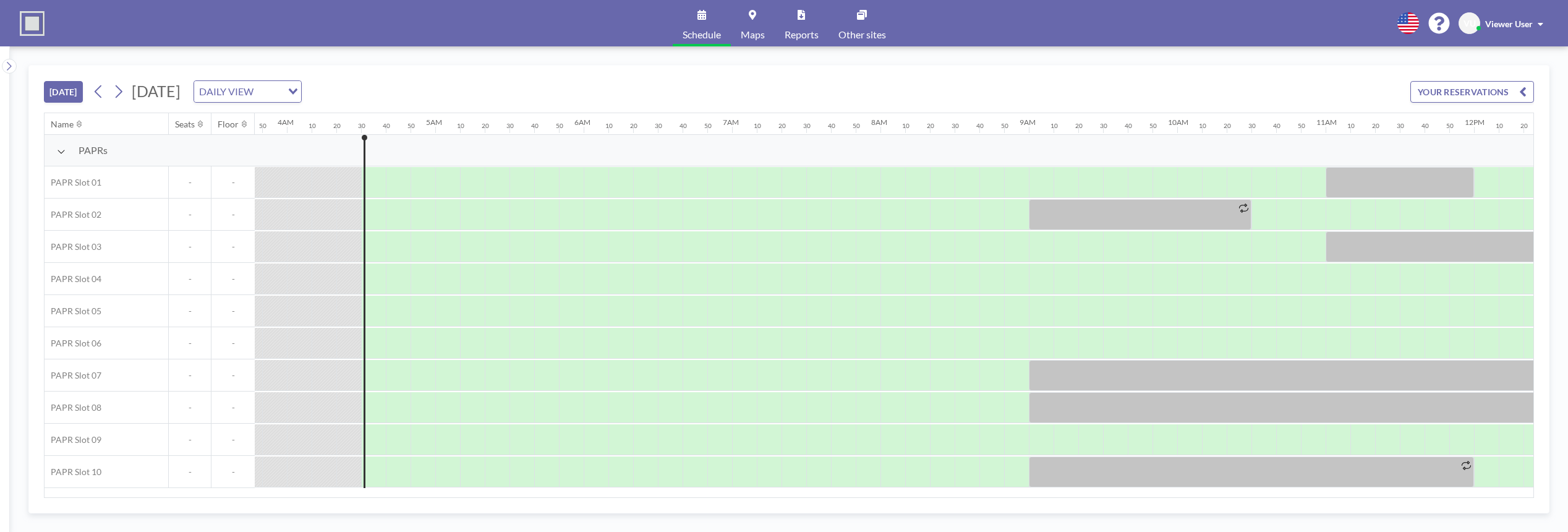
scroll to position [0, 643]
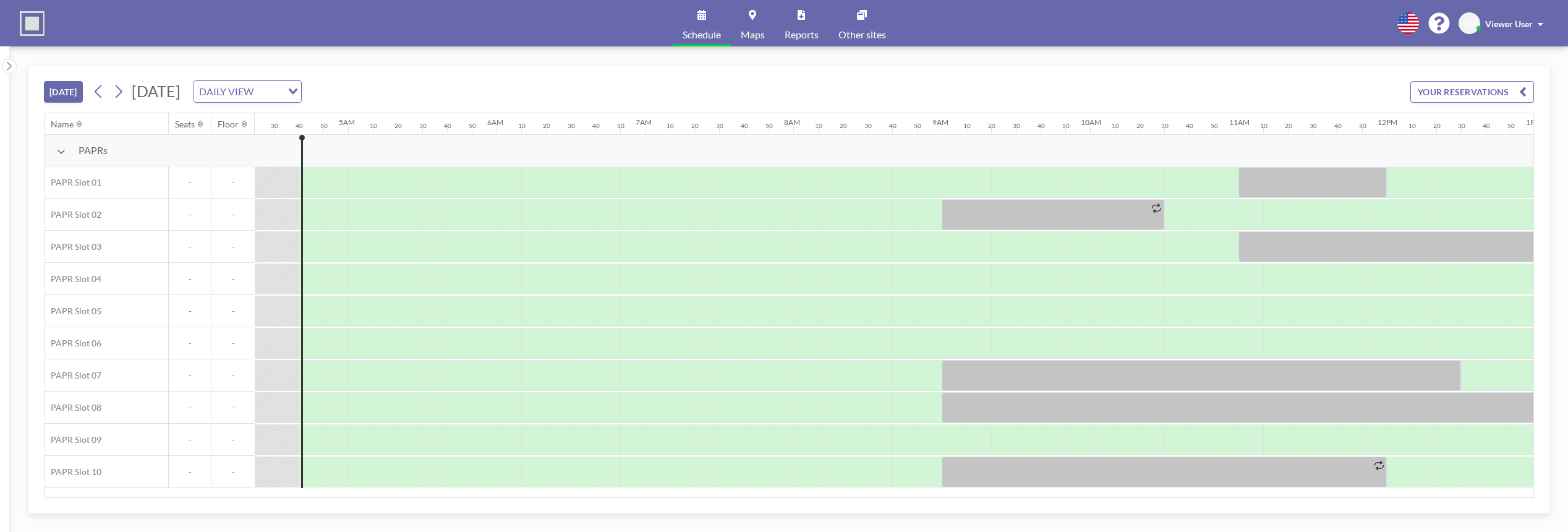
scroll to position [0, 668]
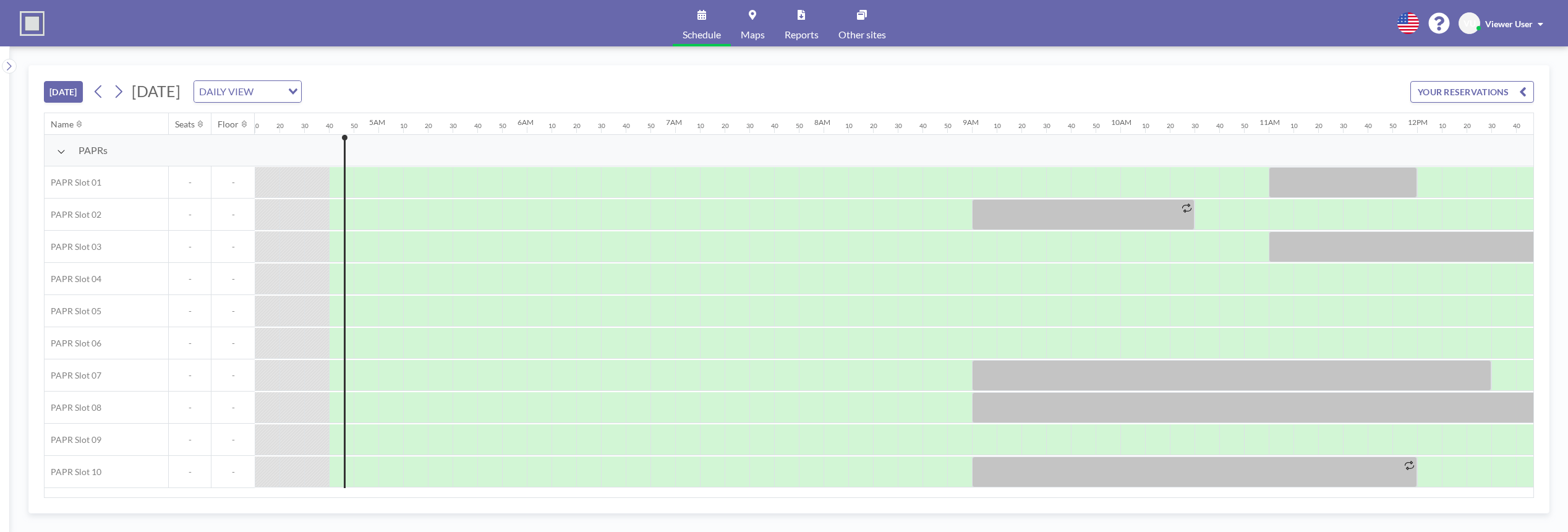
scroll to position [0, 668]
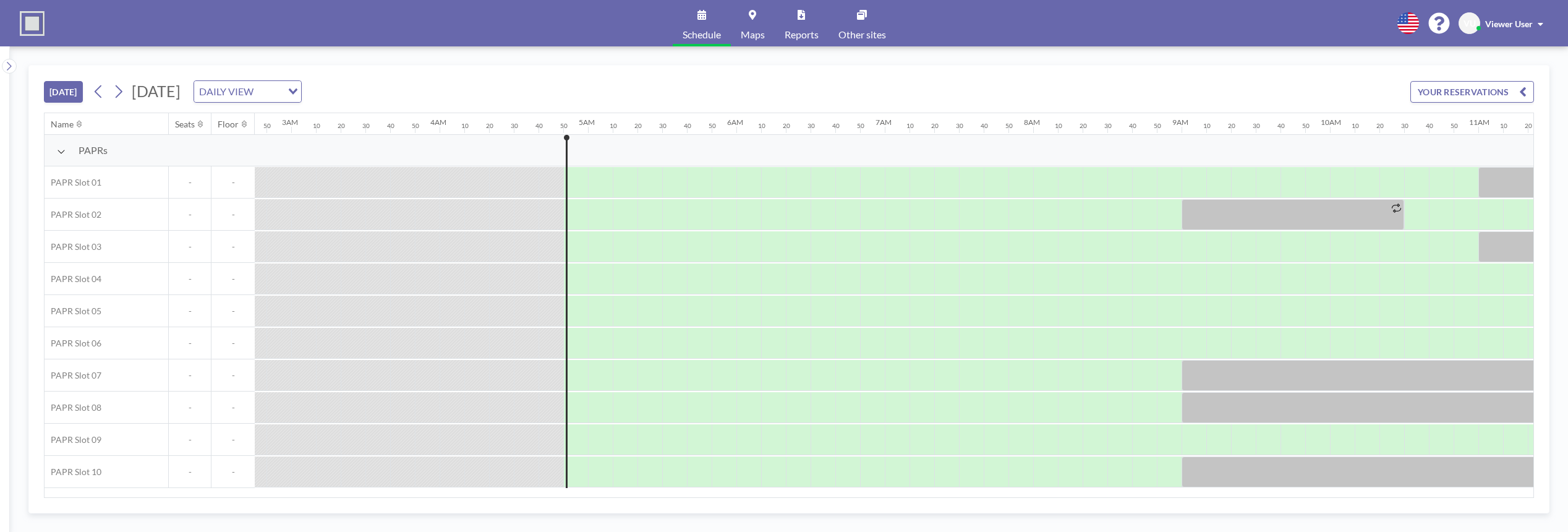
scroll to position [0, 693]
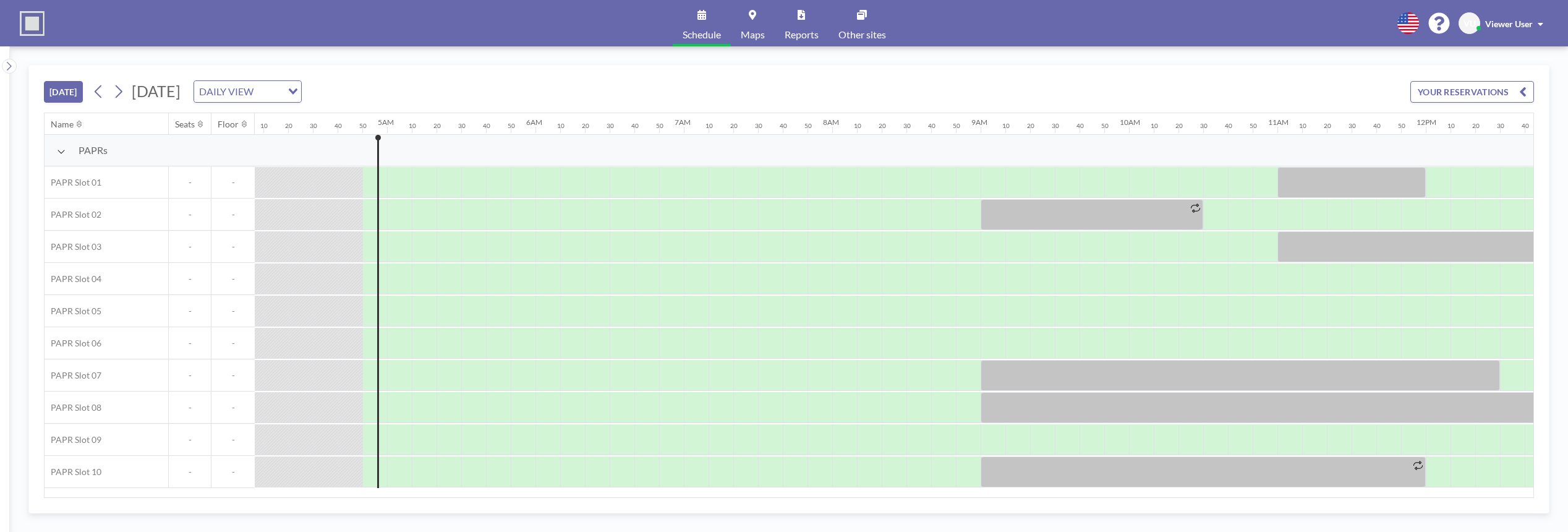
scroll to position [0, 693]
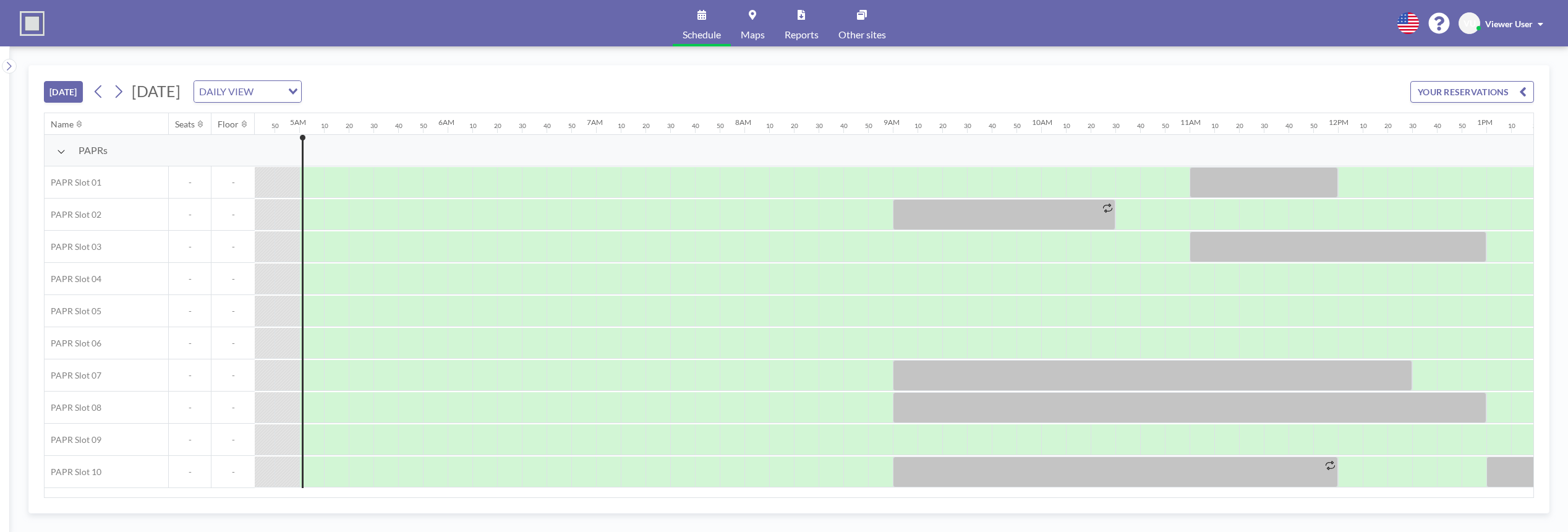
scroll to position [0, 718]
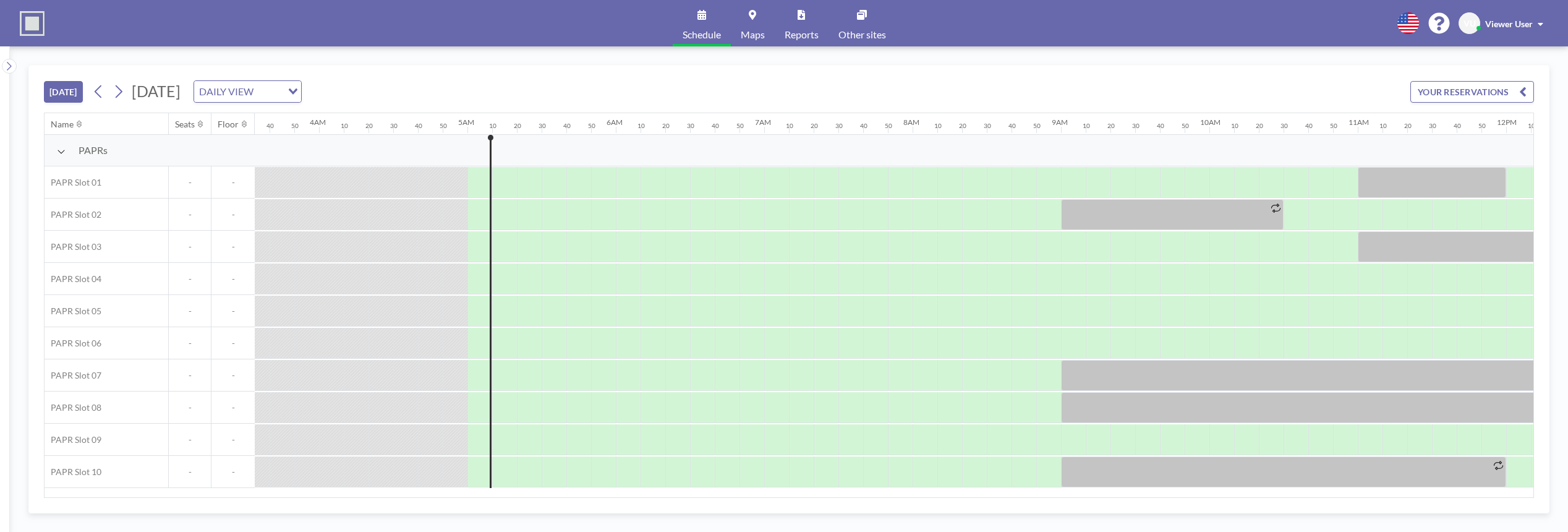
scroll to position [0, 718]
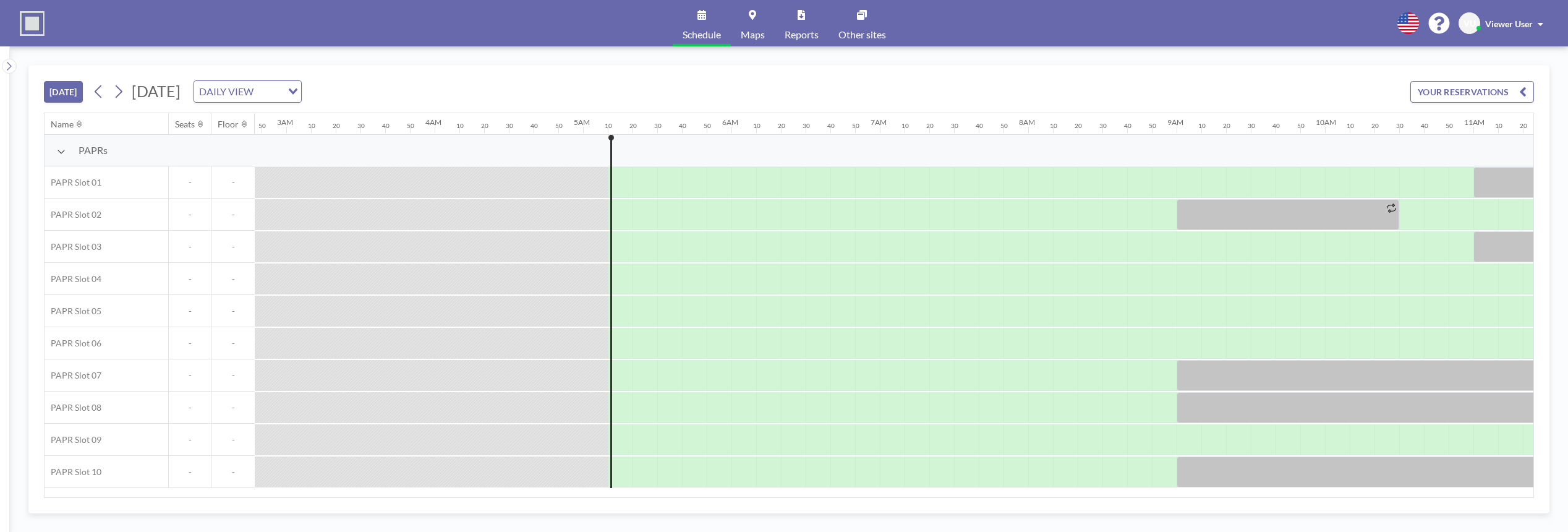
scroll to position [0, 742]
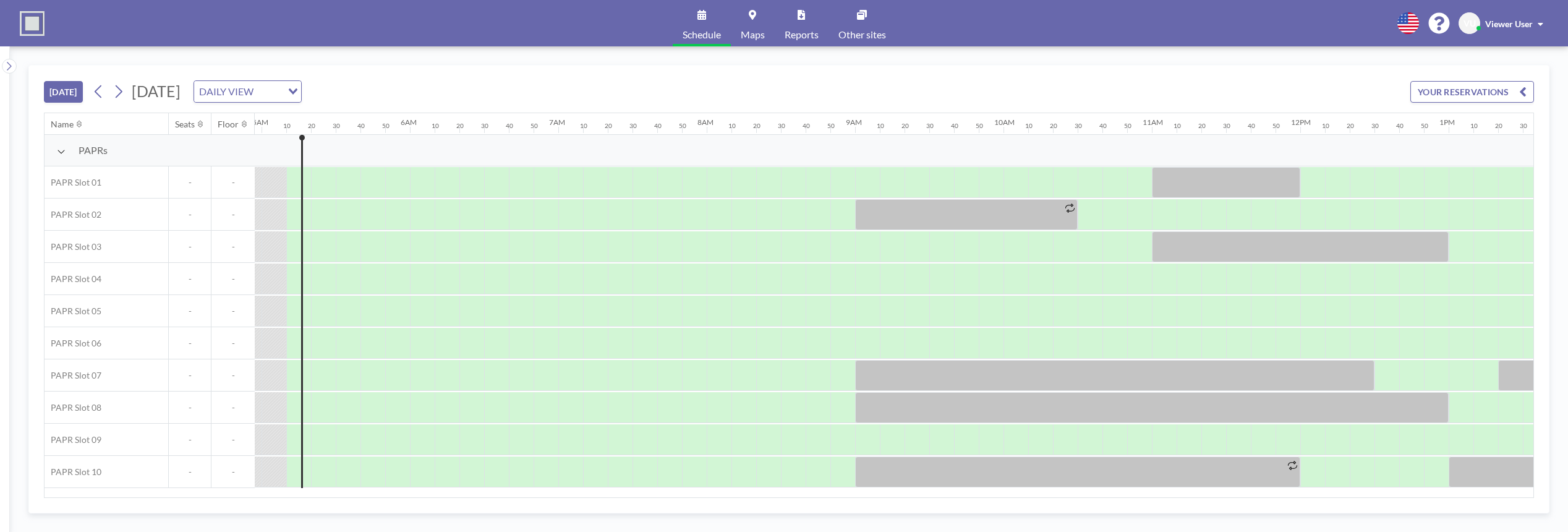
scroll to position [0, 742]
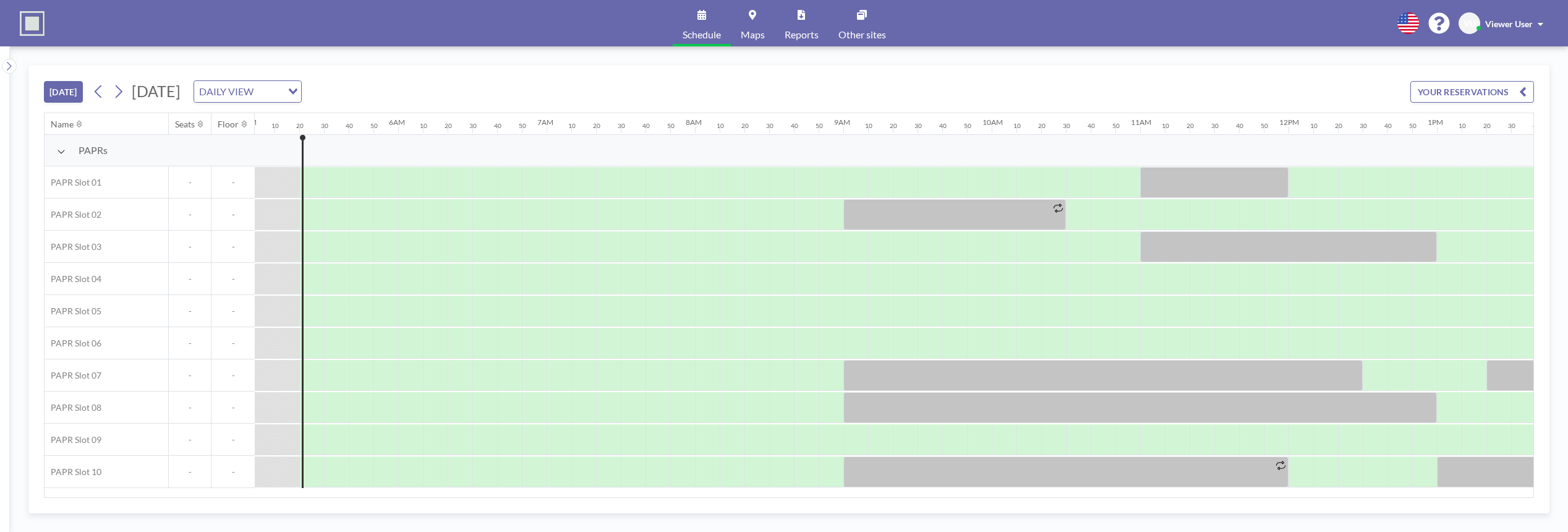
scroll to position [0, 767]
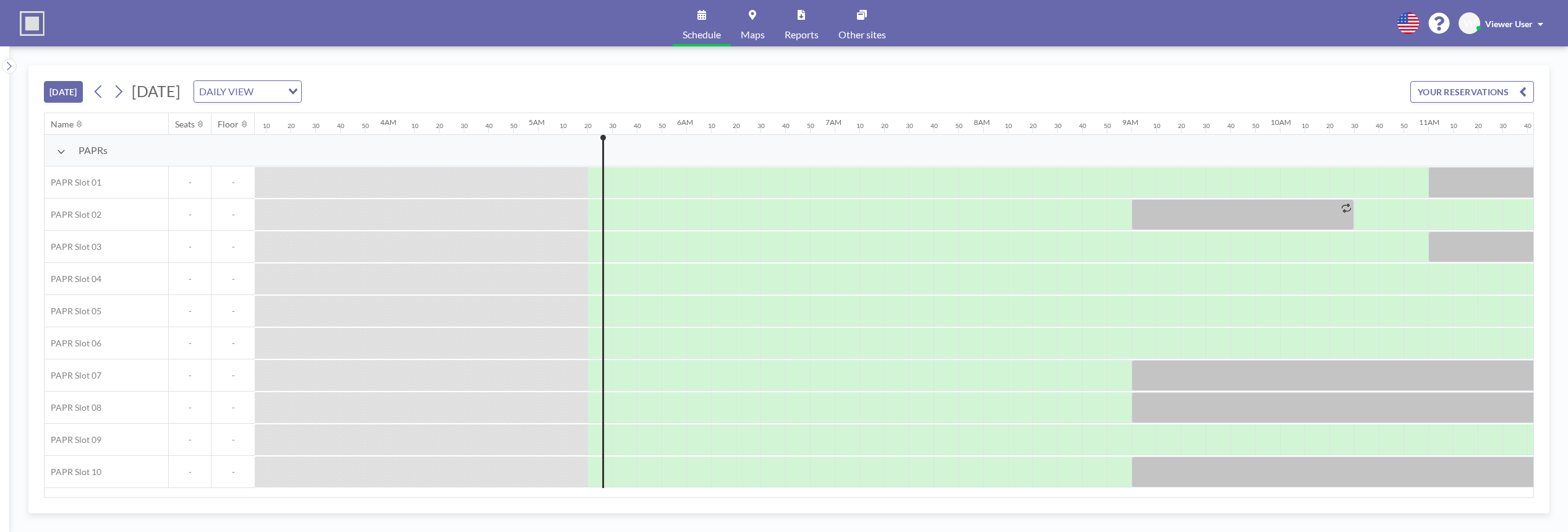
scroll to position [0, 767]
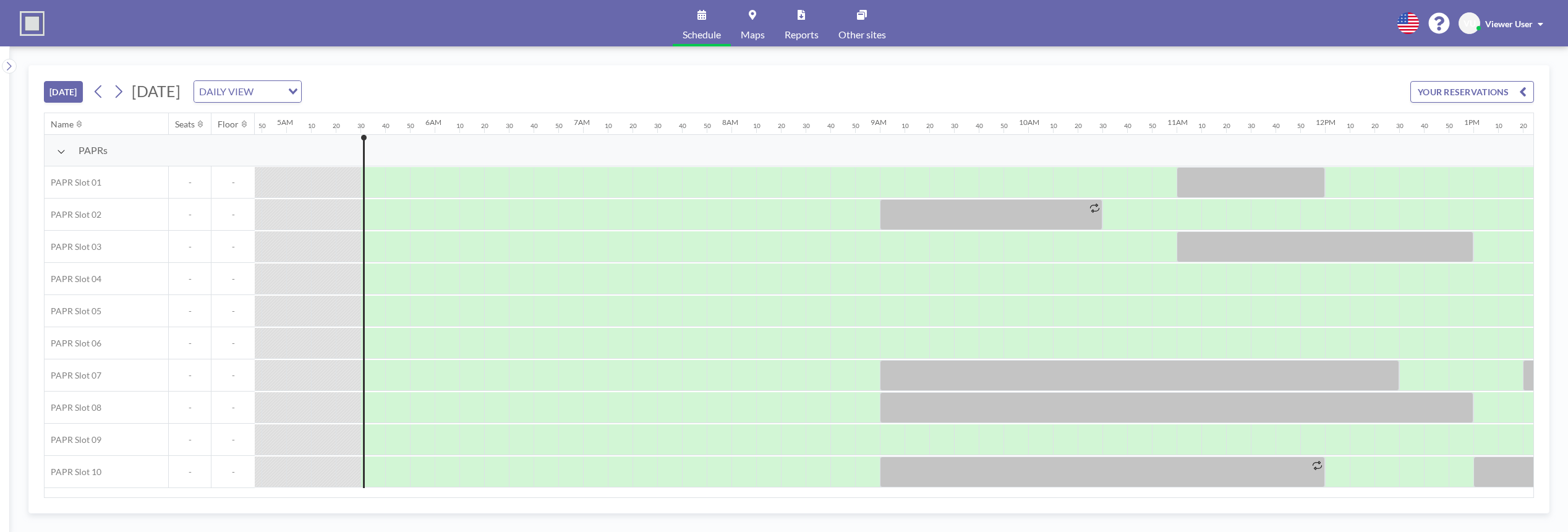
scroll to position [0, 791]
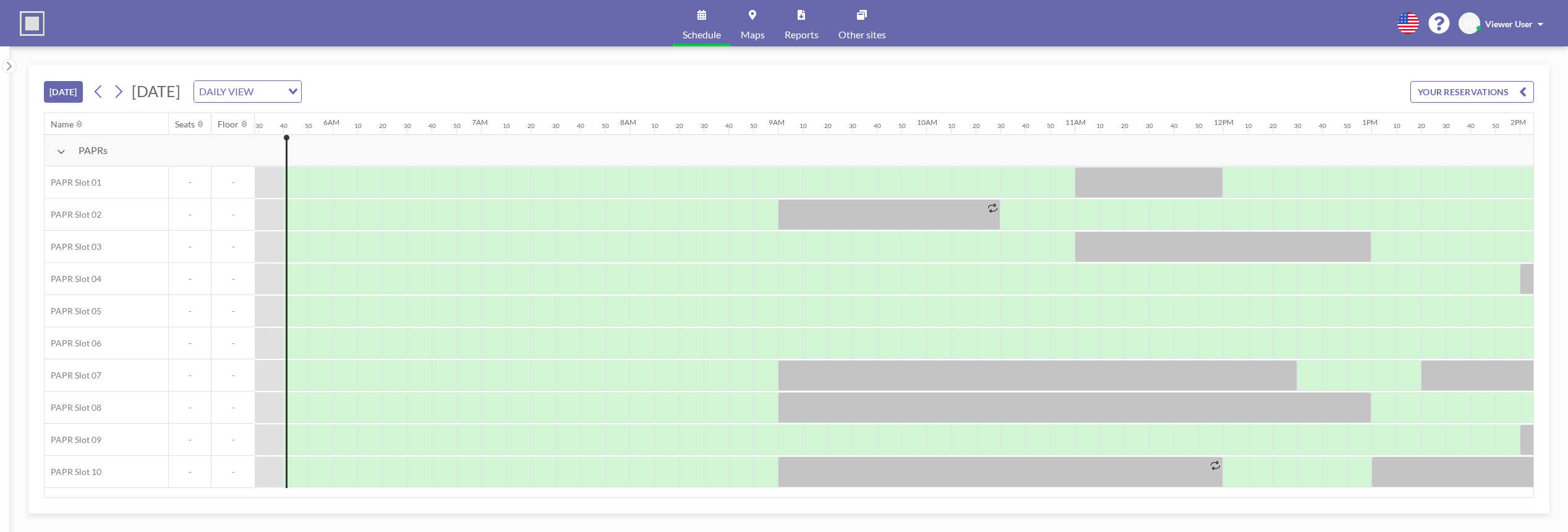
scroll to position [0, 816]
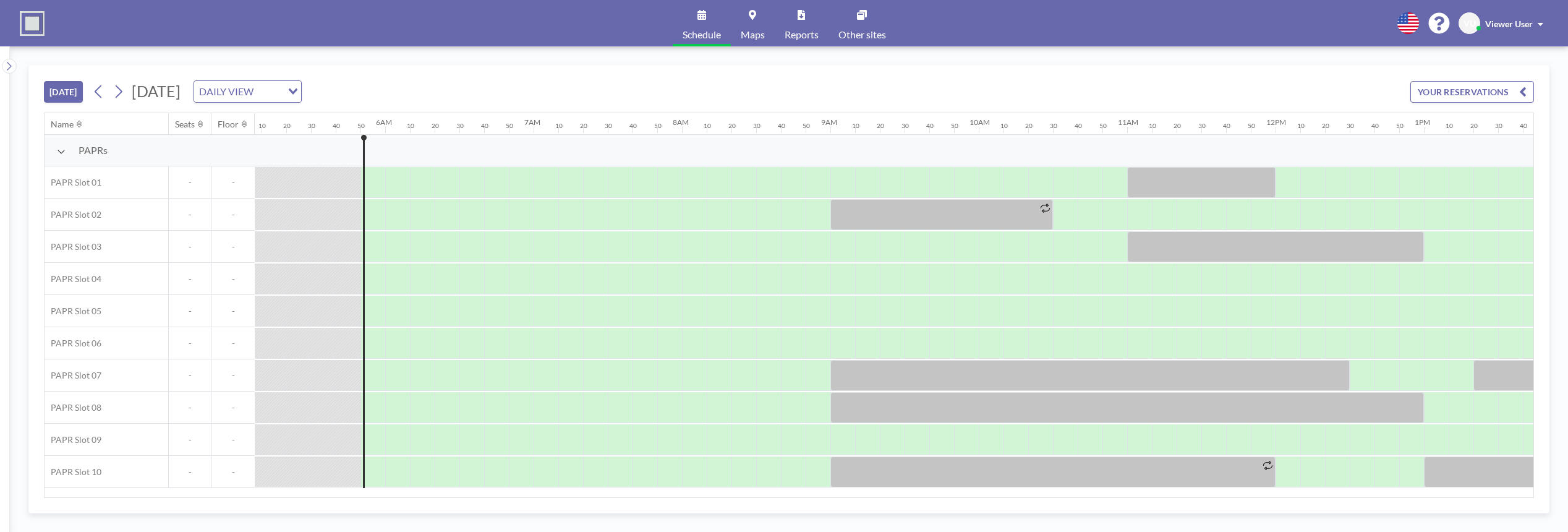
scroll to position [0, 841]
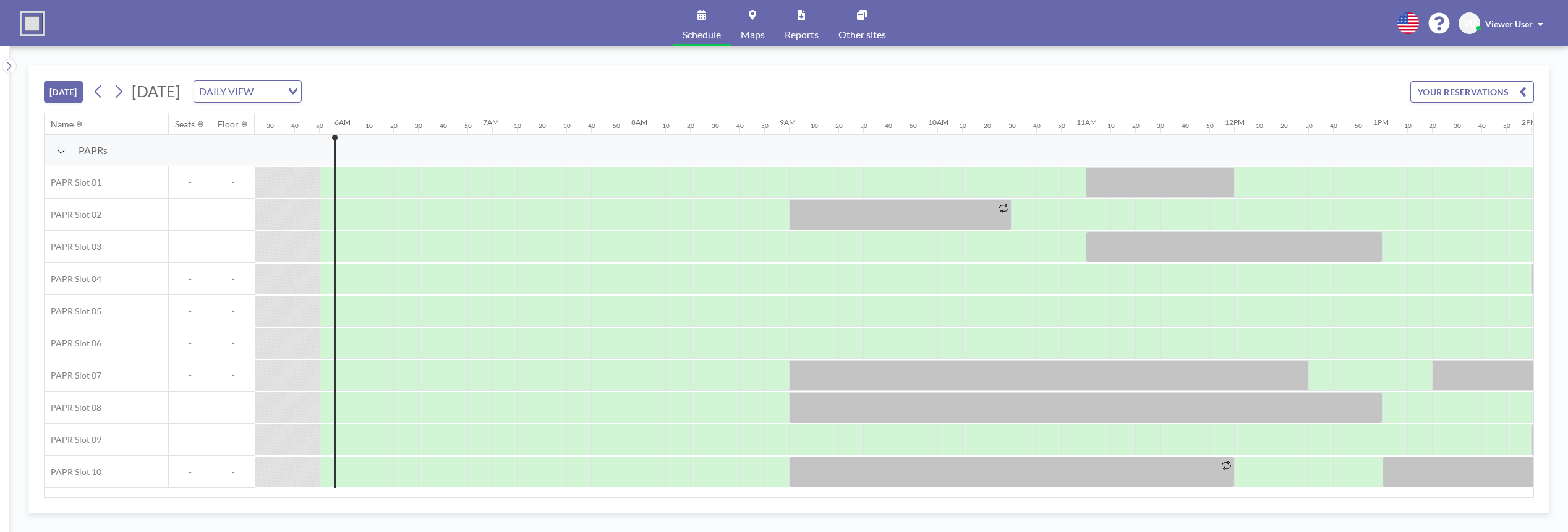
scroll to position [0, 841]
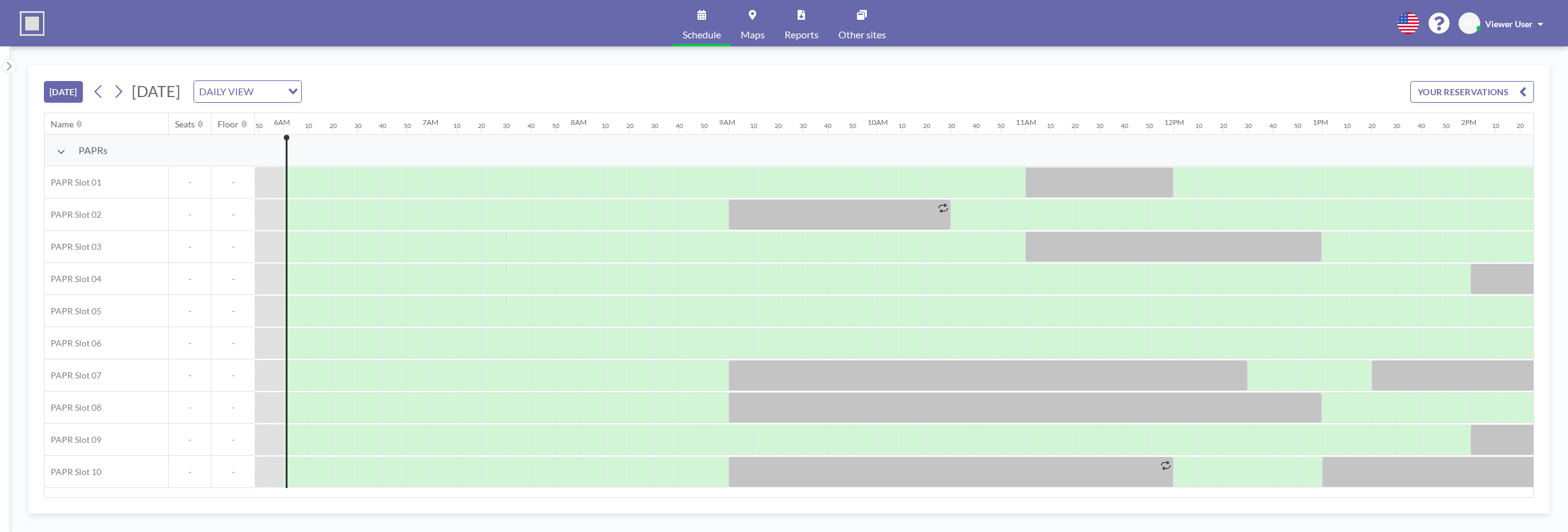
scroll to position [0, 865]
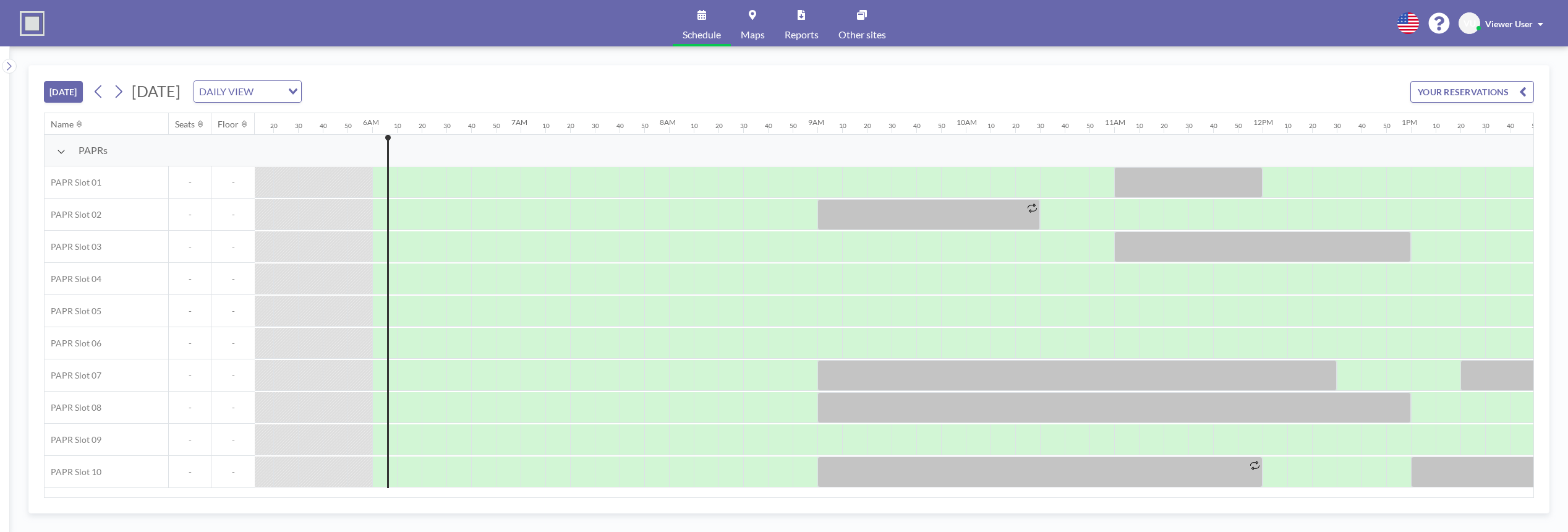
scroll to position [0, 865]
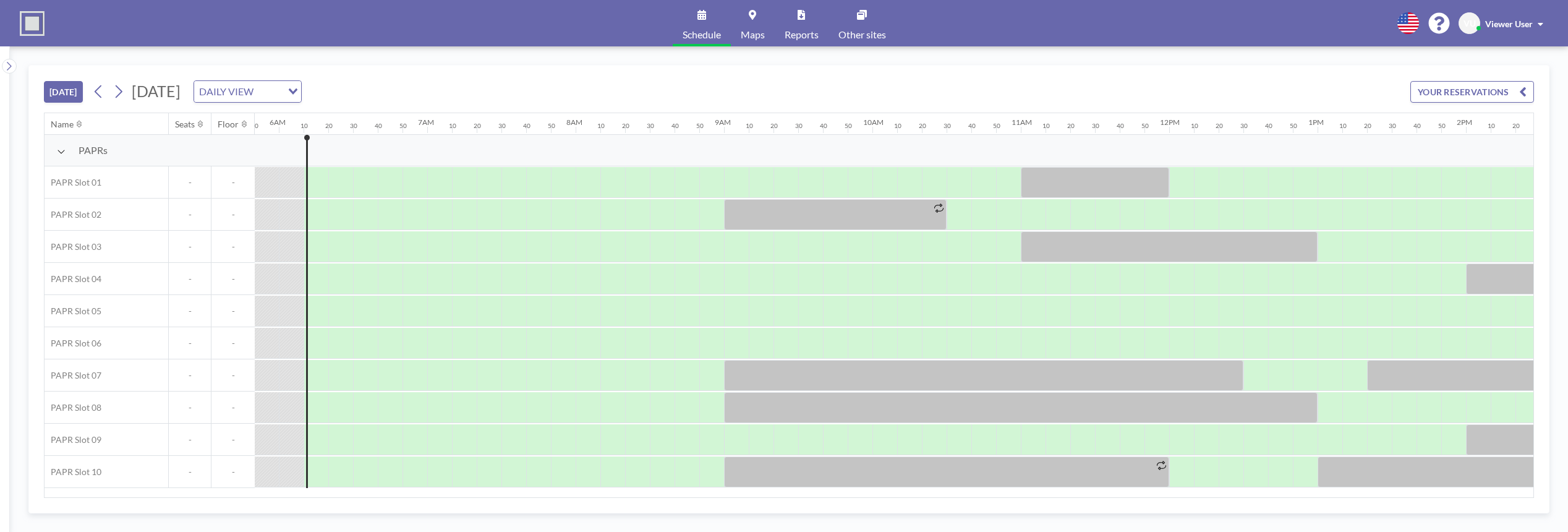
scroll to position [0, 890]
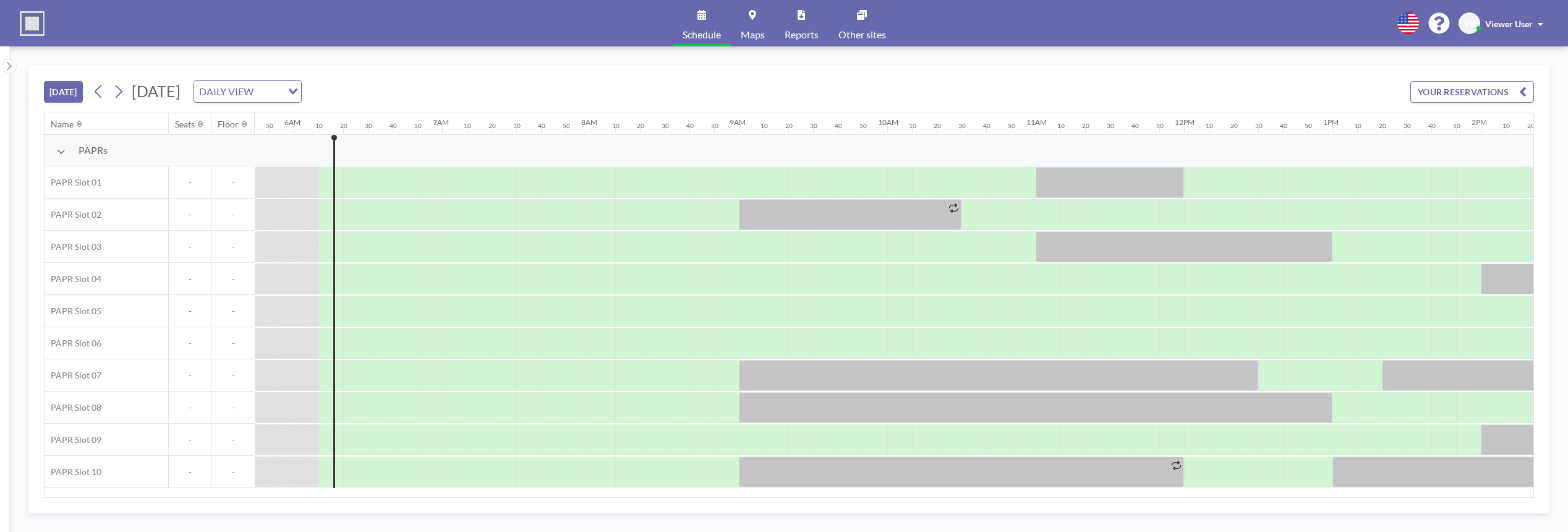
scroll to position [0, 890]
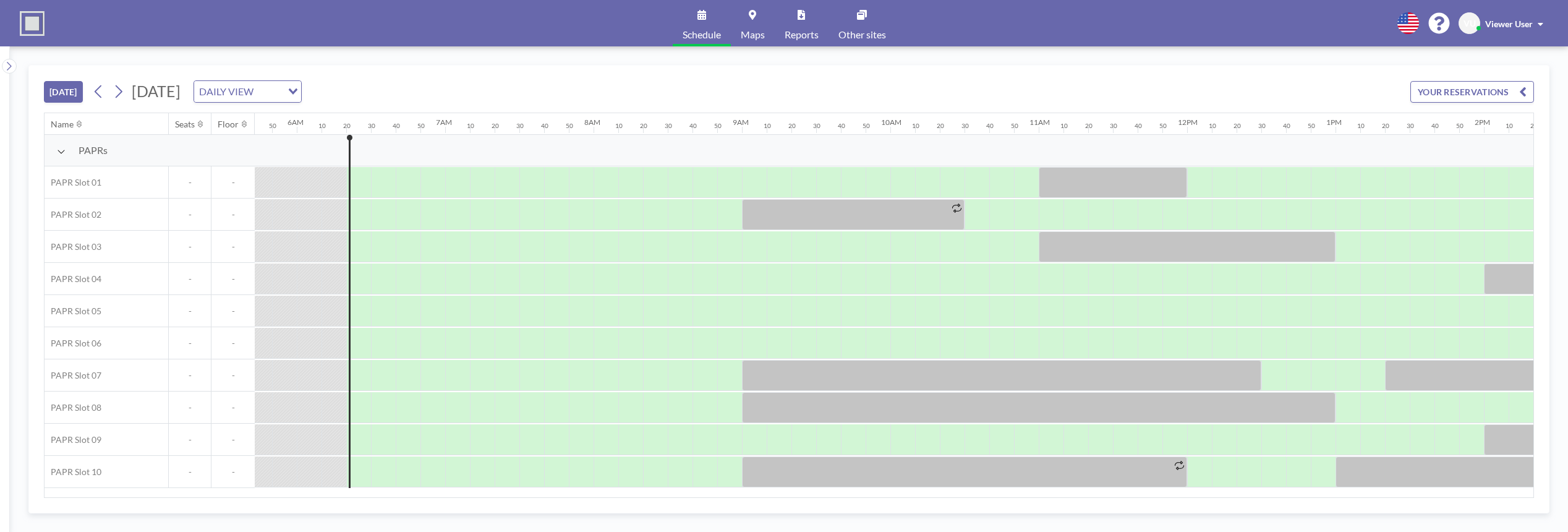
scroll to position [0, 915]
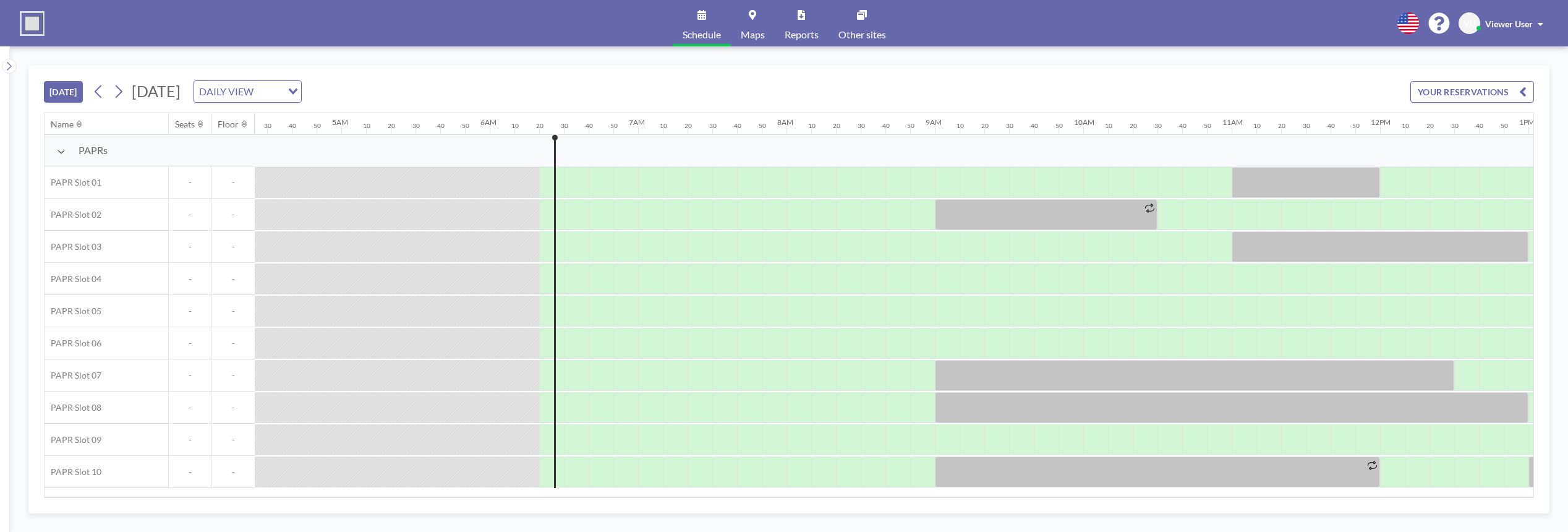
scroll to position [0, 915]
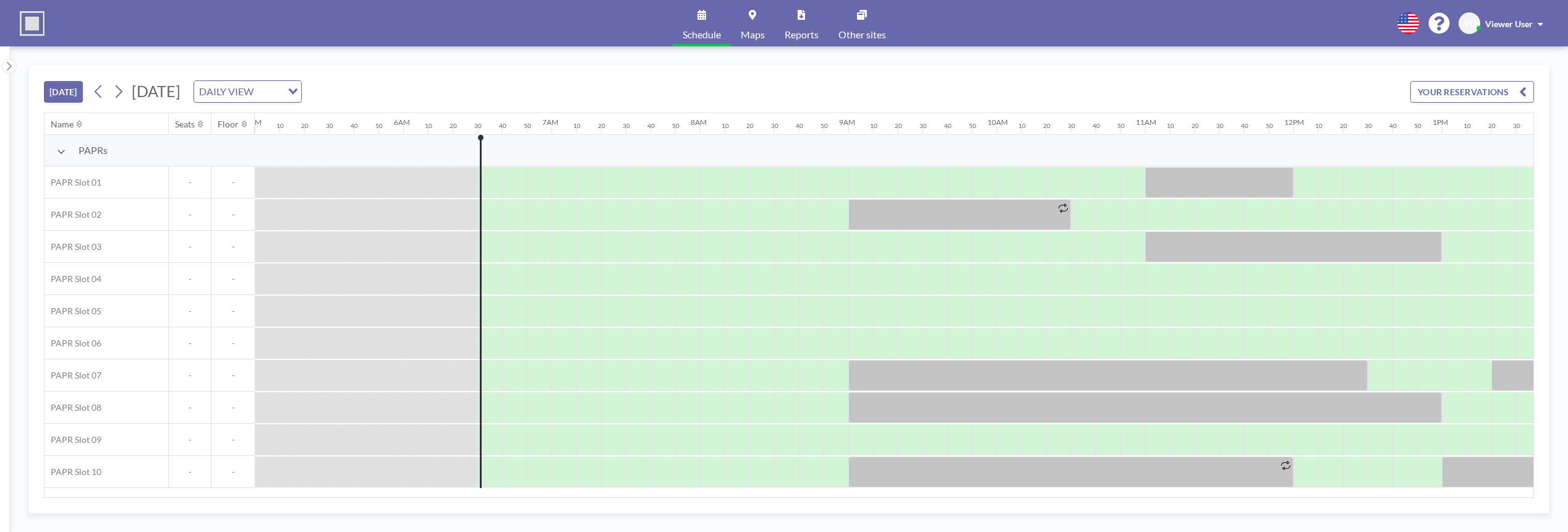
scroll to position [0, 940]
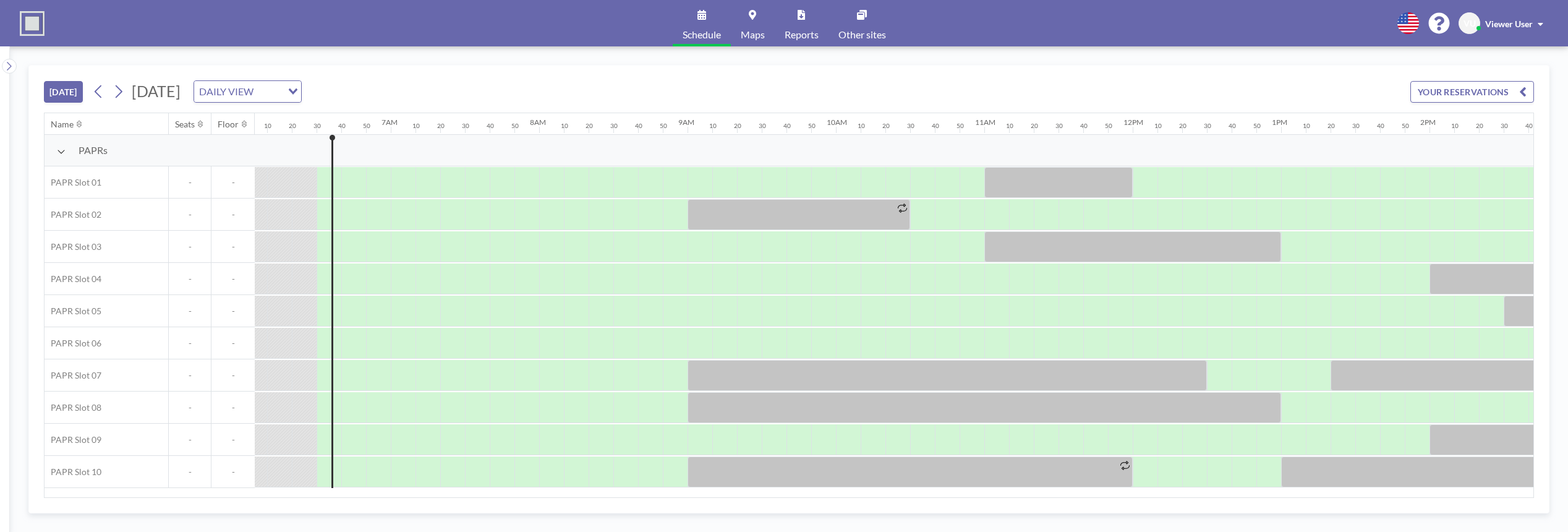
scroll to position [0, 940]
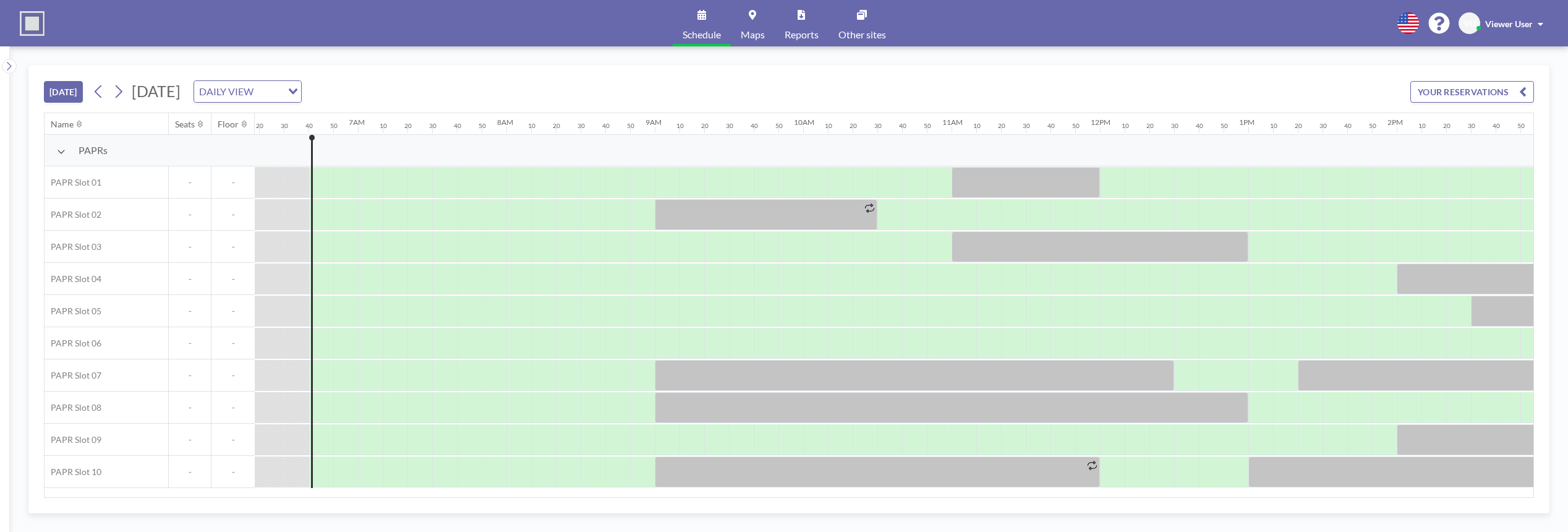
scroll to position [0, 964]
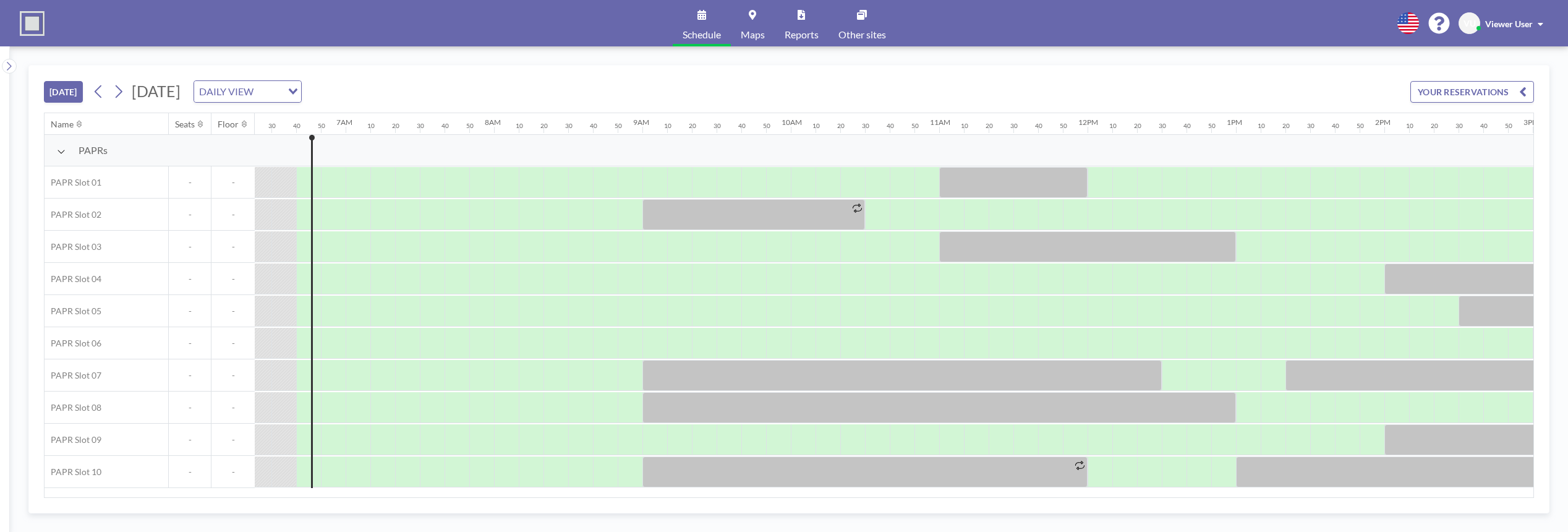
scroll to position [0, 964]
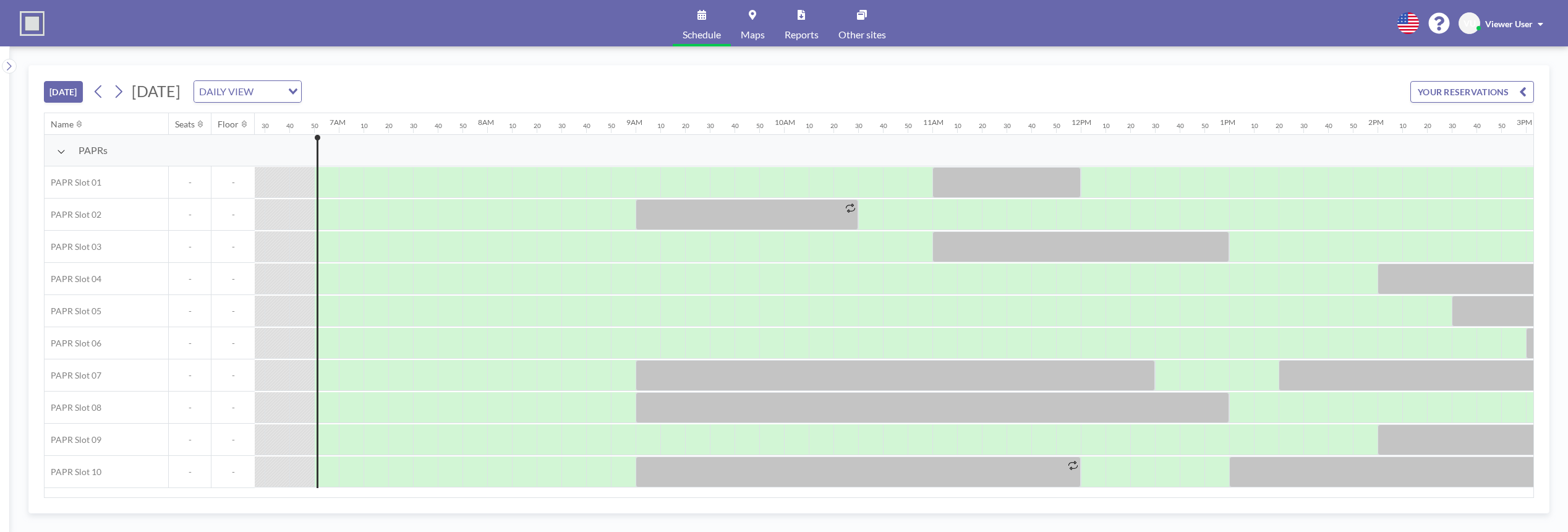
scroll to position [0, 989]
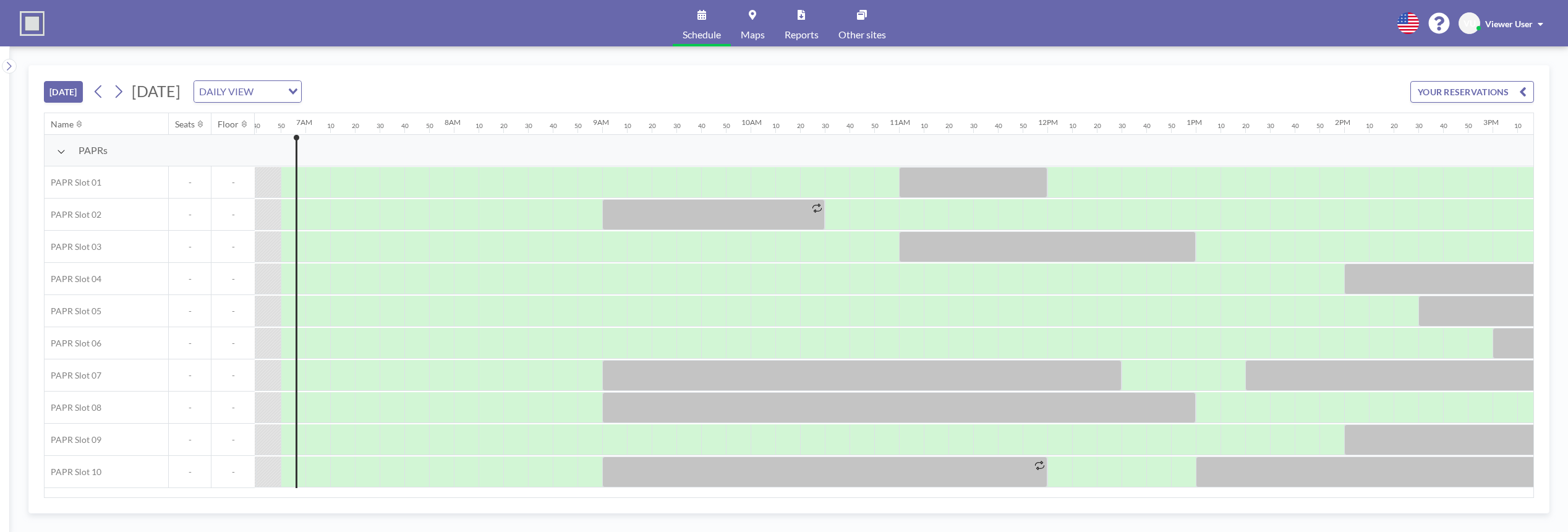
scroll to position [0, 989]
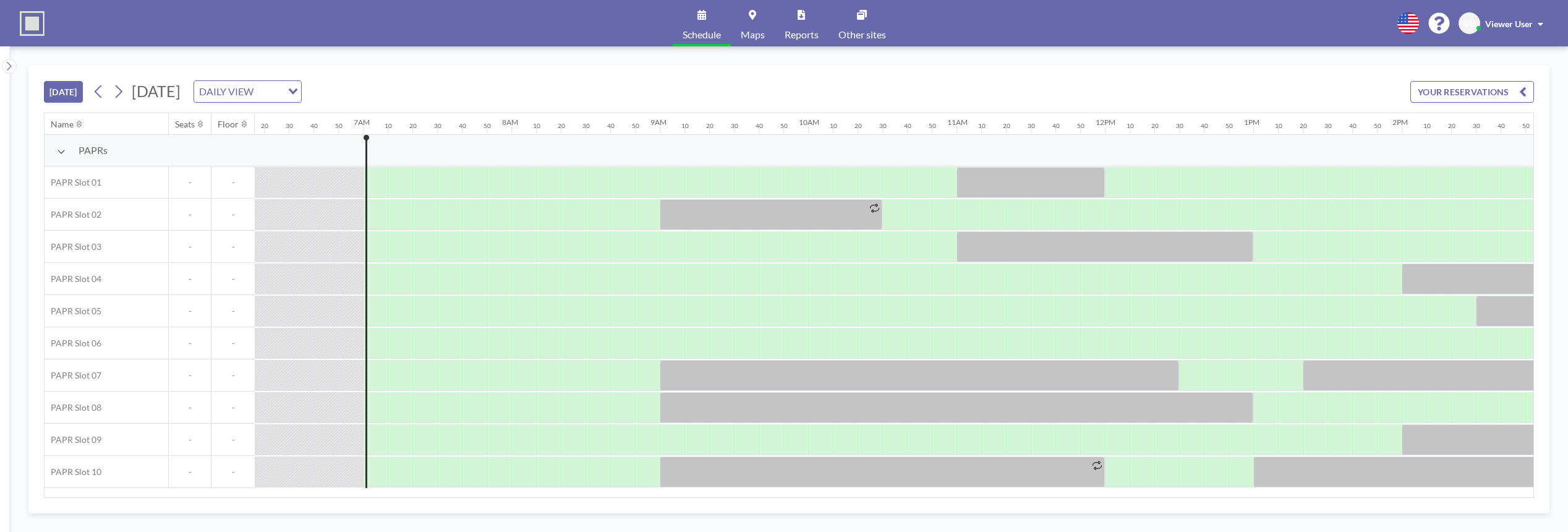
scroll to position [0, 1014]
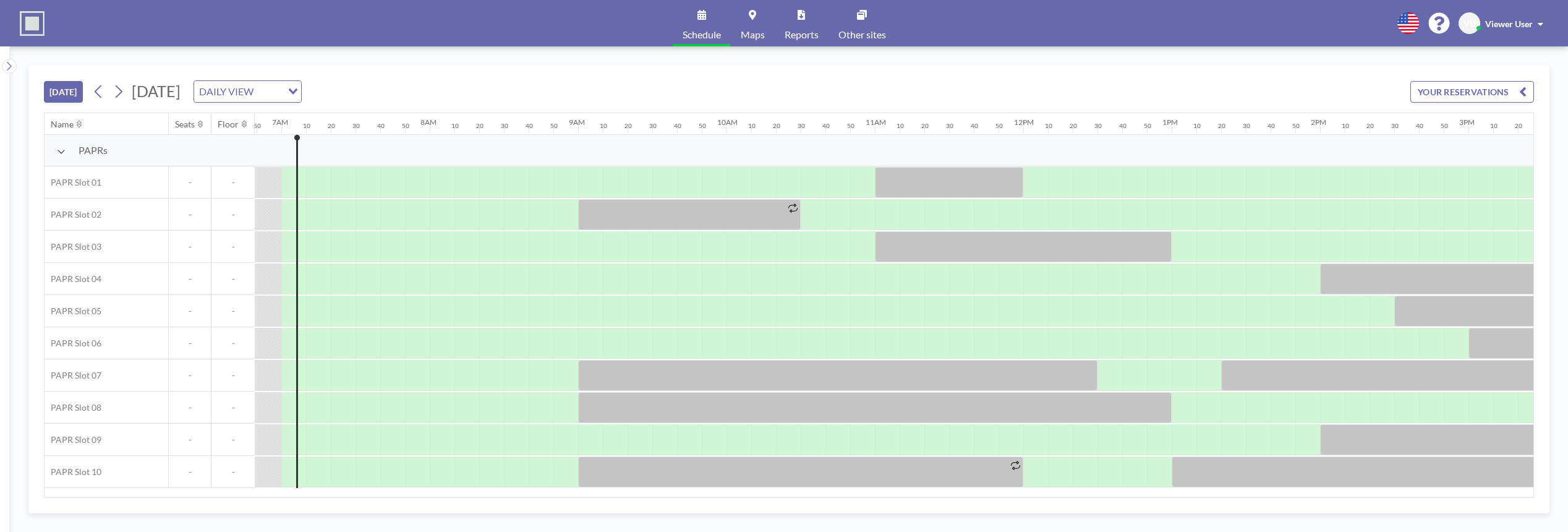
scroll to position [0, 1014]
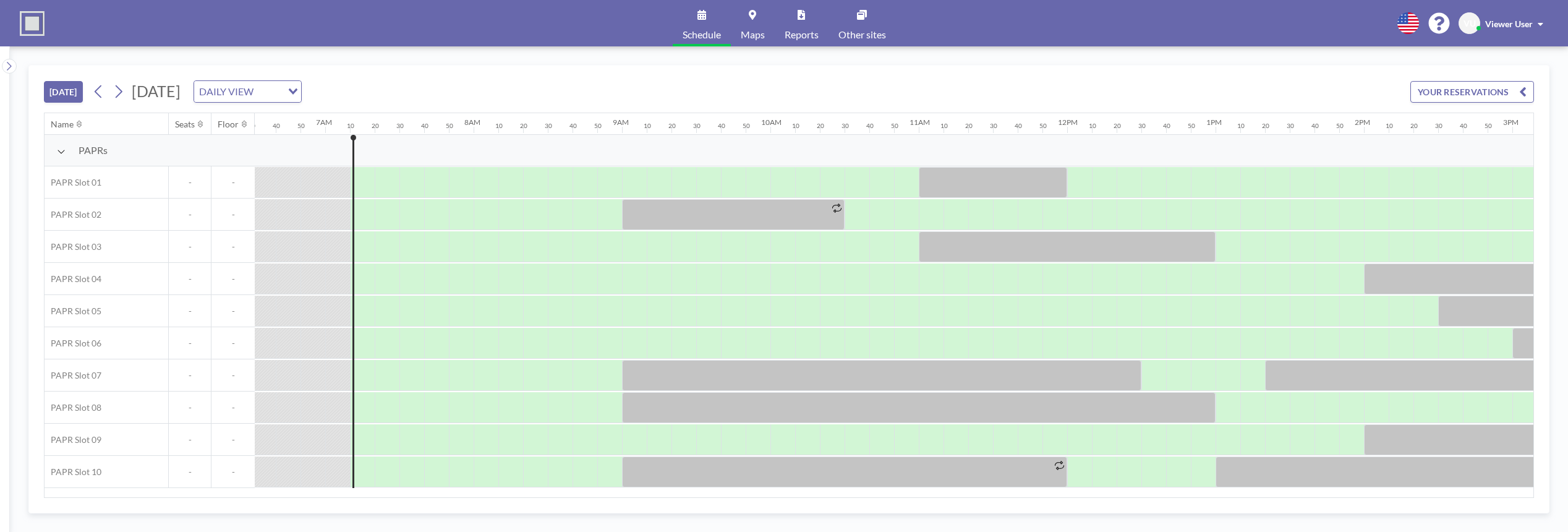
scroll to position [0, 1039]
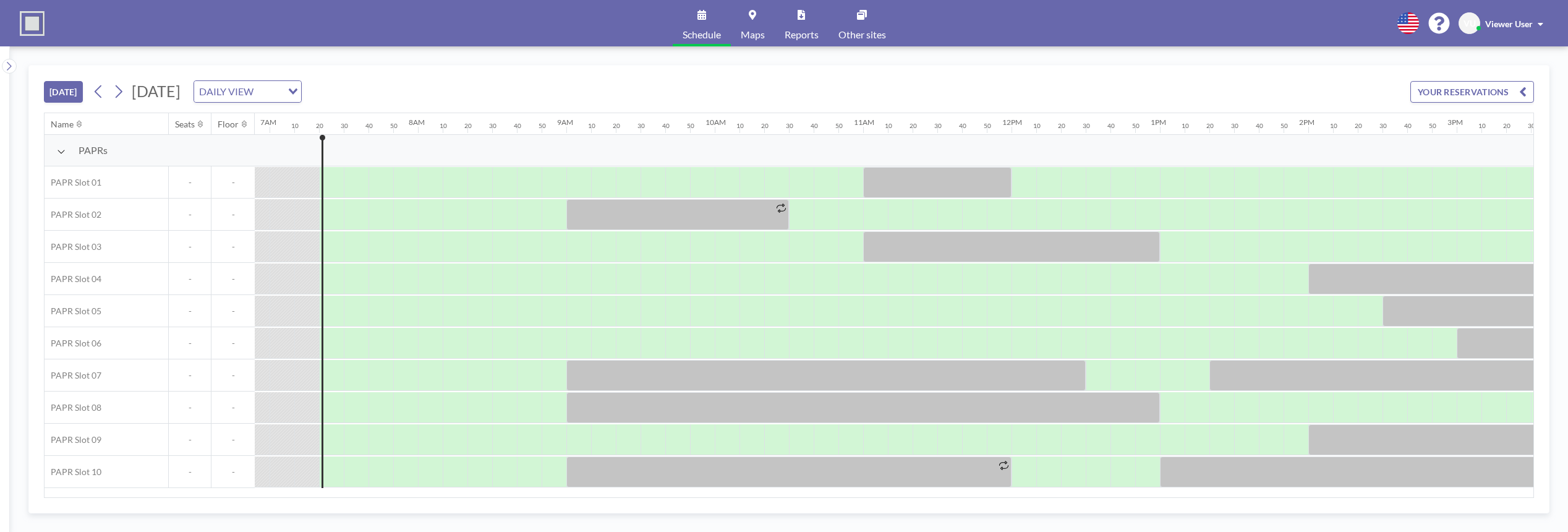
scroll to position [0, 1063]
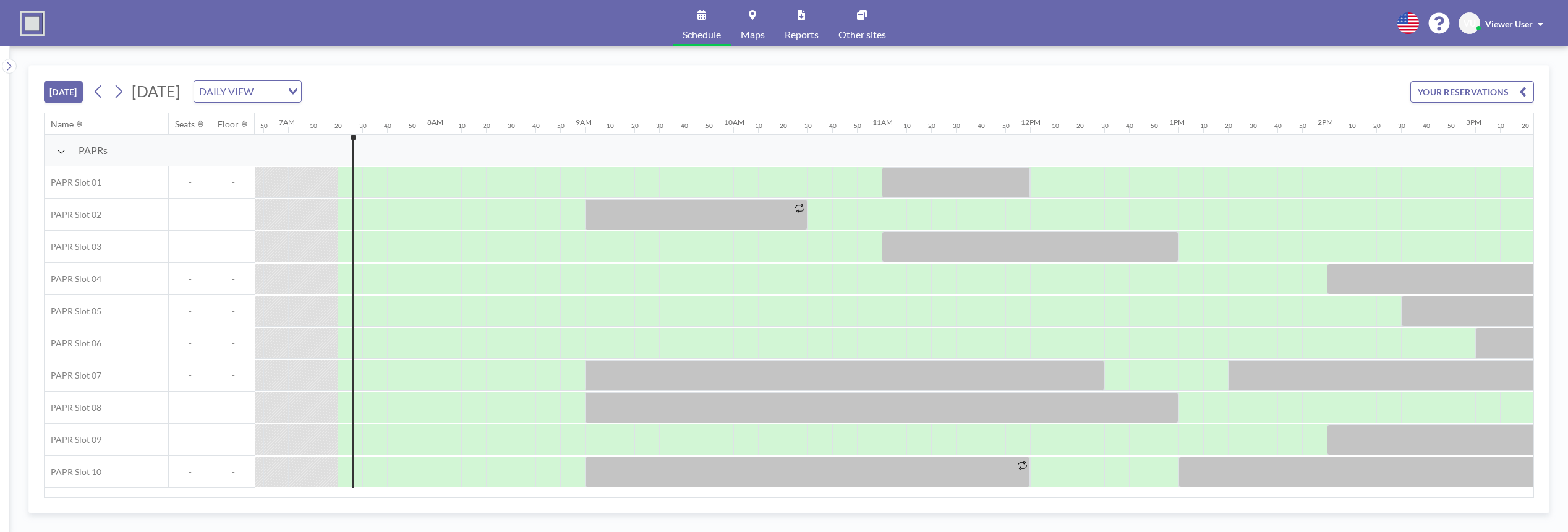
scroll to position [0, 1063]
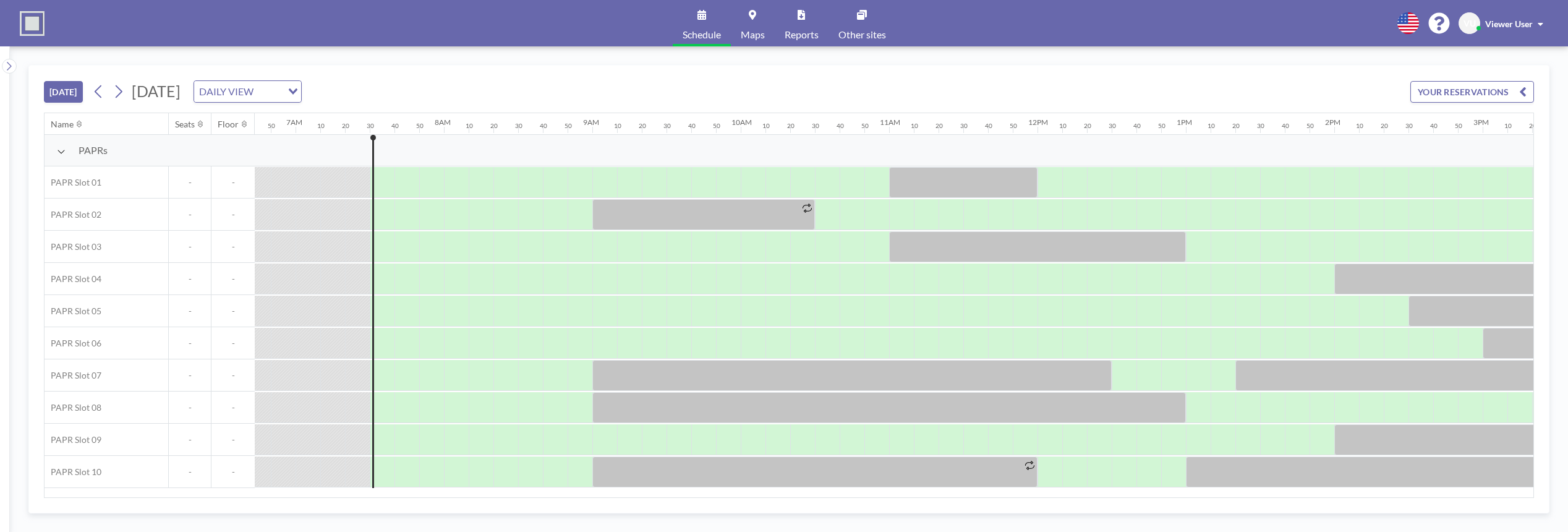
scroll to position [0, 1088]
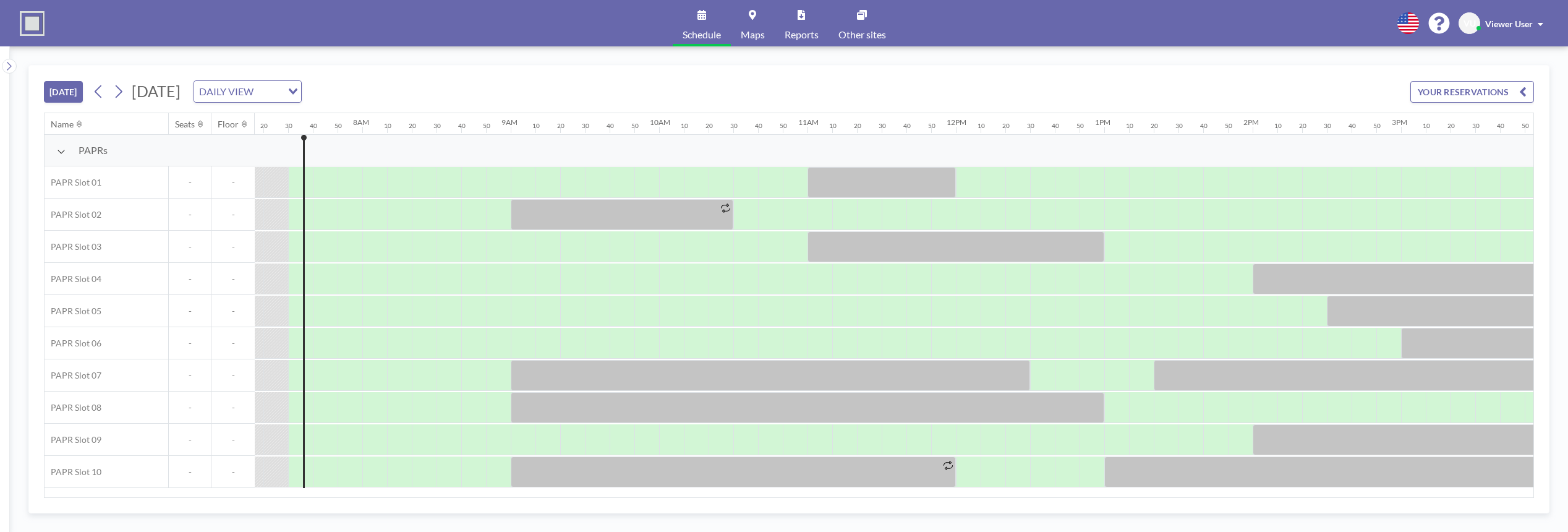
scroll to position [0, 1088]
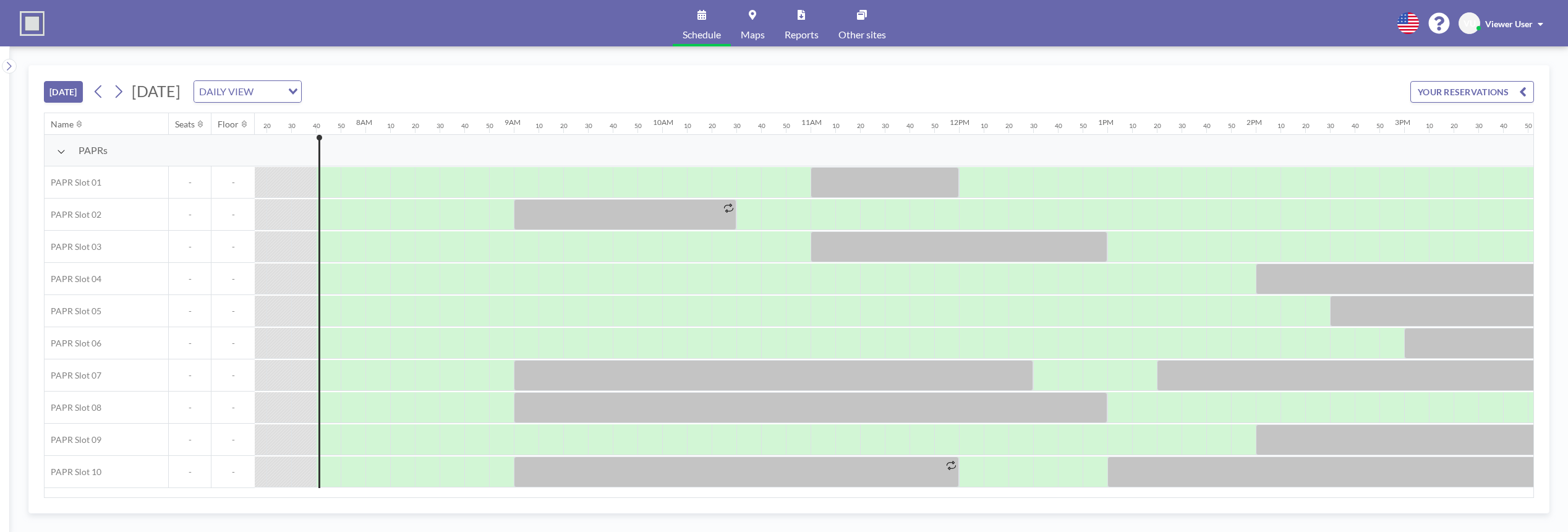
scroll to position [0, 1113]
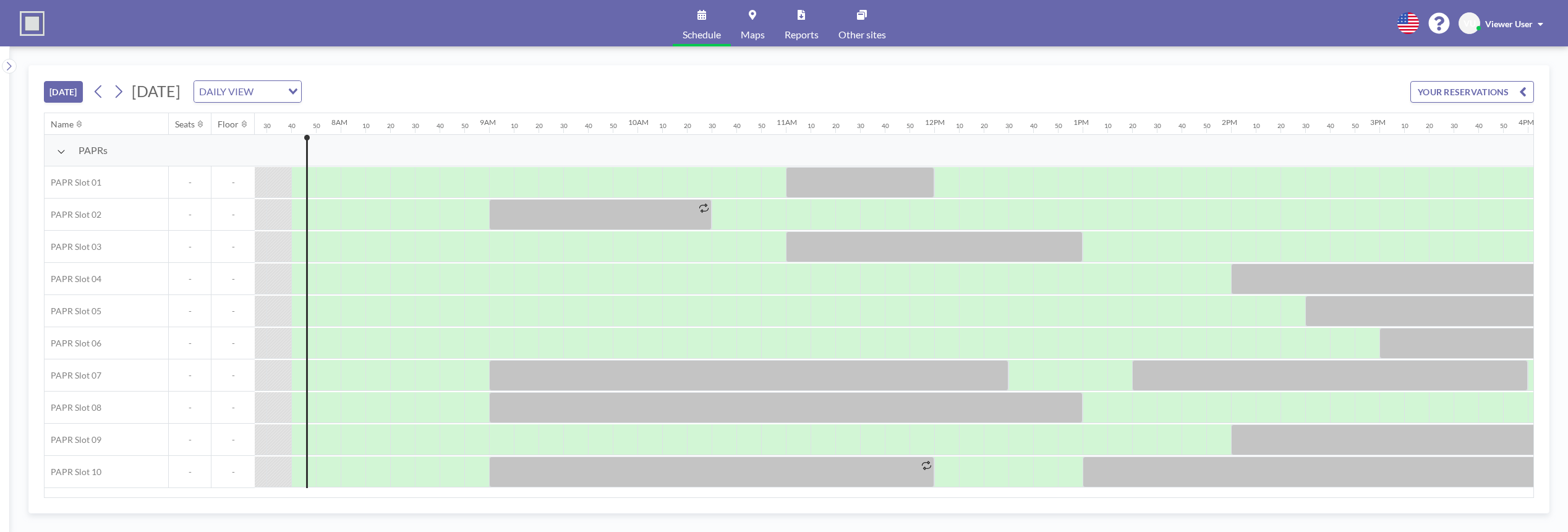
scroll to position [0, 1113]
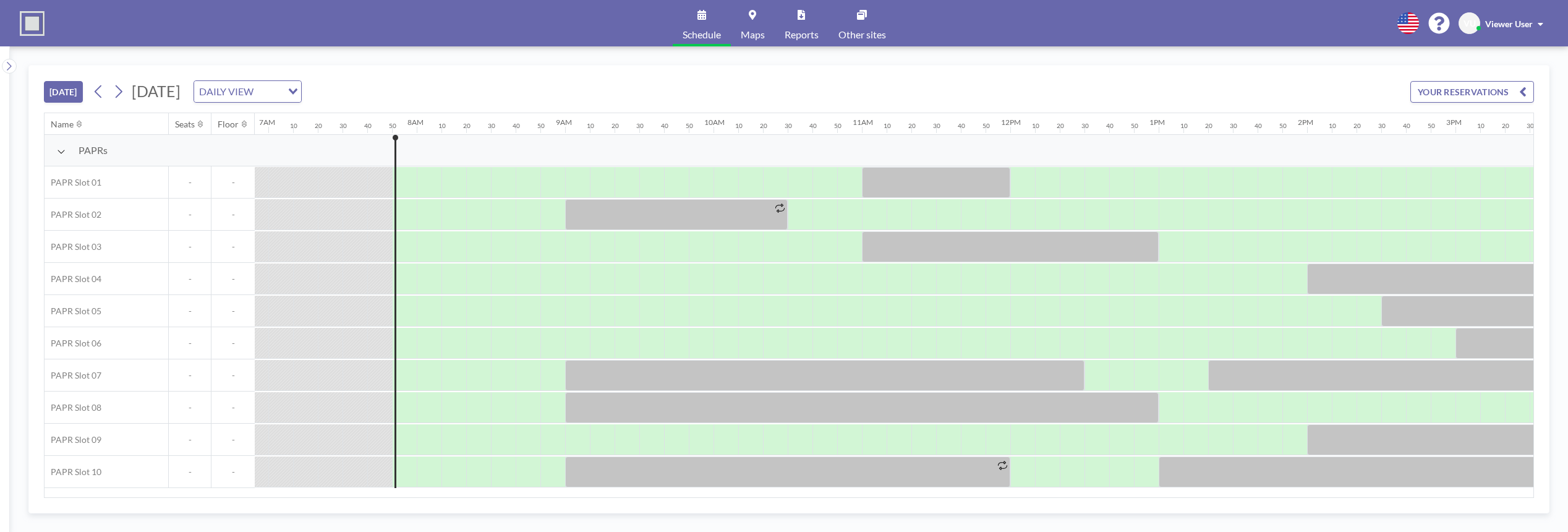
scroll to position [0, 1138]
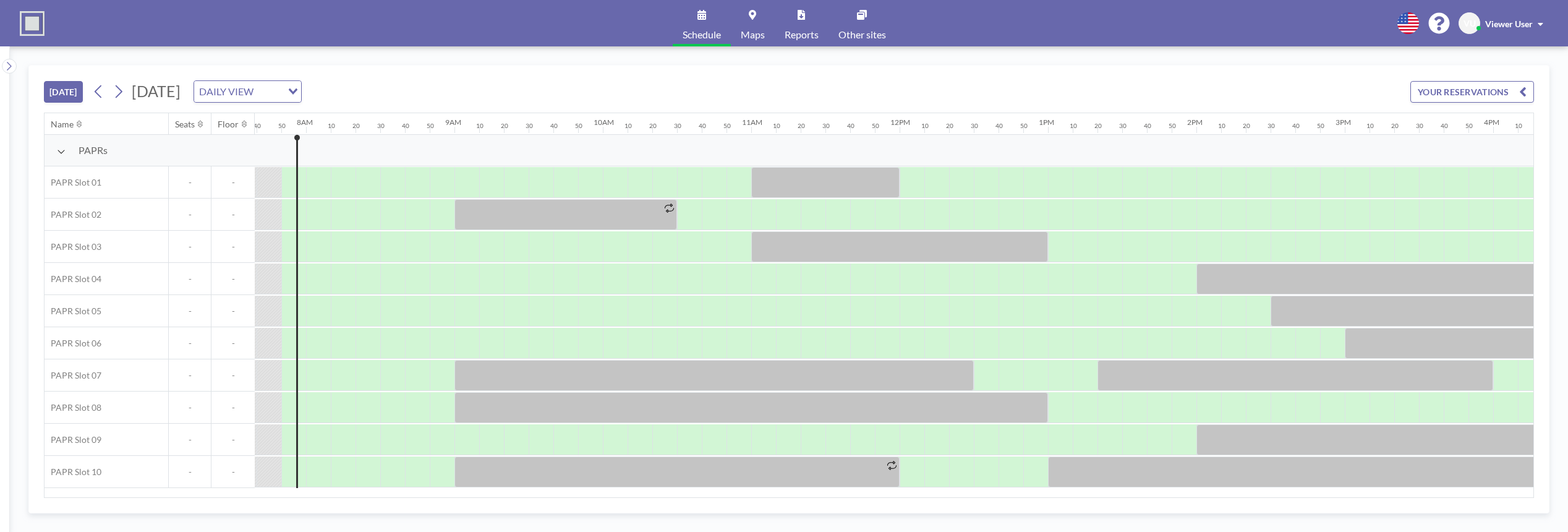
scroll to position [0, 1138]
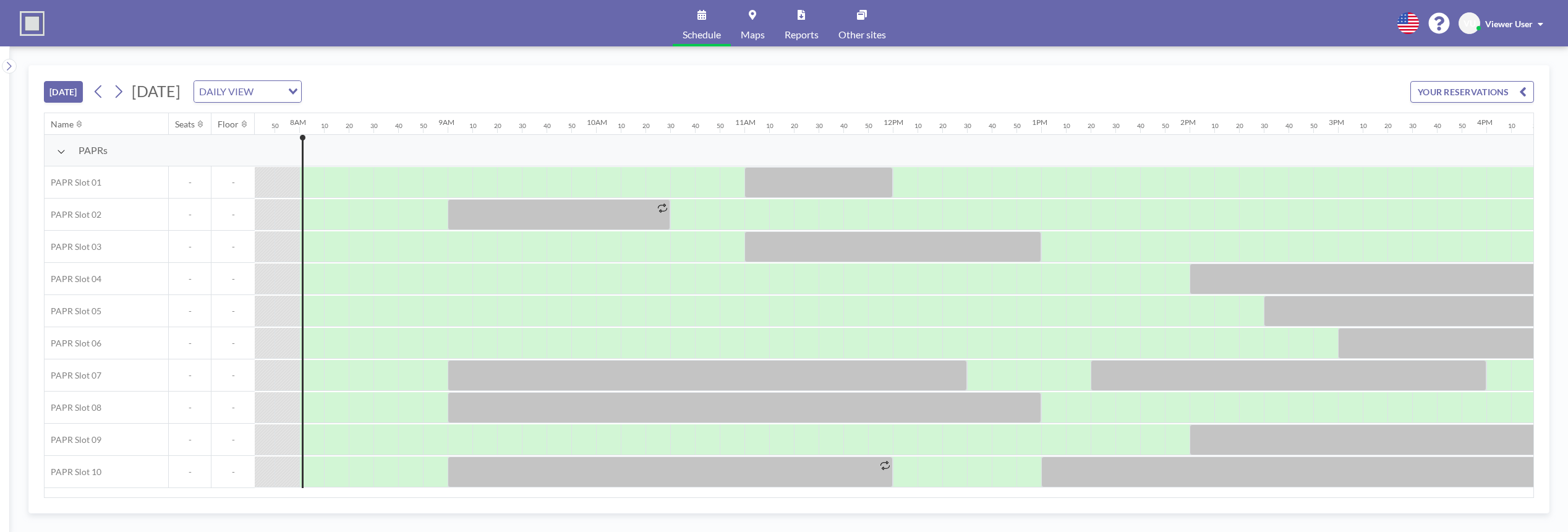
scroll to position [0, 1162]
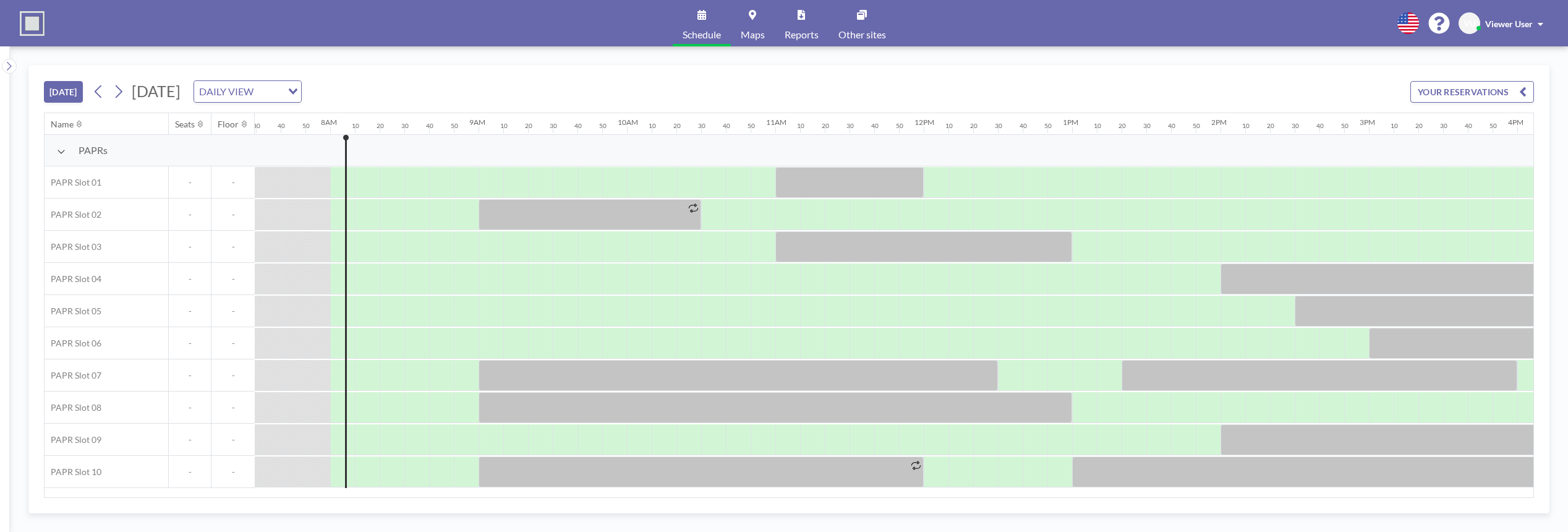
scroll to position [0, 1162]
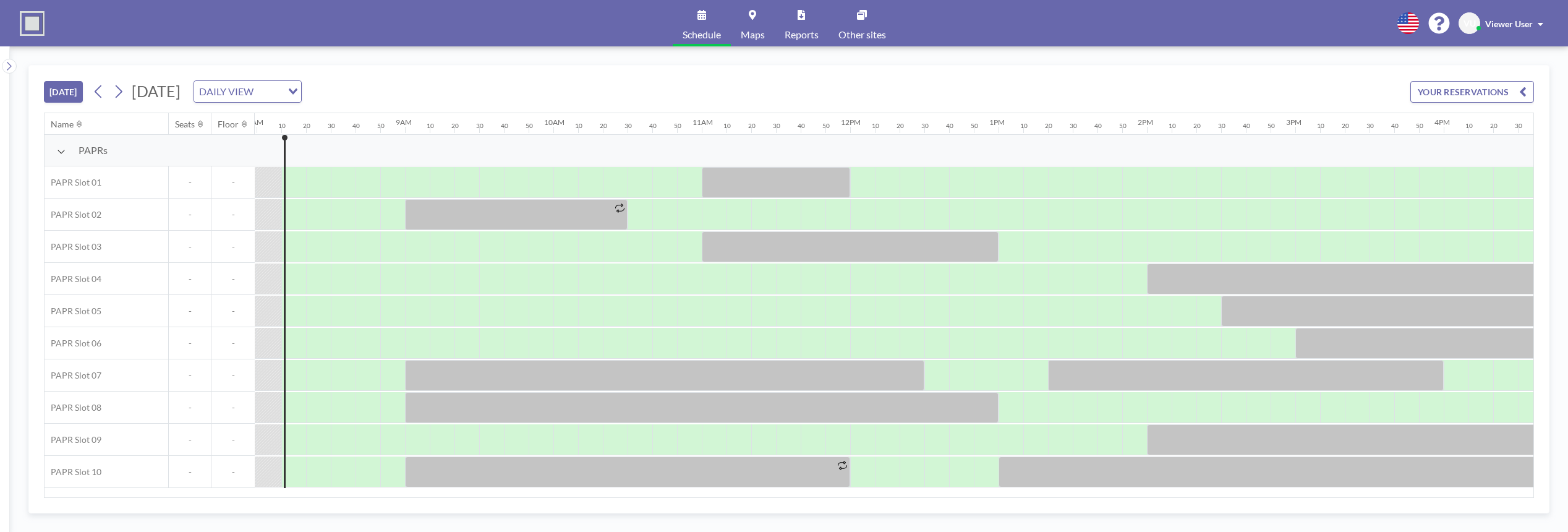
scroll to position [0, 1187]
